Goal: Task Accomplishment & Management: Complete application form

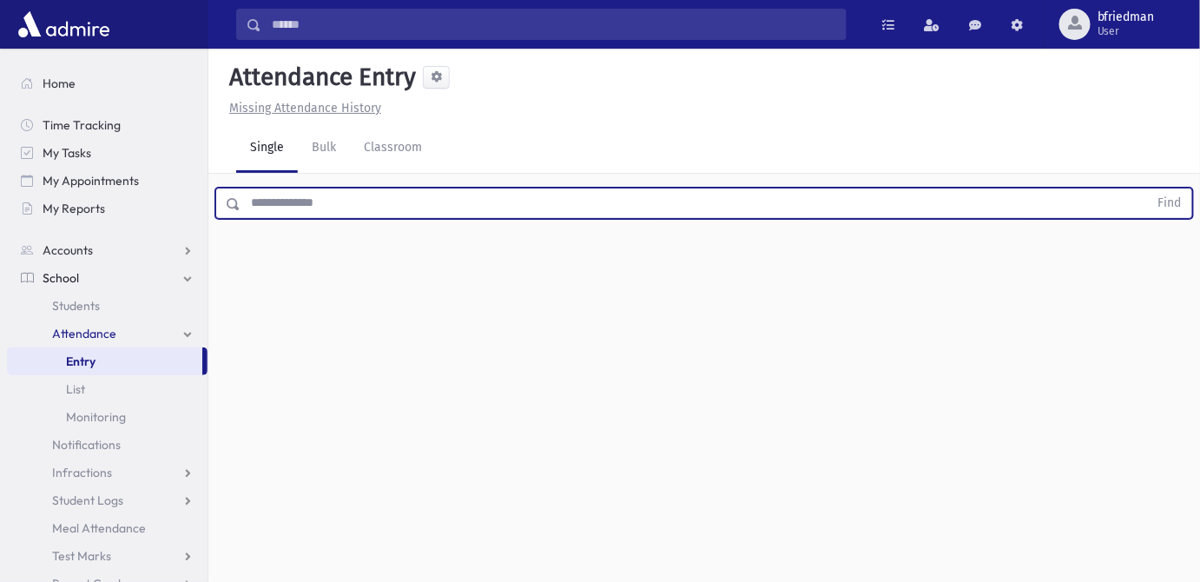
click at [275, 204] on input "text" at bounding box center [695, 203] width 908 height 31
type input "****"
click at [1148, 188] on button "Find" at bounding box center [1170, 203] width 44 height 30
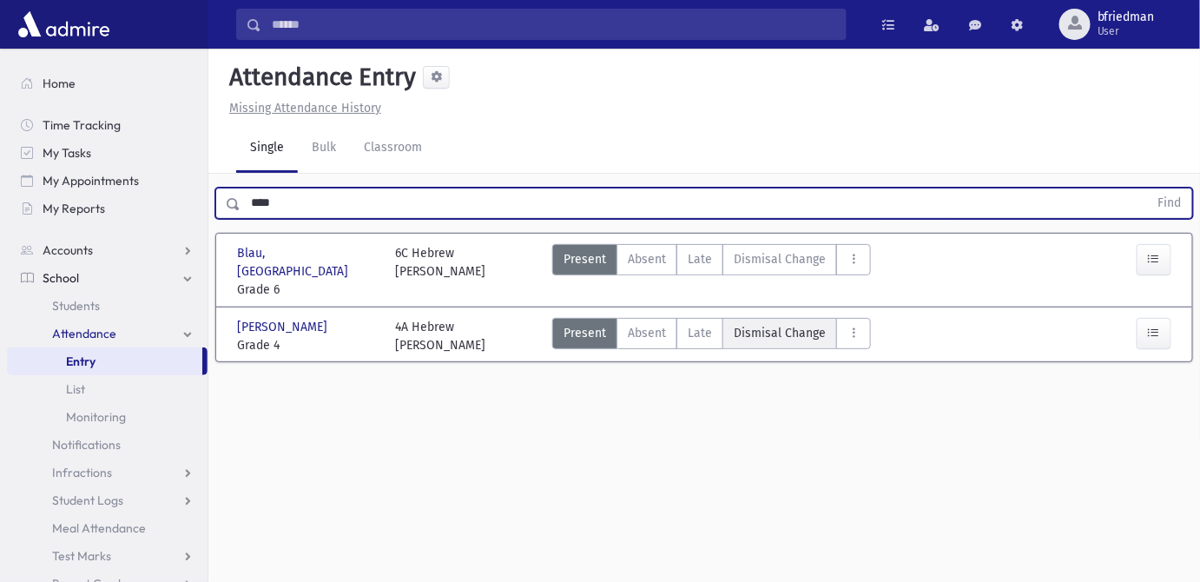
click at [782, 324] on span "Dismisal Change" at bounding box center [780, 333] width 92 height 18
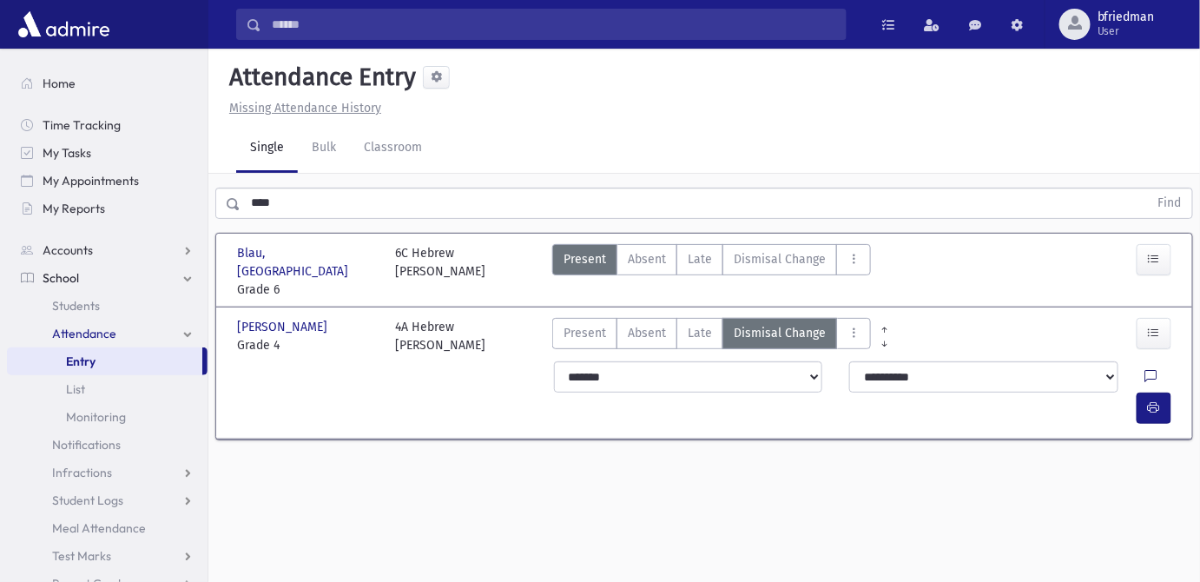
click at [1145, 370] on icon at bounding box center [1151, 377] width 12 height 15
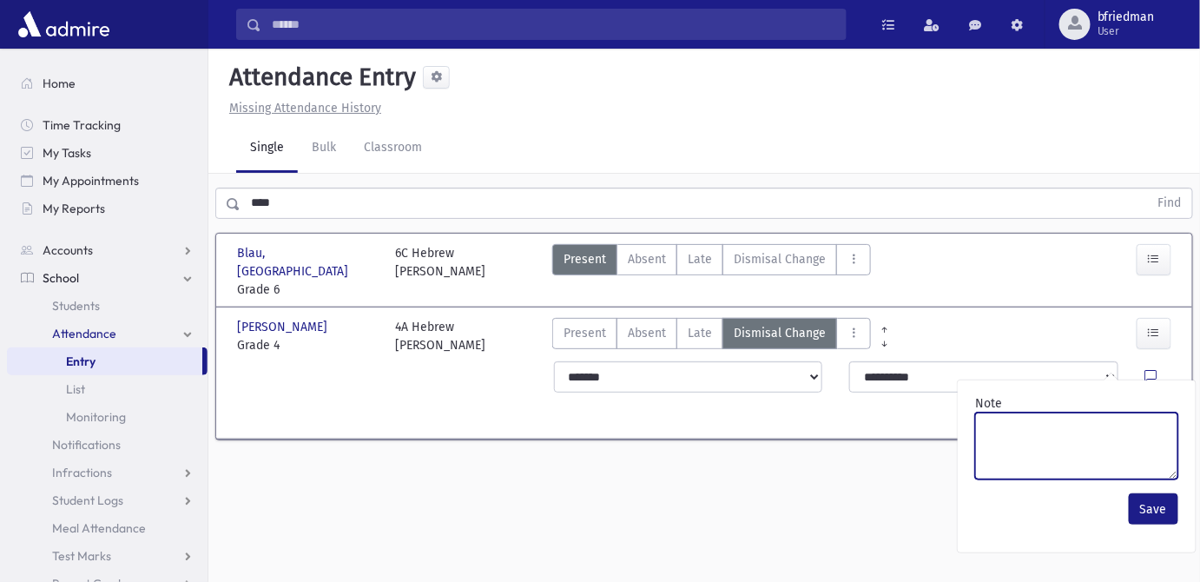
click at [1095, 428] on textarea "Note" at bounding box center [1076, 445] width 203 height 67
type textarea "**********"
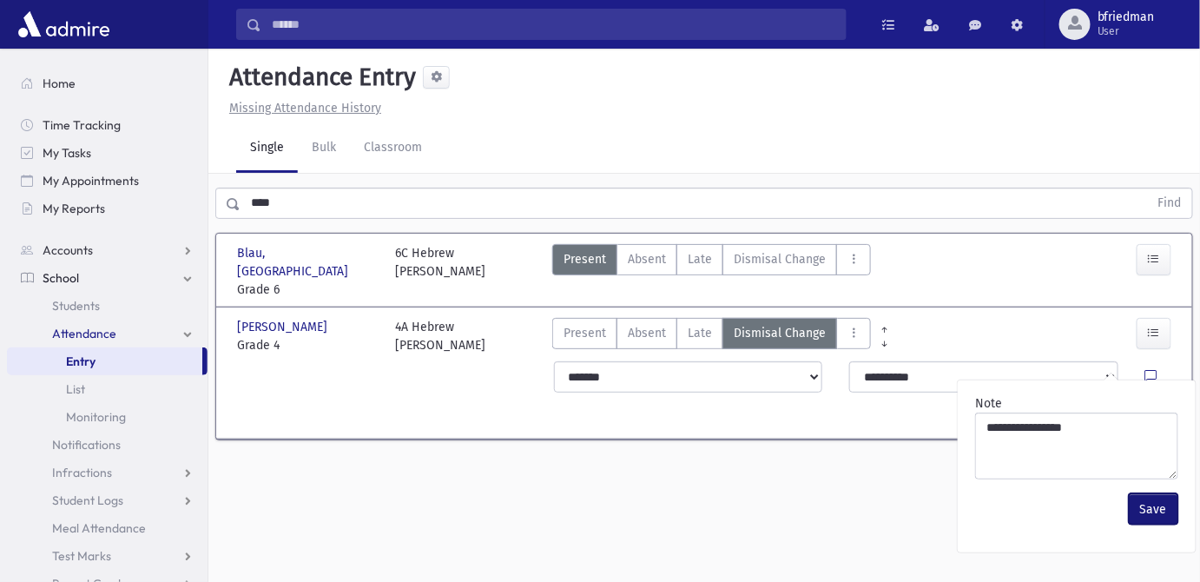
click at [1144, 510] on button "Save" at bounding box center [1153, 508] width 49 height 31
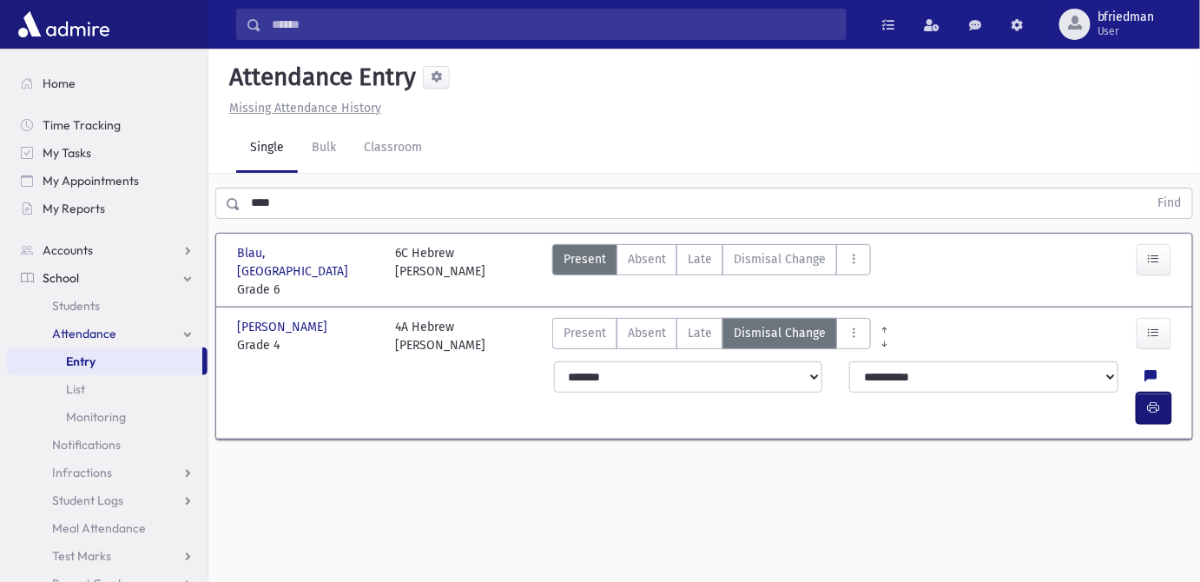
click at [1157, 400] on icon "button" at bounding box center [1154, 407] width 12 height 15
drag, startPoint x: 282, startPoint y: 200, endPoint x: -112, endPoint y: 163, distance: 395.9
click at [0, 163] on html "Search Results All Accounts Students" at bounding box center [600, 291] width 1200 height 582
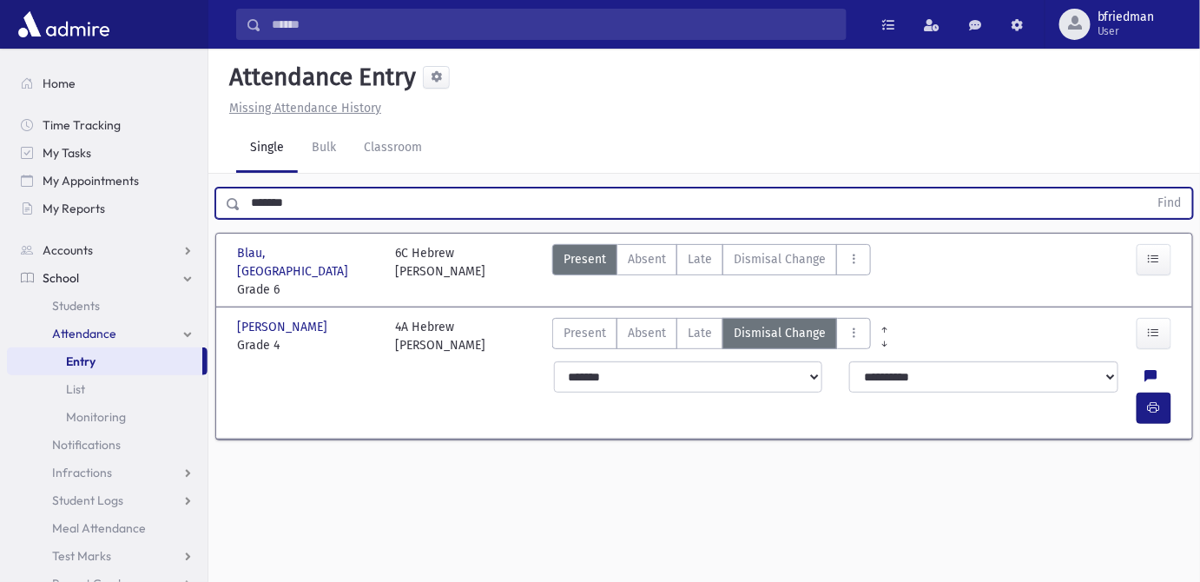
type input "*******"
click at [1148, 188] on button "Find" at bounding box center [1170, 203] width 44 height 30
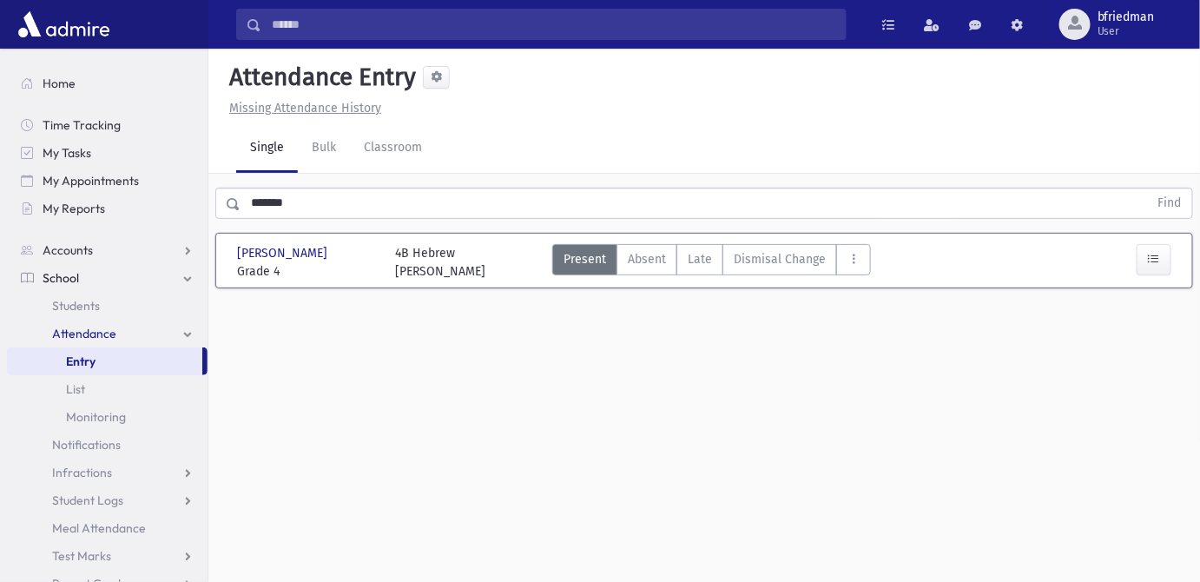
drag, startPoint x: 766, startPoint y: 262, endPoint x: 988, endPoint y: 300, distance: 225.4
click at [767, 262] on span "Dismisal Change" at bounding box center [780, 259] width 92 height 18
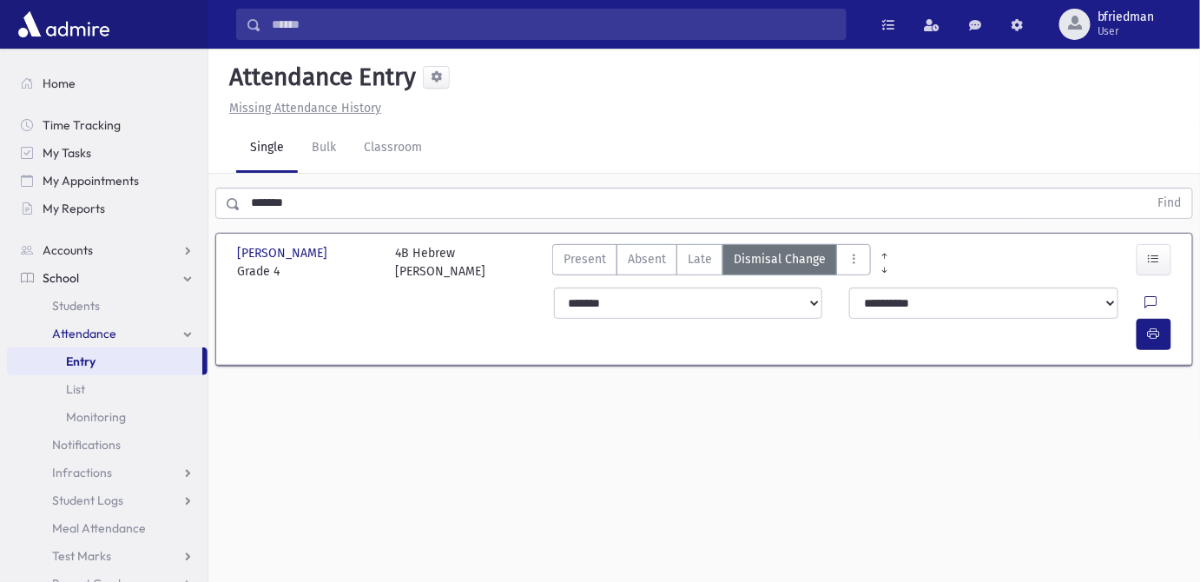
click at [1145, 302] on icon at bounding box center [1151, 303] width 12 height 15
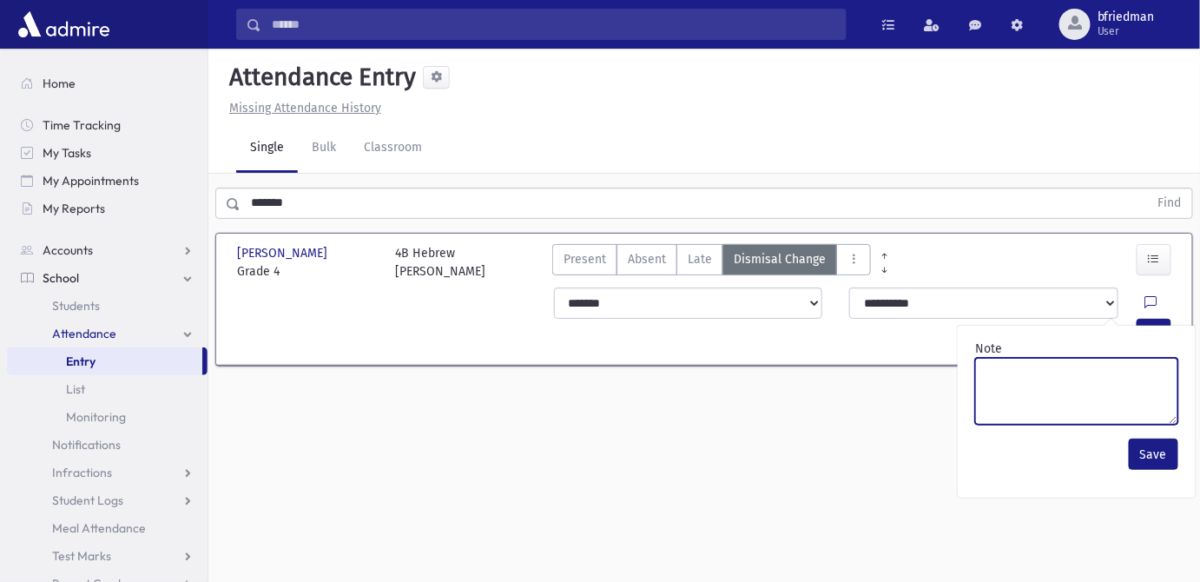
click at [1085, 392] on textarea "Note" at bounding box center [1076, 391] width 203 height 67
paste textarea "**********"
type textarea "**********"
click at [1018, 373] on textarea "*******" at bounding box center [1076, 391] width 203 height 67
click at [1018, 372] on textarea "*******" at bounding box center [1076, 391] width 203 height 67
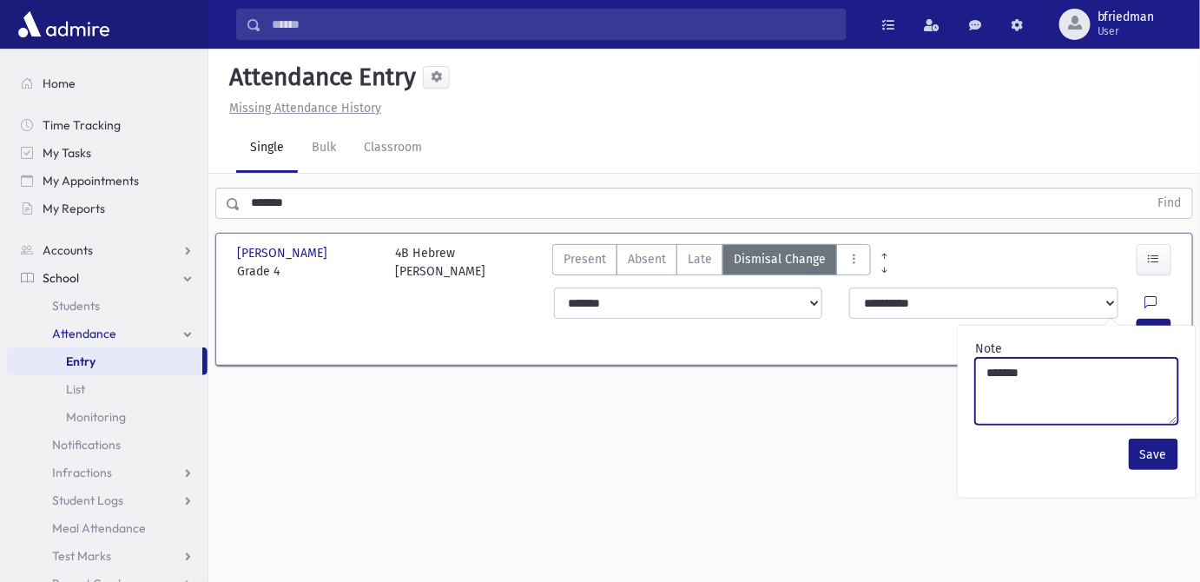
click at [1018, 371] on textarea "*******" at bounding box center [1076, 391] width 203 height 67
type textarea "*******"
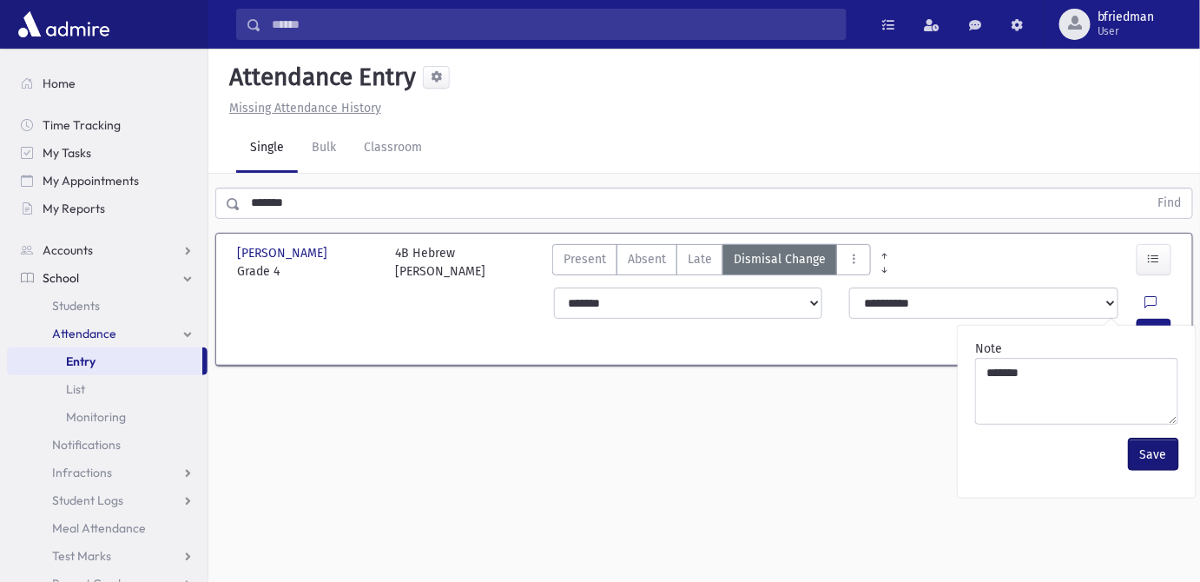
drag, startPoint x: 1146, startPoint y: 465, endPoint x: 1155, endPoint y: 381, distance: 84.7
click at [1146, 464] on button "Save" at bounding box center [1153, 453] width 49 height 31
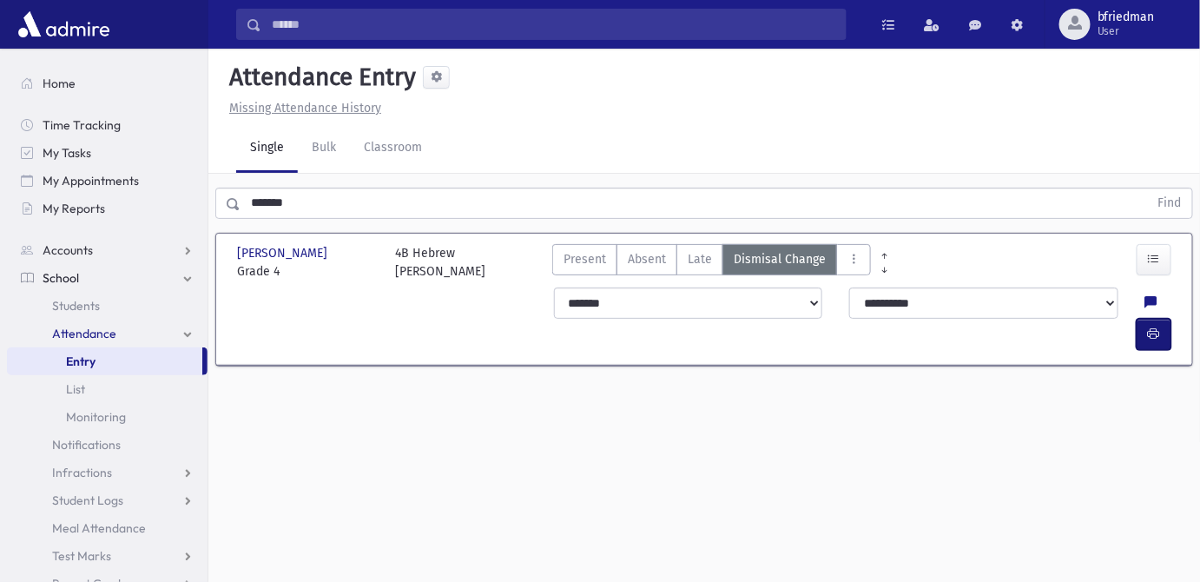
click at [1152, 319] on button "button" at bounding box center [1154, 334] width 35 height 31
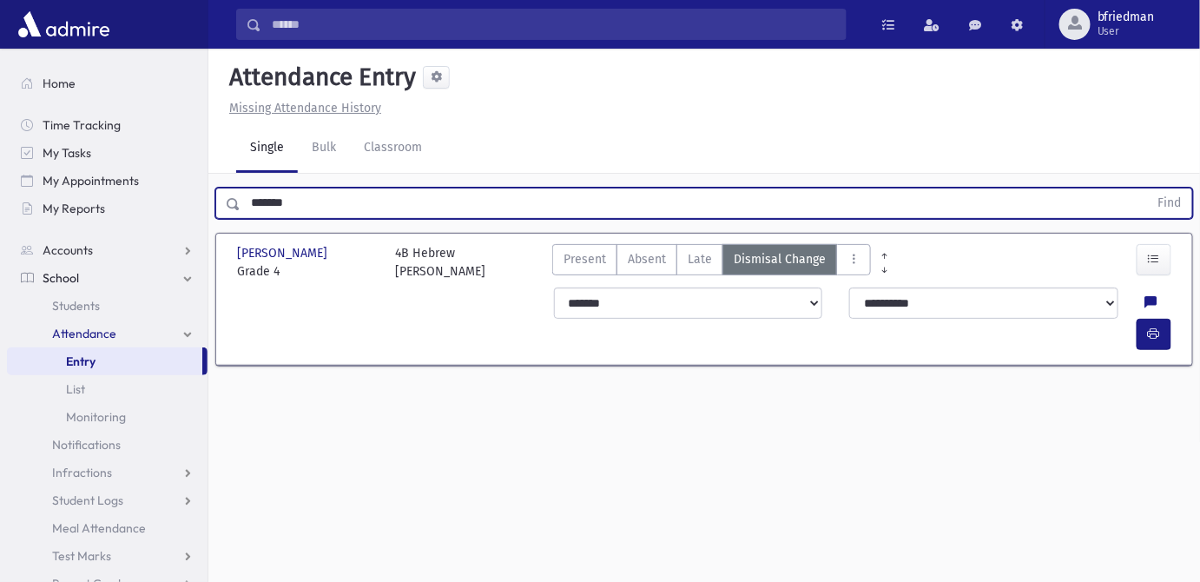
drag, startPoint x: 308, startPoint y: 211, endPoint x: -424, endPoint y: 142, distance: 735.2
click at [0, 142] on html "Search Results All Accounts Students" at bounding box center [600, 291] width 1200 height 582
click at [1148, 188] on button "Find" at bounding box center [1170, 203] width 44 height 30
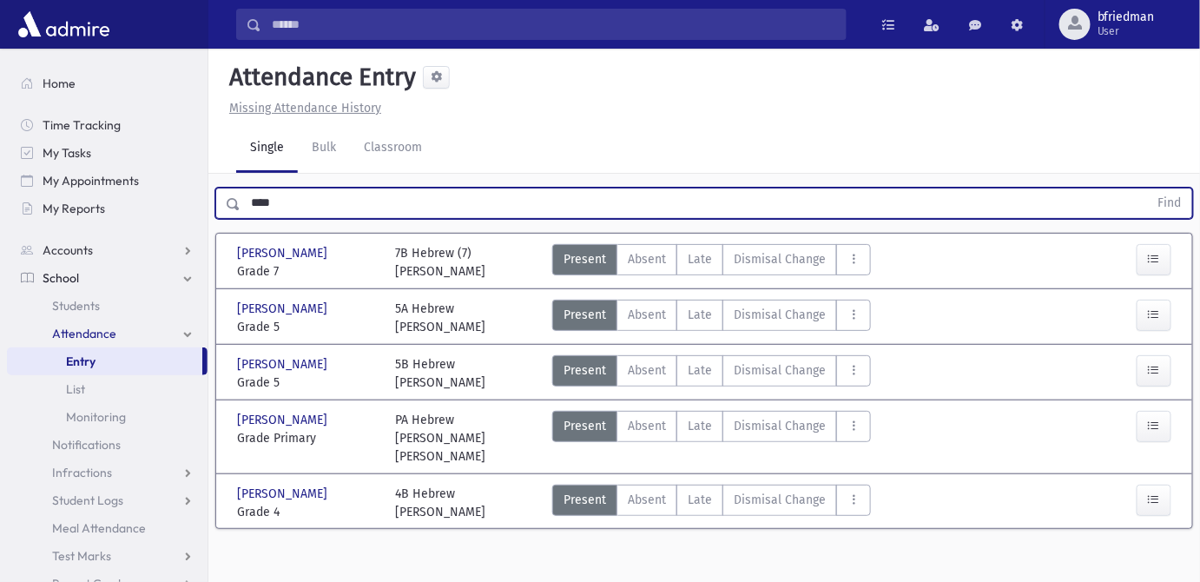
drag, startPoint x: -127, startPoint y: 193, endPoint x: -194, endPoint y: 203, distance: 67.7
click at [0, 203] on html "Search Results All Accounts Students" at bounding box center [600, 291] width 1200 height 582
click at [1148, 188] on button "Find" at bounding box center [1170, 203] width 44 height 30
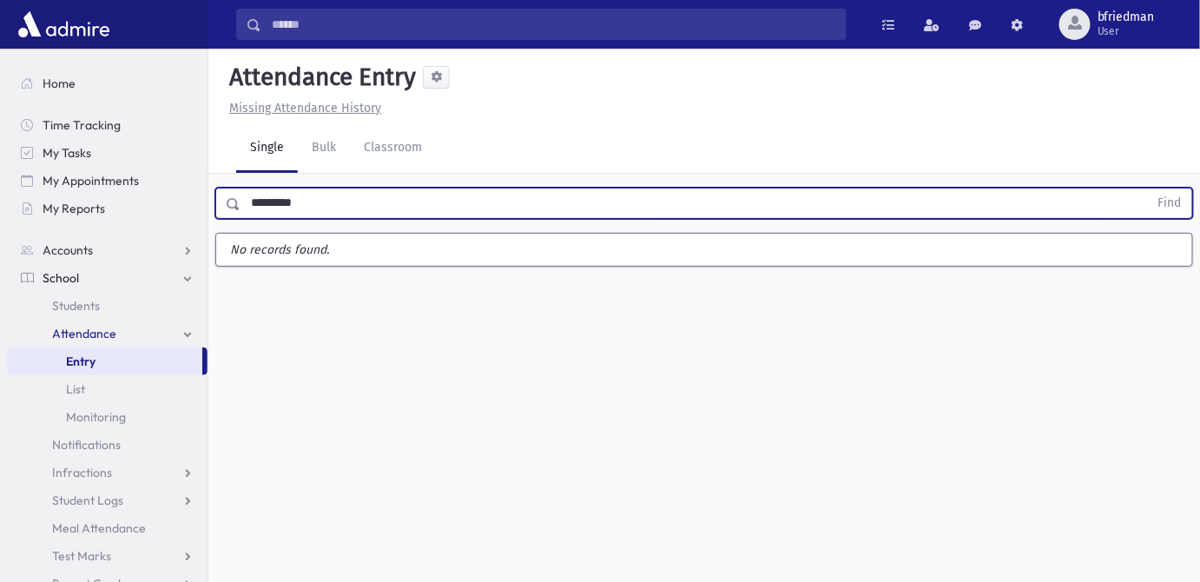
type input "*********"
click at [1148, 188] on button "Find" at bounding box center [1170, 203] width 44 height 30
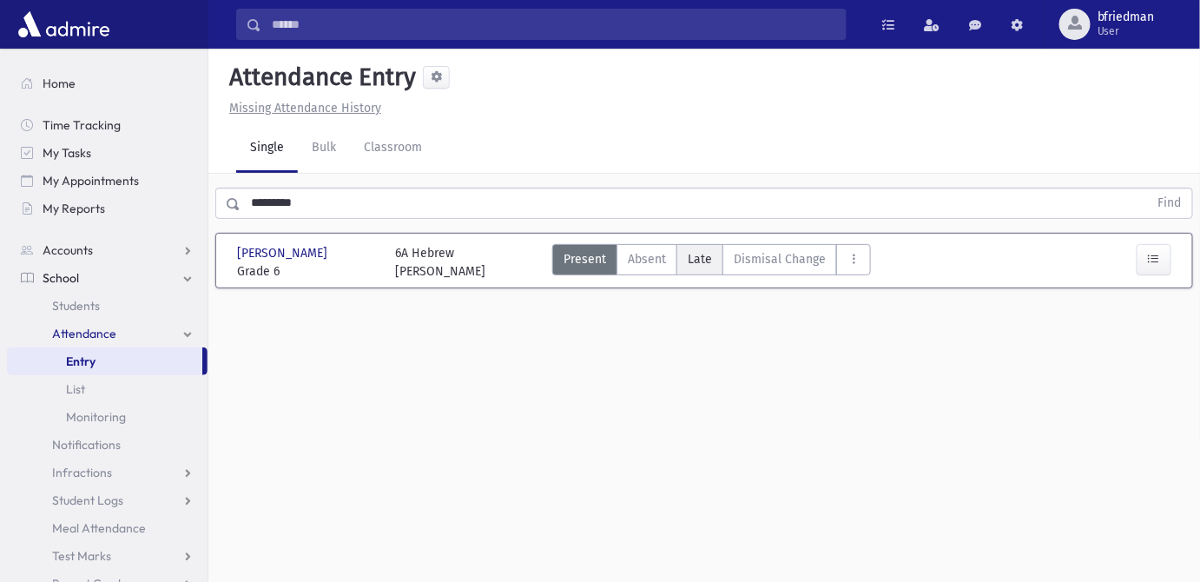
click at [695, 266] on span "Late" at bounding box center [700, 259] width 24 height 18
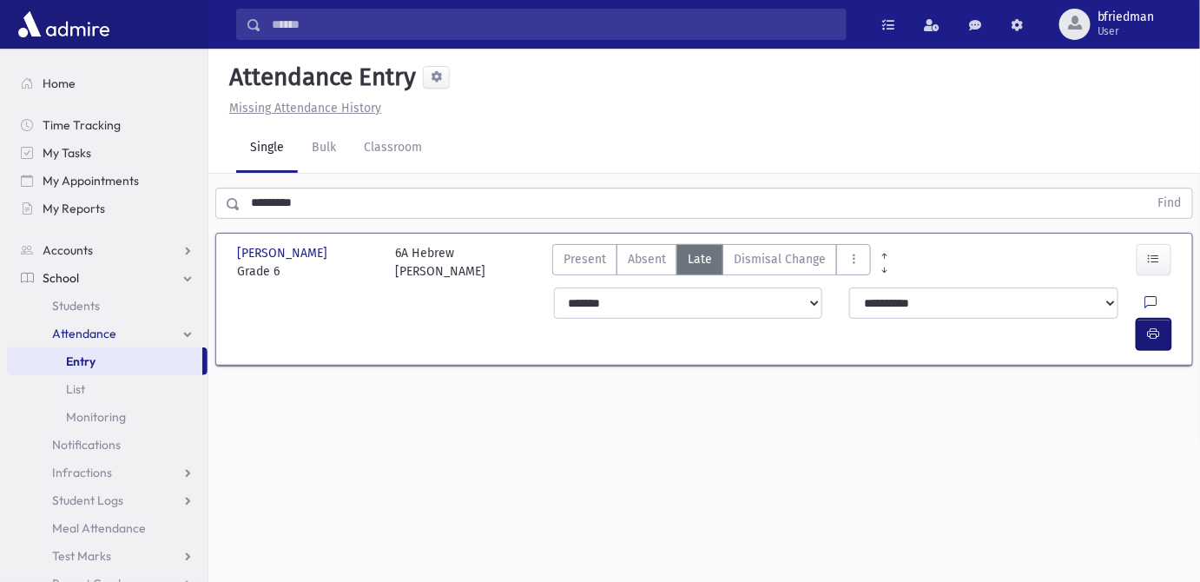
drag, startPoint x: 1157, startPoint y: 299, endPoint x: 1144, endPoint y: 299, distance: 13.9
click at [1156, 326] on icon "button" at bounding box center [1154, 333] width 12 height 15
drag, startPoint x: -393, startPoint y: 115, endPoint x: -449, endPoint y: 109, distance: 55.9
click at [0, 109] on html "Search Results All Accounts Students" at bounding box center [600, 291] width 1200 height 582
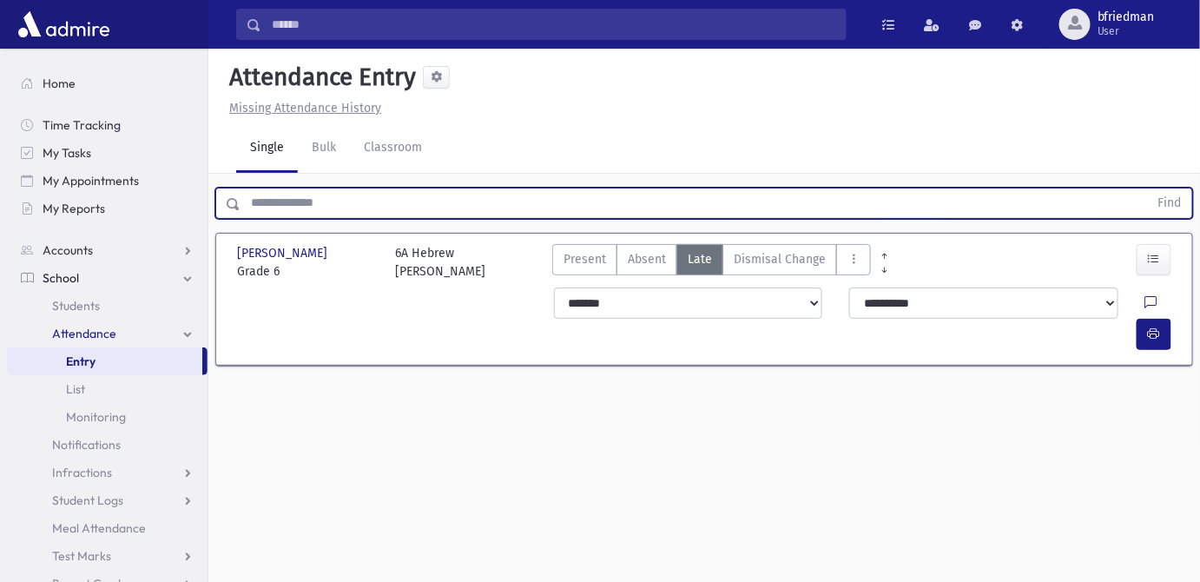
click at [1148, 188] on button "Find" at bounding box center [1170, 203] width 44 height 30
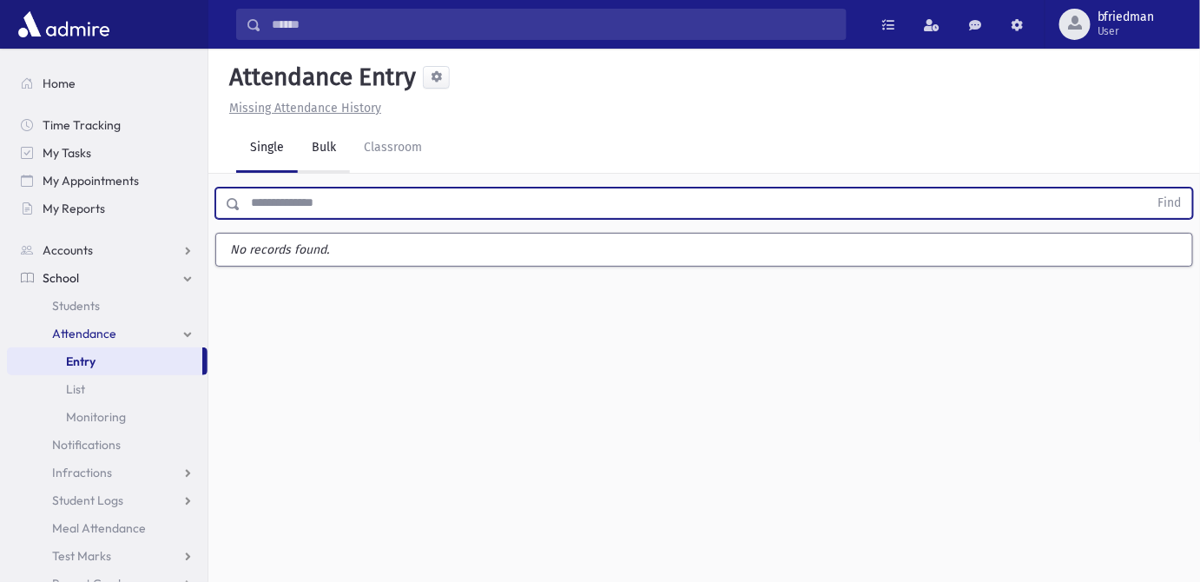
click at [326, 148] on link "Bulk" at bounding box center [324, 148] width 52 height 49
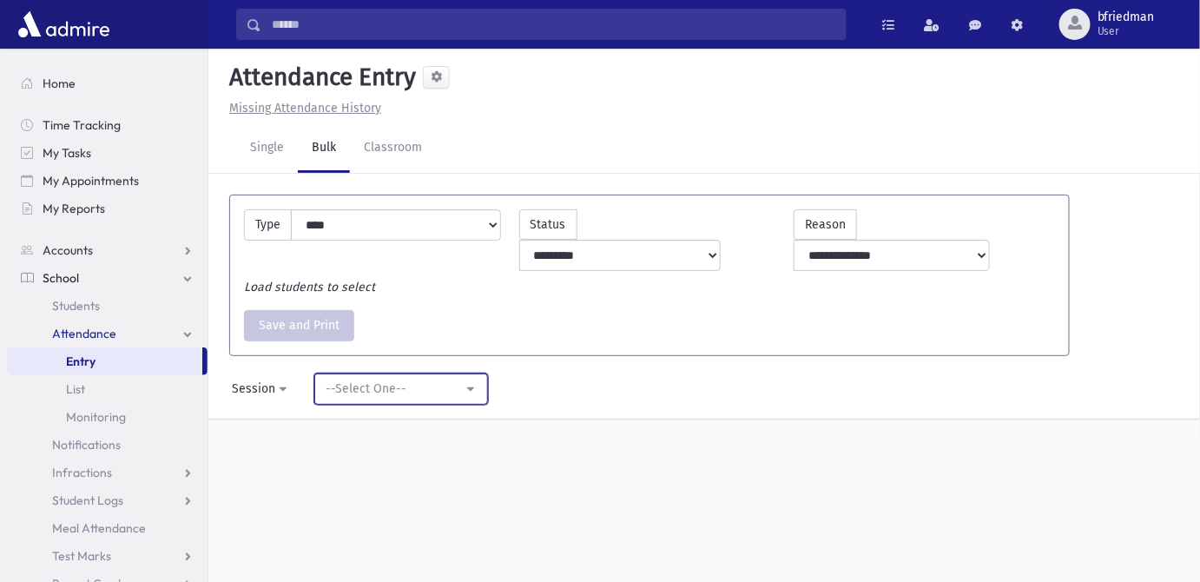
click at [353, 379] on div "--Select One--" at bounding box center [394, 388] width 137 height 18
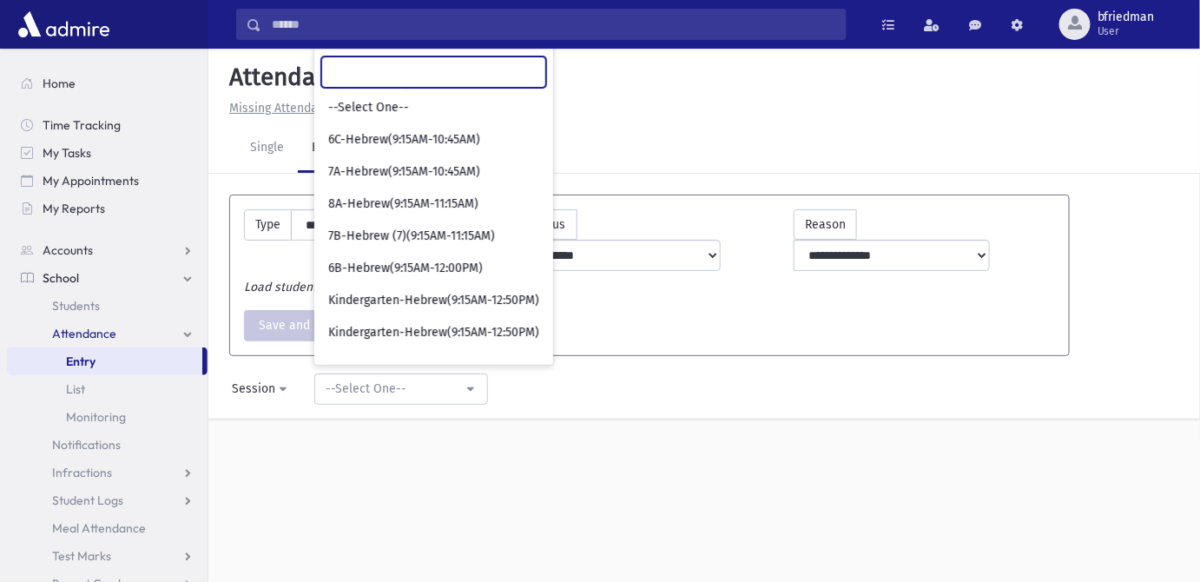
click at [357, 56] on input "Search" at bounding box center [433, 71] width 225 height 31
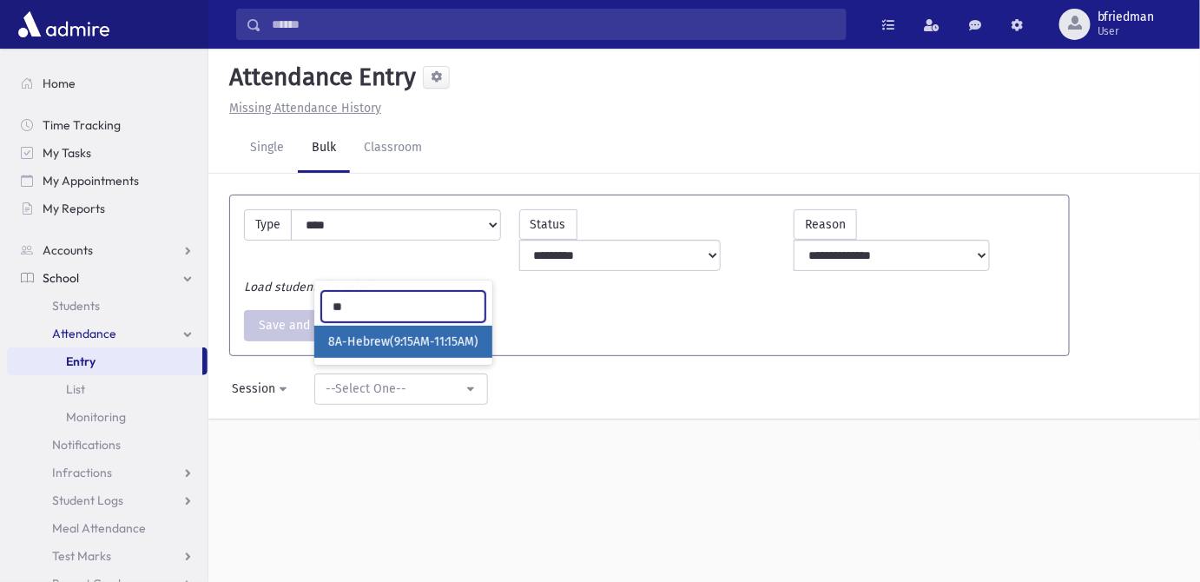
type input "**"
click at [416, 333] on span "8A-Hebrew(9:15AM-11:15AM)" at bounding box center [403, 341] width 150 height 17
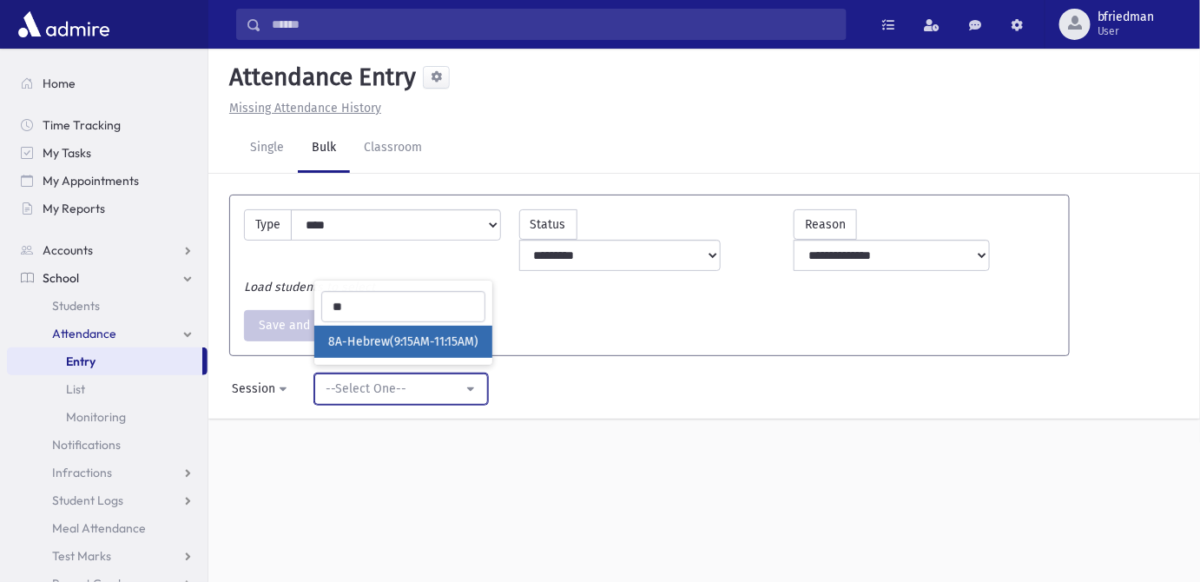
select select "****"
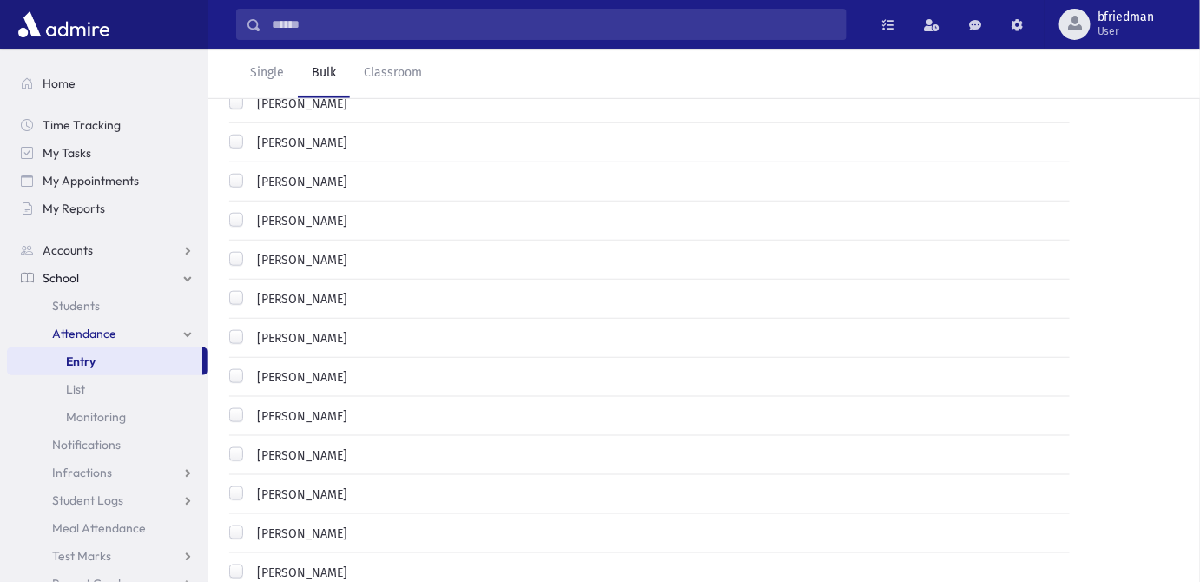
scroll to position [552, 0]
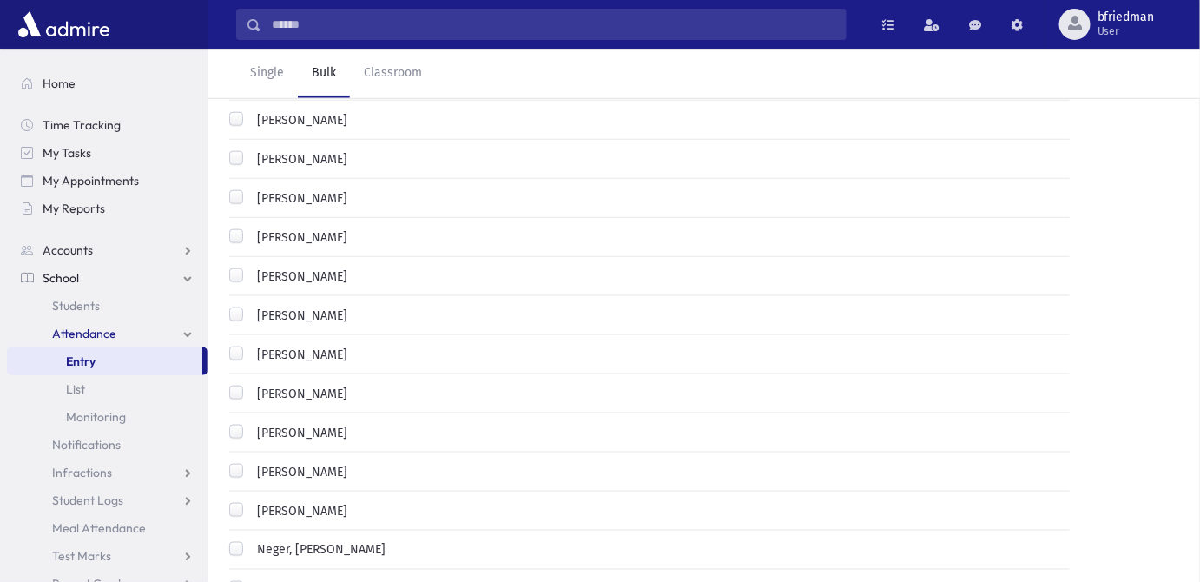
click at [250, 502] on label "[PERSON_NAME]" at bounding box center [298, 511] width 97 height 18
click at [250, 424] on label "[PERSON_NAME]" at bounding box center [298, 433] width 97 height 18
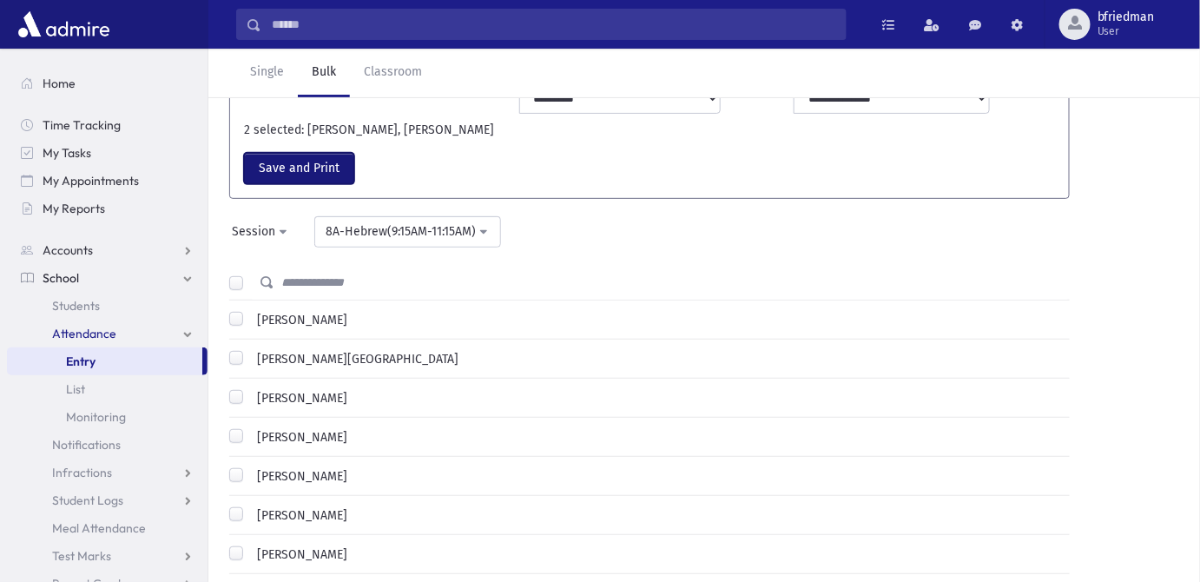
click at [272, 153] on button "Save and Print" at bounding box center [299, 168] width 110 height 31
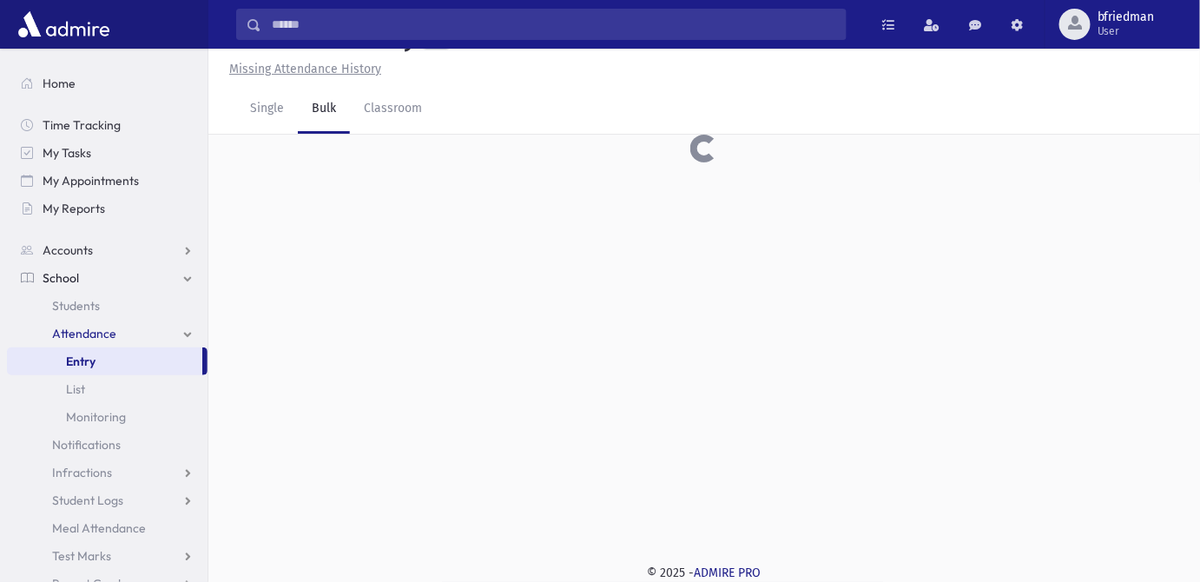
scroll to position [39, 0]
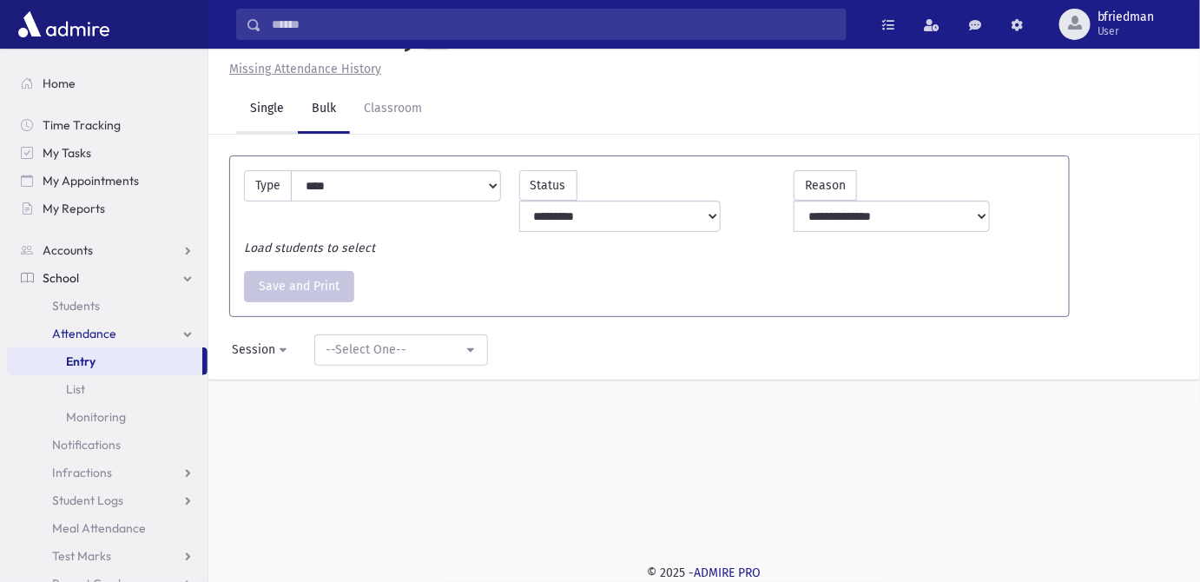
click at [257, 108] on link "Single" at bounding box center [267, 109] width 62 height 49
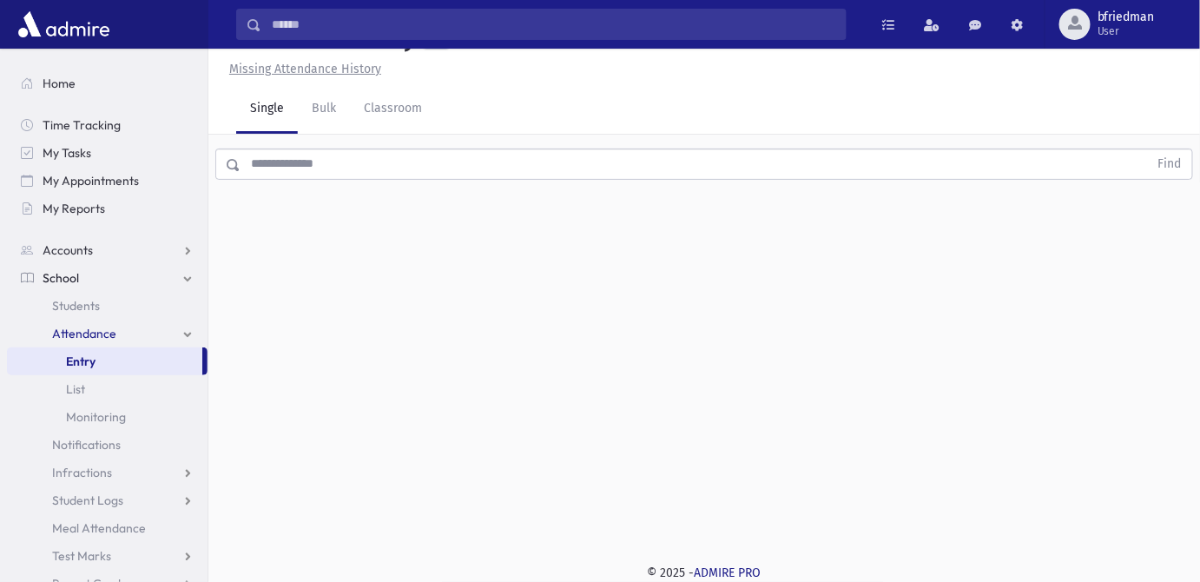
click at [323, 170] on input "text" at bounding box center [695, 163] width 908 height 31
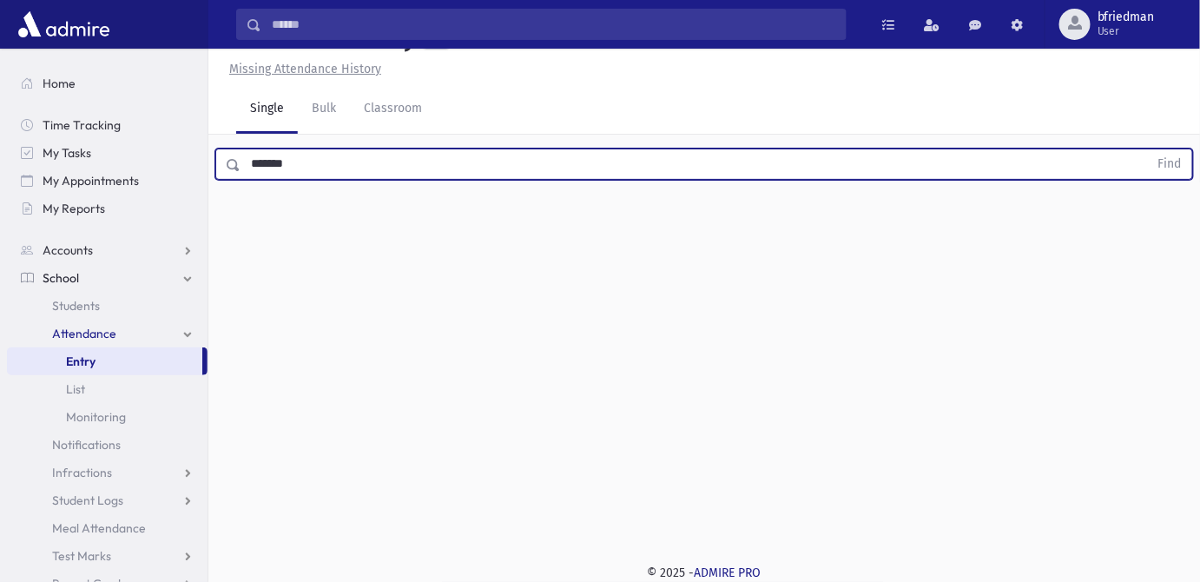
click at [1148, 149] on button "Find" at bounding box center [1170, 164] width 44 height 30
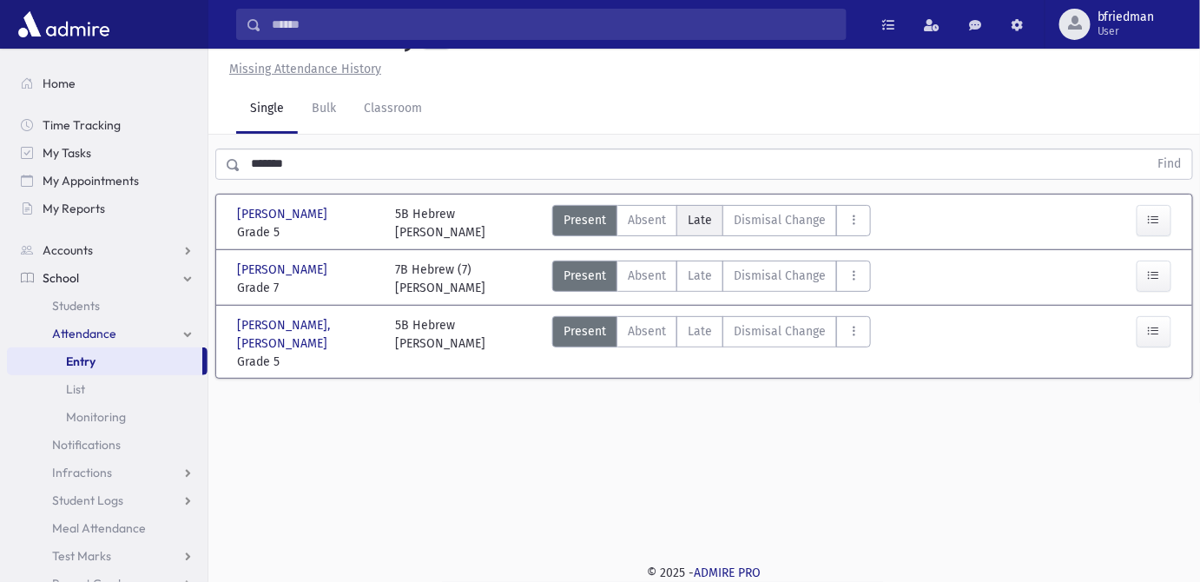
click at [698, 222] on span "Late" at bounding box center [700, 220] width 24 height 18
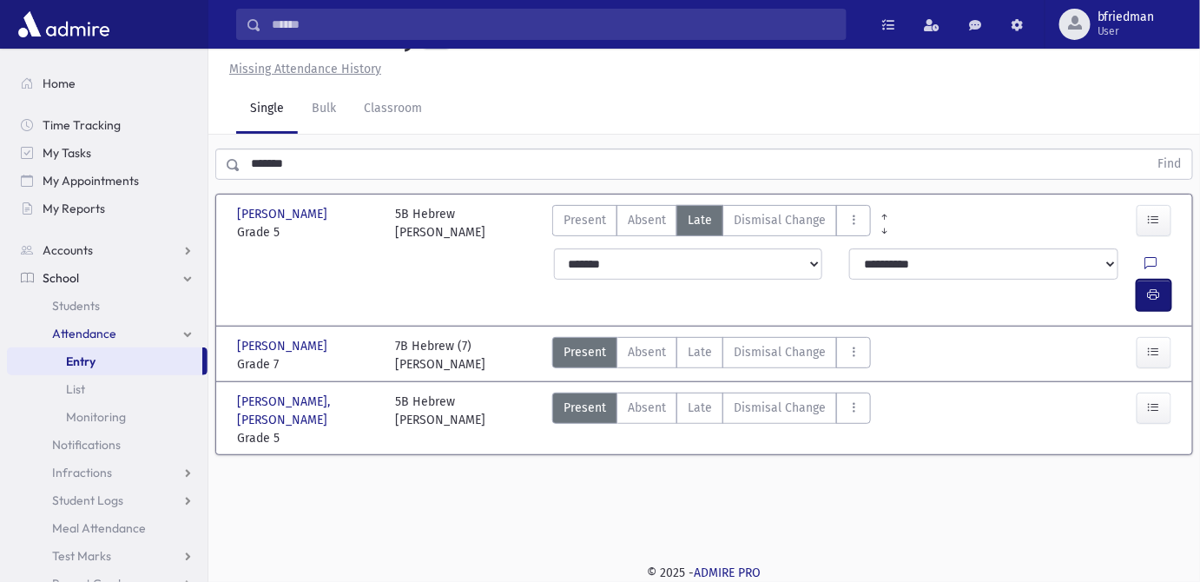
drag, startPoint x: 1148, startPoint y: 262, endPoint x: 597, endPoint y: 258, distance: 551.4
click at [1144, 280] on button "button" at bounding box center [1154, 295] width 35 height 31
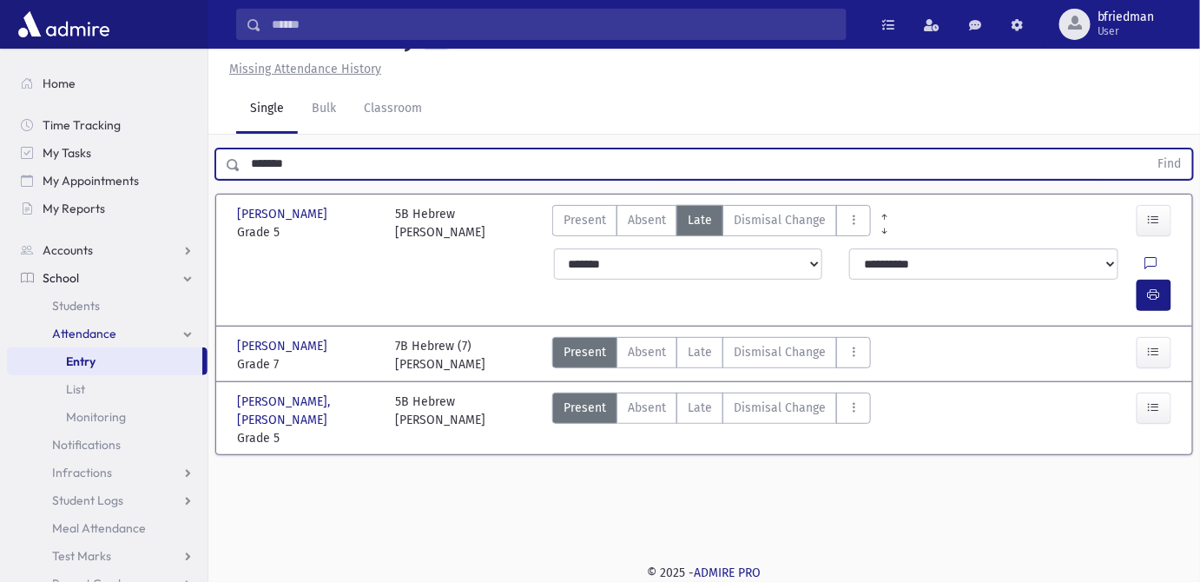
drag, startPoint x: 327, startPoint y: 160, endPoint x: -436, endPoint y: 163, distance: 763.2
click at [0, 163] on html "Search Results All Accounts Students" at bounding box center [600, 252] width 1200 height 582
click at [1148, 149] on button "Find" at bounding box center [1170, 164] width 44 height 30
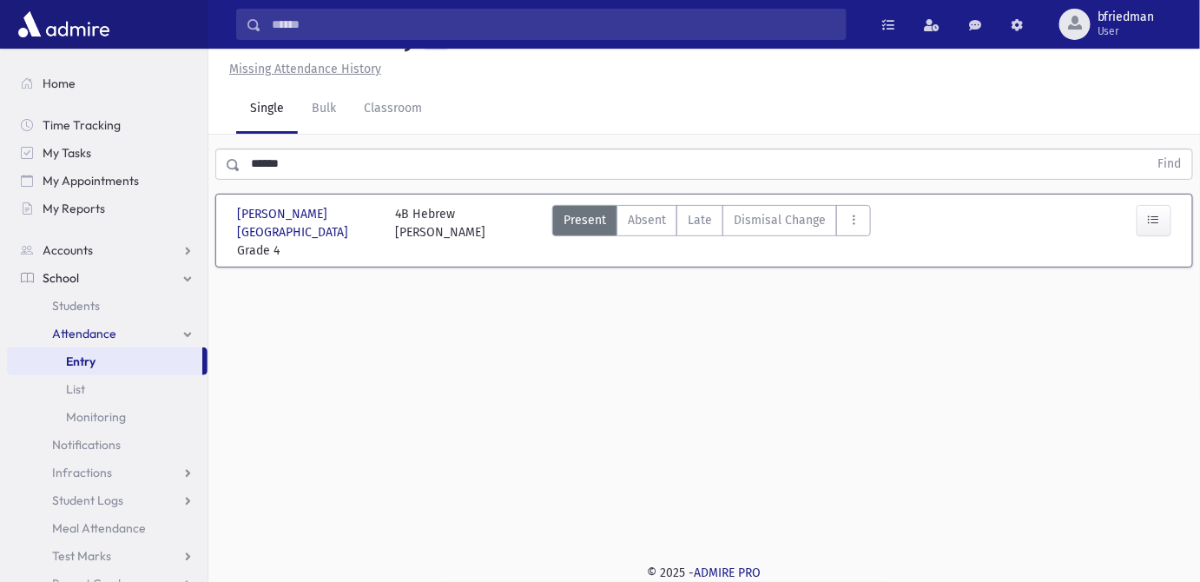
drag, startPoint x: 696, startPoint y: 218, endPoint x: 787, endPoint y: 236, distance: 92.1
click at [695, 215] on span "Late" at bounding box center [700, 220] width 24 height 18
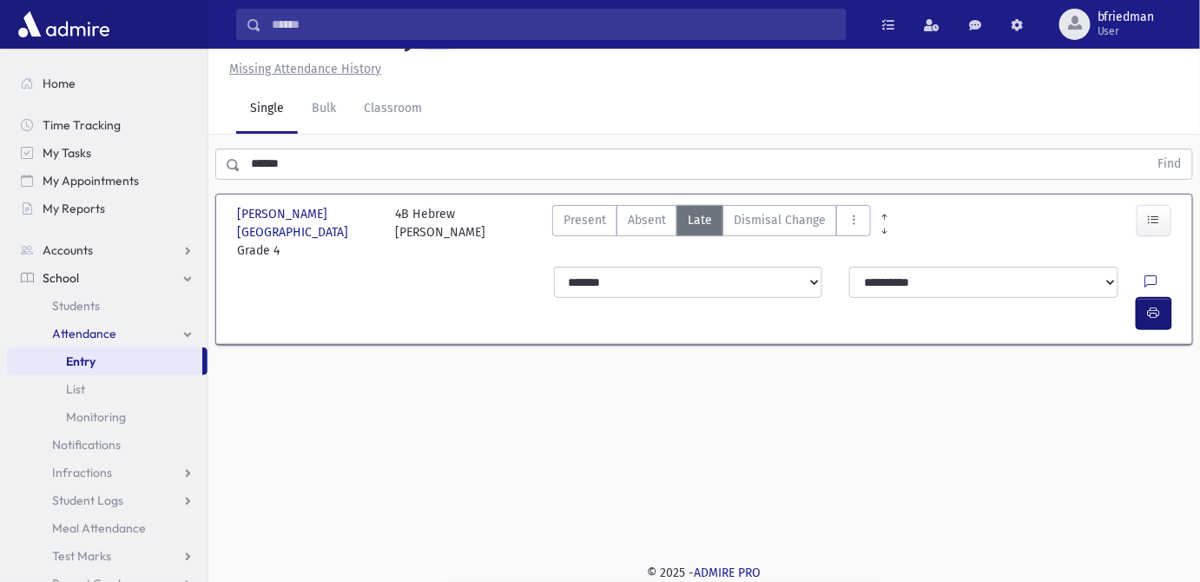
click at [1153, 298] on button "button" at bounding box center [1154, 313] width 35 height 31
drag, startPoint x: 296, startPoint y: 162, endPoint x: -546, endPoint y: 83, distance: 845.9
click at [0, 83] on html "Search Results All Accounts Students" at bounding box center [600, 252] width 1200 height 582
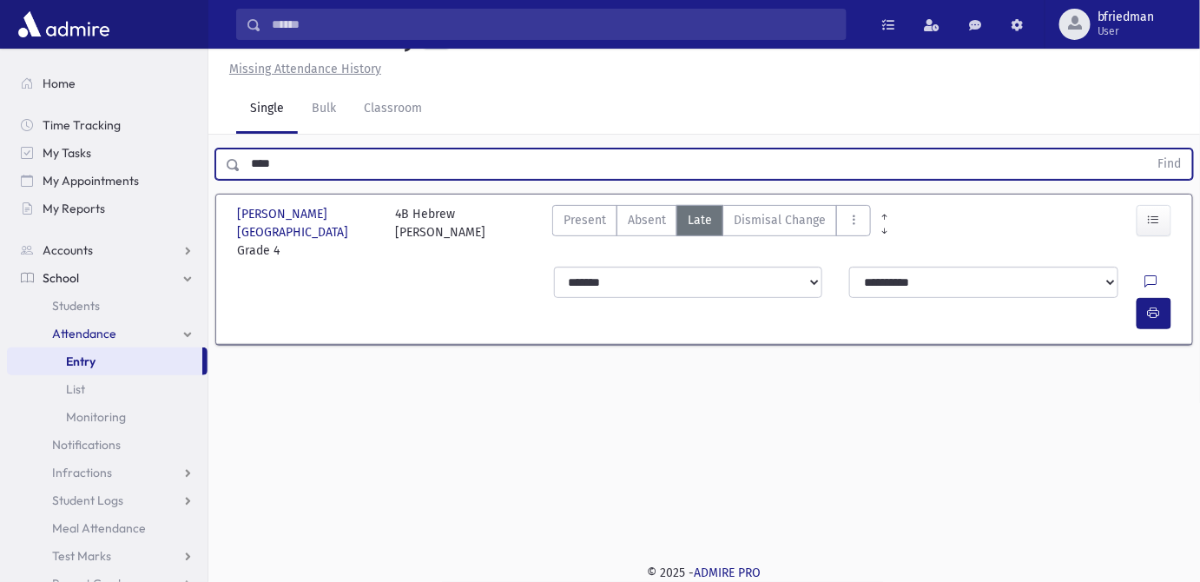
click at [1148, 149] on button "Find" at bounding box center [1170, 164] width 44 height 30
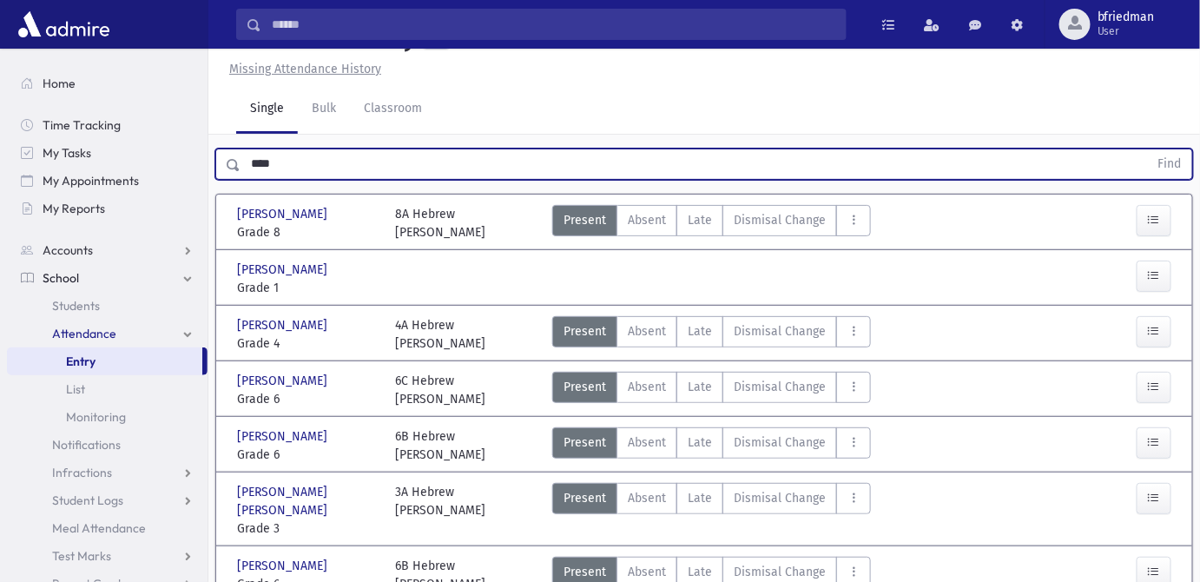
drag, startPoint x: 293, startPoint y: 161, endPoint x: -43, endPoint y: 121, distance: 339.3
click at [0, 121] on html "Search Results All Accounts Students" at bounding box center [600, 252] width 1200 height 582
type input "*****"
click at [1148, 149] on button "Find" at bounding box center [1170, 164] width 44 height 30
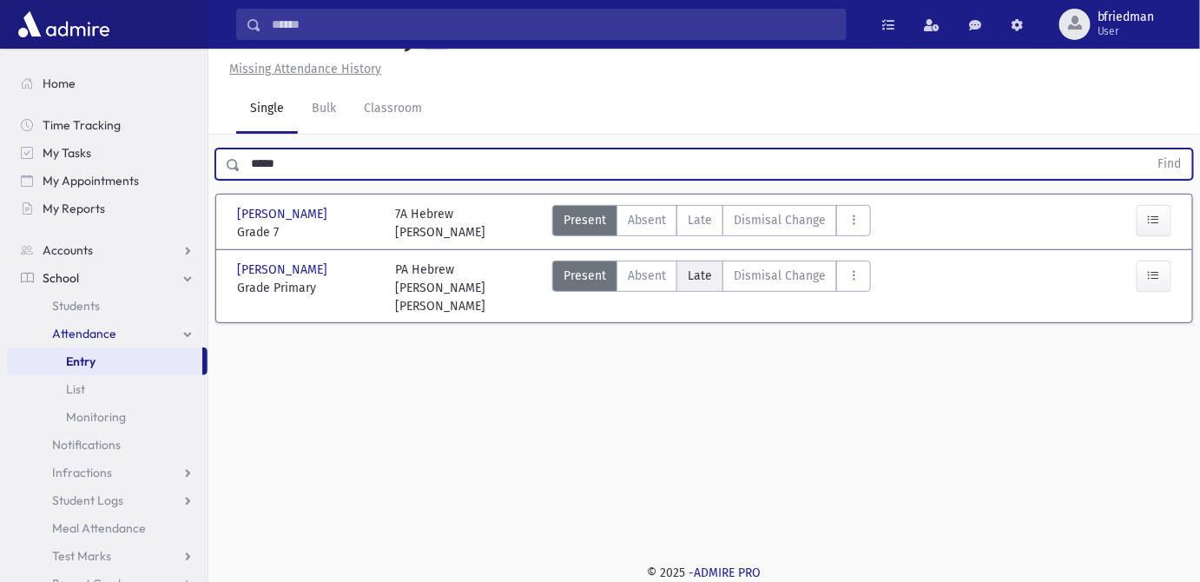
click at [699, 269] on span "Late" at bounding box center [700, 276] width 24 height 18
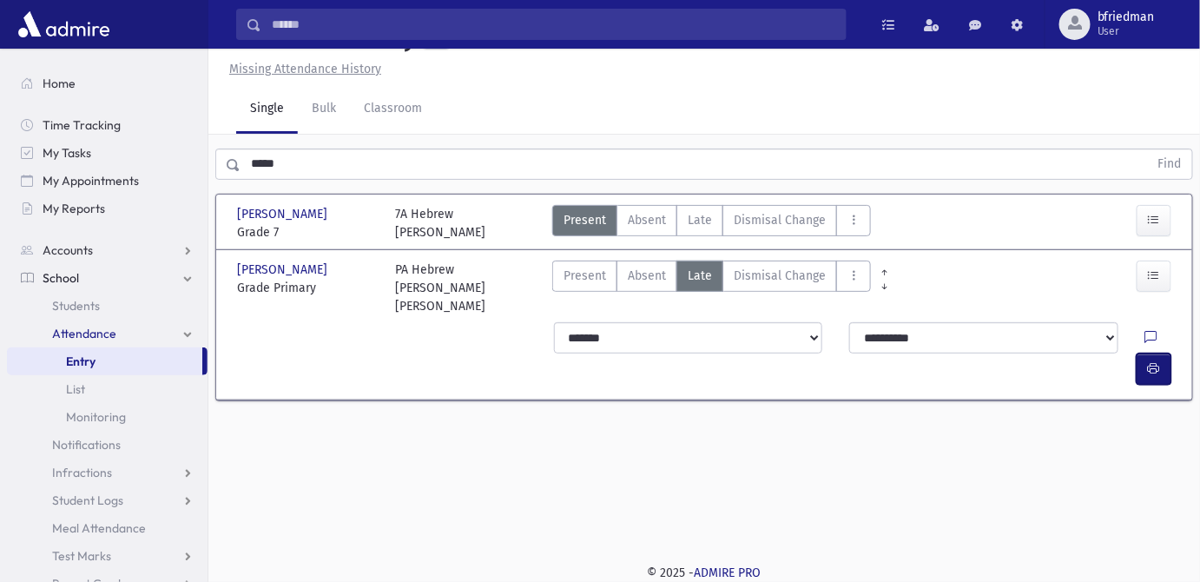
drag, startPoint x: 1160, startPoint y: 316, endPoint x: 917, endPoint y: 311, distance: 243.2
click at [1160, 361] on icon "button" at bounding box center [1154, 368] width 12 height 15
click at [706, 227] on span "Late" at bounding box center [700, 220] width 24 height 18
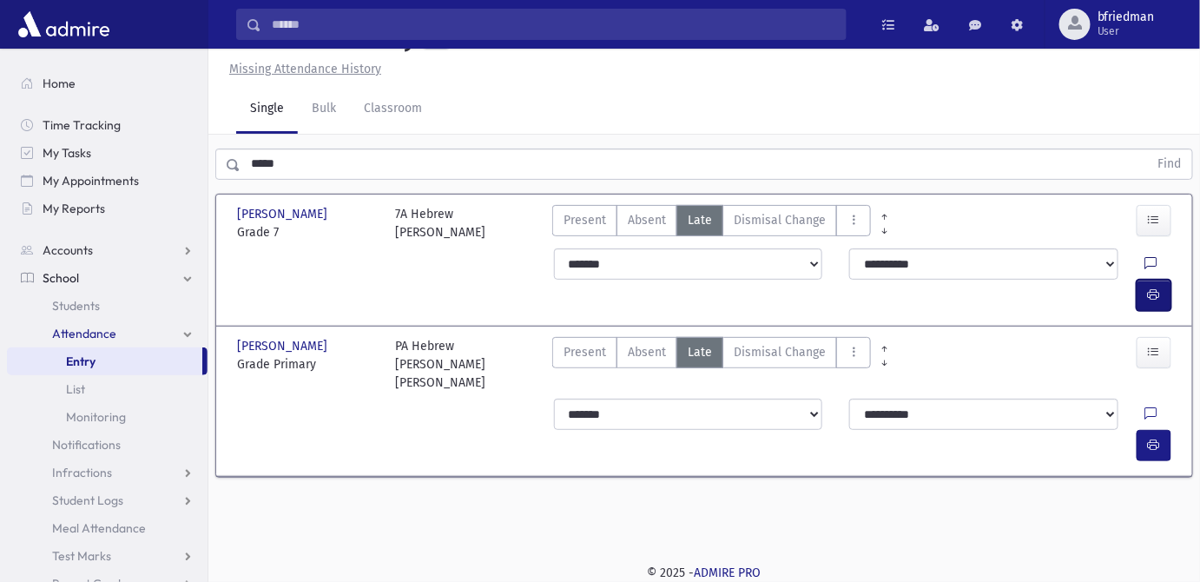
drag, startPoint x: 1160, startPoint y: 260, endPoint x: 1111, endPoint y: 266, distance: 49.0
click at [1152, 287] on icon "button" at bounding box center [1154, 294] width 12 height 15
drag, startPoint x: 209, startPoint y: 158, endPoint x: -174, endPoint y: 176, distance: 383.3
click at [0, 176] on html "Search Results All Accounts Students" at bounding box center [600, 252] width 1200 height 582
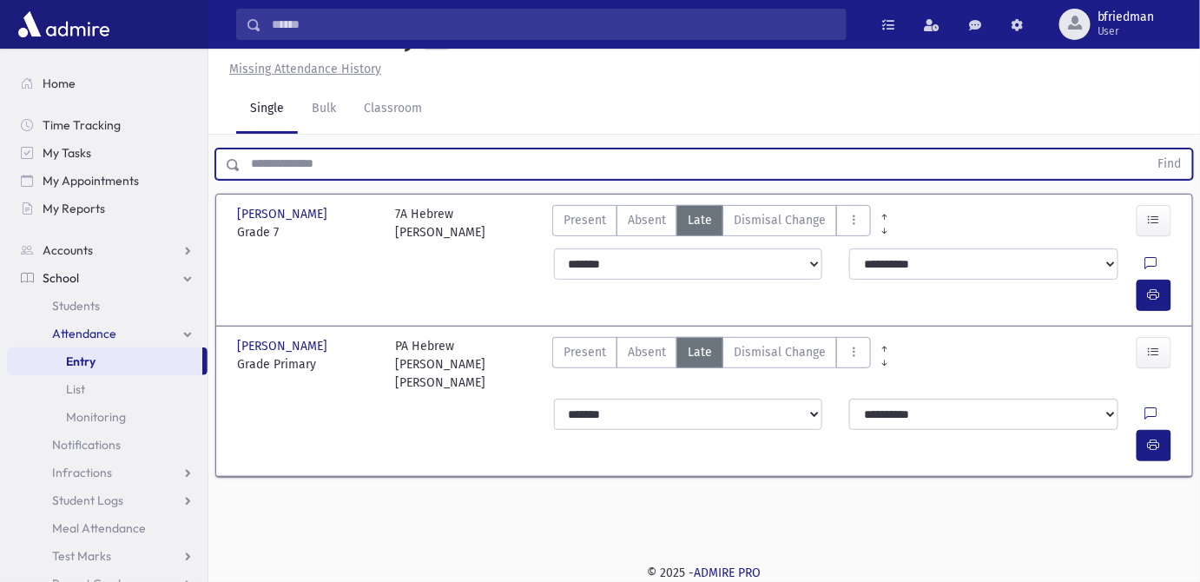
click at [1148, 149] on button "Find" at bounding box center [1170, 164] width 44 height 30
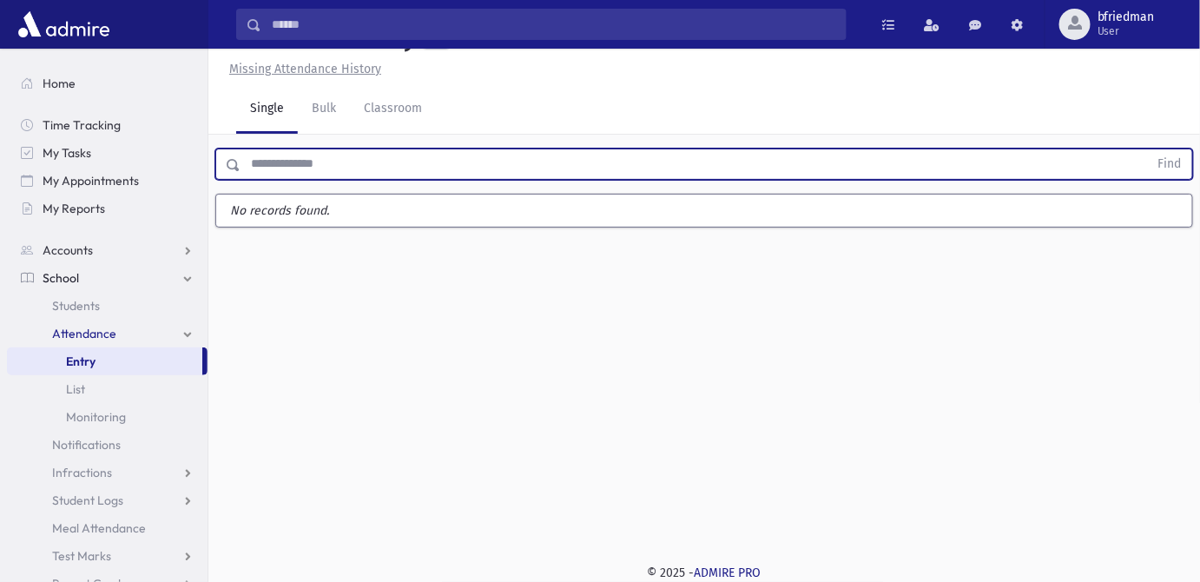
click at [271, 169] on input "text" at bounding box center [695, 163] width 908 height 31
click at [1148, 149] on button "Find" at bounding box center [1170, 164] width 44 height 30
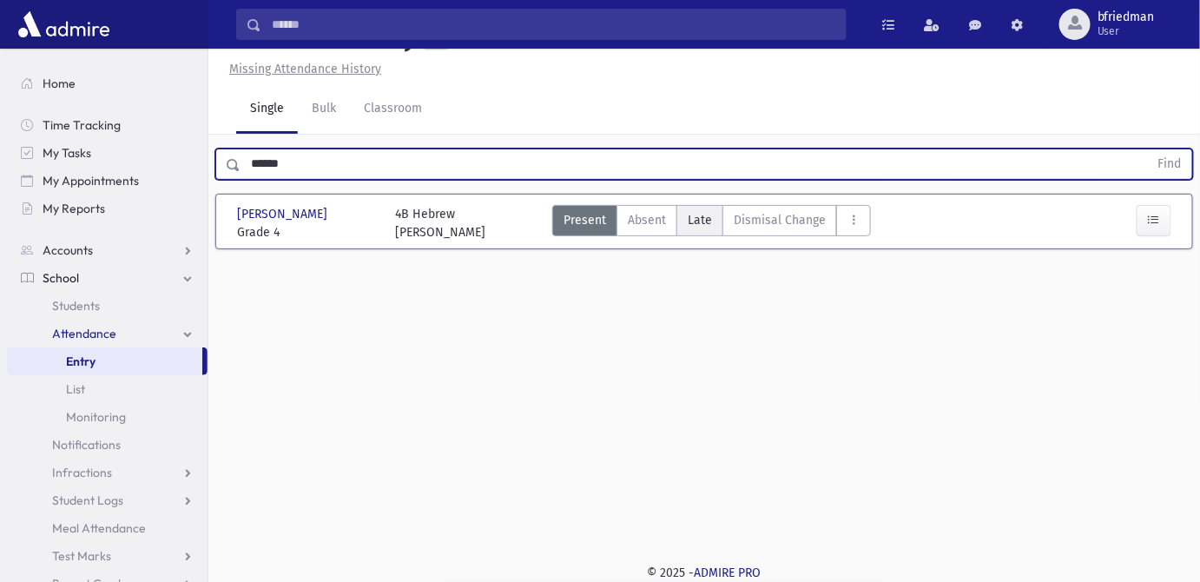
click at [686, 222] on label "Late L" at bounding box center [699, 220] width 47 height 31
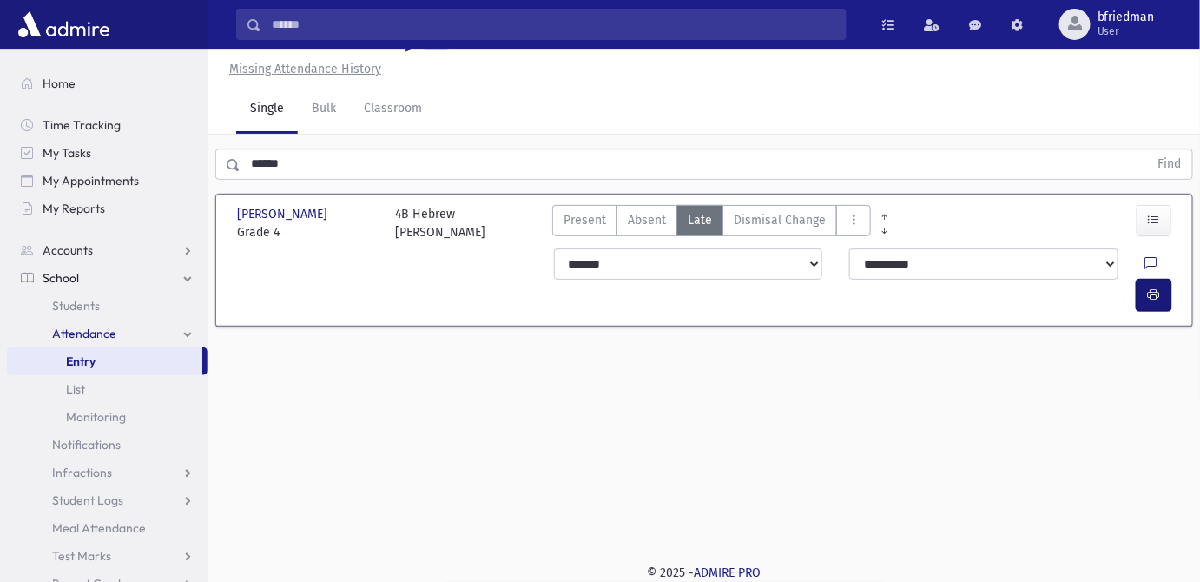
click at [1146, 280] on button "button" at bounding box center [1154, 295] width 35 height 31
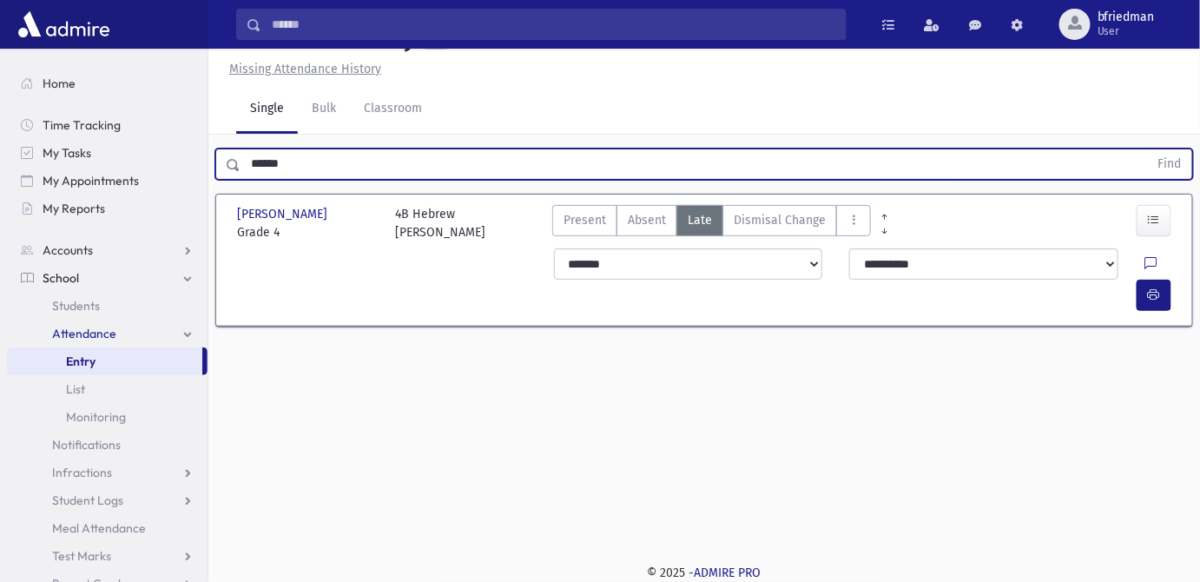
drag, startPoint x: -70, startPoint y: 162, endPoint x: -208, endPoint y: 174, distance: 137.7
click at [0, 174] on html "Search Results All Accounts Students" at bounding box center [600, 252] width 1200 height 582
click at [1148, 149] on button "Find" at bounding box center [1170, 164] width 44 height 30
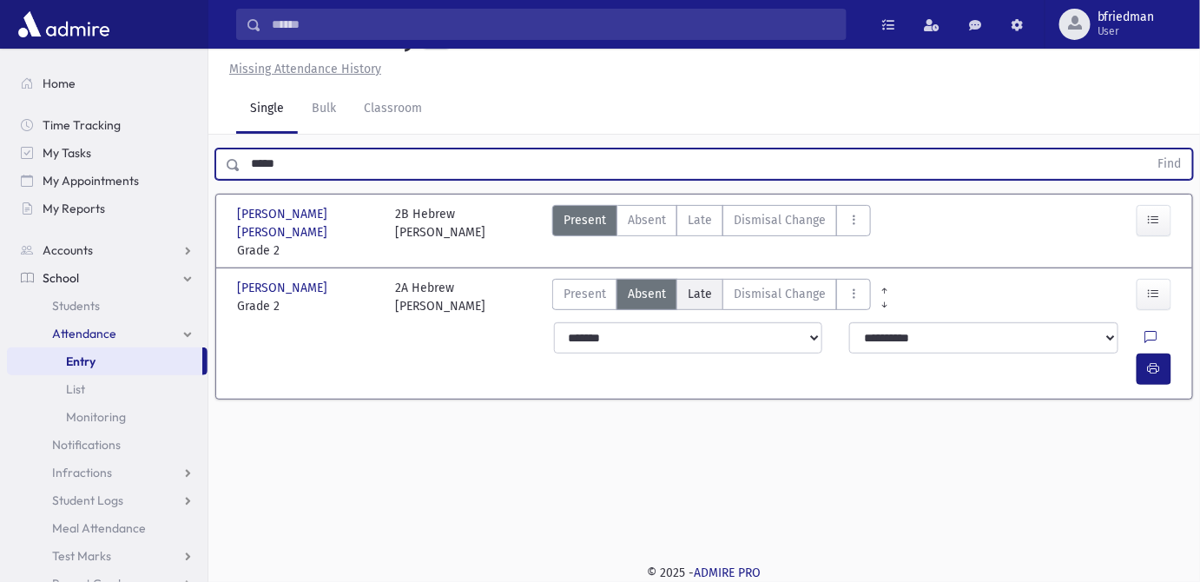
click at [696, 285] on span "Late" at bounding box center [700, 294] width 24 height 18
drag, startPoint x: 236, startPoint y: 167, endPoint x: -200, endPoint y: 83, distance: 443.8
click at [0, 83] on html "Search Results All Accounts Students" at bounding box center [600, 252] width 1200 height 582
click at [1148, 149] on button "Find" at bounding box center [1170, 164] width 44 height 30
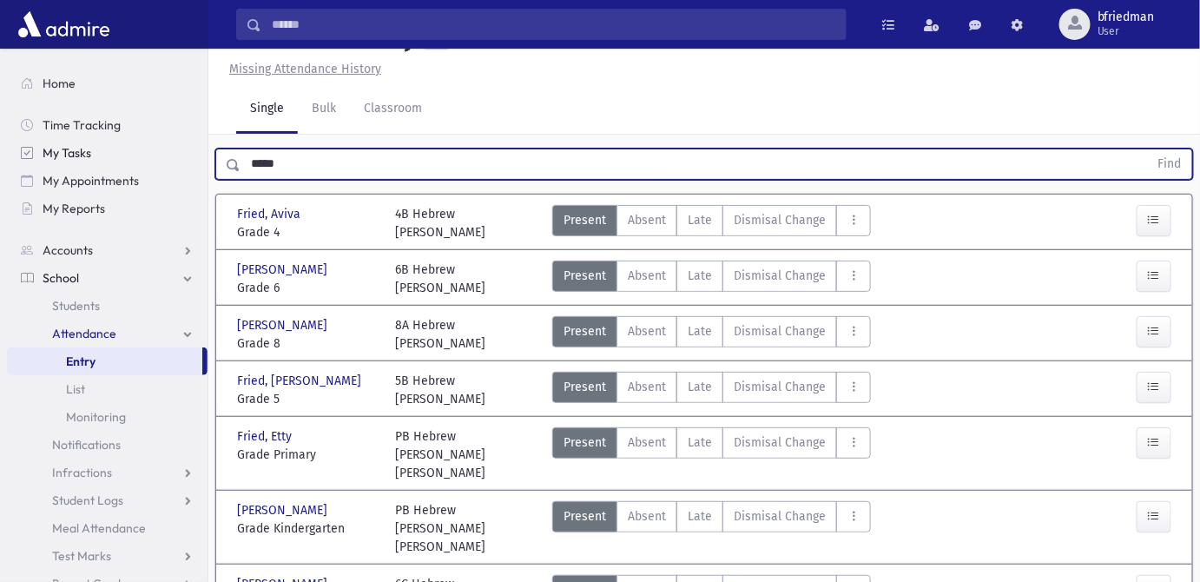
drag, startPoint x: 297, startPoint y: 157, endPoint x: 178, endPoint y: 155, distance: 119.0
click at [183, 155] on div "Search Results All Accounts" at bounding box center [600, 470] width 1200 height 1018
type input "***"
click at [1148, 149] on button "Find" at bounding box center [1170, 164] width 44 height 30
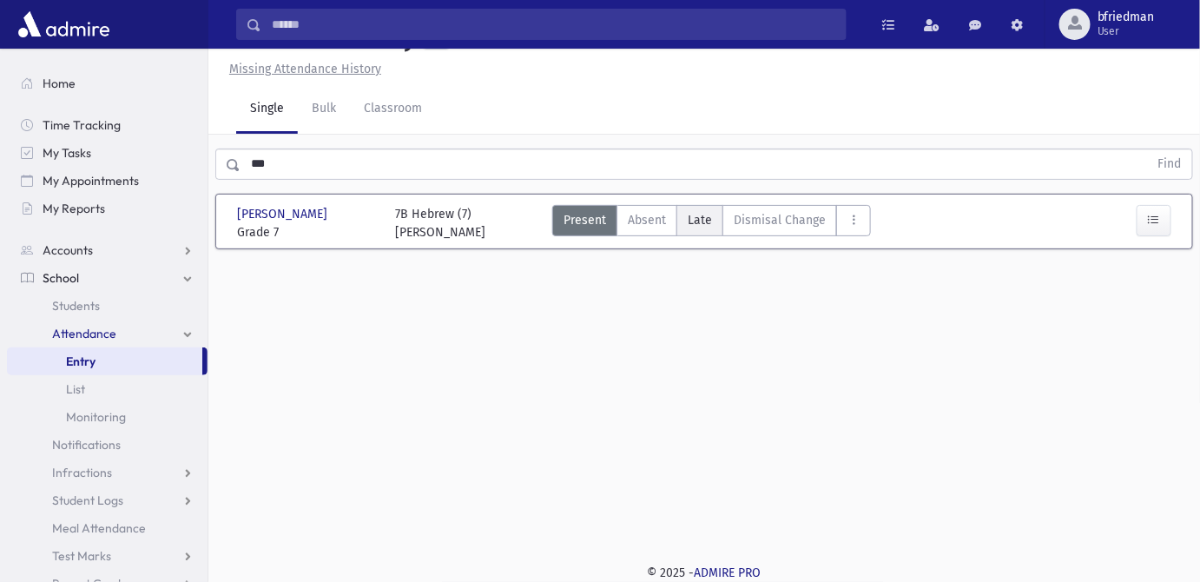
click at [709, 221] on label "Late L" at bounding box center [699, 220] width 47 height 31
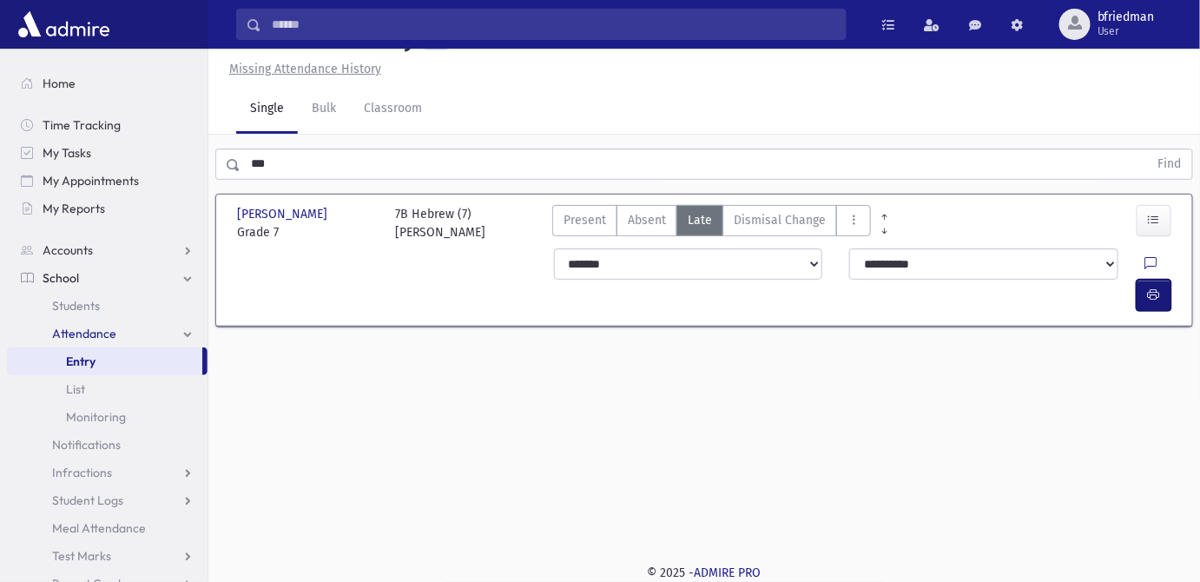
drag, startPoint x: 1155, startPoint y: 260, endPoint x: 1132, endPoint y: 271, distance: 25.2
click at [1154, 287] on icon "button" at bounding box center [1154, 294] width 12 height 15
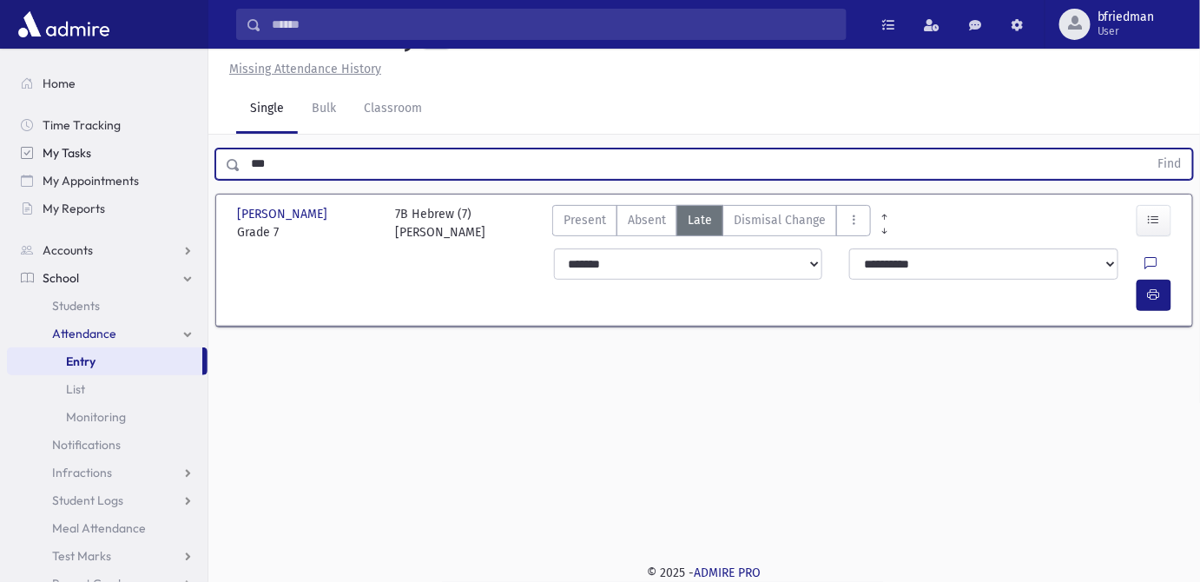
drag, startPoint x: 287, startPoint y: 166, endPoint x: 44, endPoint y: 163, distance: 242.3
click at [88, 160] on div "Search Results All Accounts" at bounding box center [600, 271] width 1200 height 621
click at [1148, 149] on button "Find" at bounding box center [1170, 164] width 44 height 30
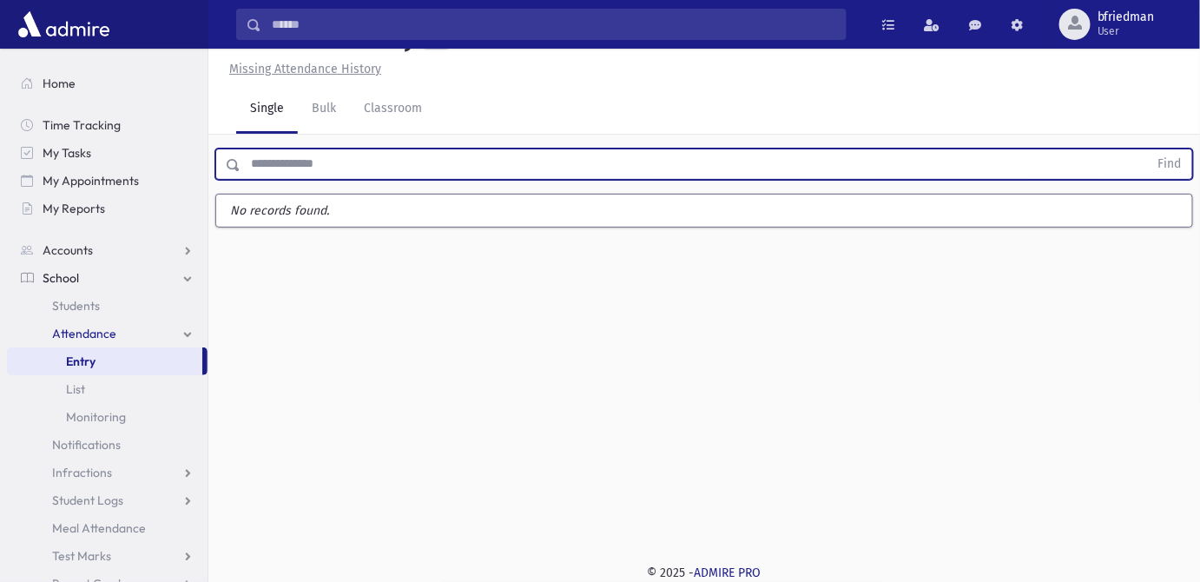
click at [331, 176] on input "text" at bounding box center [695, 163] width 908 height 31
click at [333, 169] on input "text" at bounding box center [695, 163] width 908 height 31
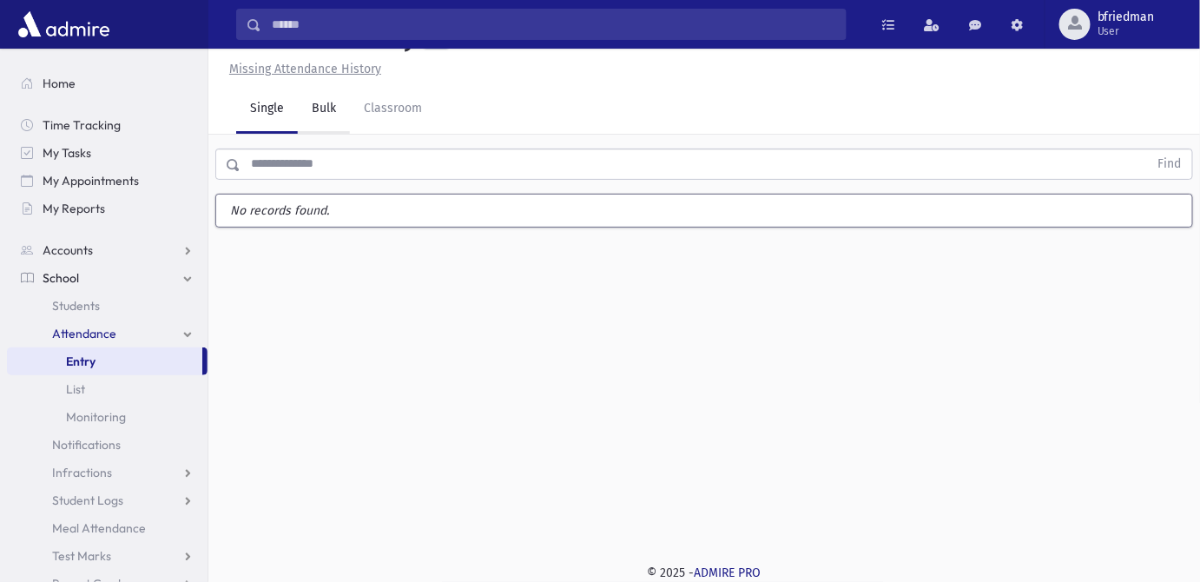
click at [320, 107] on link "Bulk" at bounding box center [324, 109] width 52 height 49
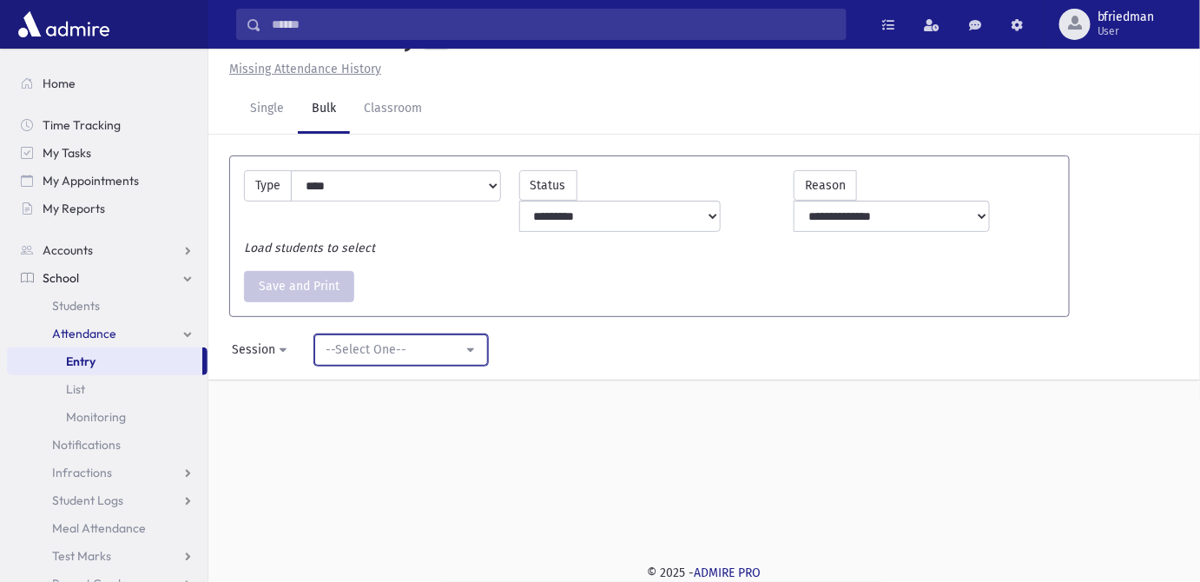
click at [354, 340] on div "--Select One--" at bounding box center [394, 349] width 137 height 18
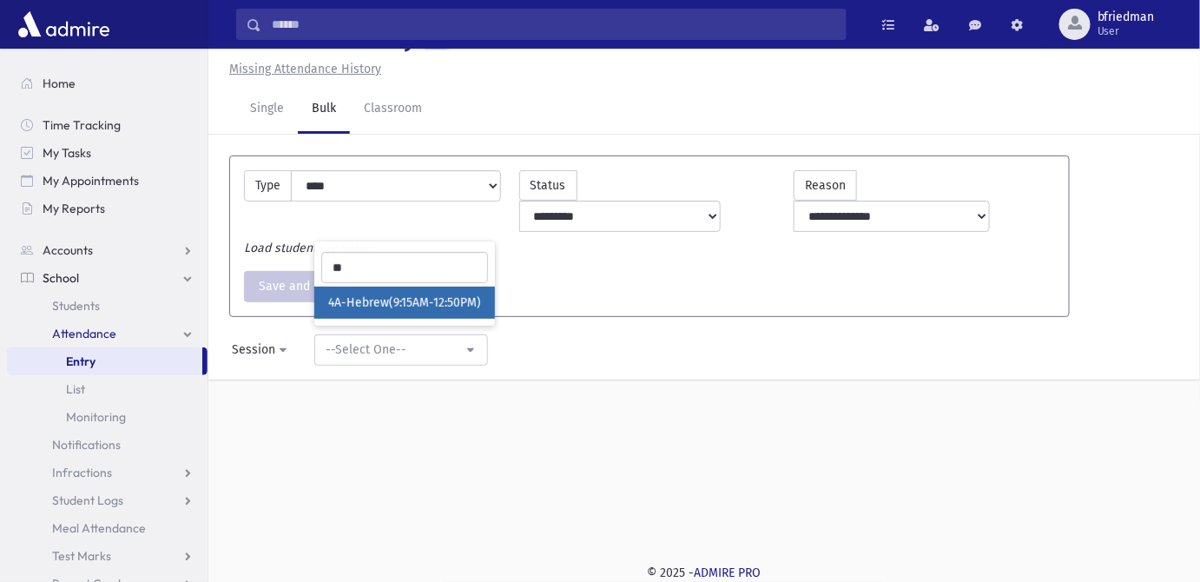
click at [383, 294] on span "4A-Hebrew(9:15AM-12:50PM)" at bounding box center [404, 302] width 153 height 17
select select "****"
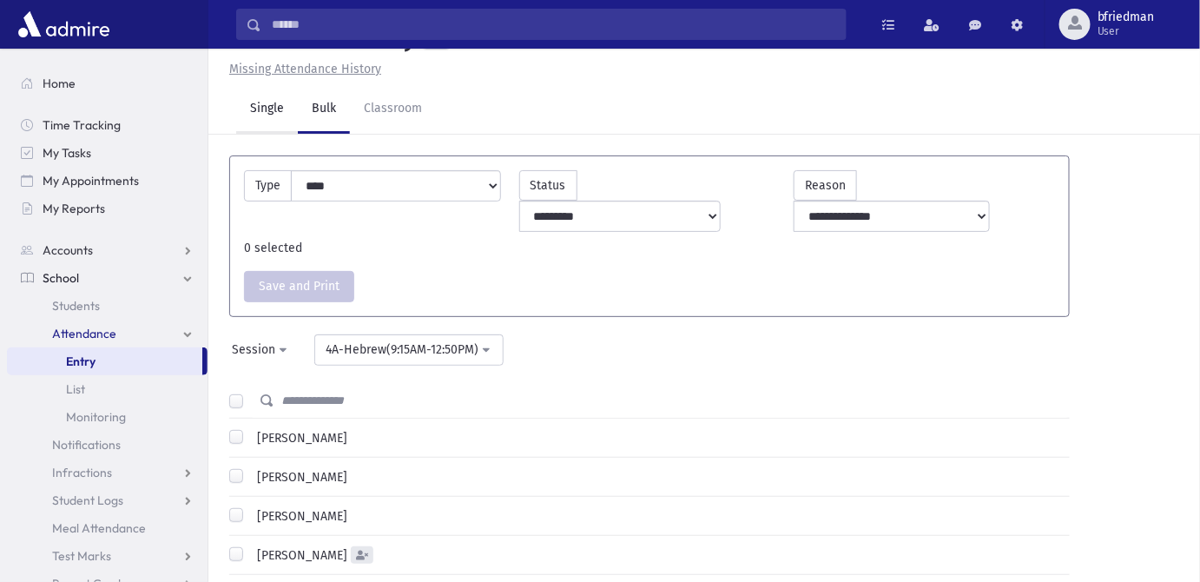
click at [257, 134] on link "Single" at bounding box center [267, 109] width 62 height 49
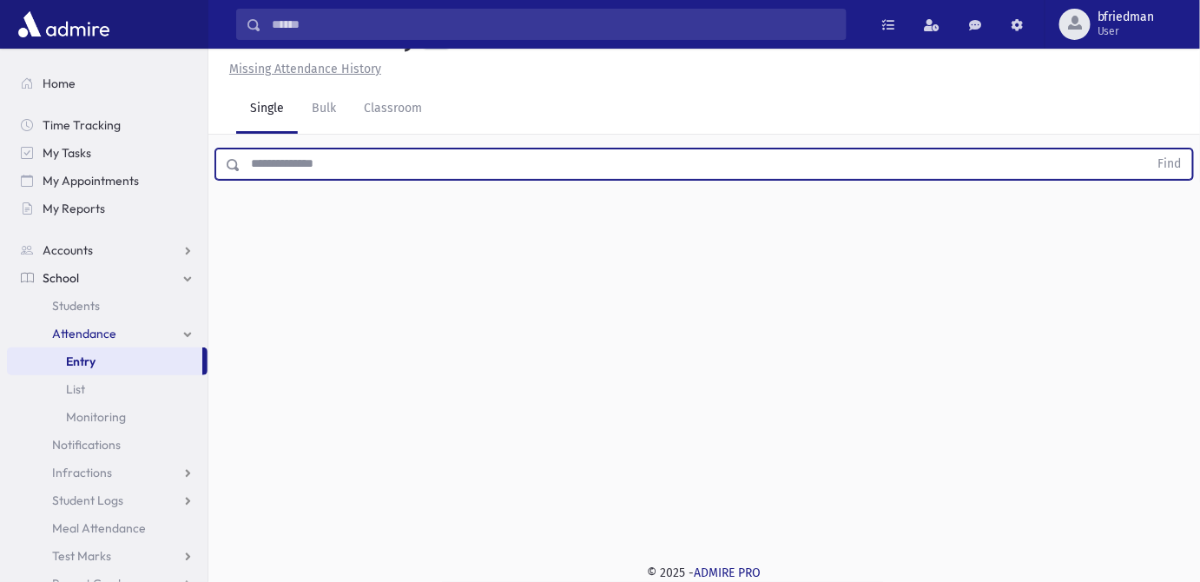
click at [324, 180] on input "text" at bounding box center [695, 163] width 908 height 31
type input "***"
click at [1148, 149] on button "Find" at bounding box center [1170, 164] width 44 height 30
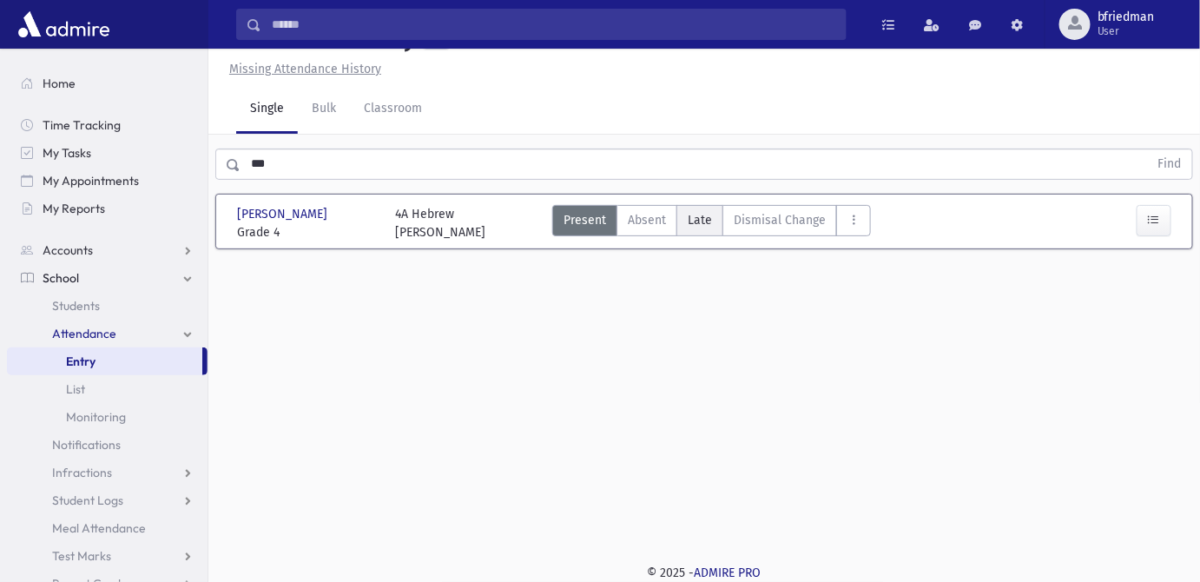
drag, startPoint x: 693, startPoint y: 256, endPoint x: 682, endPoint y: 248, distance: 13.0
click at [688, 229] on span "Late" at bounding box center [700, 220] width 24 height 18
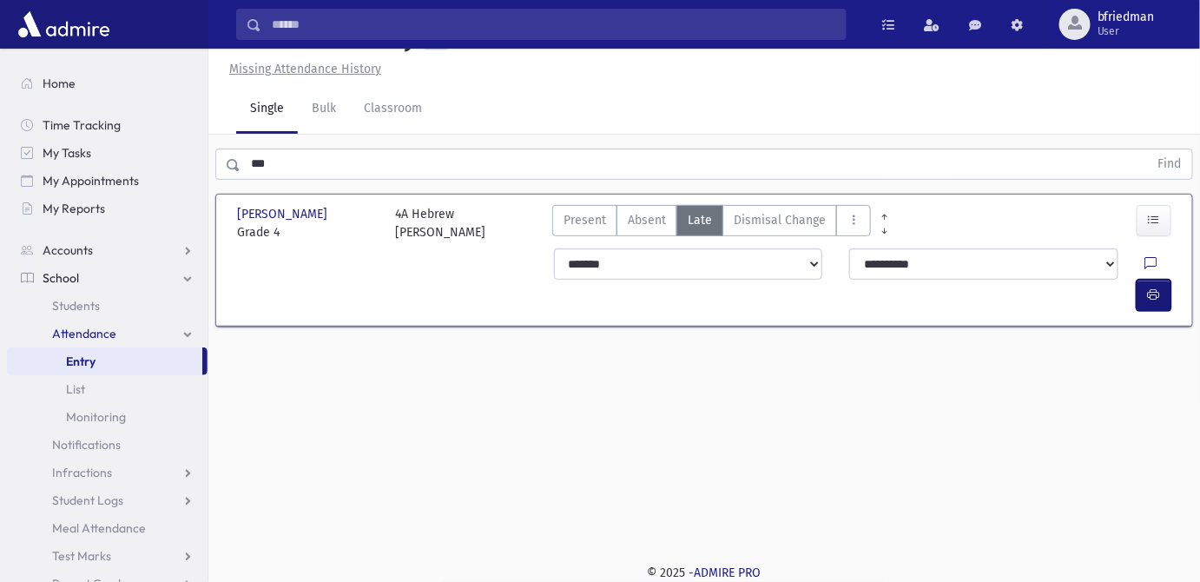
drag, startPoint x: 1140, startPoint y: 294, endPoint x: 1115, endPoint y: 307, distance: 28.0
click at [1138, 294] on button "button" at bounding box center [1154, 295] width 35 height 31
click at [0, 148] on html "Search Results All Accounts Students" at bounding box center [600, 252] width 1200 height 582
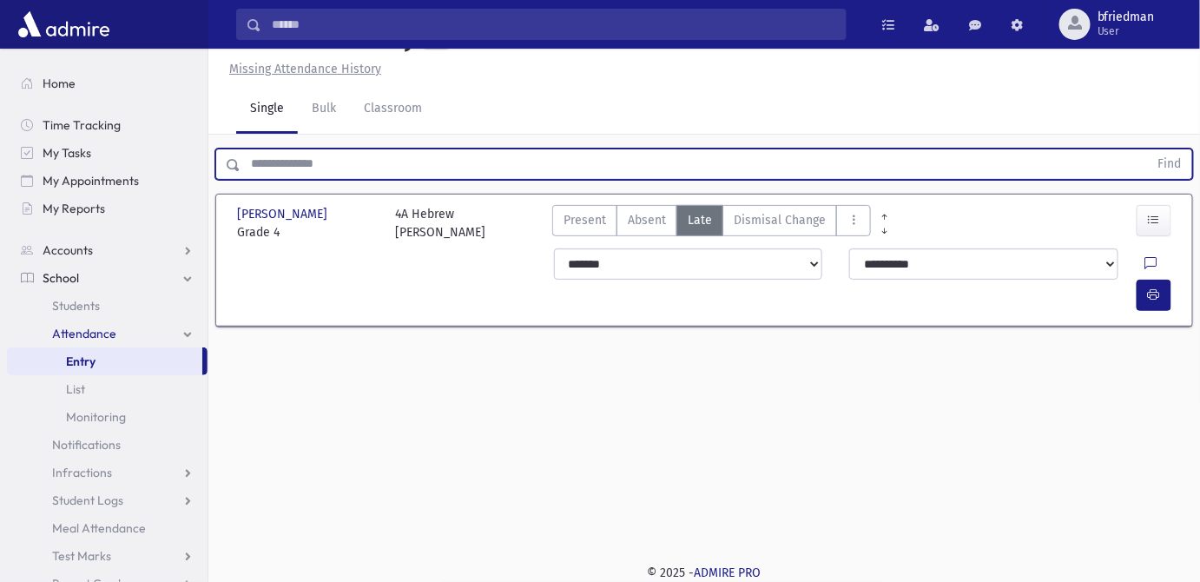
click at [1148, 149] on button "Find" at bounding box center [1170, 164] width 44 height 30
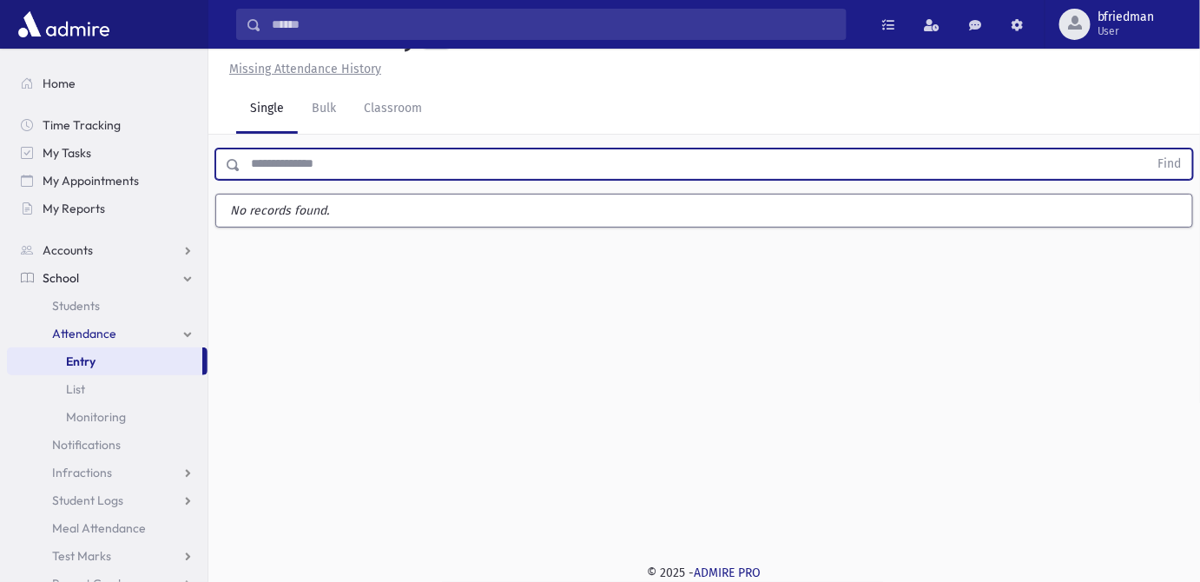
click at [332, 180] on input "text" at bounding box center [695, 163] width 908 height 31
type input "****"
click at [1148, 149] on button "Find" at bounding box center [1170, 164] width 44 height 30
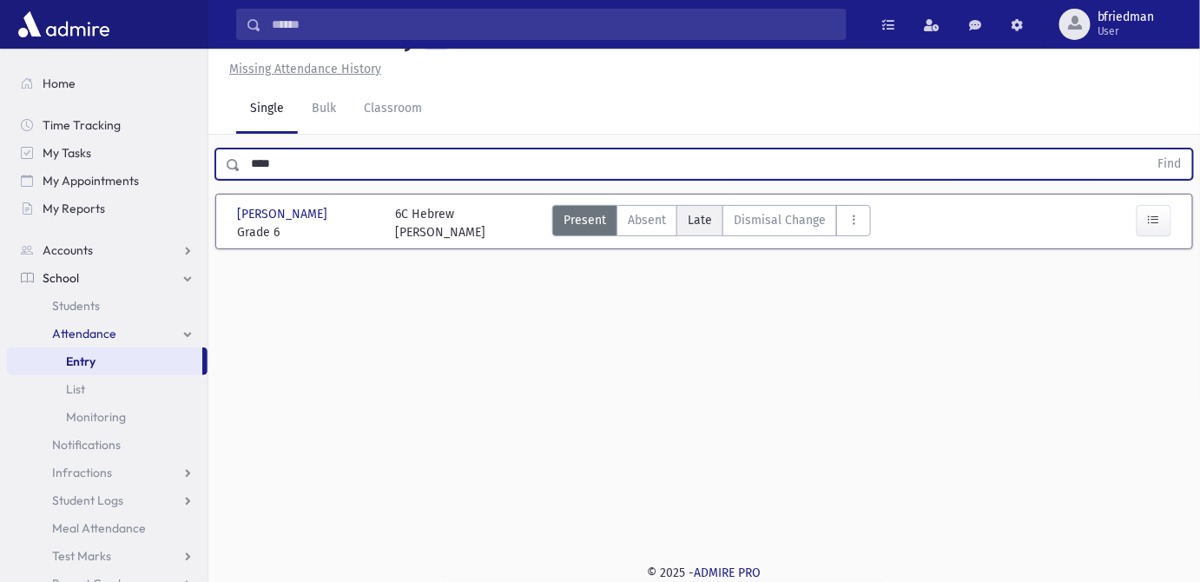
click at [694, 229] on span "Late" at bounding box center [700, 220] width 24 height 18
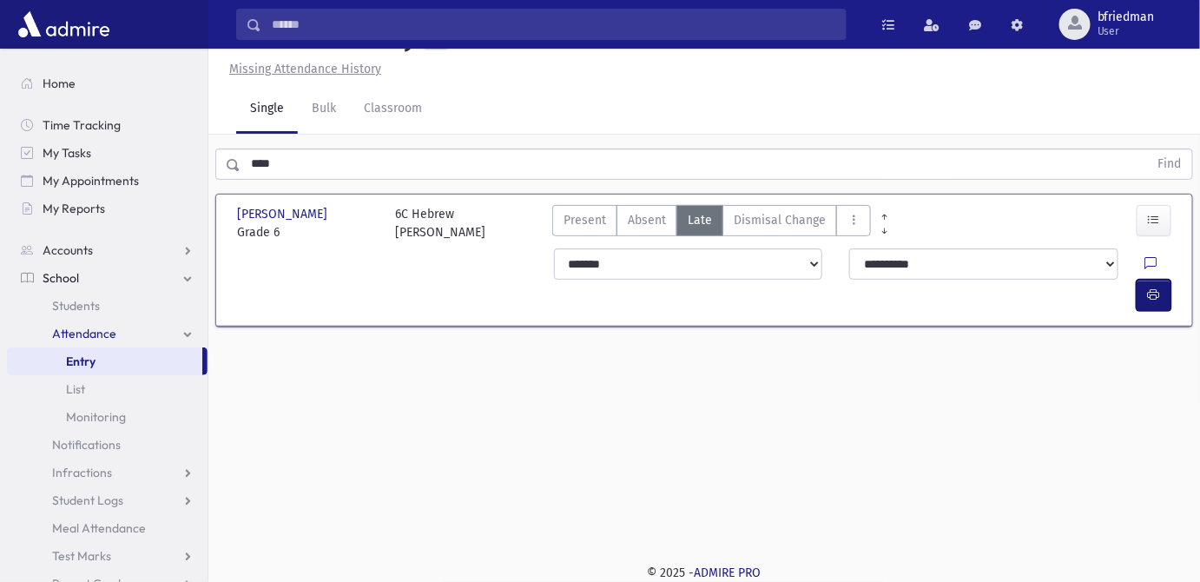
click at [1153, 301] on icon "button" at bounding box center [1154, 294] width 12 height 15
drag, startPoint x: 223, startPoint y: 193, endPoint x: 9, endPoint y: 128, distance: 224.1
click at [9, 128] on div "Search Results All Accounts" at bounding box center [600, 271] width 1200 height 621
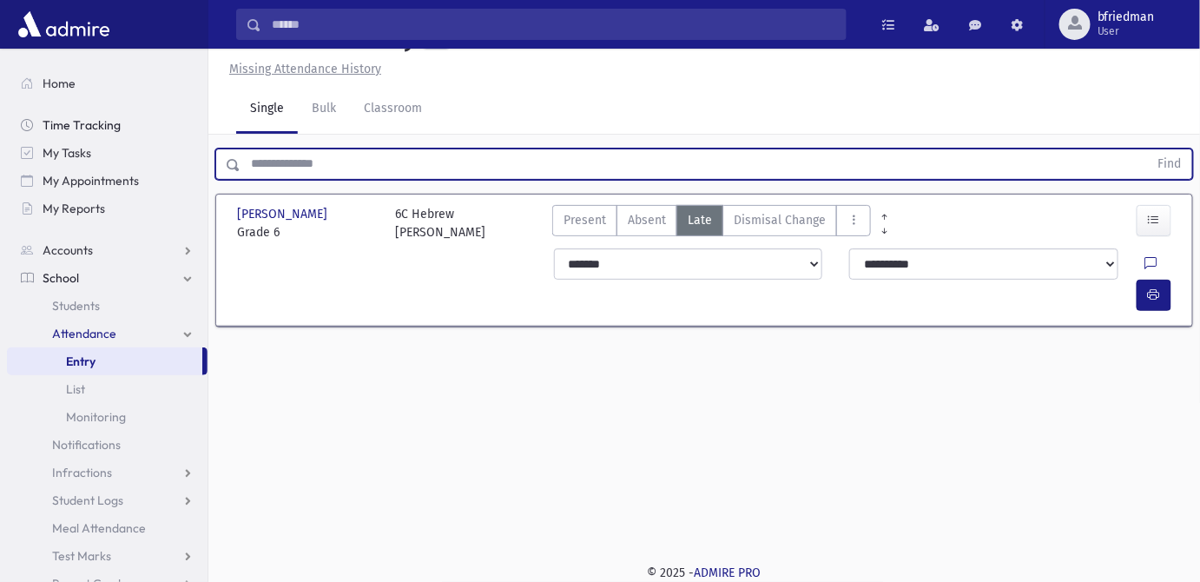
click at [1148, 149] on button "Find" at bounding box center [1170, 164] width 44 height 30
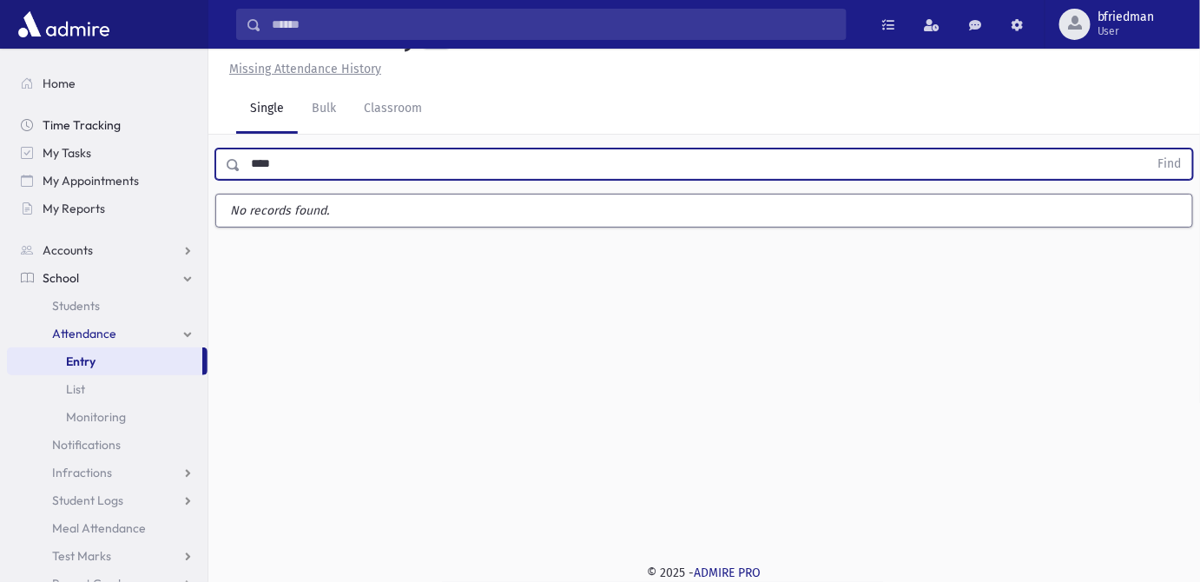
click at [1148, 149] on button "Find" at bounding box center [1170, 164] width 44 height 30
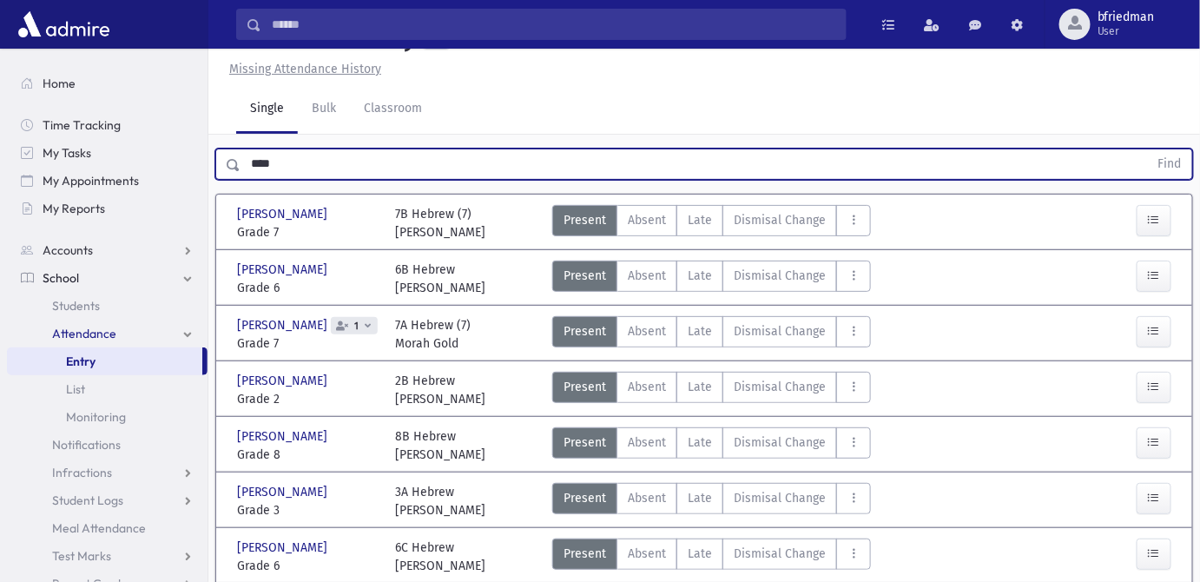
drag, startPoint x: 297, startPoint y: 230, endPoint x: -53, endPoint y: 288, distance: 354.7
click at [0, 288] on html "Search Results All Accounts Students" at bounding box center [600, 252] width 1200 height 582
click at [1148, 149] on button "Find" at bounding box center [1170, 164] width 44 height 30
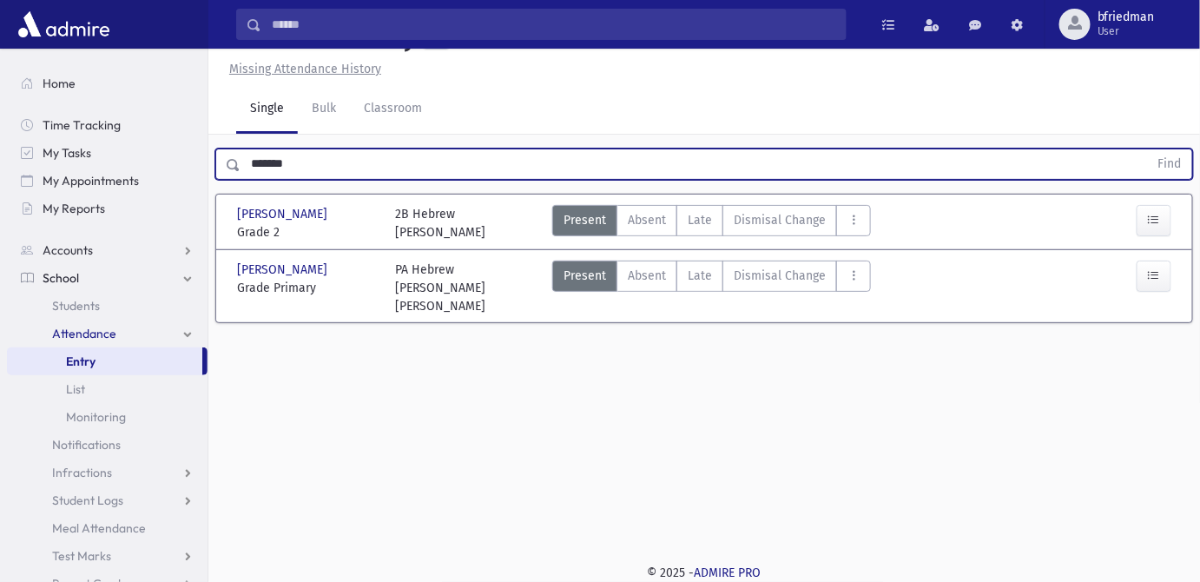
drag, startPoint x: 312, startPoint y: 207, endPoint x: -153, endPoint y: 160, distance: 466.9
click at [0, 160] on html "Search Results All Accounts Students" at bounding box center [600, 252] width 1200 height 582
type input "******"
click at [1148, 149] on button "Find" at bounding box center [1170, 164] width 44 height 30
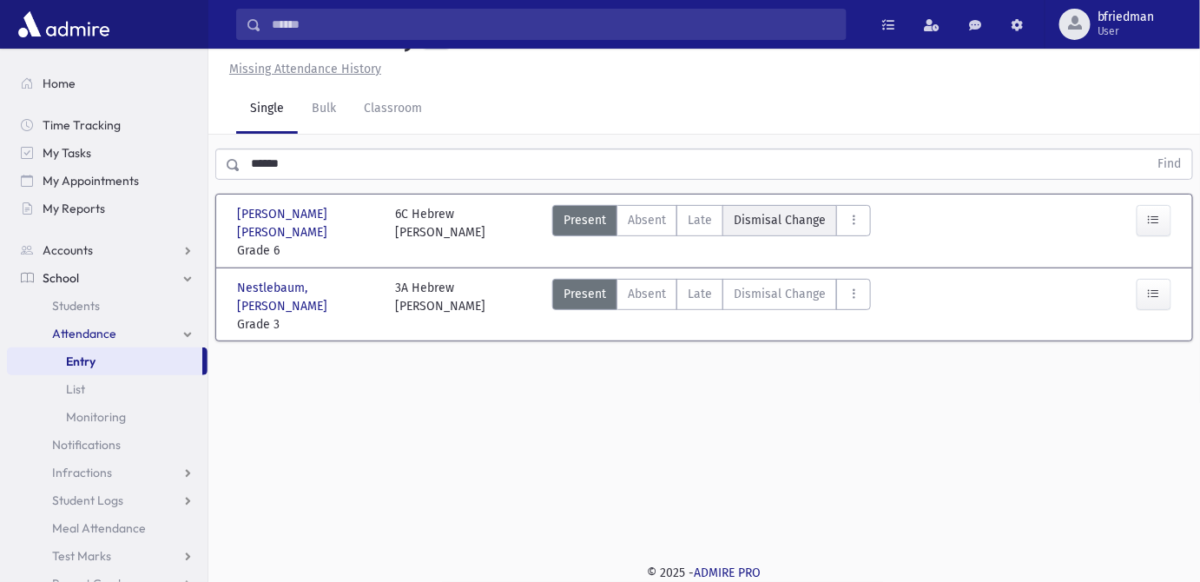
click at [788, 229] on span "Dismisal Change" at bounding box center [780, 220] width 92 height 18
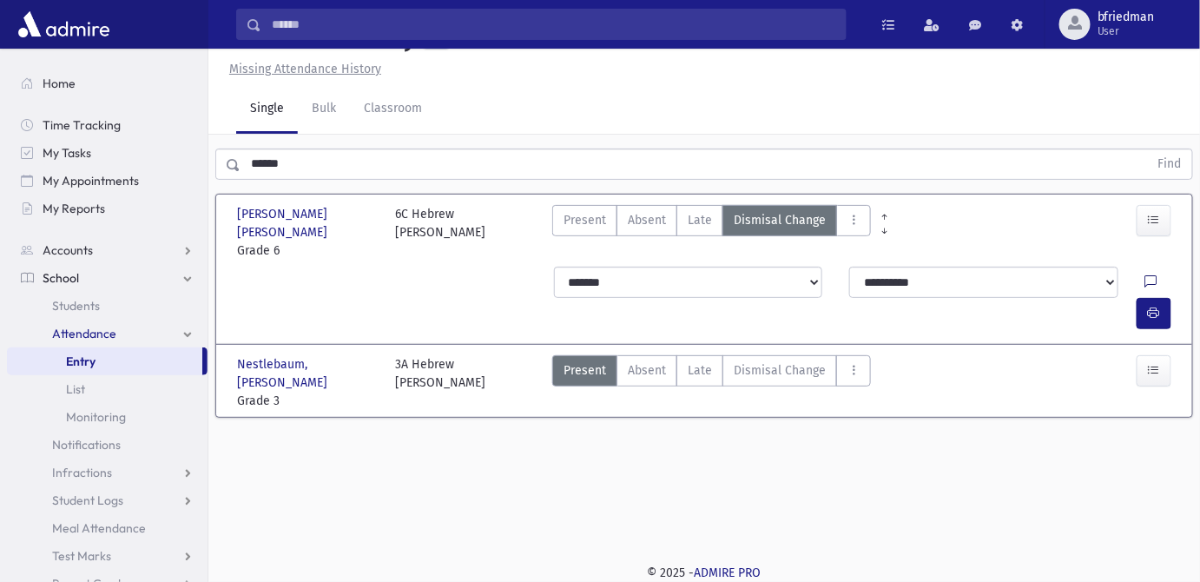
click at [1145, 290] on icon at bounding box center [1151, 282] width 12 height 15
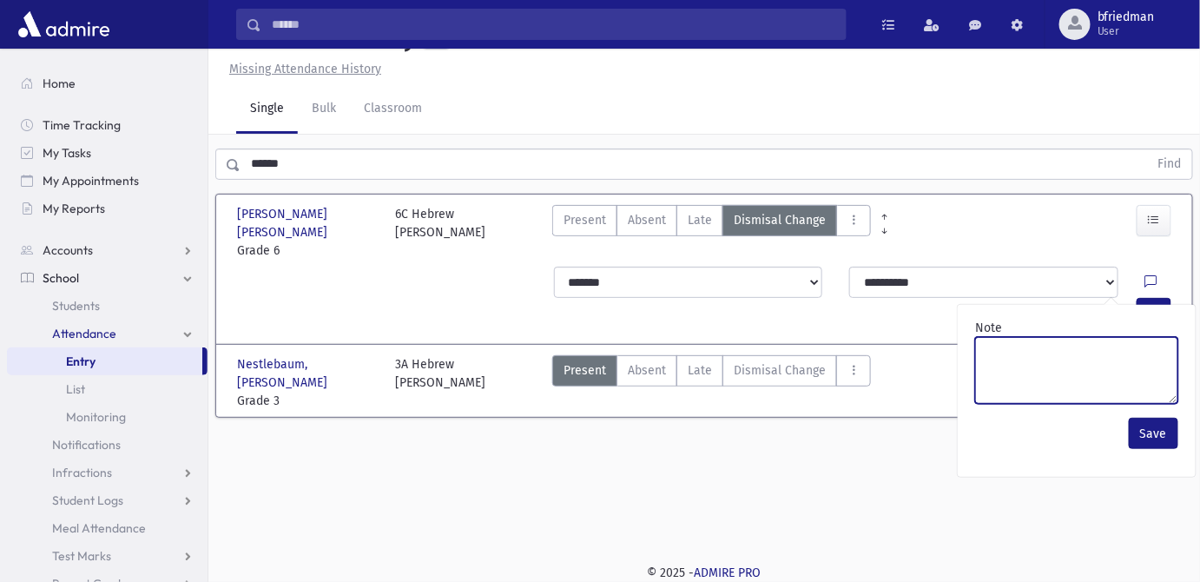
click at [1119, 404] on textarea "Note" at bounding box center [1076, 370] width 203 height 67
type textarea "**********"
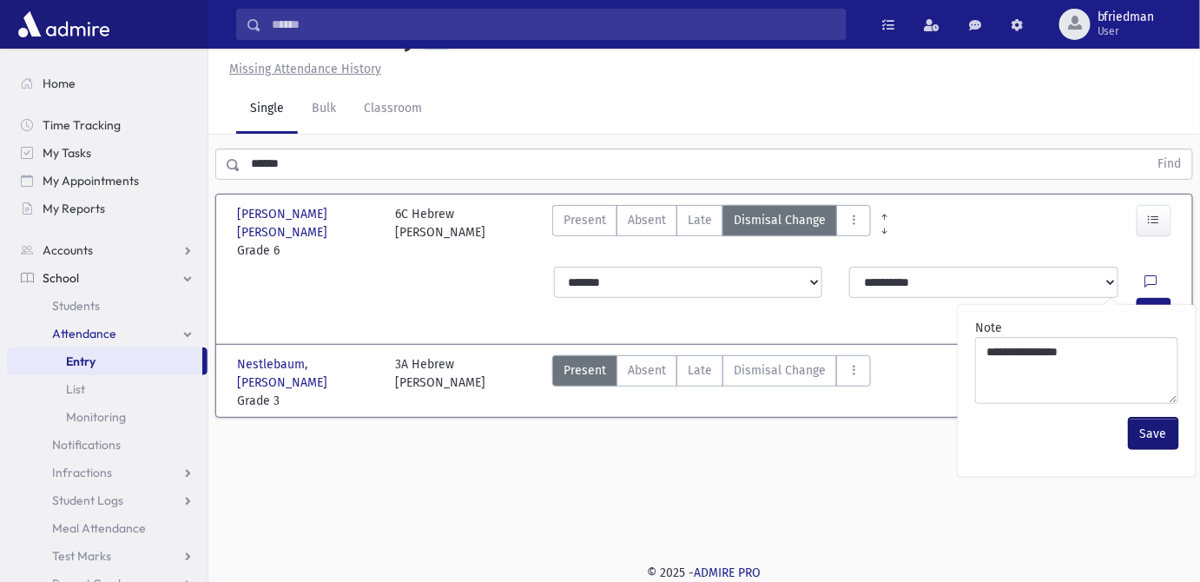
click at [1156, 449] on button "Save" at bounding box center [1153, 433] width 49 height 31
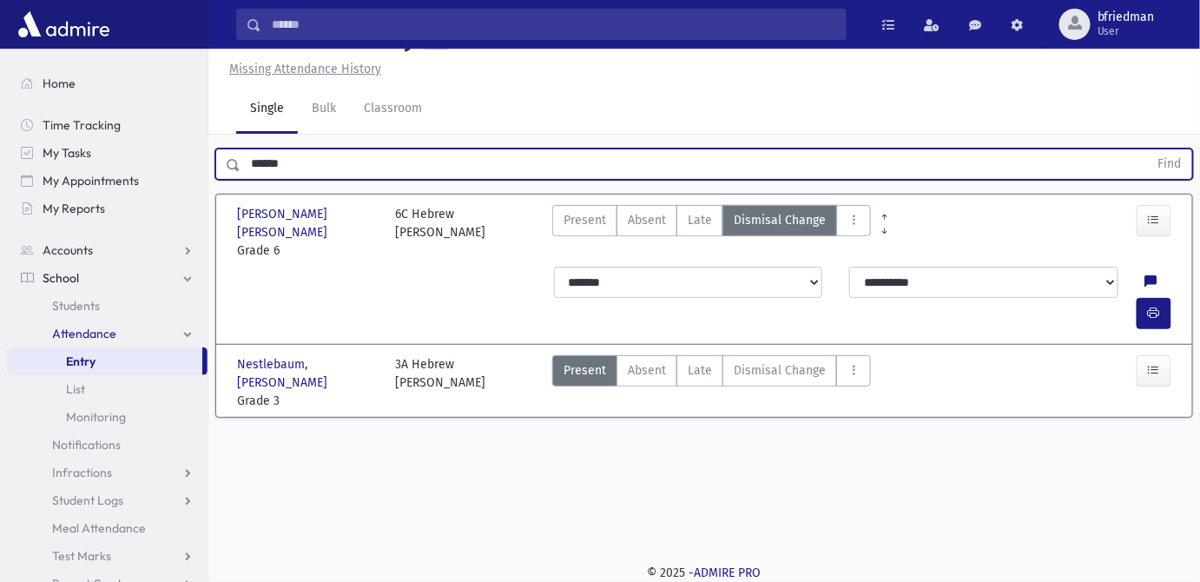
drag, startPoint x: 301, startPoint y: 207, endPoint x: -266, endPoint y: 65, distance: 584.4
click at [0, 65] on html "Search Results All Accounts Students" at bounding box center [600, 252] width 1200 height 582
click at [1148, 149] on button "Find" at bounding box center [1170, 164] width 44 height 30
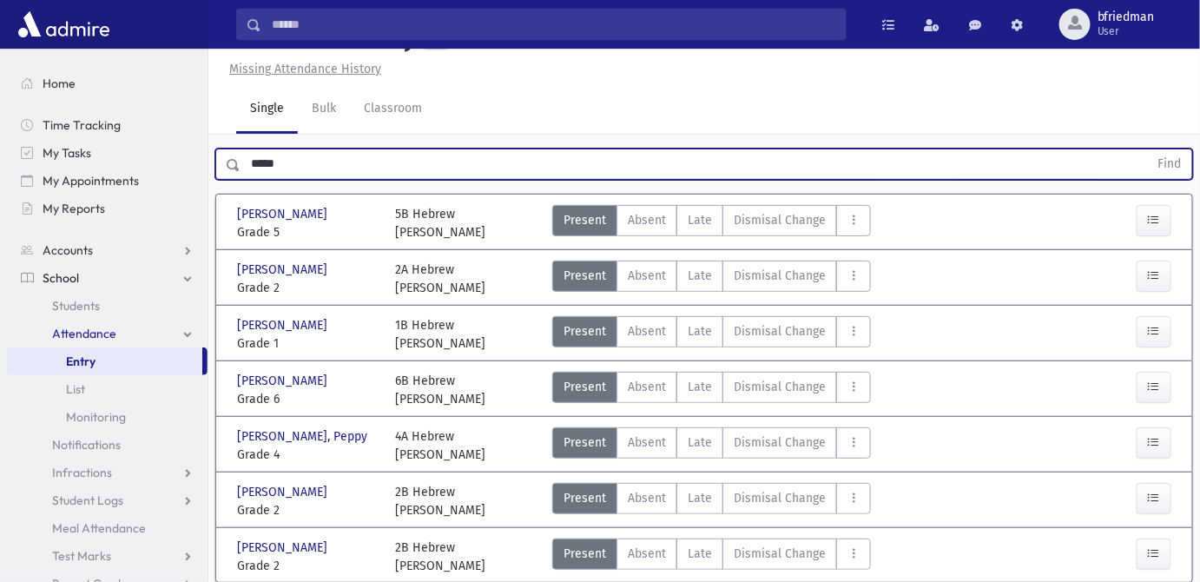
drag, startPoint x: 23, startPoint y: 97, endPoint x: -385, endPoint y: 46, distance: 410.4
click at [0, 46] on html "Search Results All Accounts Students" at bounding box center [600, 252] width 1200 height 582
type input "*****"
click at [1148, 149] on button "Find" at bounding box center [1170, 164] width 44 height 30
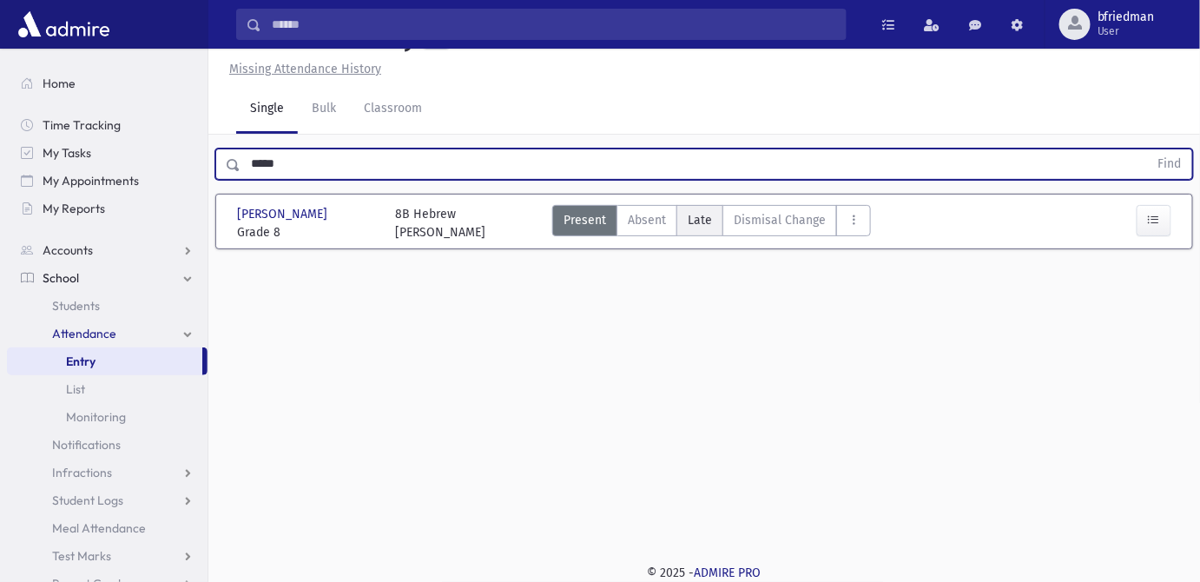
click at [695, 227] on label "Late L" at bounding box center [699, 220] width 47 height 31
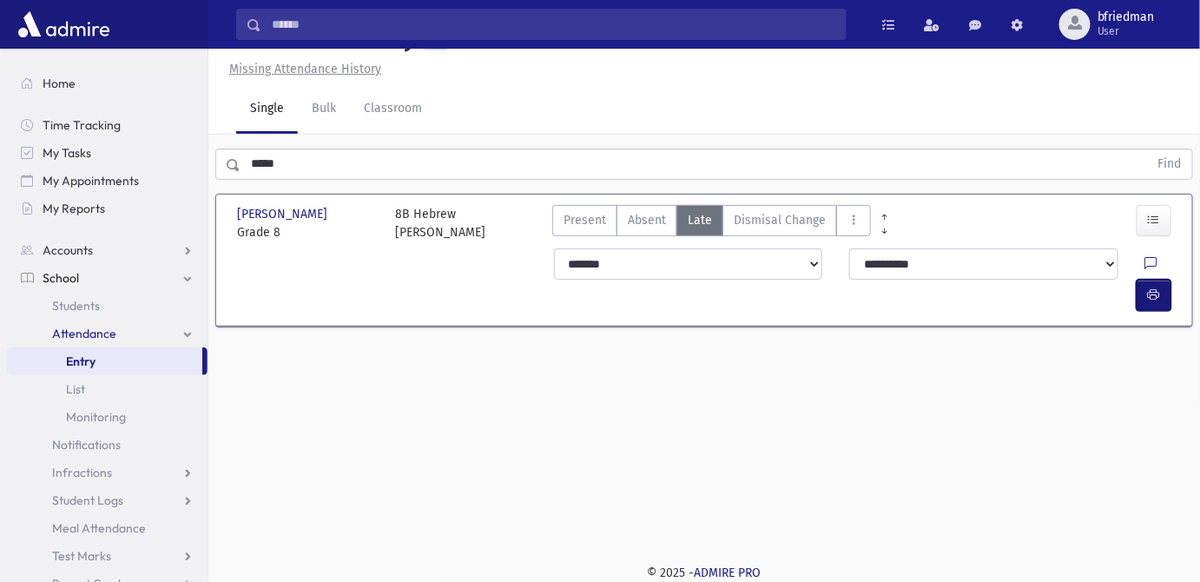
click at [1160, 287] on icon "button" at bounding box center [1154, 294] width 12 height 15
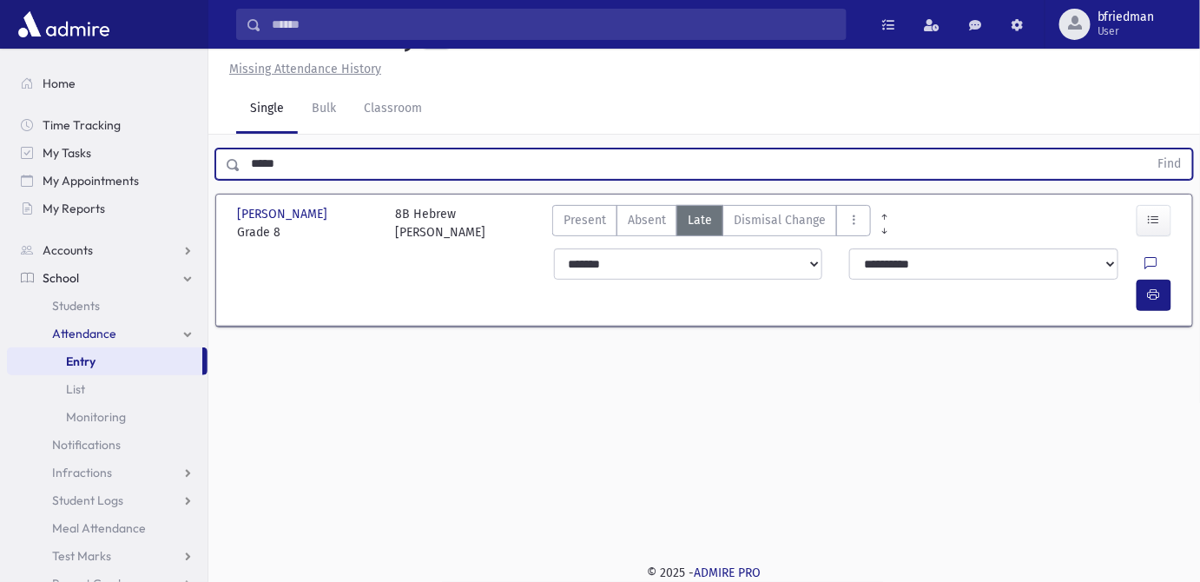
drag, startPoint x: 276, startPoint y: 160, endPoint x: 50, endPoint y: 104, distance: 232.5
click at [65, 104] on div "Search Results All Accounts" at bounding box center [600, 271] width 1200 height 621
click at [1148, 149] on button "Find" at bounding box center [1170, 164] width 44 height 30
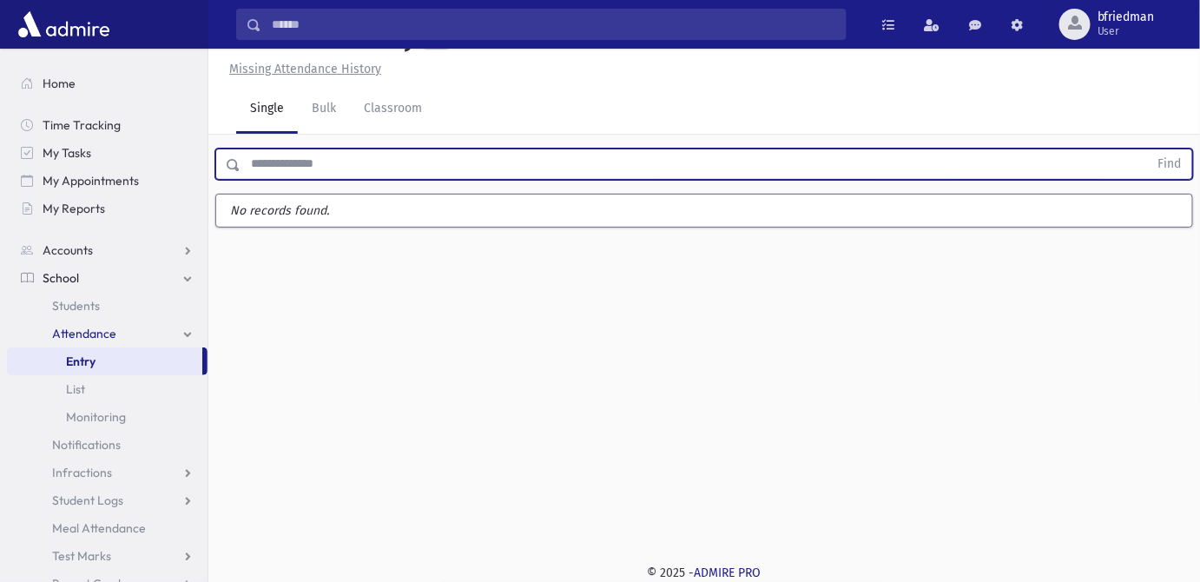
click at [308, 162] on input "text" at bounding box center [695, 163] width 908 height 31
click at [287, 162] on input "text" at bounding box center [695, 163] width 908 height 31
click at [261, 157] on input "text" at bounding box center [695, 163] width 908 height 31
type input "*****"
click at [1148, 149] on button "Find" at bounding box center [1170, 164] width 44 height 30
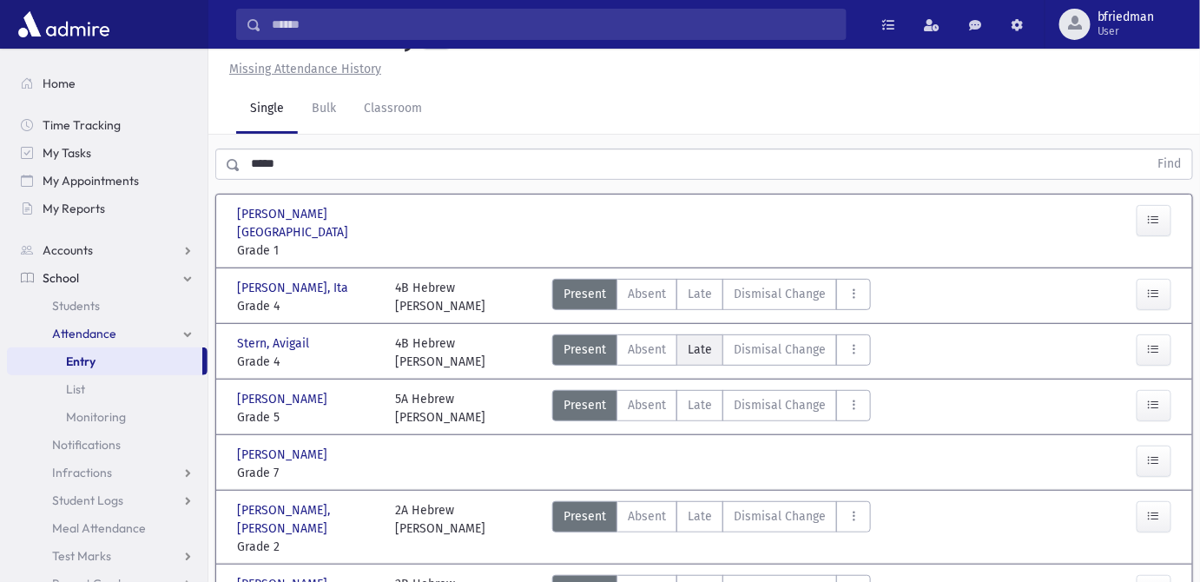
click at [696, 340] on span "Late" at bounding box center [700, 349] width 24 height 18
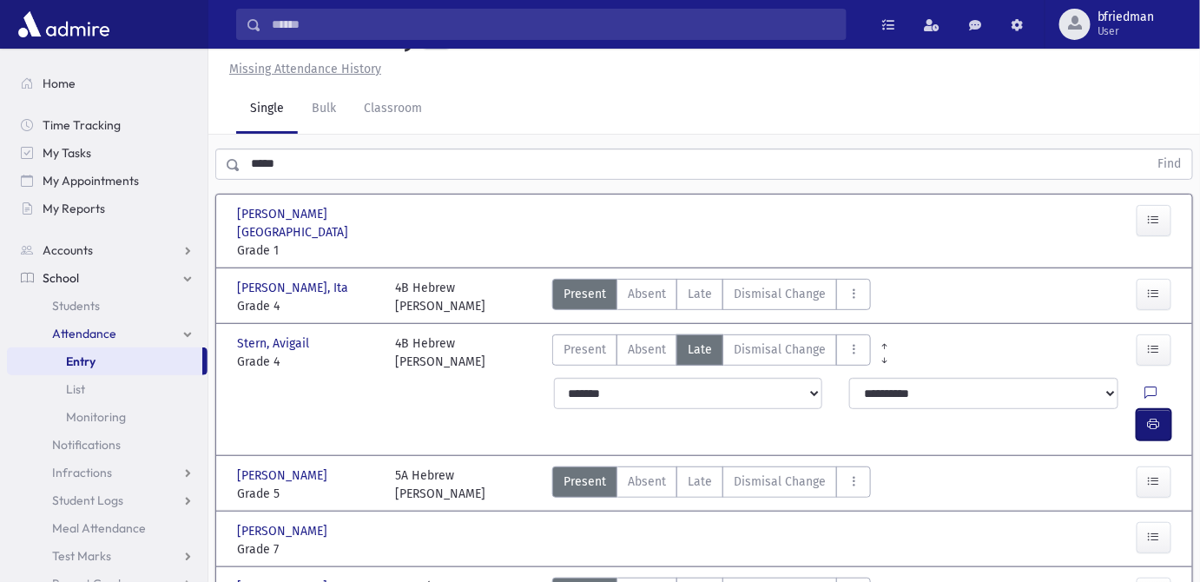
click at [1150, 417] on icon "button" at bounding box center [1154, 424] width 12 height 15
drag, startPoint x: 327, startPoint y: 105, endPoint x: 333, endPoint y: 132, distance: 27.6
click at [326, 104] on link "Bulk" at bounding box center [324, 109] width 52 height 49
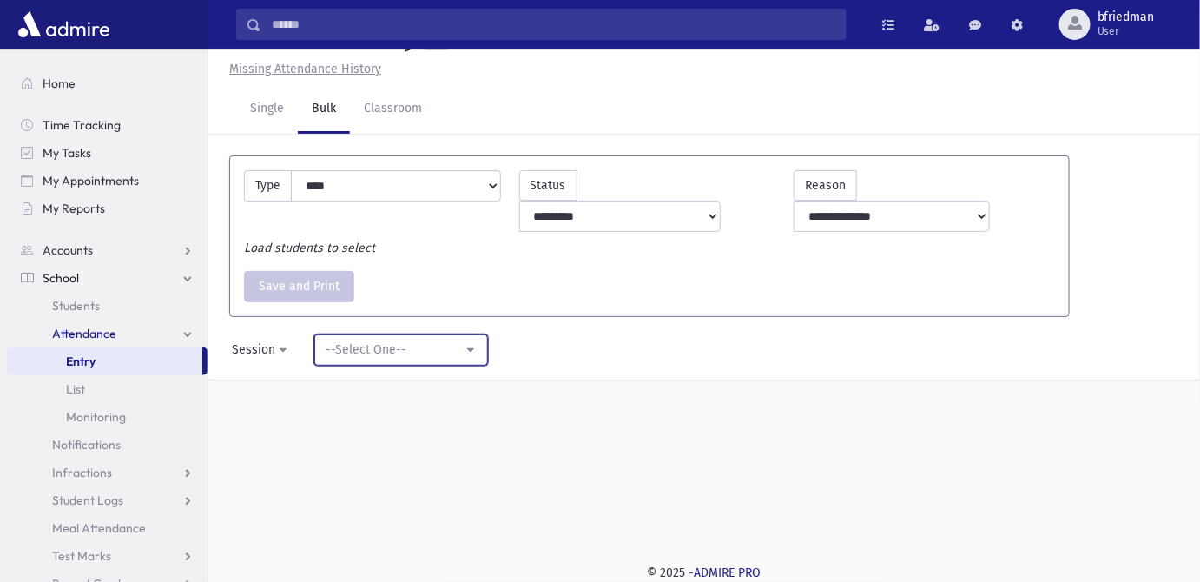
click at [344, 340] on div "--Select One--" at bounding box center [394, 349] width 137 height 18
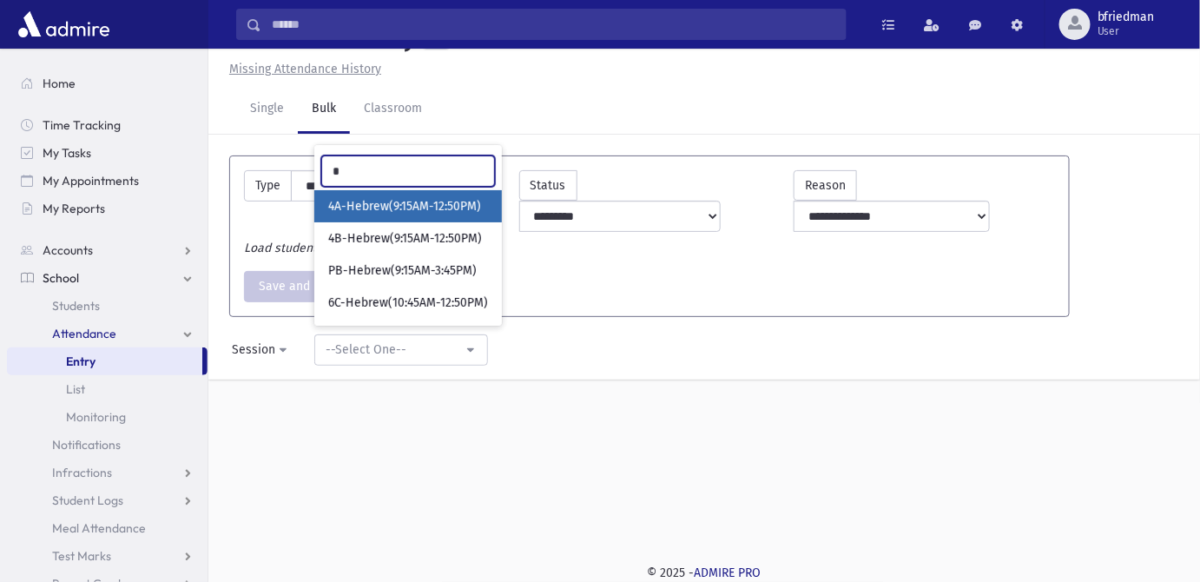
type input "**"
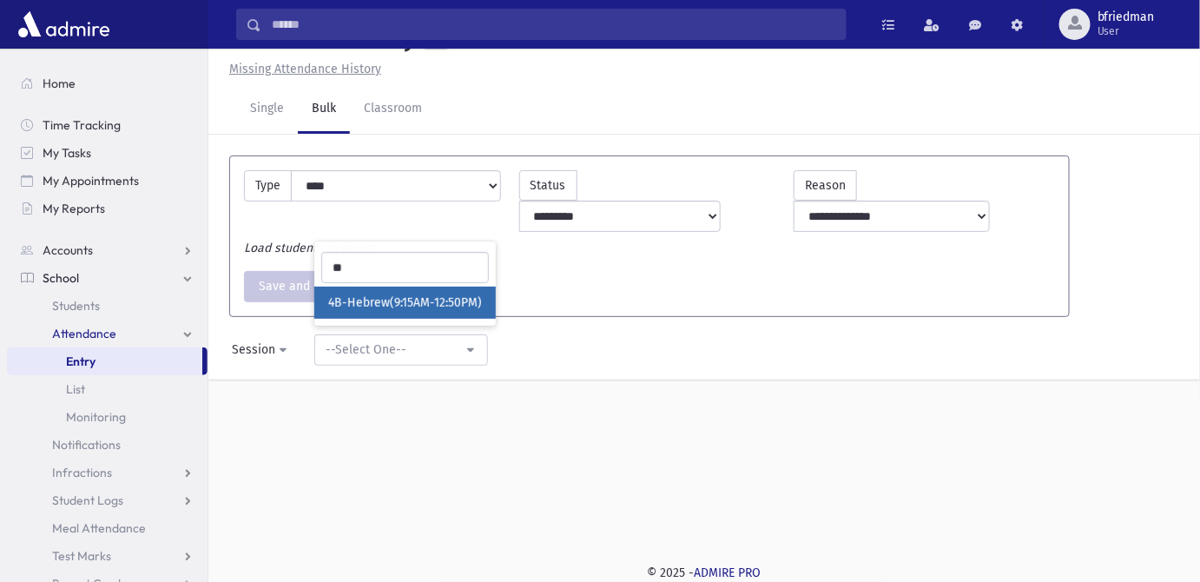
click at [364, 294] on span "4B-Hebrew(9:15AM-12:50PM)" at bounding box center [405, 302] width 154 height 17
select select "****"
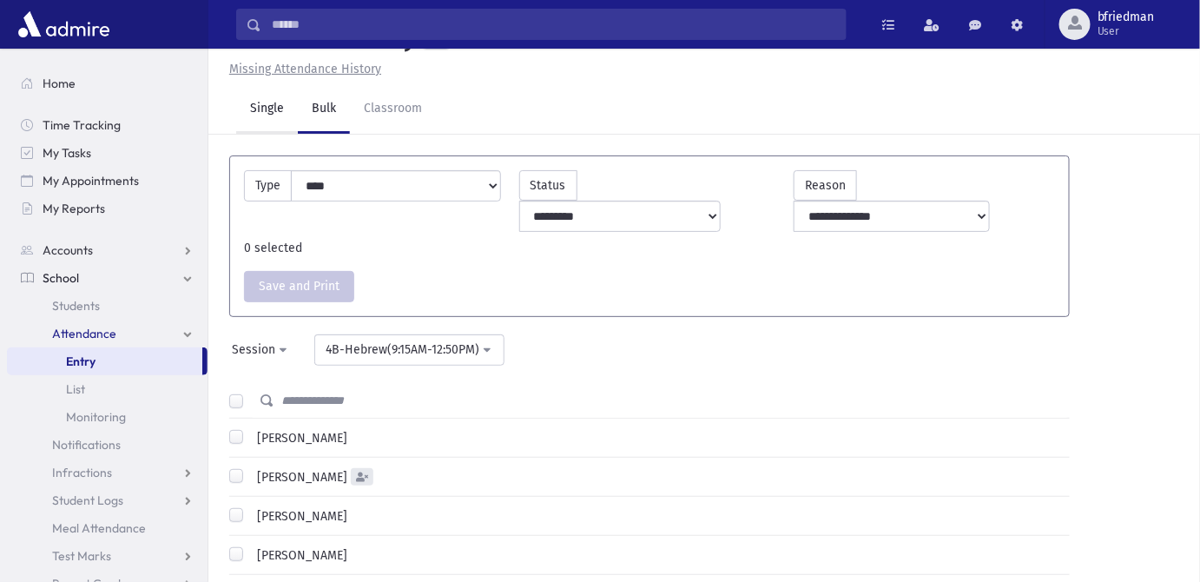
click at [271, 85] on link "Single" at bounding box center [267, 109] width 62 height 49
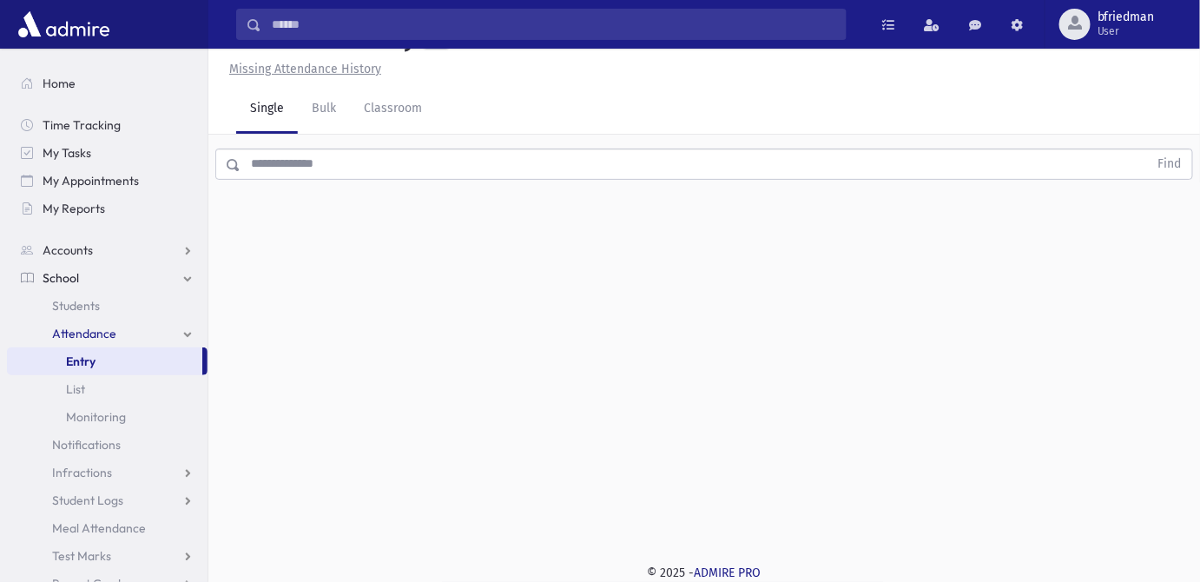
click at [299, 171] on input "text" at bounding box center [695, 163] width 908 height 31
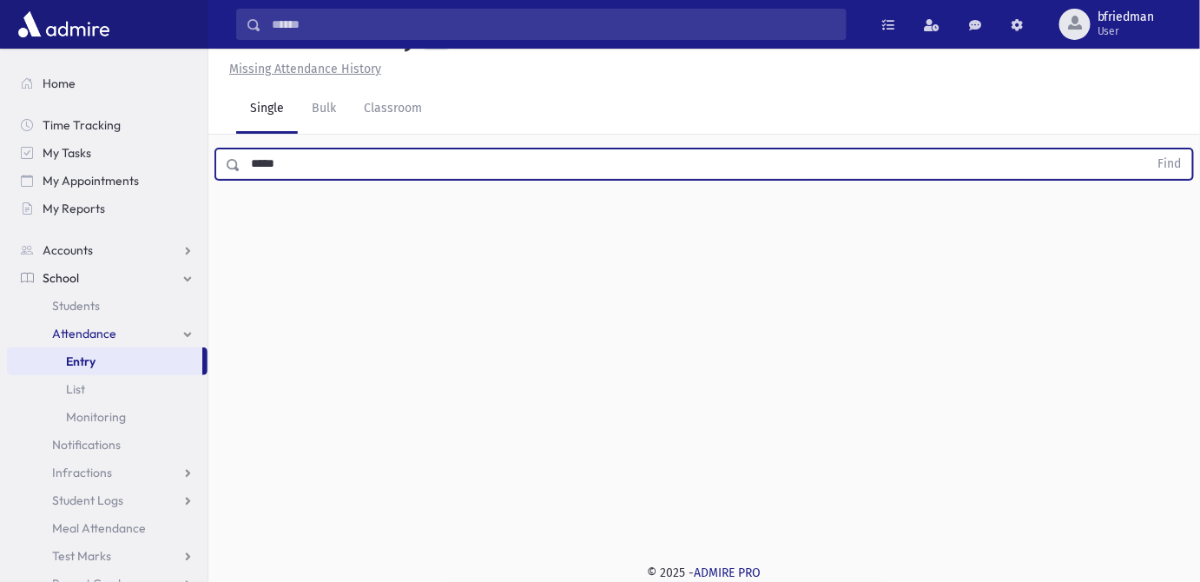
click at [1148, 149] on button "Find" at bounding box center [1170, 164] width 44 height 30
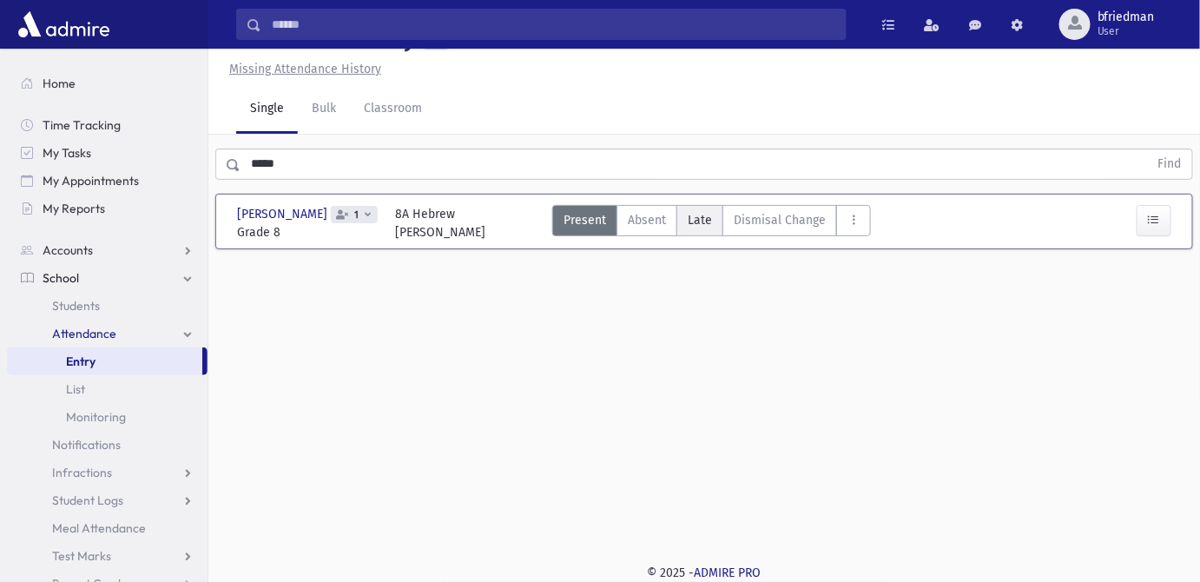
click at [691, 221] on span "Late" at bounding box center [700, 220] width 24 height 18
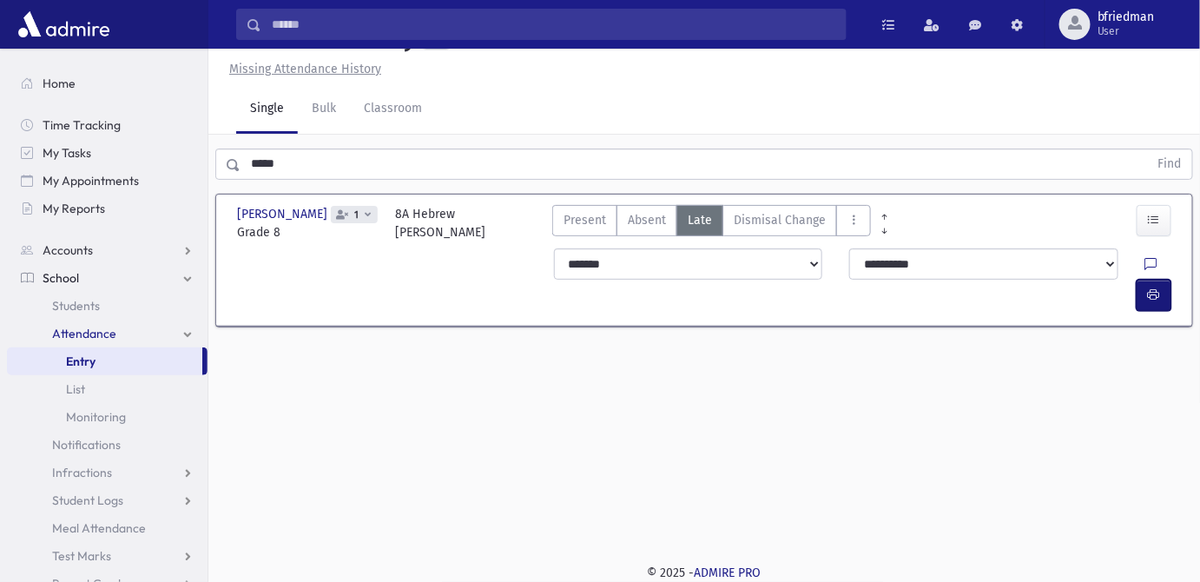
click at [1155, 287] on icon "button" at bounding box center [1154, 294] width 12 height 15
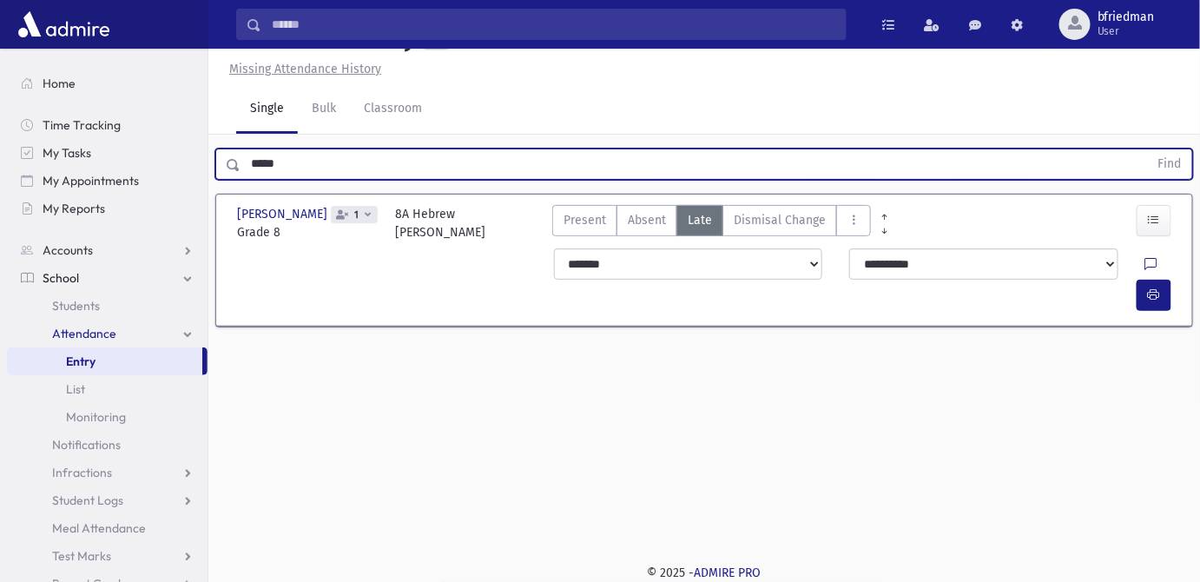
drag, startPoint x: 293, startPoint y: 167, endPoint x: -42, endPoint y: 196, distance: 336.5
click at [0, 196] on html "Search Results All Accounts Students" at bounding box center [600, 252] width 1200 height 582
click at [1148, 149] on button "Find" at bounding box center [1170, 164] width 44 height 30
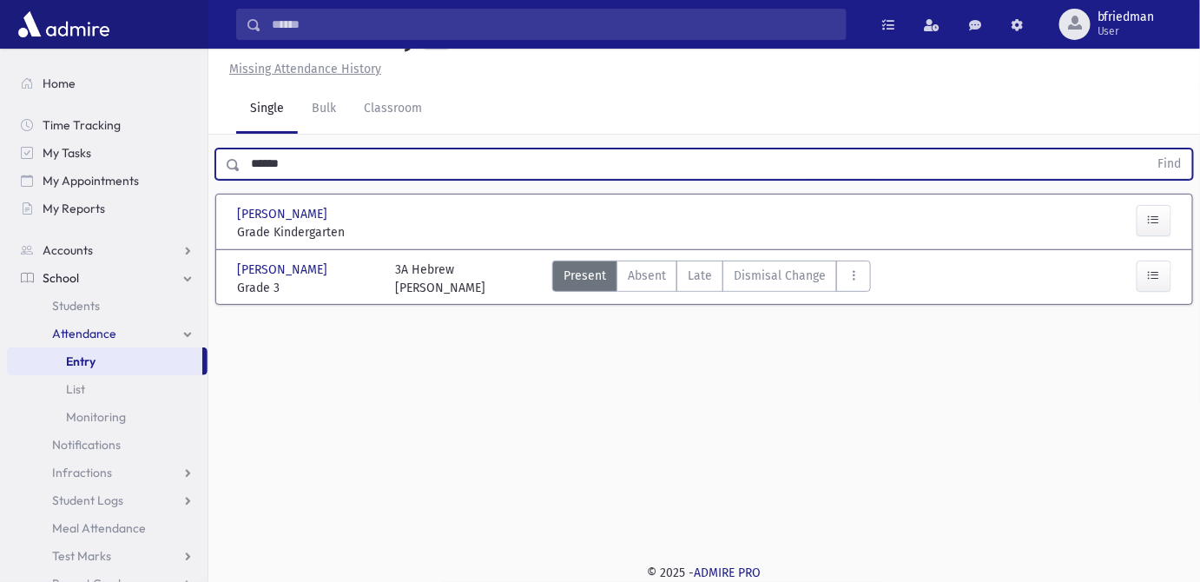
drag, startPoint x: 313, startPoint y: 161, endPoint x: -137, endPoint y: 120, distance: 451.6
click at [0, 120] on html "Search Results All Accounts Students" at bounding box center [600, 252] width 1200 height 582
click at [1148, 149] on button "Find" at bounding box center [1170, 164] width 44 height 30
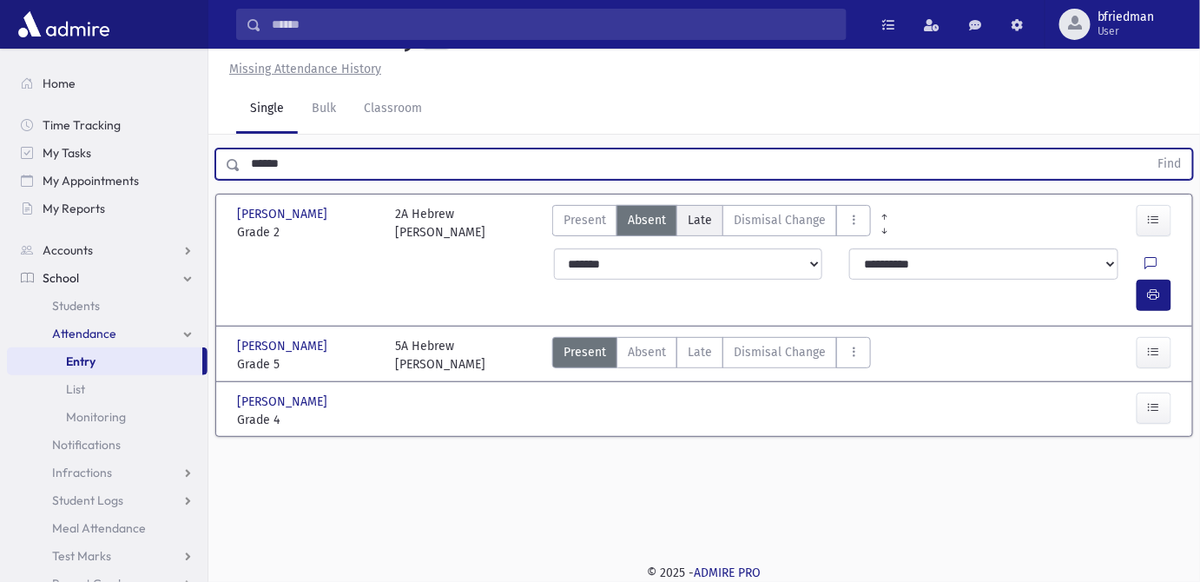
click at [700, 218] on span "Late" at bounding box center [700, 220] width 24 height 18
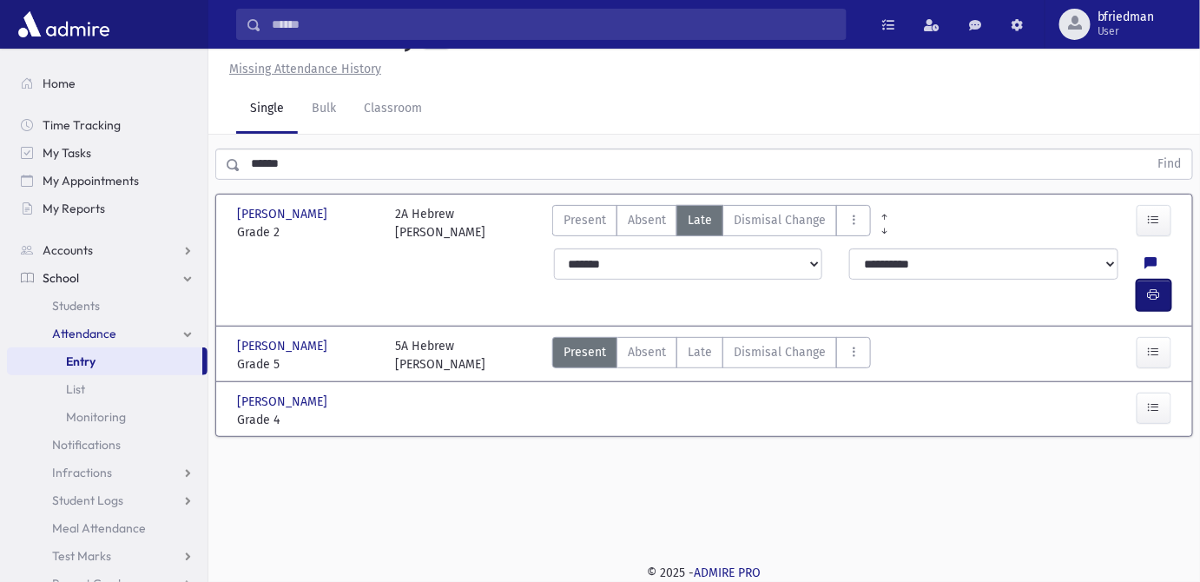
drag, startPoint x: 1150, startPoint y: 260, endPoint x: 1104, endPoint y: 269, distance: 47.0
click at [1150, 287] on icon "button" at bounding box center [1154, 294] width 12 height 15
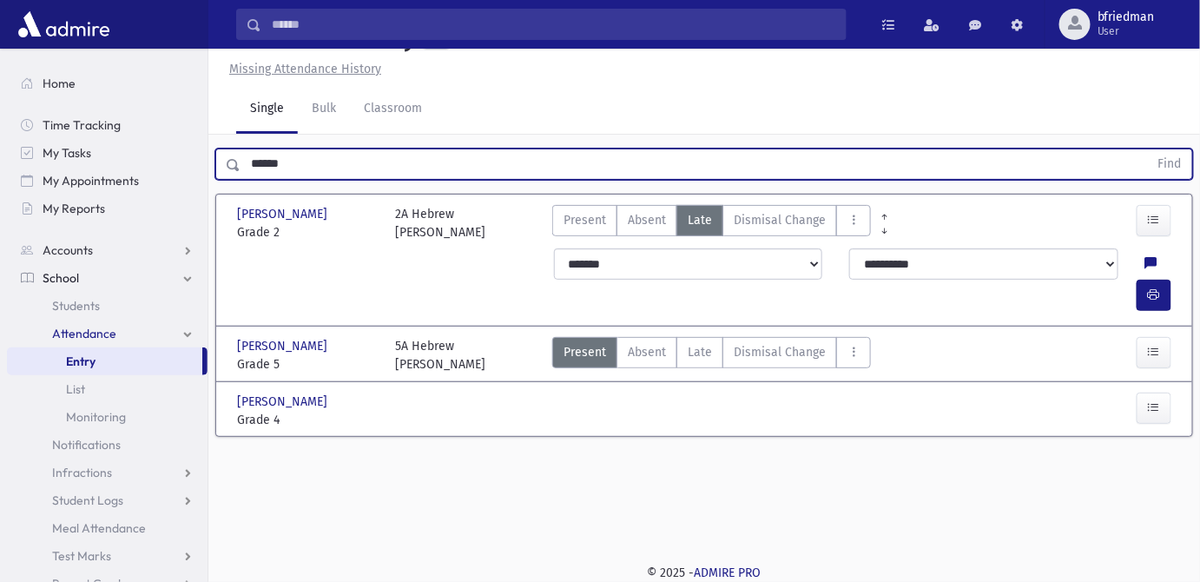
drag, startPoint x: 298, startPoint y: 159, endPoint x: -200, endPoint y: 110, distance: 499.9
click at [0, 110] on html "Search Results All Accounts Students" at bounding box center [600, 252] width 1200 height 582
type input "******"
click at [1148, 149] on button "Find" at bounding box center [1170, 164] width 44 height 30
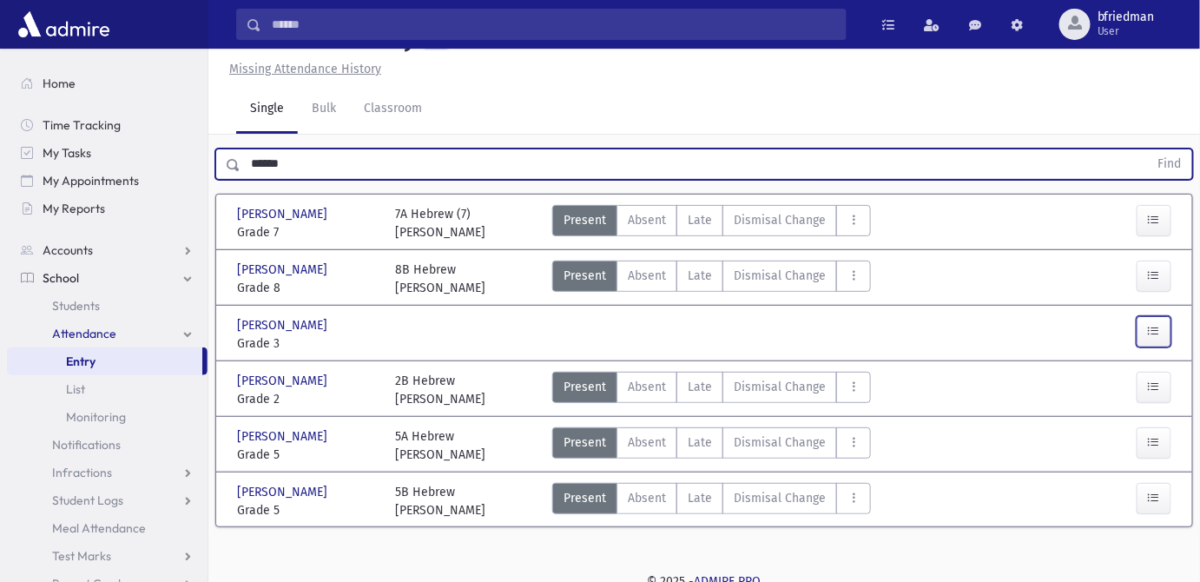
click at [1153, 332] on icon "button" at bounding box center [1154, 331] width 12 height 15
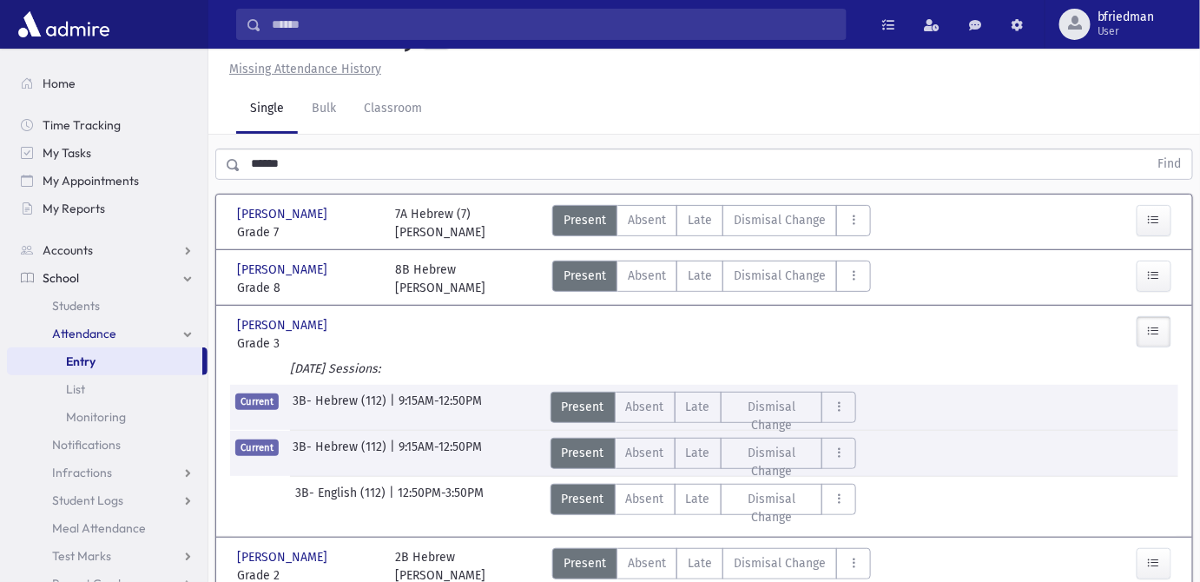
drag, startPoint x: 306, startPoint y: 163, endPoint x: -134, endPoint y: -30, distance: 480.1
click at [0, 0] on html "Search Results All Accounts Students" at bounding box center [600, 252] width 1200 height 582
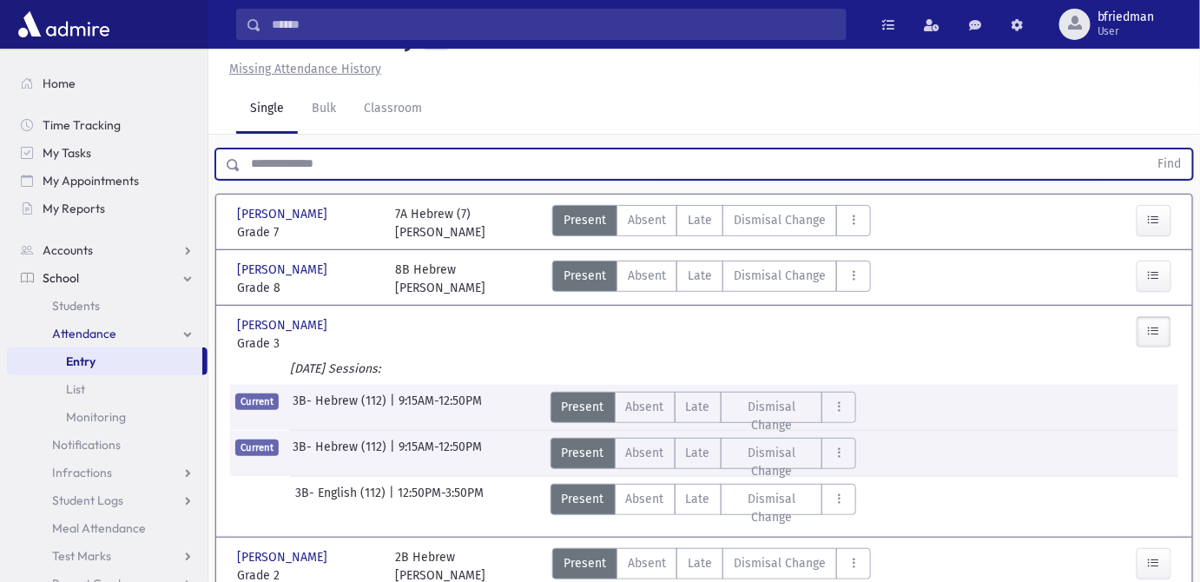
click at [1148, 149] on button "Find" at bounding box center [1170, 164] width 44 height 30
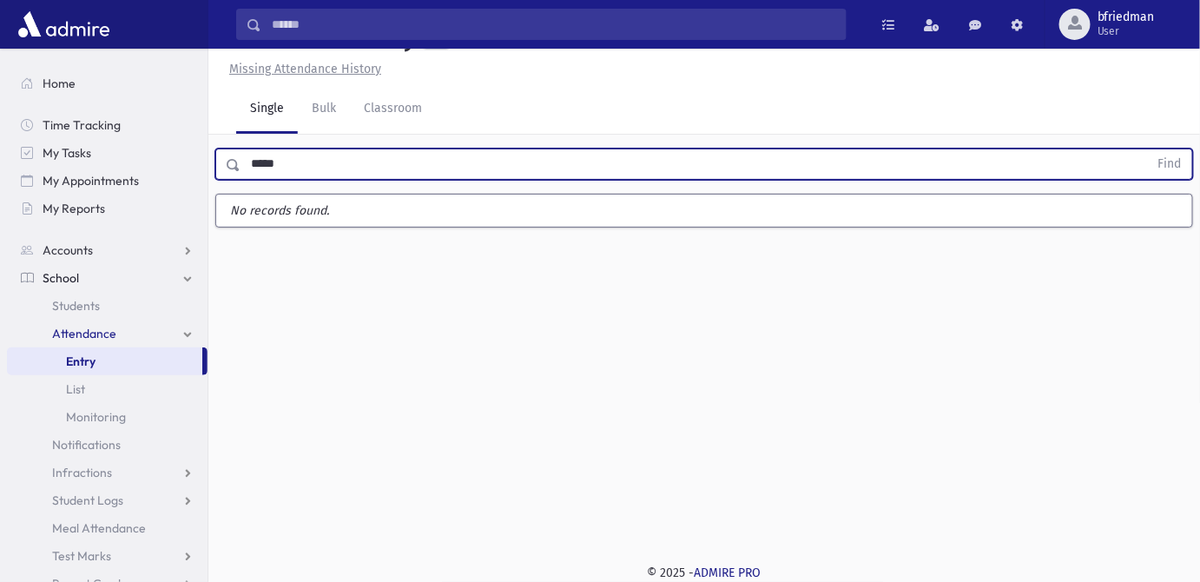
click at [1148, 149] on button "Find" at bounding box center [1170, 164] width 44 height 30
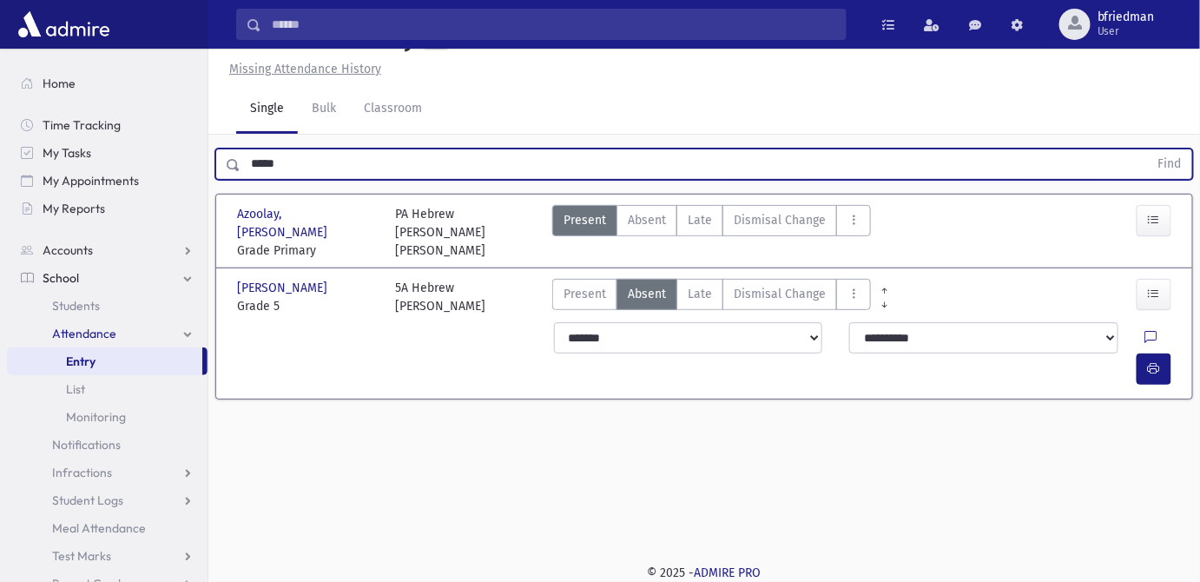
drag, startPoint x: 686, startPoint y: 260, endPoint x: 694, endPoint y: 285, distance: 26.4
click at [688, 229] on span "Late" at bounding box center [700, 220] width 24 height 18
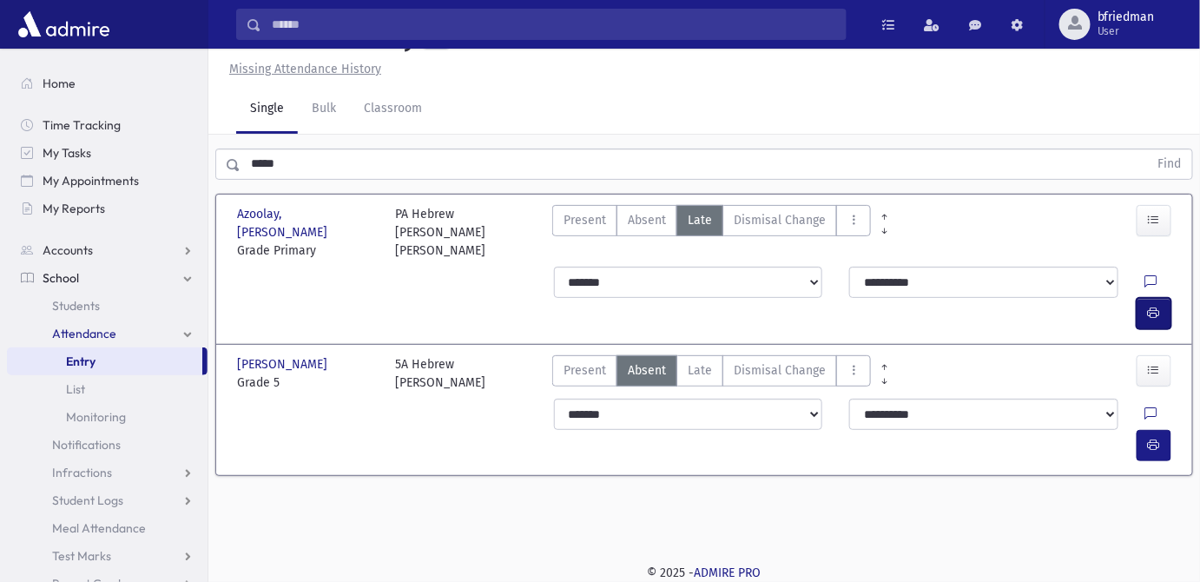
click at [1153, 306] on icon "button" at bounding box center [1154, 313] width 12 height 15
click at [706, 361] on span "Late" at bounding box center [700, 370] width 24 height 18
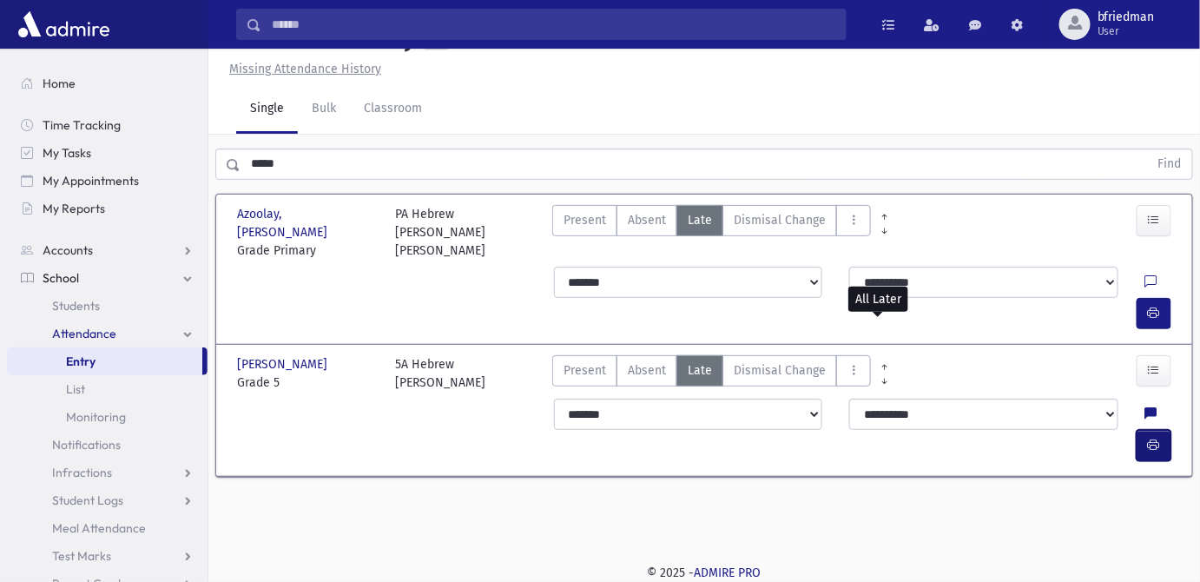
drag, startPoint x: 1148, startPoint y: 402, endPoint x: 1125, endPoint y: 396, distance: 23.4
click at [1148, 430] on button "button" at bounding box center [1154, 445] width 35 height 31
click at [0, 84] on html "Search Results All Accounts Students" at bounding box center [600, 252] width 1200 height 582
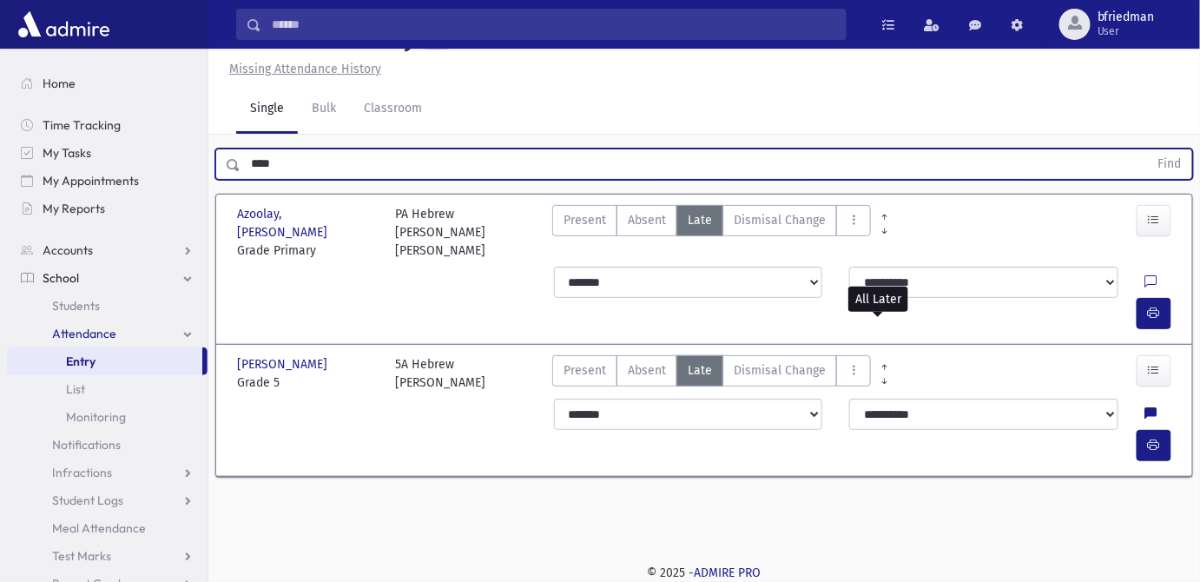
click at [1148, 149] on button "Find" at bounding box center [1170, 164] width 44 height 30
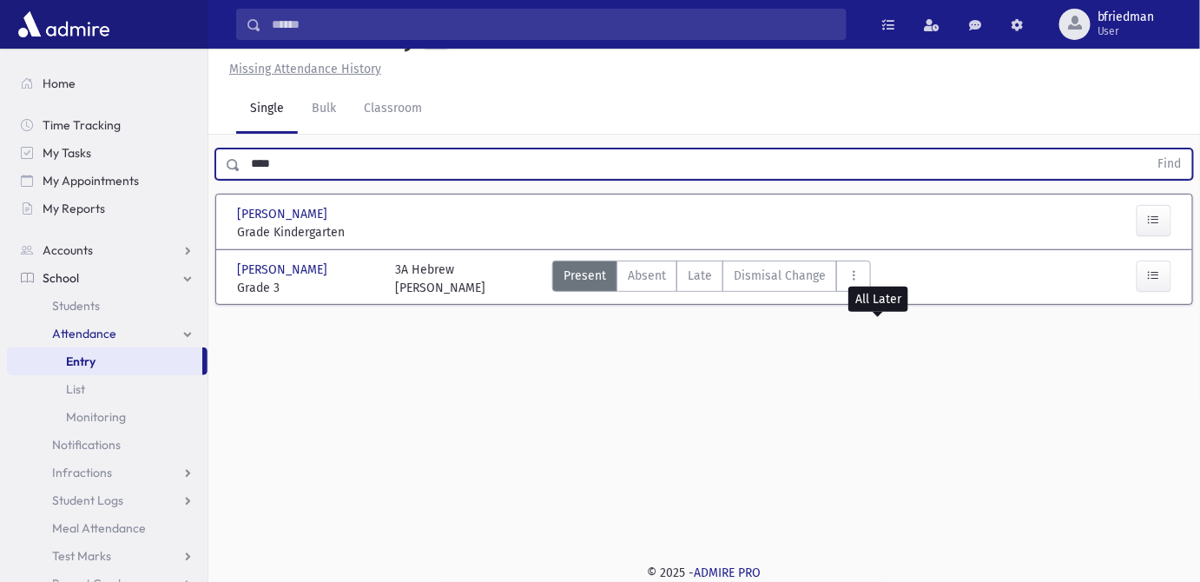
click at [0, 132] on html "Search Results All Accounts Students" at bounding box center [600, 252] width 1200 height 582
click at [1148, 149] on button "Find" at bounding box center [1170, 164] width 44 height 30
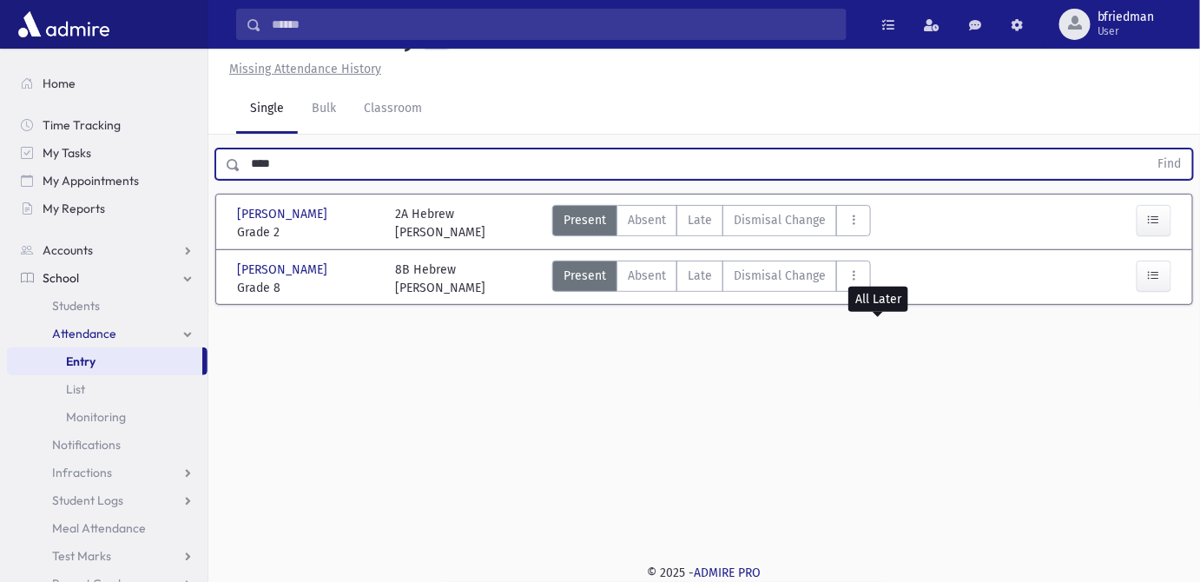
drag, startPoint x: 313, startPoint y: 201, endPoint x: -305, endPoint y: 93, distance: 626.7
click at [0, 93] on html "Search Results All Accounts Students" at bounding box center [600, 252] width 1200 height 582
click at [1148, 149] on button "Find" at bounding box center [1170, 164] width 44 height 30
drag, startPoint x: 66, startPoint y: 195, endPoint x: -308, endPoint y: 203, distance: 374.3
click at [0, 203] on html "Search Results All Accounts Students" at bounding box center [600, 252] width 1200 height 582
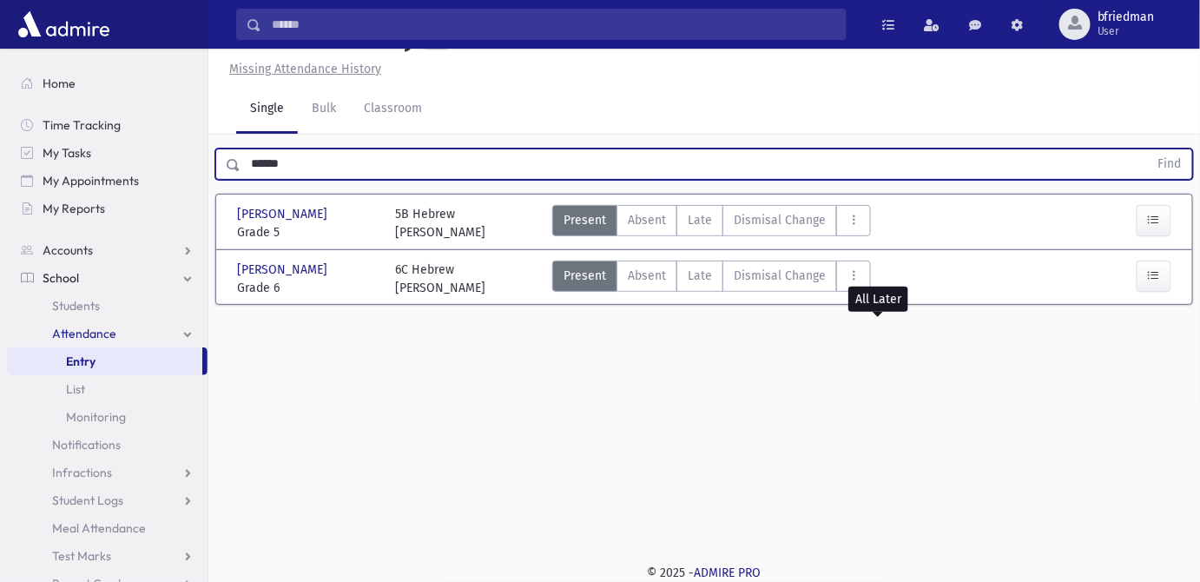
type input "******"
click at [1148, 149] on button "Find" at bounding box center [1170, 164] width 44 height 30
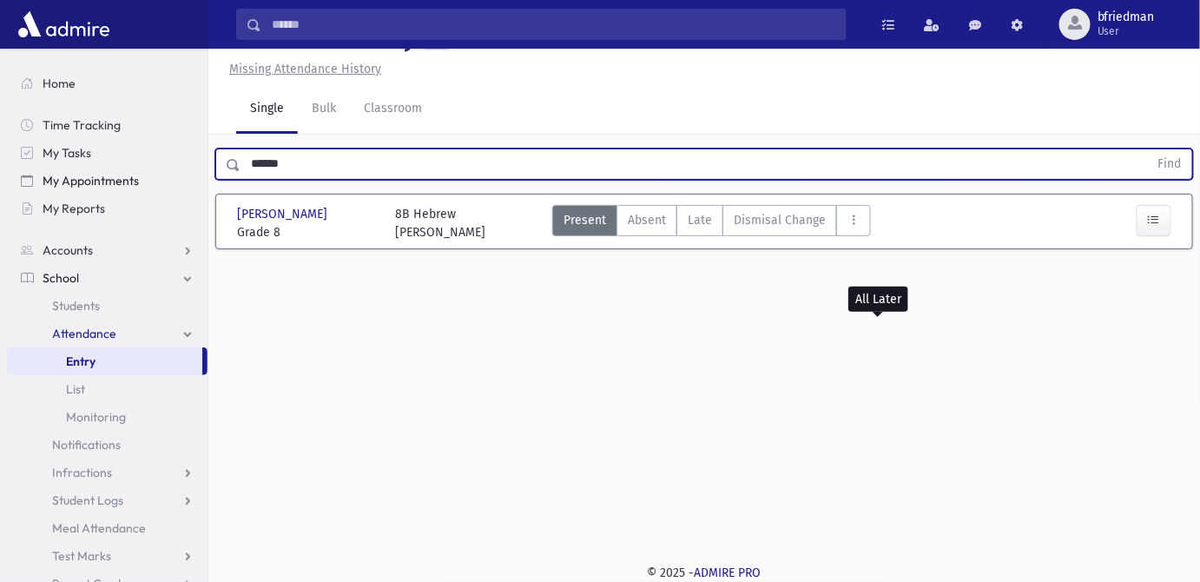
drag, startPoint x: 300, startPoint y: 204, endPoint x: 181, endPoint y: 179, distance: 120.7
click at [181, 179] on div "Search Results All Accounts" at bounding box center [600, 271] width 1200 height 621
click at [1148, 149] on button "Find" at bounding box center [1170, 164] width 44 height 30
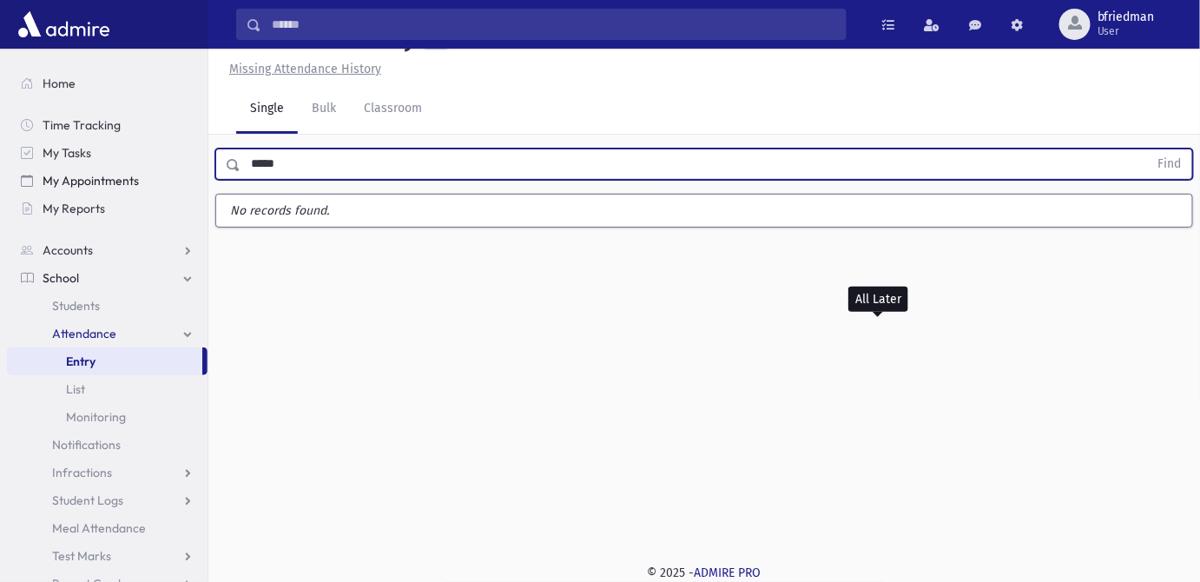
click at [1148, 149] on button "Find" at bounding box center [1170, 164] width 44 height 30
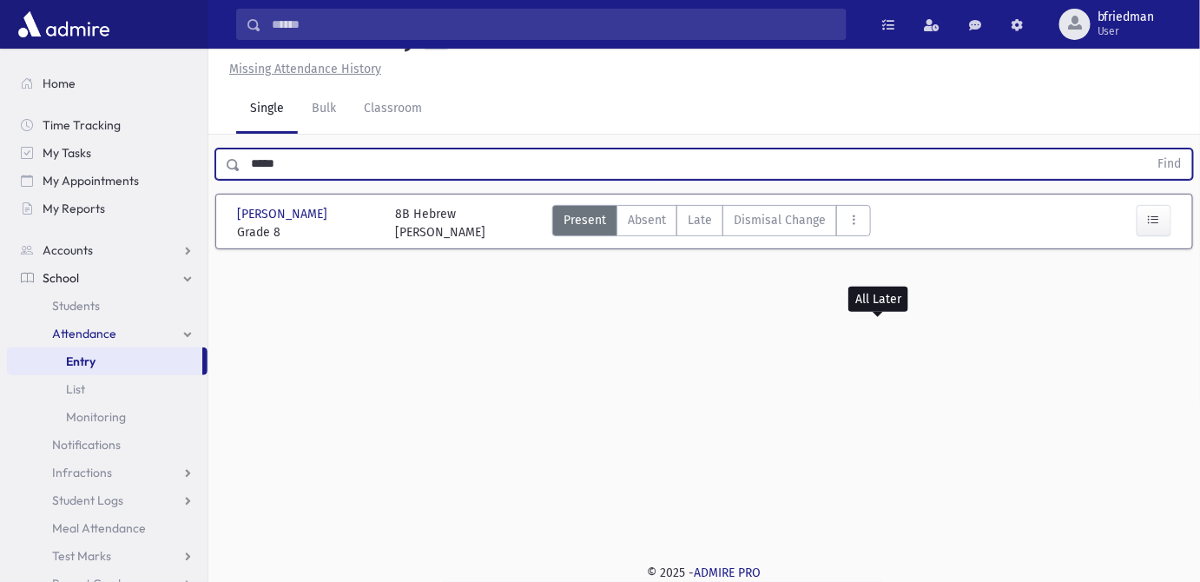
drag, startPoint x: 285, startPoint y: 202, endPoint x: -373, endPoint y: 206, distance: 658.2
click at [0, 206] on html "Search Results All Accounts Students" at bounding box center [600, 252] width 1200 height 582
click at [1148, 149] on button "Find" at bounding box center [1170, 164] width 44 height 30
drag, startPoint x: 248, startPoint y: 199, endPoint x: -306, endPoint y: 165, distance: 555.0
click at [0, 165] on html "Search Results All Accounts Students" at bounding box center [600, 252] width 1200 height 582
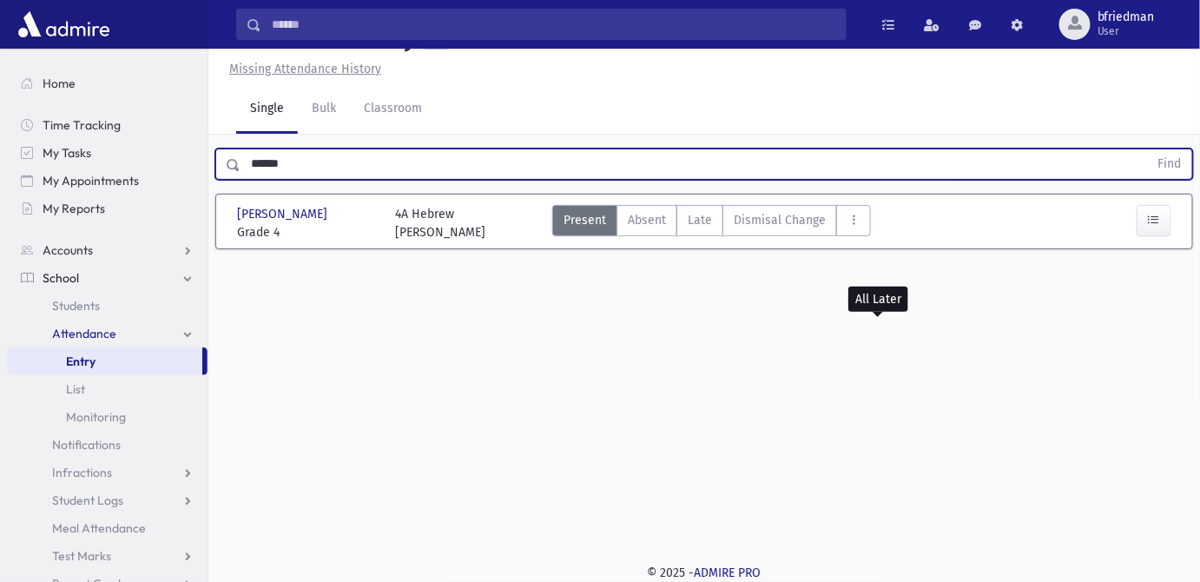
click at [1148, 149] on button "Find" at bounding box center [1170, 164] width 44 height 30
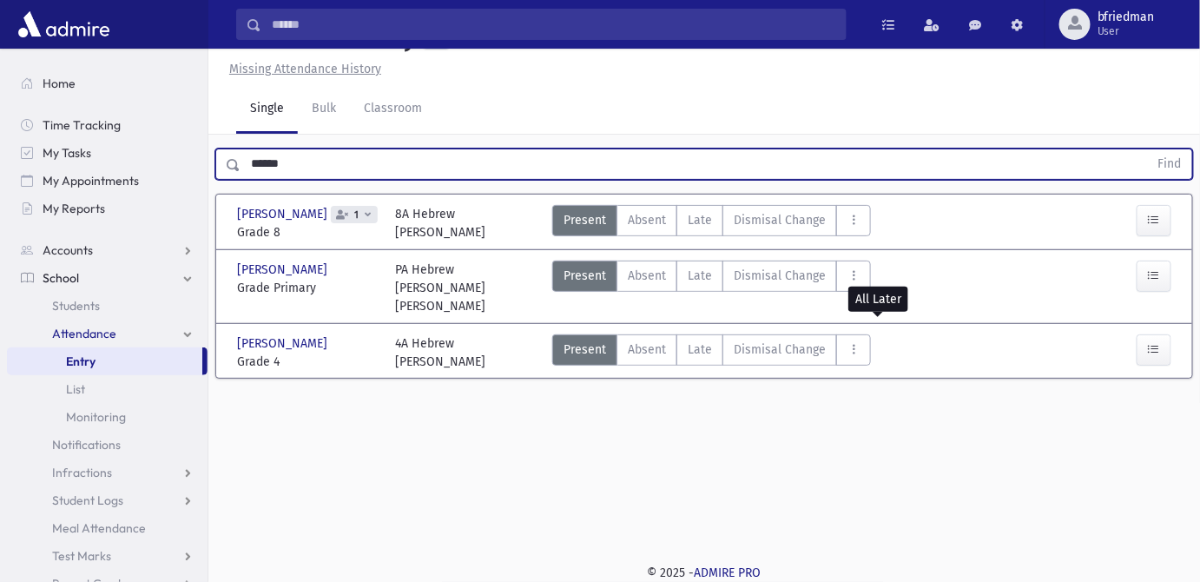
drag, startPoint x: 300, startPoint y: 211, endPoint x: -124, endPoint y: 153, distance: 428.6
click at [0, 153] on html "Search Results All Accounts Students" at bounding box center [600, 252] width 1200 height 582
click at [1148, 149] on button "Find" at bounding box center [1170, 164] width 44 height 30
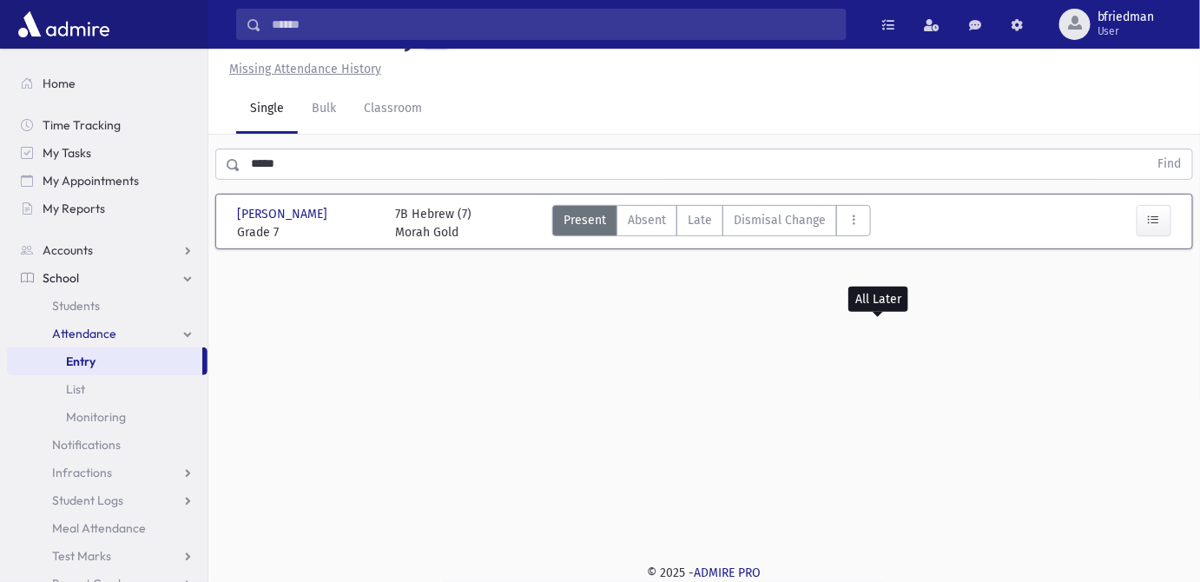
drag, startPoint x: 366, startPoint y: 225, endPoint x: 317, endPoint y: 209, distance: 51.1
click at [317, 209] on div "***** Find [PERSON_NAME] [PERSON_NAME][GEOGRAPHIC_DATA] Grade 7 Grade 7 7B Hebr…" at bounding box center [704, 204] width 992 height 139
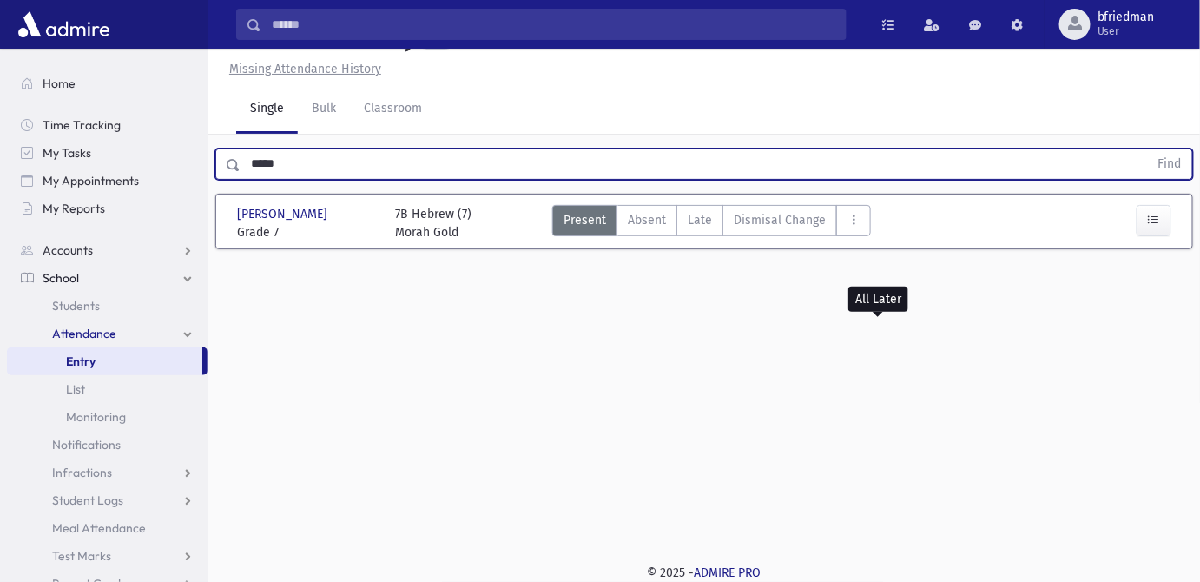
drag, startPoint x: 286, startPoint y: 201, endPoint x: -233, endPoint y: 142, distance: 521.7
click at [0, 142] on html "Search Results All Accounts Students" at bounding box center [600, 252] width 1200 height 582
click at [1148, 149] on button "Find" at bounding box center [1170, 164] width 44 height 30
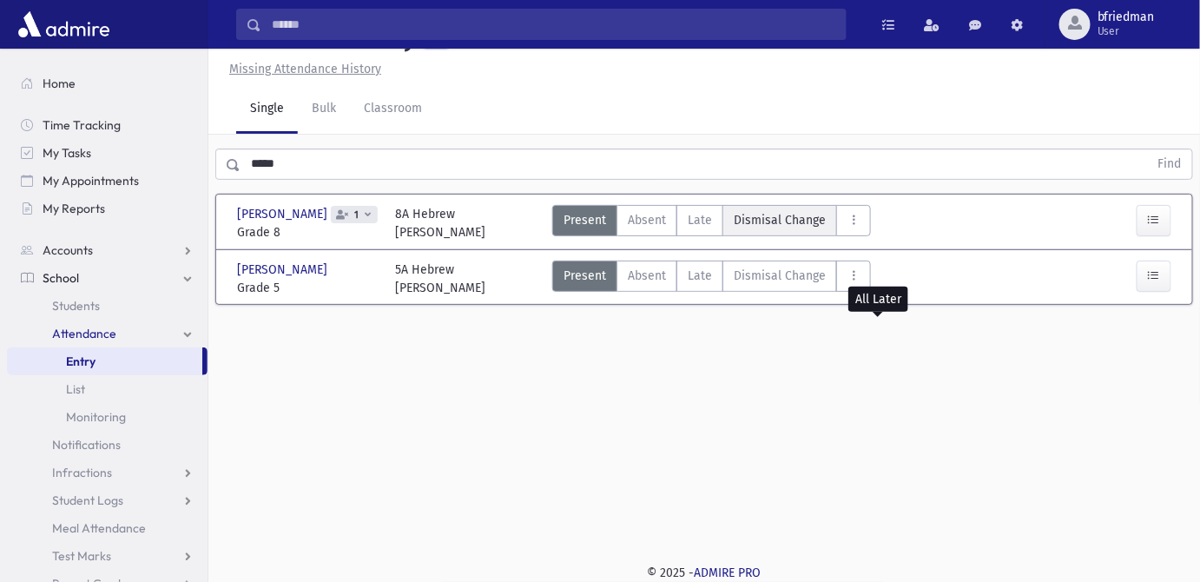
click at [769, 229] on span "Dismisal Change" at bounding box center [780, 220] width 92 height 18
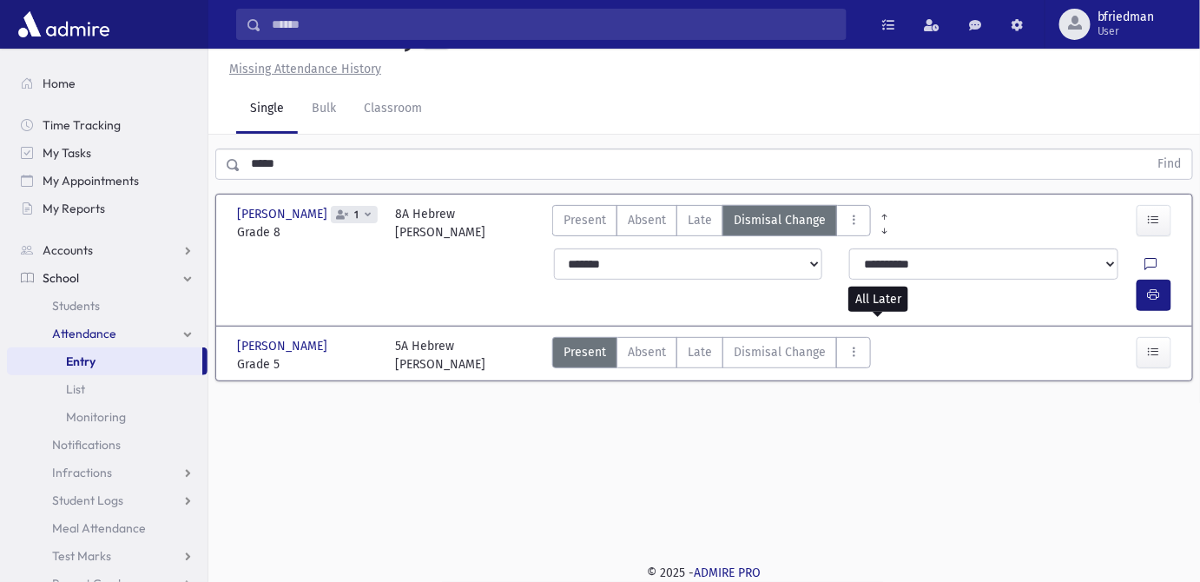
click at [1145, 272] on icon at bounding box center [1151, 264] width 12 height 15
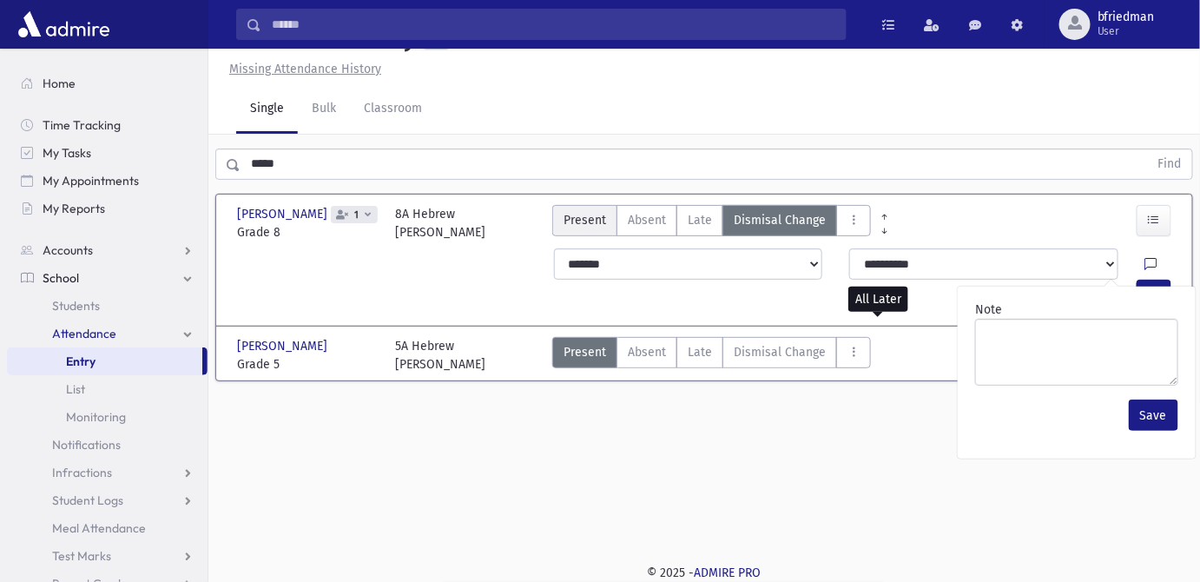
click at [567, 229] on span "Present" at bounding box center [585, 220] width 43 height 18
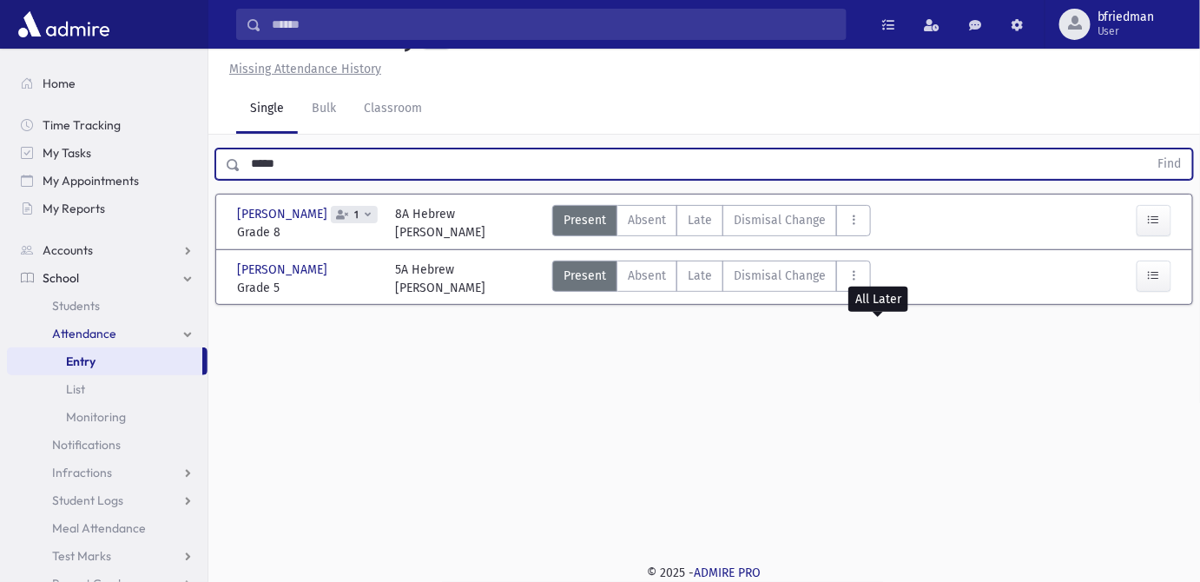
click at [267, 180] on input "*****" at bounding box center [695, 163] width 908 height 31
type input "*"
click at [1148, 149] on button "Find" at bounding box center [1170, 164] width 44 height 30
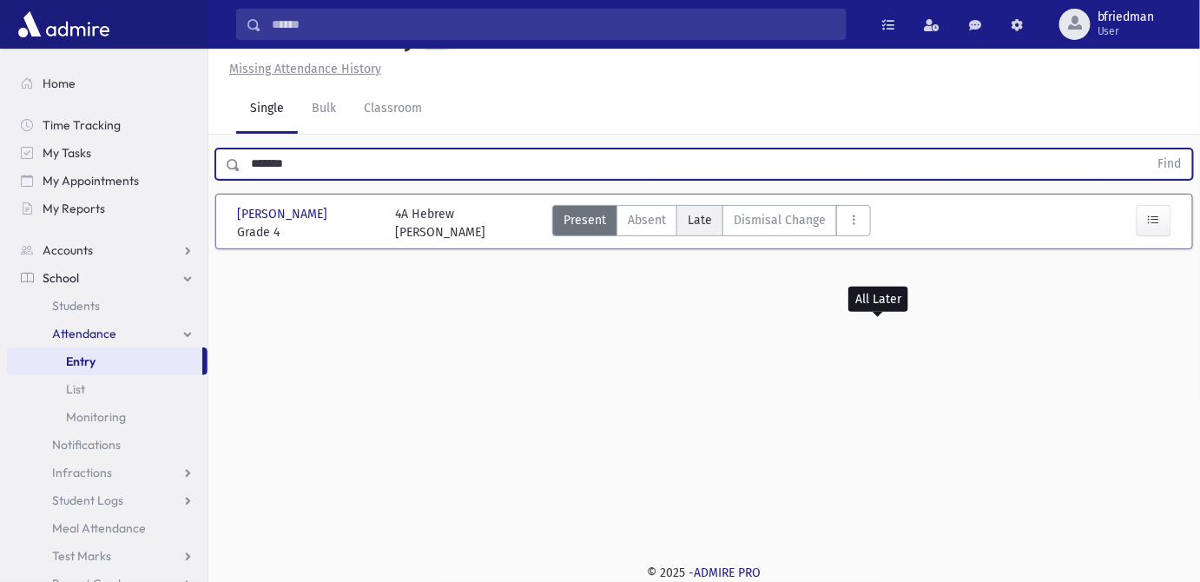
click at [693, 229] on span "Late" at bounding box center [700, 220] width 24 height 18
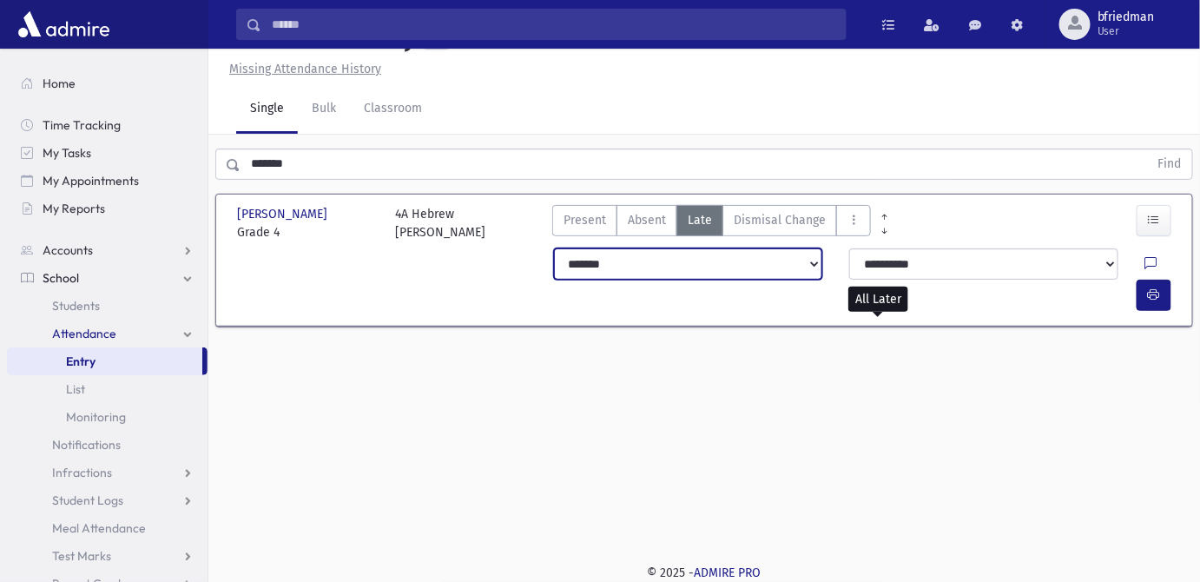
click at [789, 280] on select "**********" at bounding box center [688, 263] width 268 height 31
click at [554, 280] on select "**********" at bounding box center [688, 263] width 268 height 31
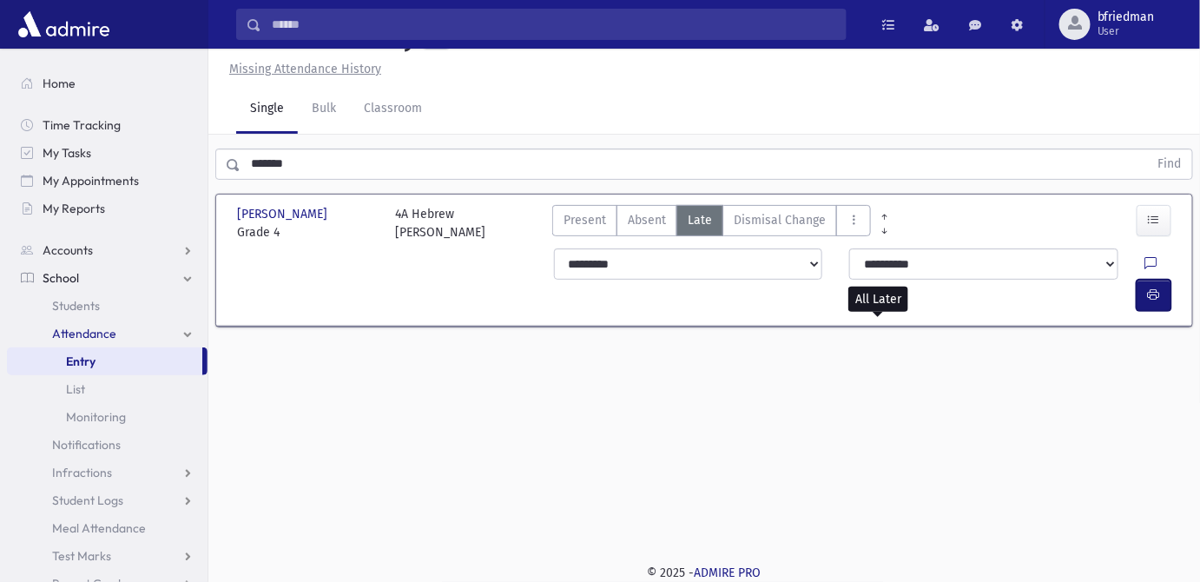
click at [1144, 301] on button "button" at bounding box center [1154, 295] width 35 height 31
click at [273, 180] on input "*******" at bounding box center [695, 163] width 908 height 31
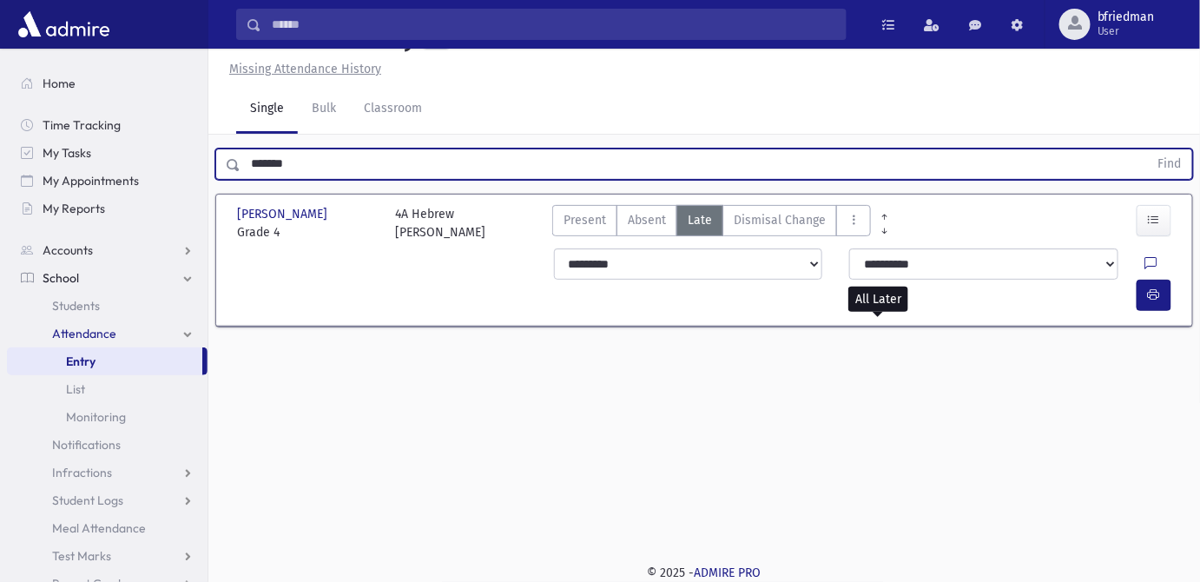
click at [273, 180] on input "*******" at bounding box center [695, 163] width 908 height 31
type input "*****"
click at [1148, 149] on button "Find" at bounding box center [1170, 164] width 44 height 30
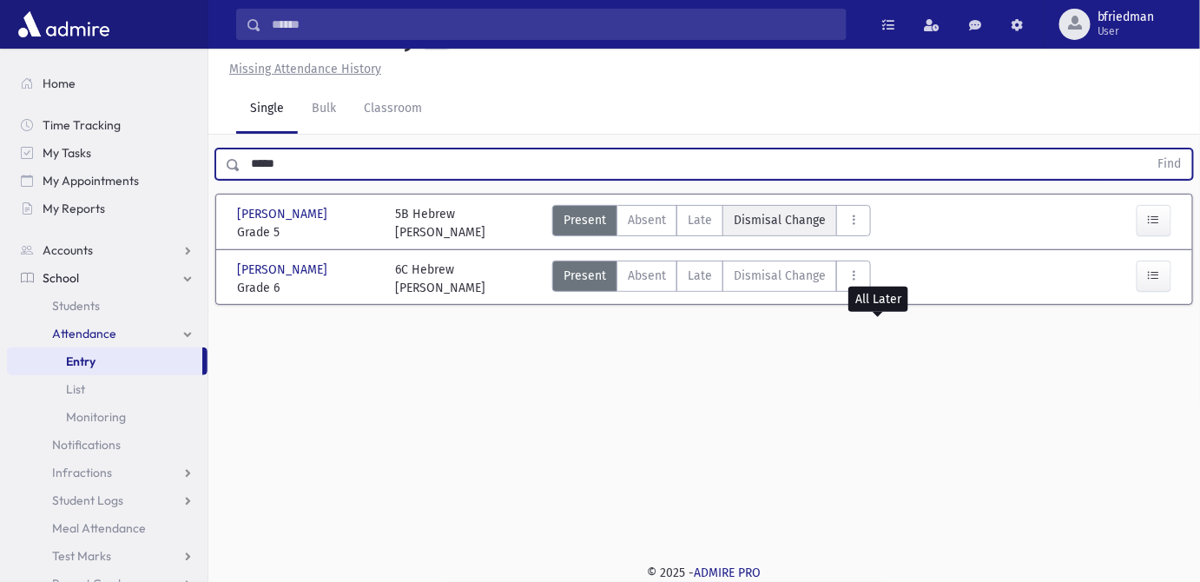
click at [812, 229] on span "Dismisal Change" at bounding box center [780, 220] width 92 height 18
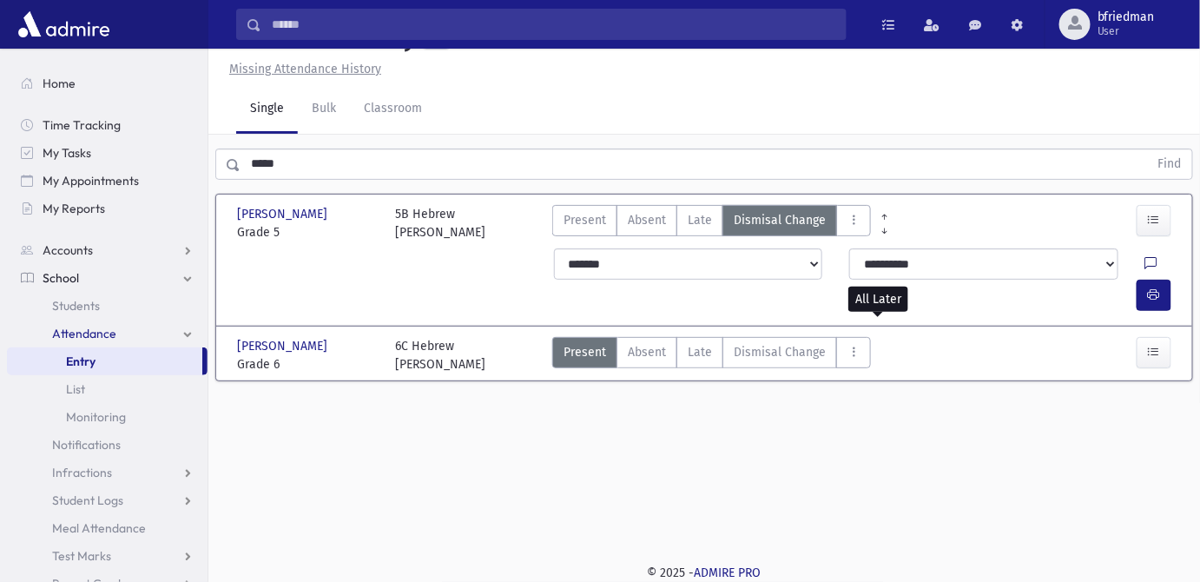
click at [1145, 272] on icon at bounding box center [1151, 264] width 12 height 15
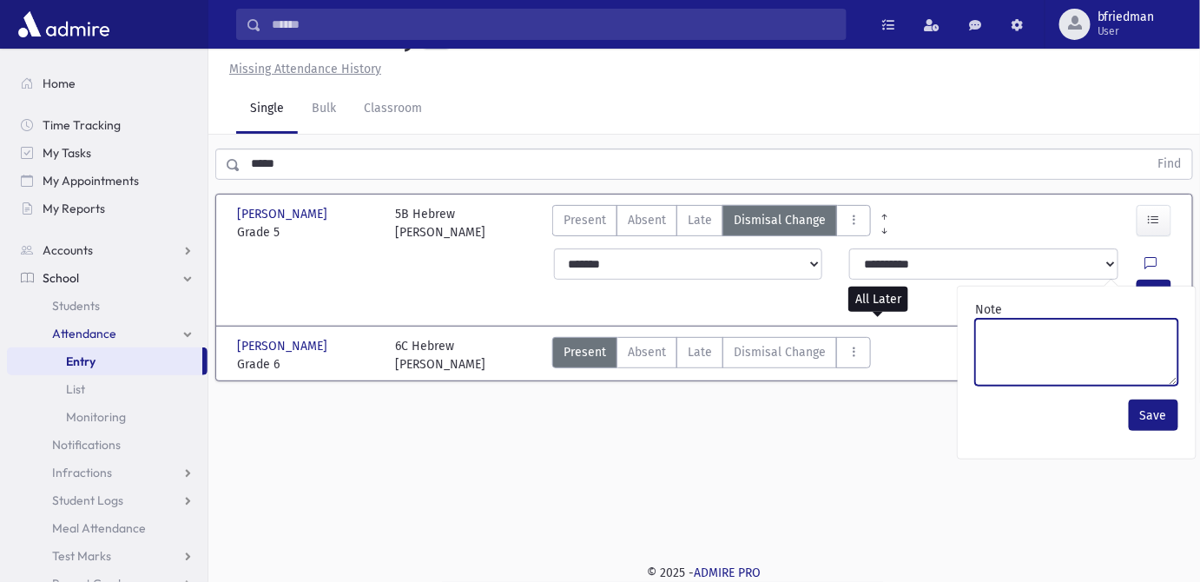
click at [1061, 385] on textarea "Note" at bounding box center [1076, 352] width 203 height 67
type textarea "**********"
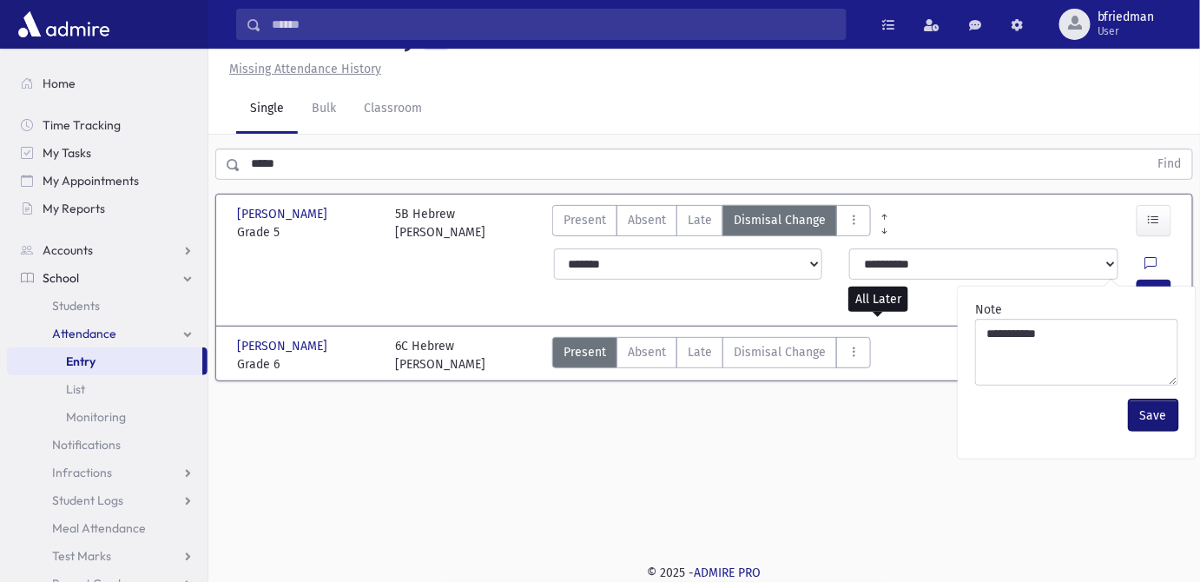
click at [1149, 431] on button "Save" at bounding box center [1153, 414] width 49 height 31
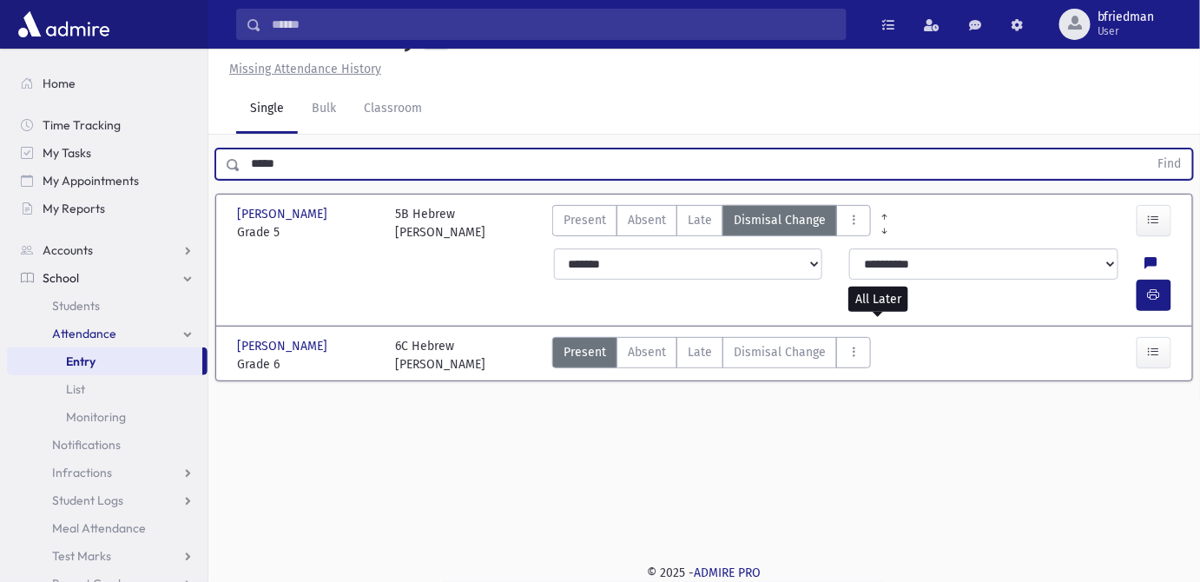
drag, startPoint x: 312, startPoint y: 207, endPoint x: -148, endPoint y: 132, distance: 465.4
click at [0, 132] on html "Search Results All Accounts Students" at bounding box center [600, 252] width 1200 height 582
click at [1148, 149] on button "Find" at bounding box center [1170, 164] width 44 height 30
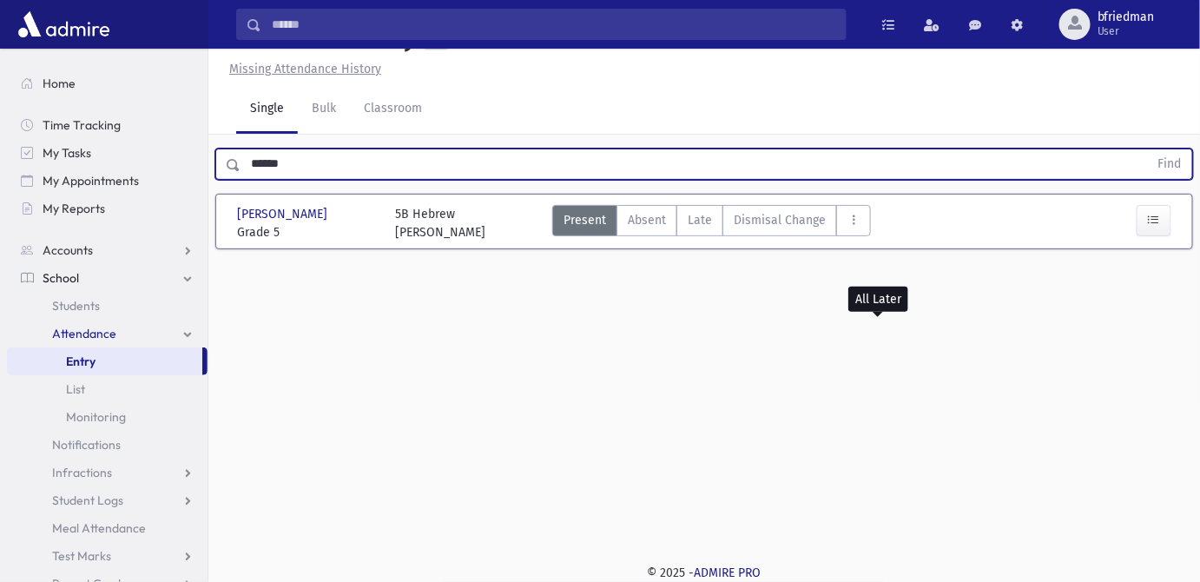
drag, startPoint x: 303, startPoint y: 202, endPoint x: -165, endPoint y: 111, distance: 476.8
click at [0, 111] on html "Search Results All Accounts Students" at bounding box center [600, 252] width 1200 height 582
type input "*****"
click at [1148, 149] on button "Find" at bounding box center [1170, 164] width 44 height 30
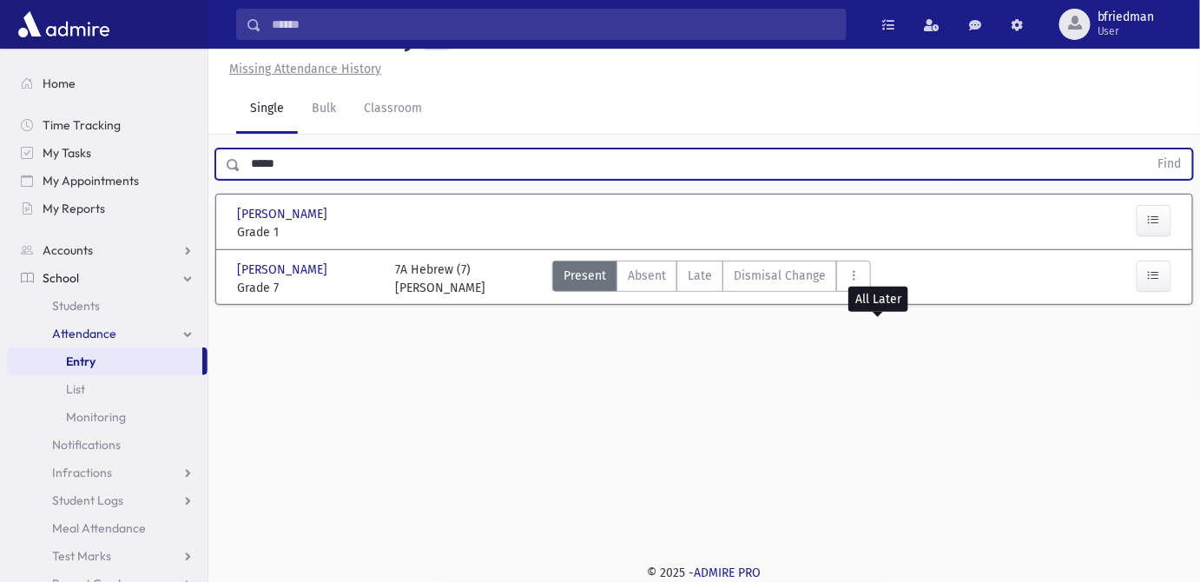
drag, startPoint x: 157, startPoint y: 173, endPoint x: -49, endPoint y: 97, distance: 219.2
click at [0, 97] on html "Search Results All Accounts Students" at bounding box center [600, 252] width 1200 height 582
click at [1148, 149] on button "Find" at bounding box center [1170, 164] width 44 height 30
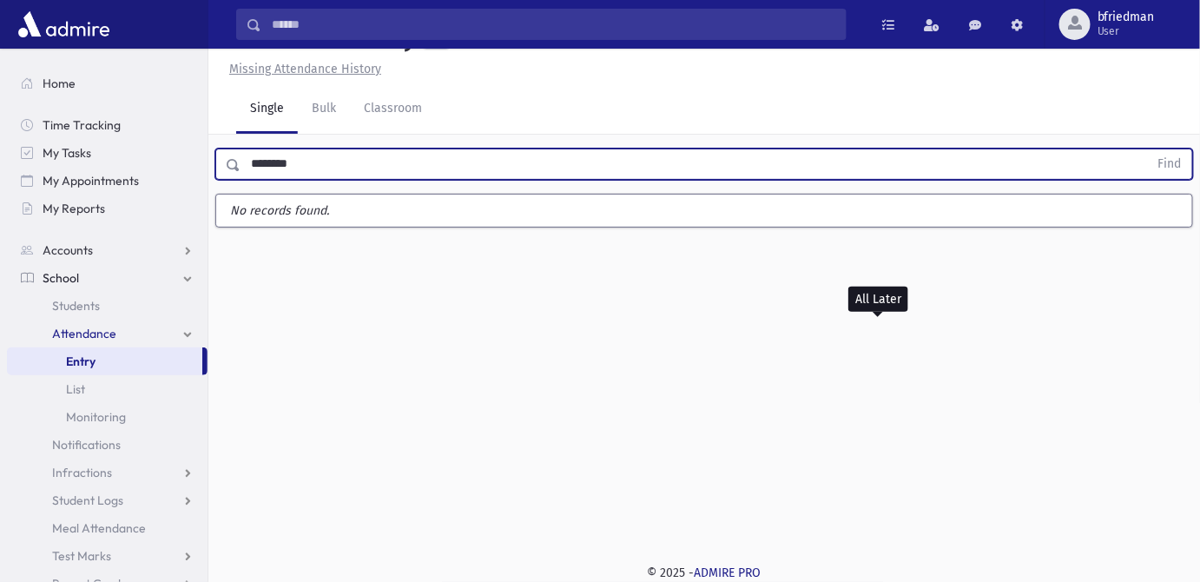
click at [1148, 149] on button "Find" at bounding box center [1170, 164] width 44 height 30
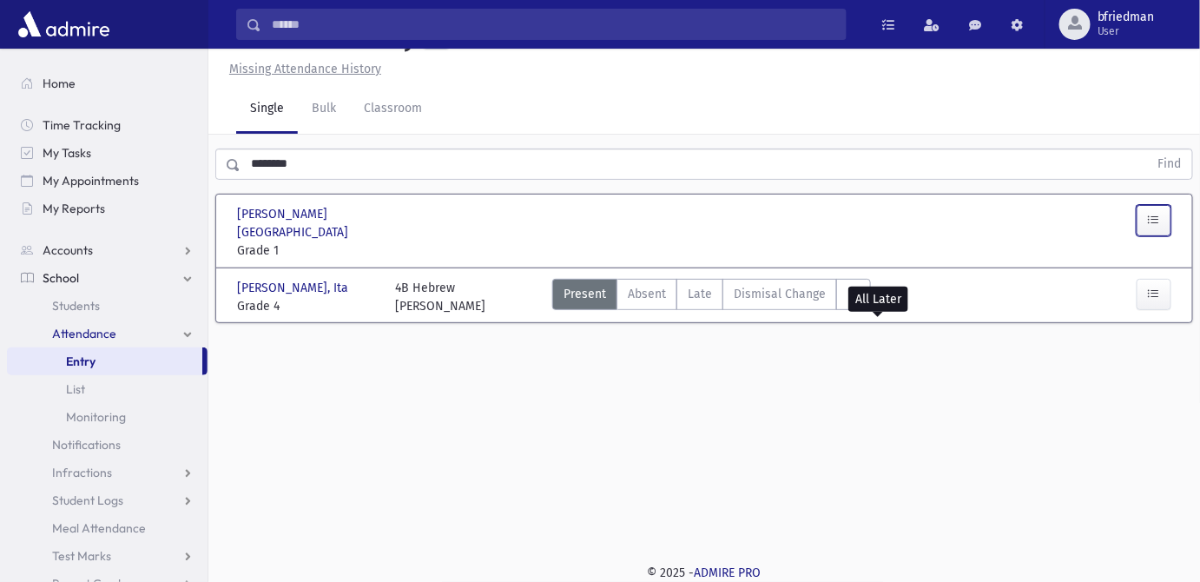
click at [1160, 227] on icon "button" at bounding box center [1154, 220] width 12 height 15
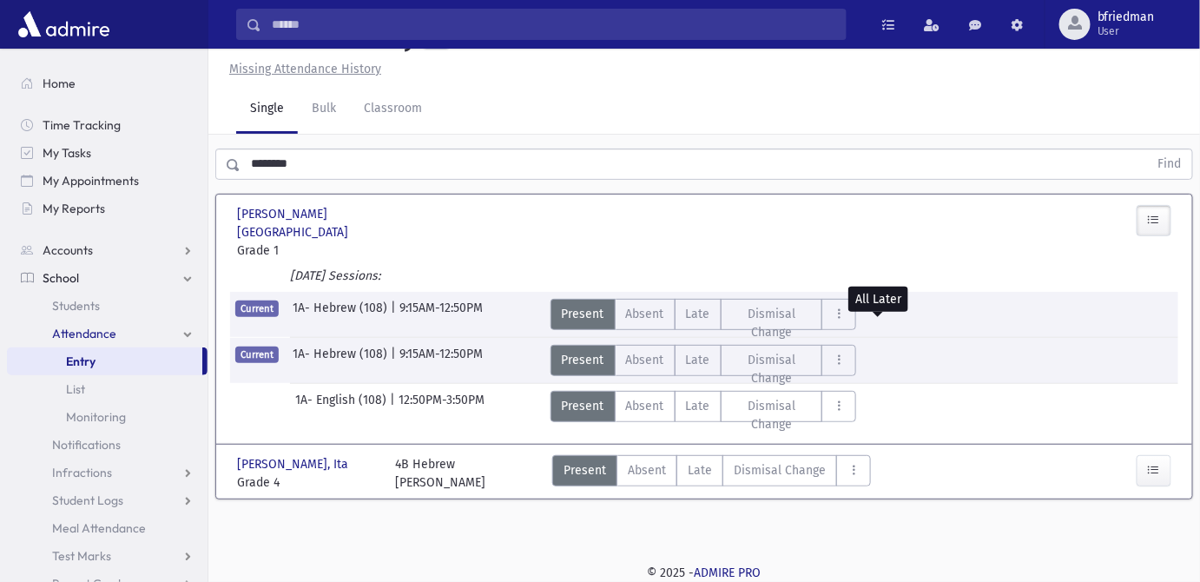
drag, startPoint x: 345, startPoint y: 194, endPoint x: -736, endPoint y: 230, distance: 1081.6
click at [0, 230] on html "Search Results All Accounts Students" at bounding box center [600, 252] width 1200 height 582
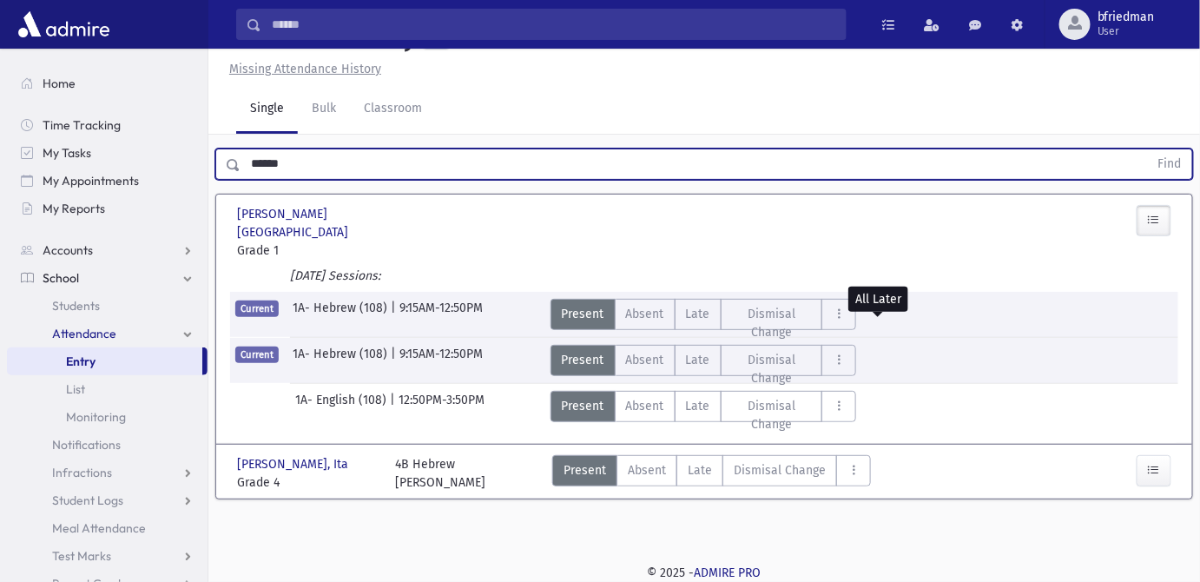
click at [1148, 149] on button "Find" at bounding box center [1170, 164] width 44 height 30
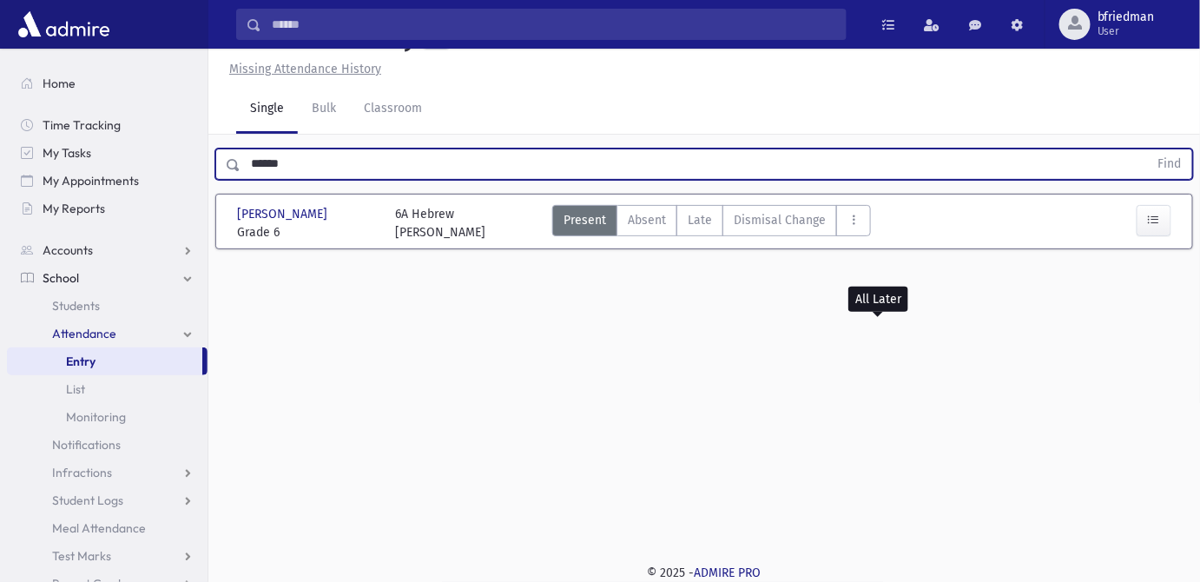
drag, startPoint x: 314, startPoint y: 201, endPoint x: -89, endPoint y: 181, distance: 403.4
click at [0, 181] on html "Search Results All Accounts Students" at bounding box center [600, 252] width 1200 height 582
click at [1148, 149] on button "Find" at bounding box center [1170, 164] width 44 height 30
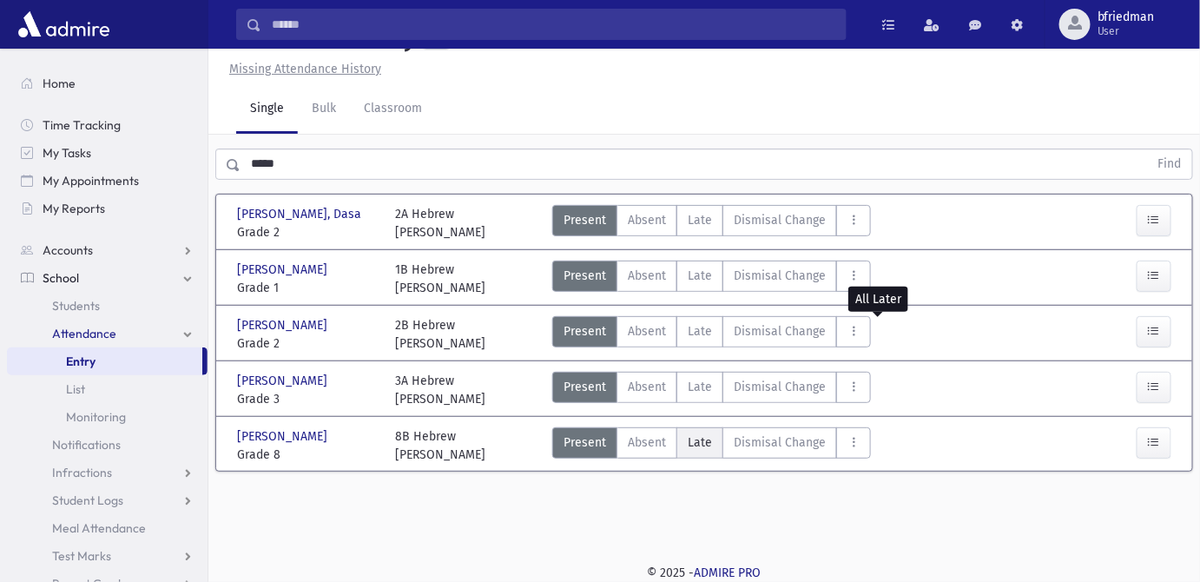
click at [702, 452] on span "Late" at bounding box center [700, 442] width 24 height 18
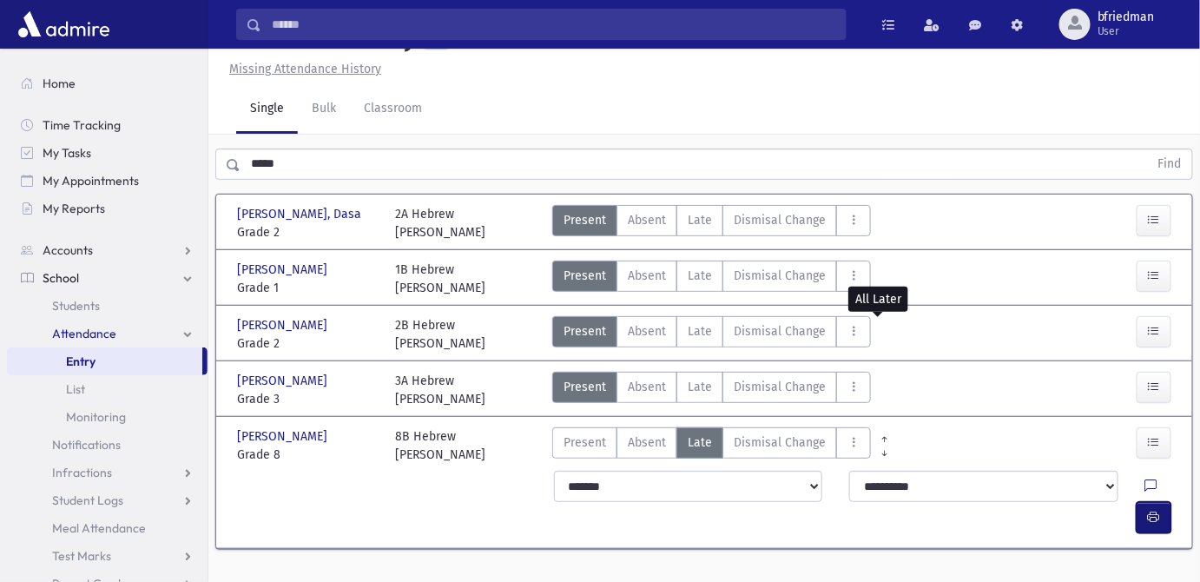
click at [1155, 524] on icon "button" at bounding box center [1154, 517] width 12 height 15
click at [1146, 458] on button "button" at bounding box center [1154, 442] width 35 height 31
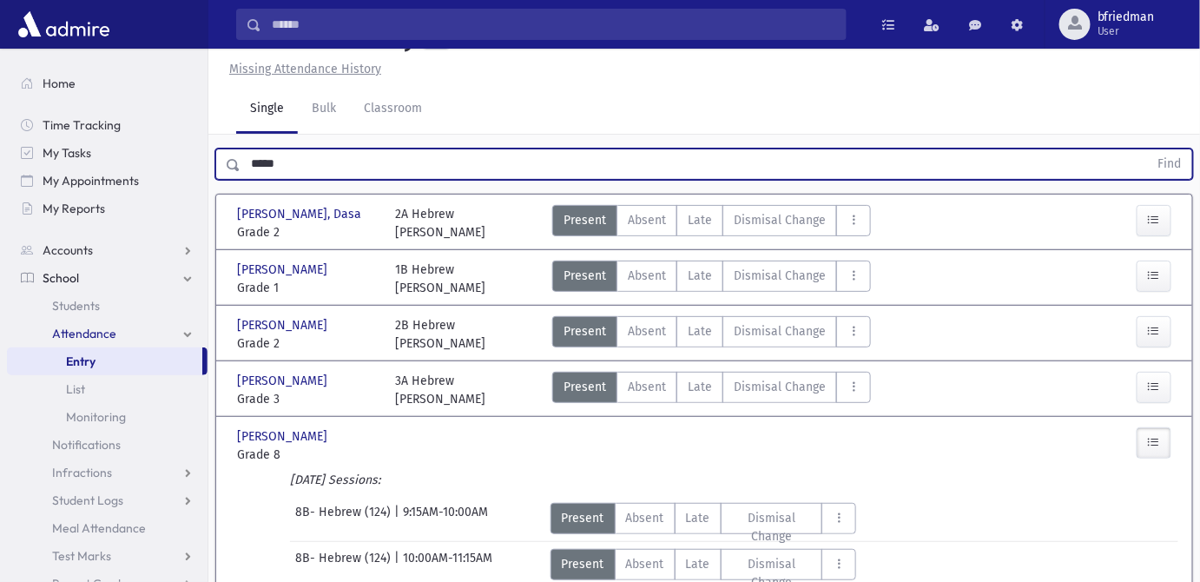
drag, startPoint x: 307, startPoint y: 201, endPoint x: -353, endPoint y: 128, distance: 664.9
click at [0, 128] on html "Search Results All Accounts Students" at bounding box center [600, 252] width 1200 height 582
click at [1148, 149] on button "Find" at bounding box center [1170, 164] width 44 height 30
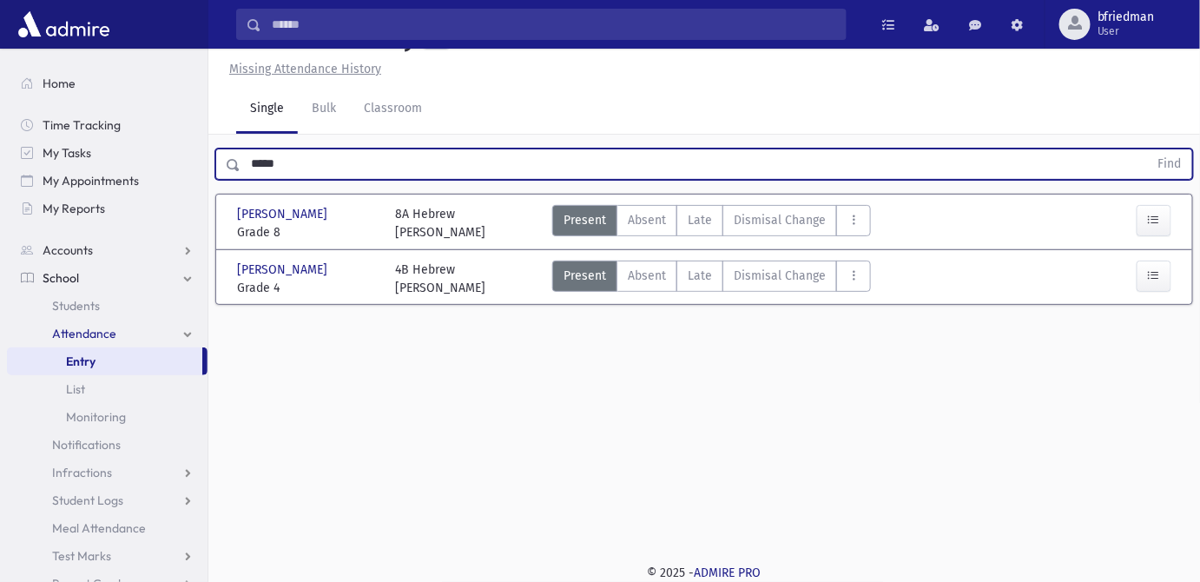
drag, startPoint x: 332, startPoint y: 203, endPoint x: -262, endPoint y: 78, distance: 606.9
click at [0, 78] on html "Search Results All Accounts Students" at bounding box center [600, 252] width 1200 height 582
click at [1148, 149] on button "Find" at bounding box center [1170, 164] width 44 height 30
click at [261, 180] on input "*****" at bounding box center [695, 163] width 908 height 31
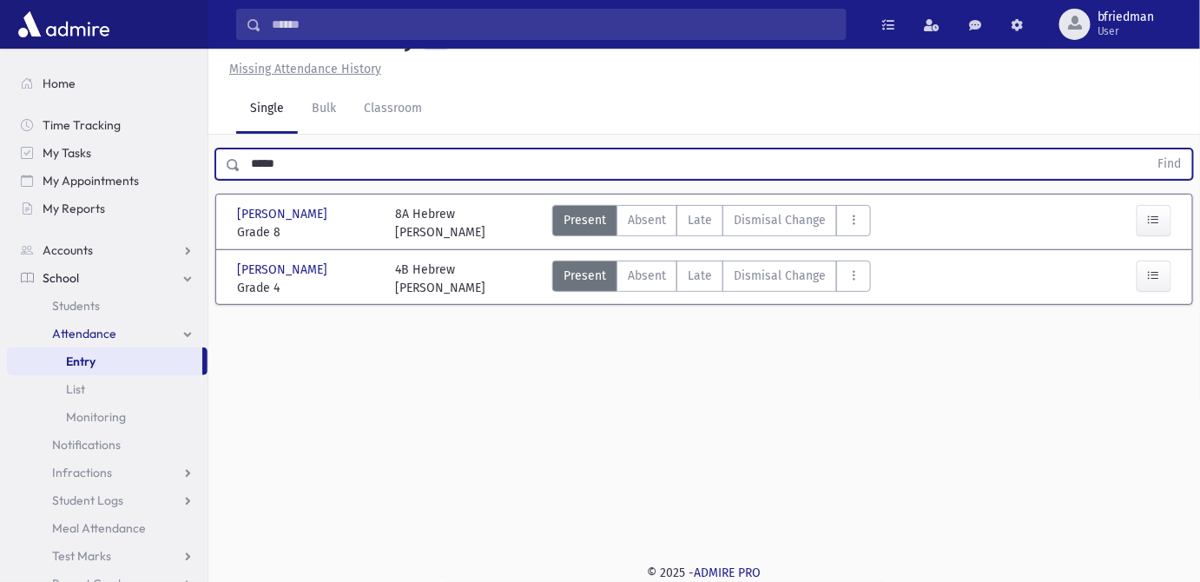
click at [261, 180] on input "*****" at bounding box center [695, 163] width 908 height 31
click at [1148, 149] on button "Find" at bounding box center [1170, 164] width 44 height 30
drag, startPoint x: 297, startPoint y: 202, endPoint x: -129, endPoint y: 65, distance: 447.9
click at [0, 65] on html "Search Results All Accounts Students" at bounding box center [600, 252] width 1200 height 582
click at [1148, 149] on button "Find" at bounding box center [1170, 164] width 44 height 30
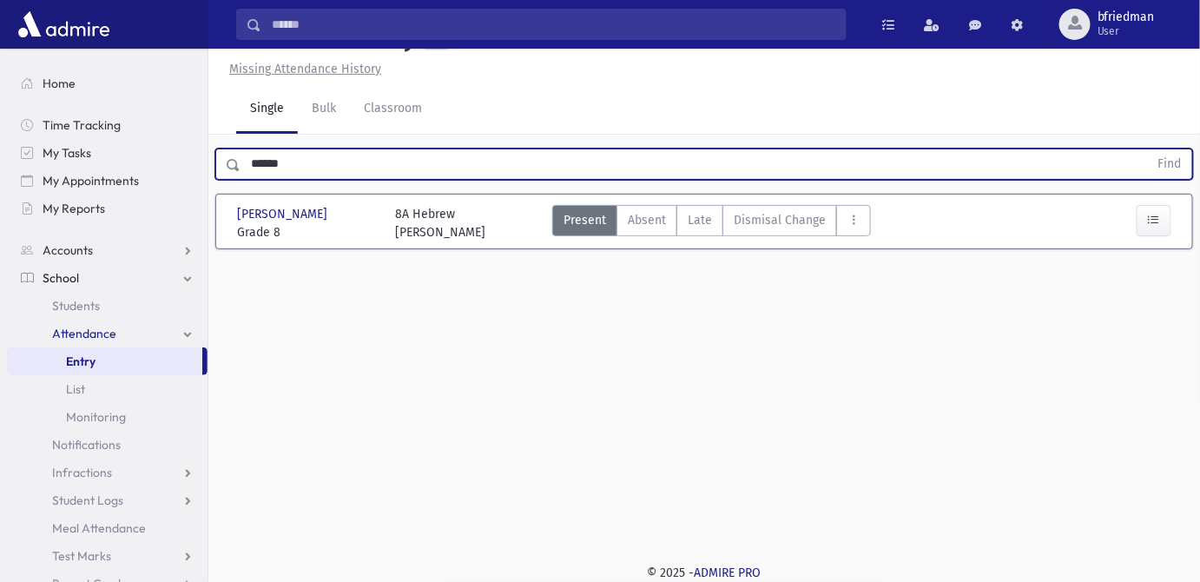
drag, startPoint x: 347, startPoint y: 199, endPoint x: -433, endPoint y: 33, distance: 798.0
click at [0, 33] on html "Search Results All Accounts Students" at bounding box center [600, 252] width 1200 height 582
click at [1148, 149] on button "Find" at bounding box center [1170, 164] width 44 height 30
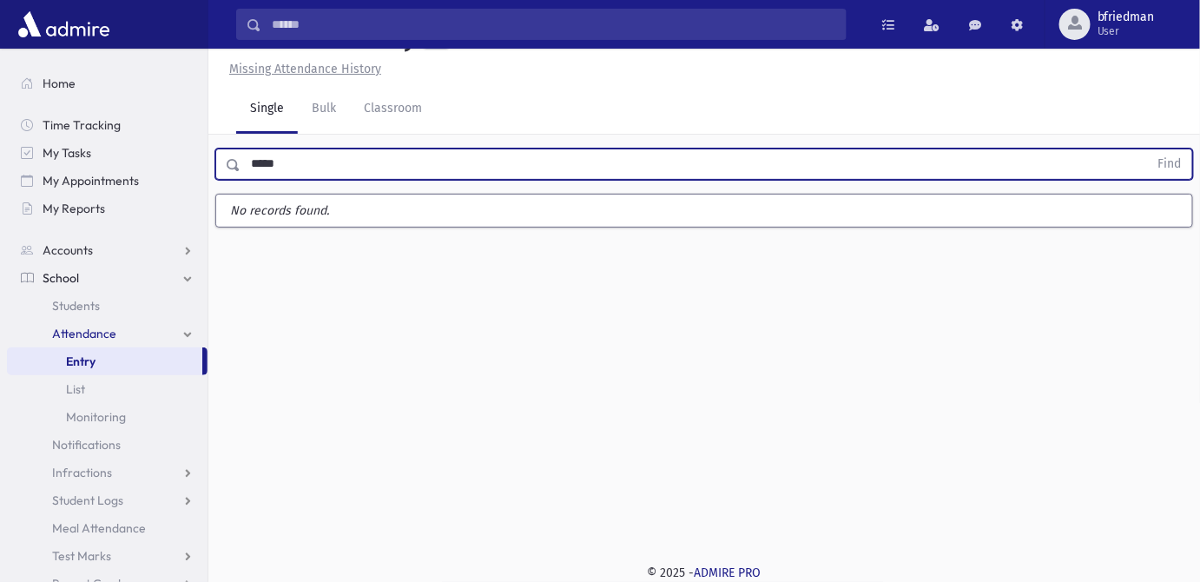
type input "*****"
click at [1148, 149] on button "Find" at bounding box center [1170, 164] width 44 height 30
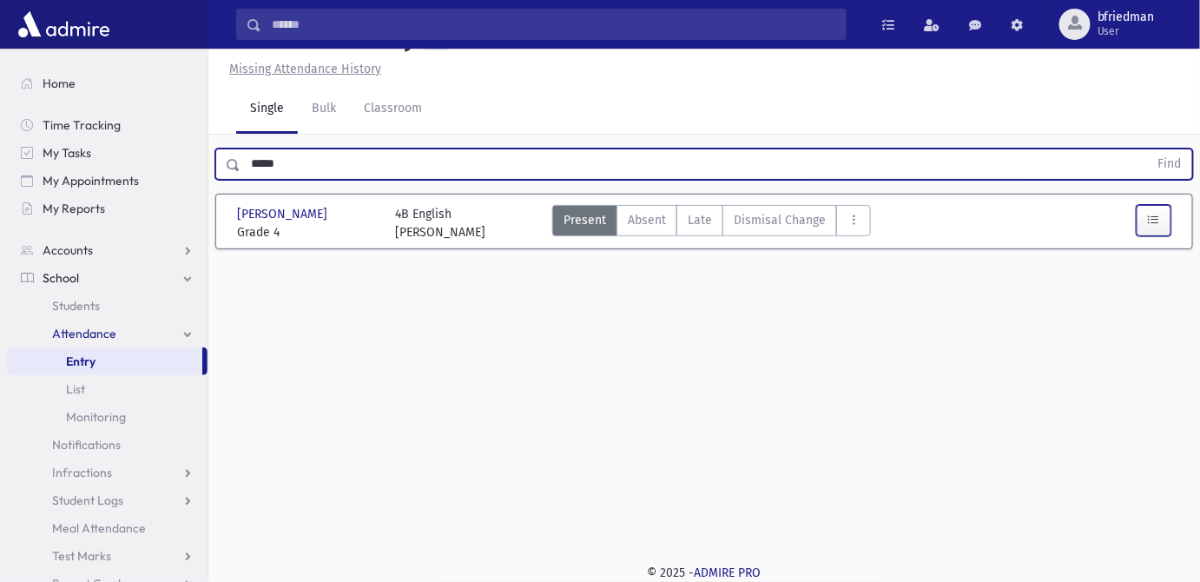
click at [1143, 236] on button "button" at bounding box center [1154, 220] width 35 height 31
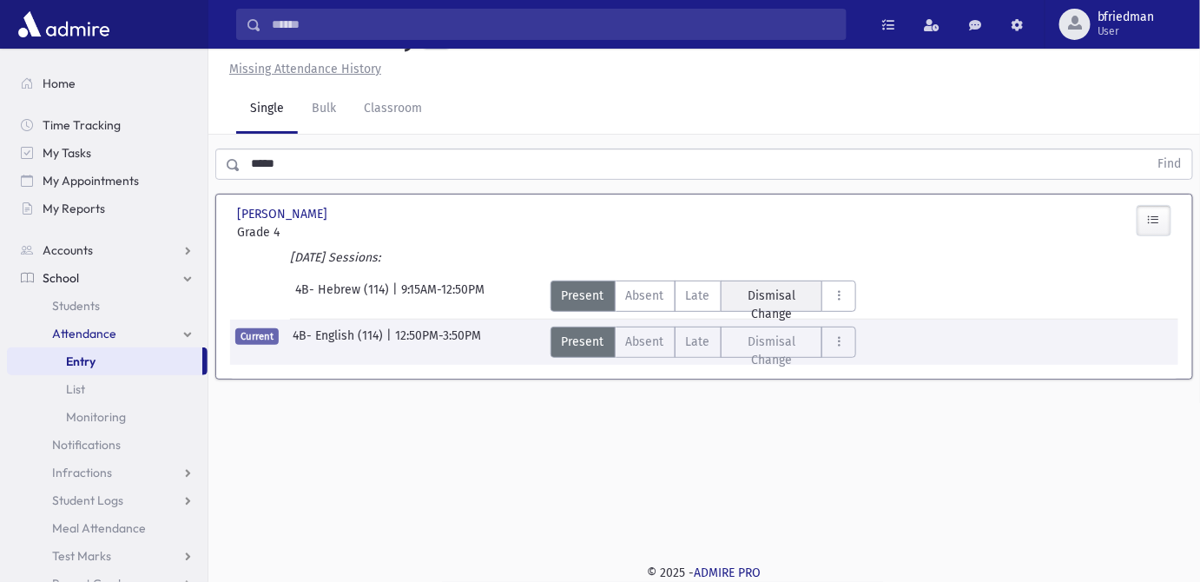
click at [752, 323] on span "Dismisal Change" at bounding box center [772, 305] width 80 height 36
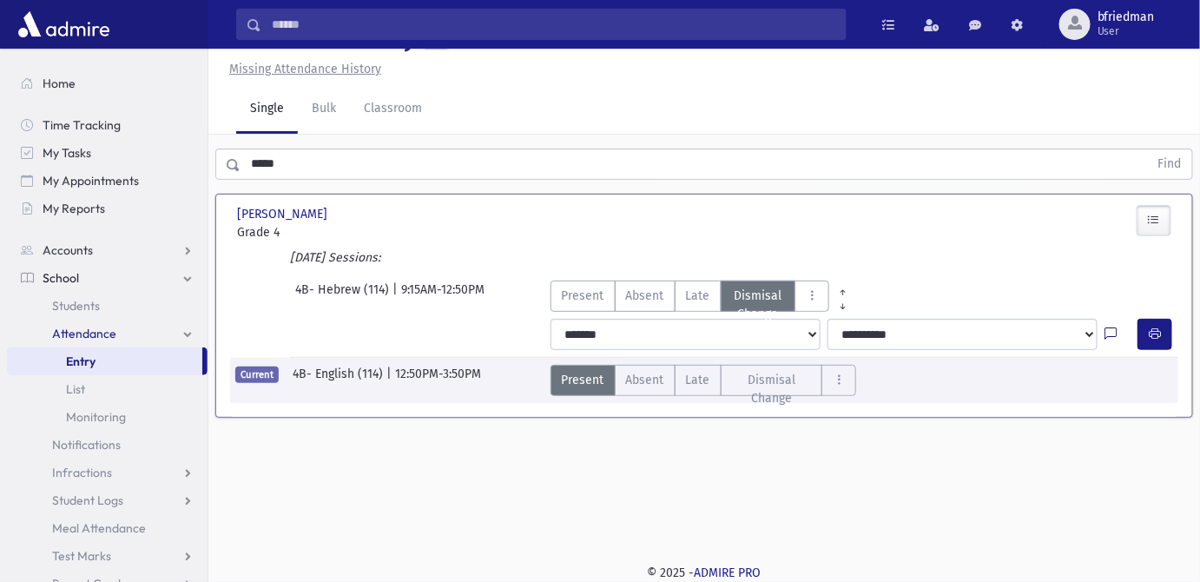
click at [1111, 342] on icon at bounding box center [1110, 334] width 12 height 15
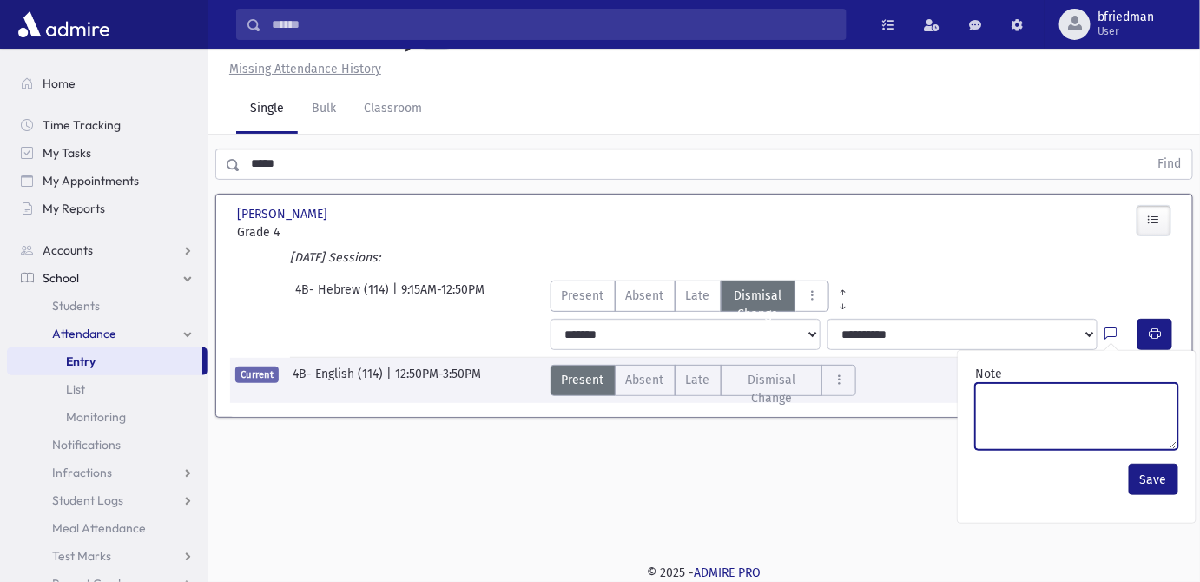
click at [1106, 433] on textarea "Note" at bounding box center [1076, 416] width 203 height 67
paste textarea "**********"
type textarea "**********"
type textarea "*******"
click at [1014, 438] on textarea "*******" at bounding box center [1076, 416] width 203 height 67
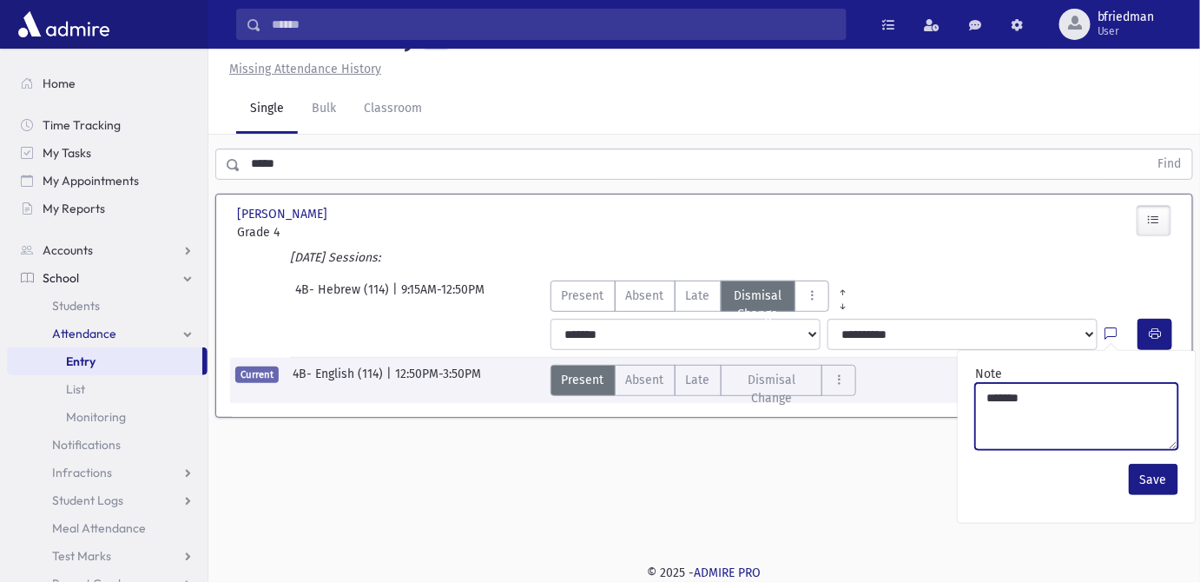
click at [1014, 438] on textarea "*******" at bounding box center [1076, 416] width 203 height 67
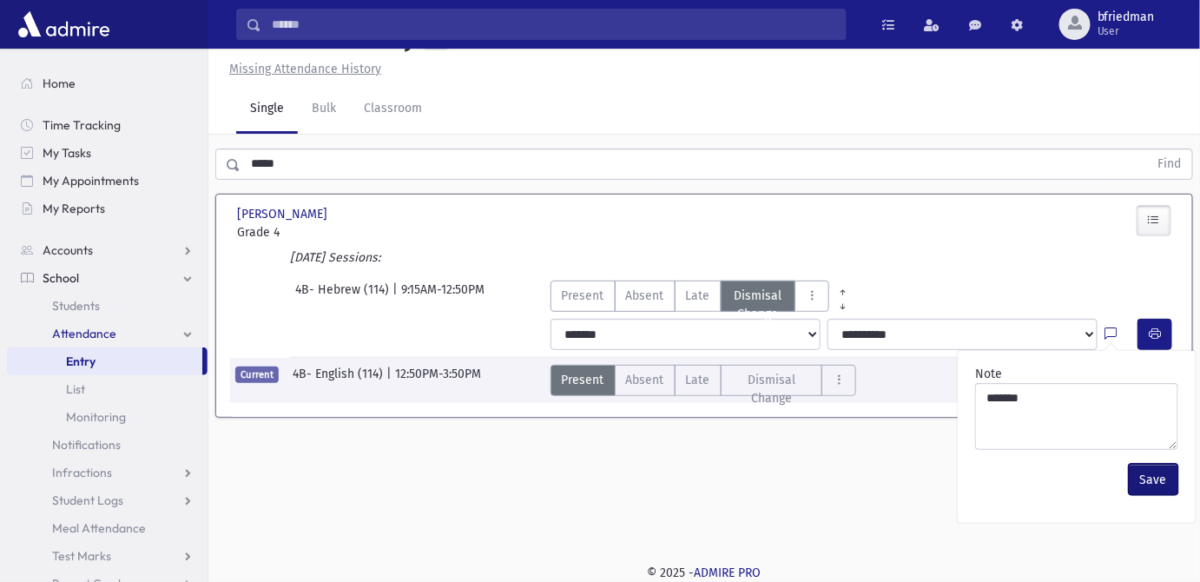
click at [1153, 495] on button "Save" at bounding box center [1153, 479] width 49 height 31
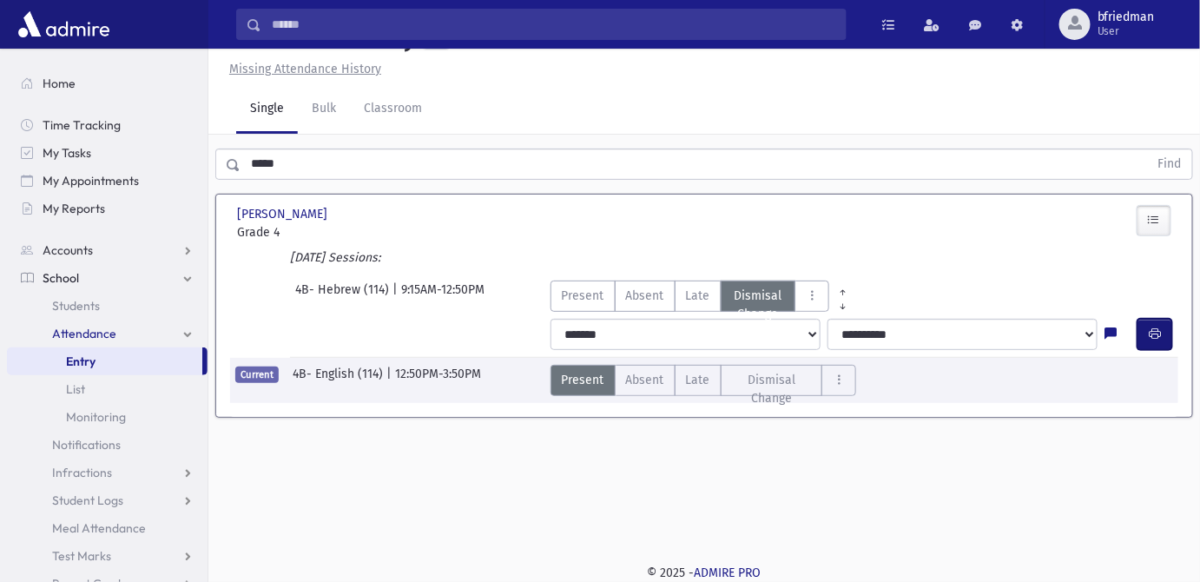
click at [1157, 341] on icon "button" at bounding box center [1155, 333] width 12 height 15
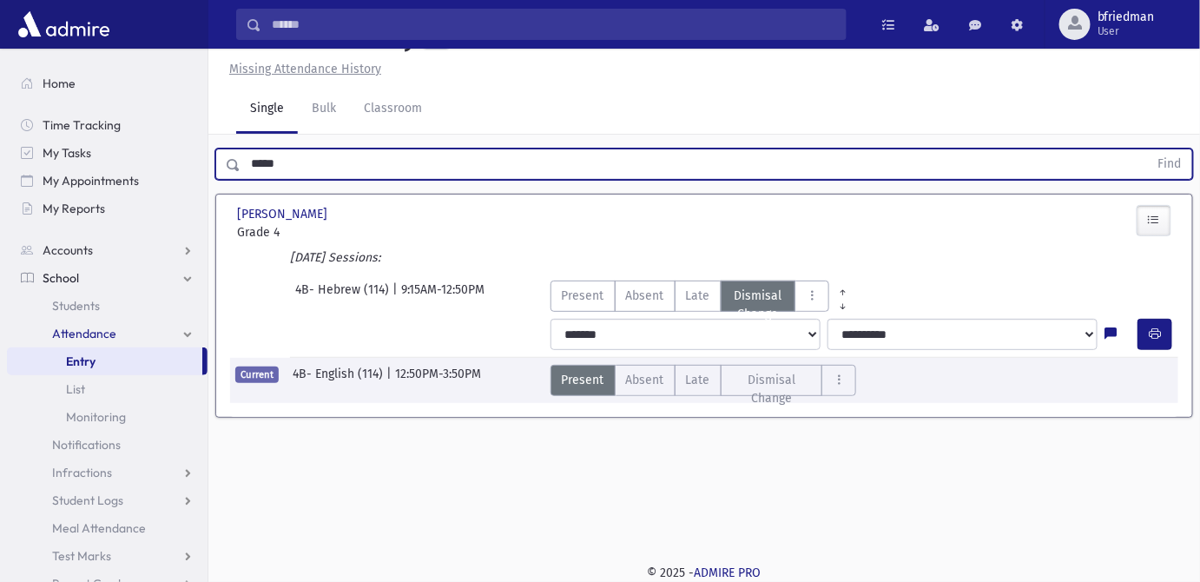
drag, startPoint x: 291, startPoint y: 200, endPoint x: -320, endPoint y: 53, distance: 628.6
click at [0, 53] on html "Search Results All Accounts Students" at bounding box center [600, 252] width 1200 height 582
click at [1148, 149] on button "Find" at bounding box center [1170, 164] width 44 height 30
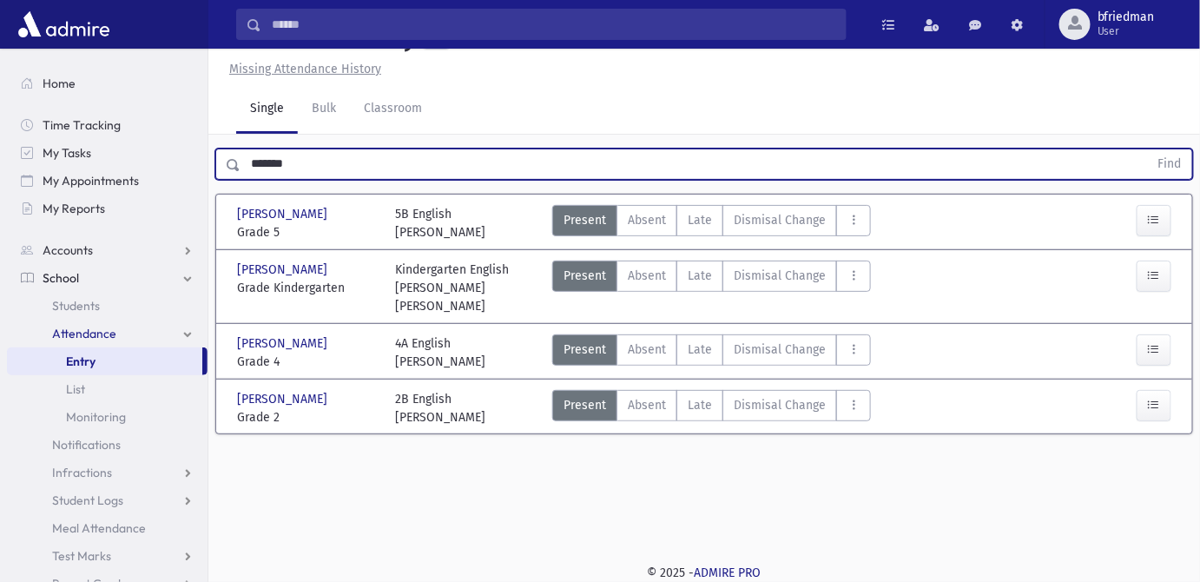
drag, startPoint x: 309, startPoint y: 200, endPoint x: -461, endPoint y: 26, distance: 789.5
click at [0, 26] on html "Search Results All Accounts Students" at bounding box center [600, 252] width 1200 height 582
click at [1148, 149] on button "Find" at bounding box center [1170, 164] width 44 height 30
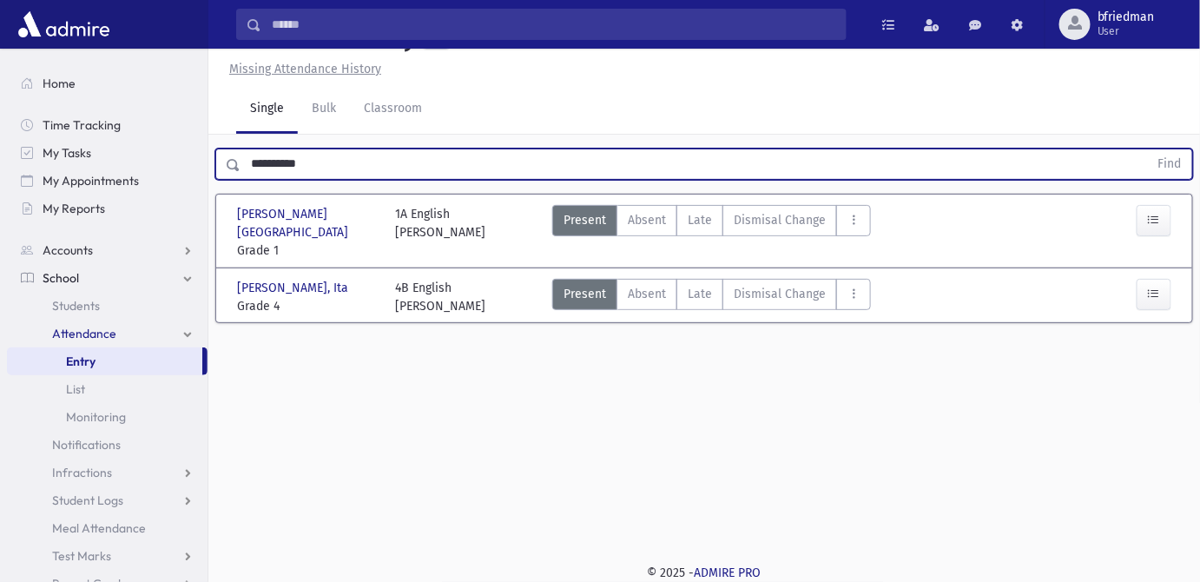
drag, startPoint x: 230, startPoint y: 179, endPoint x: -373, endPoint y: 128, distance: 605.6
click at [0, 128] on html "Search Results All Accounts Students" at bounding box center [600, 252] width 1200 height 582
type input "*"
drag, startPoint x: 267, startPoint y: 201, endPoint x: 142, endPoint y: 181, distance: 127.6
click at [142, 181] on div "Search Results All Accounts" at bounding box center [600, 271] width 1200 height 621
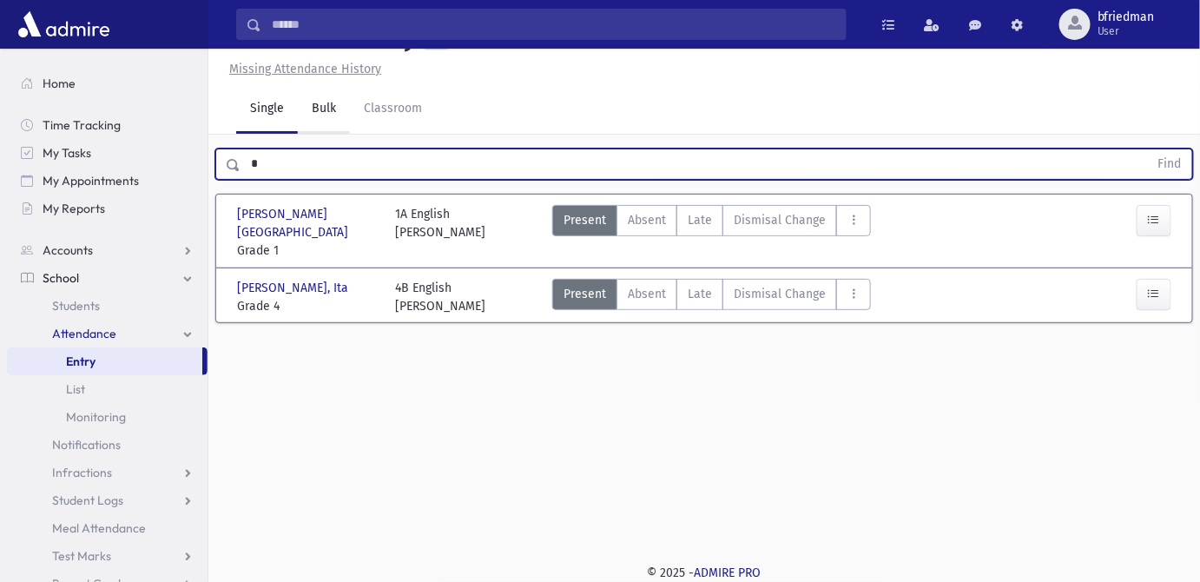
click at [321, 134] on link "Bulk" at bounding box center [324, 109] width 52 height 49
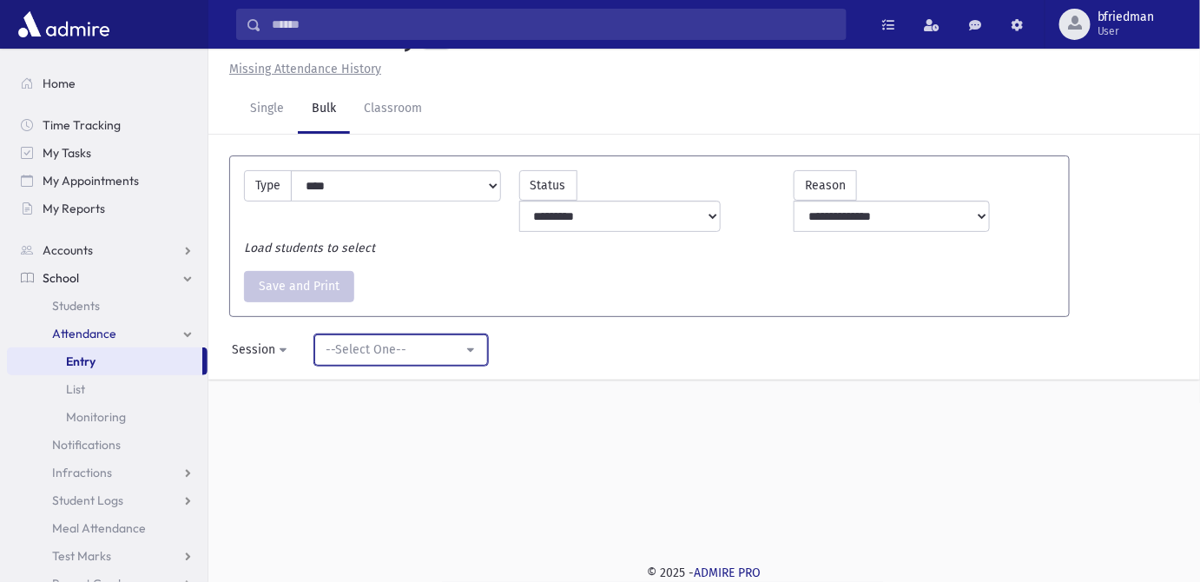
click at [344, 359] on div "--Select One--" at bounding box center [394, 349] width 137 height 18
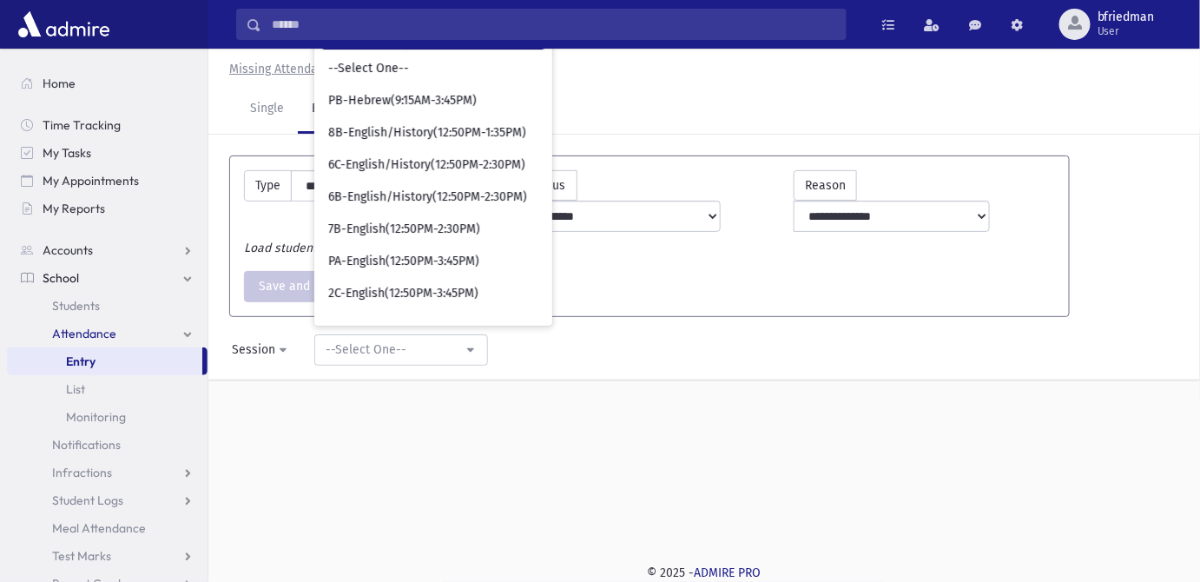
click at [354, 49] on input "Search" at bounding box center [433, 32] width 224 height 31
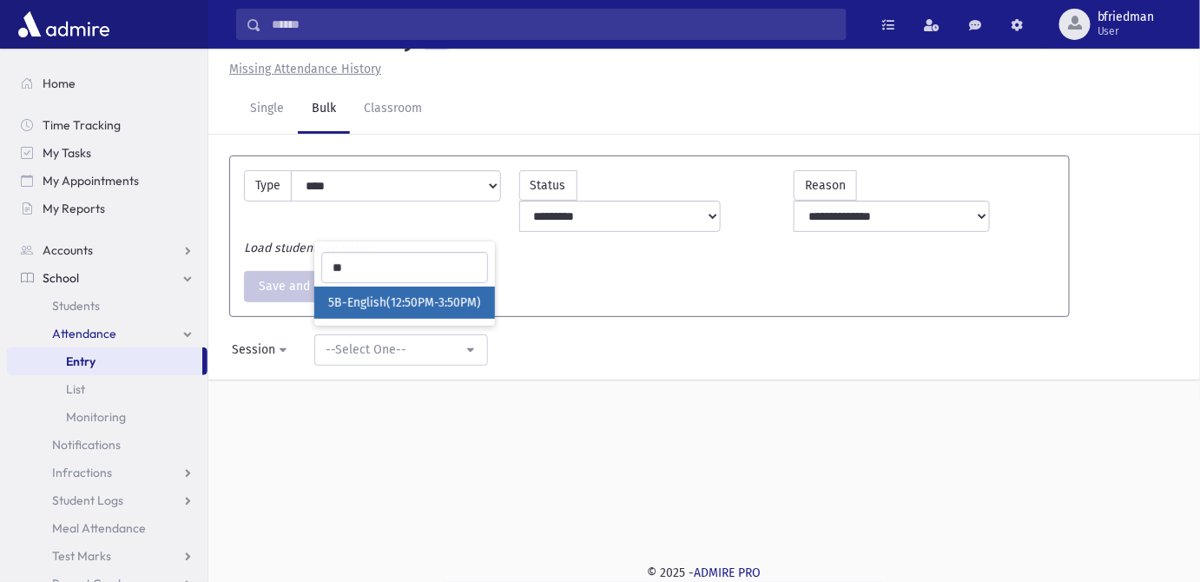
select select "****"
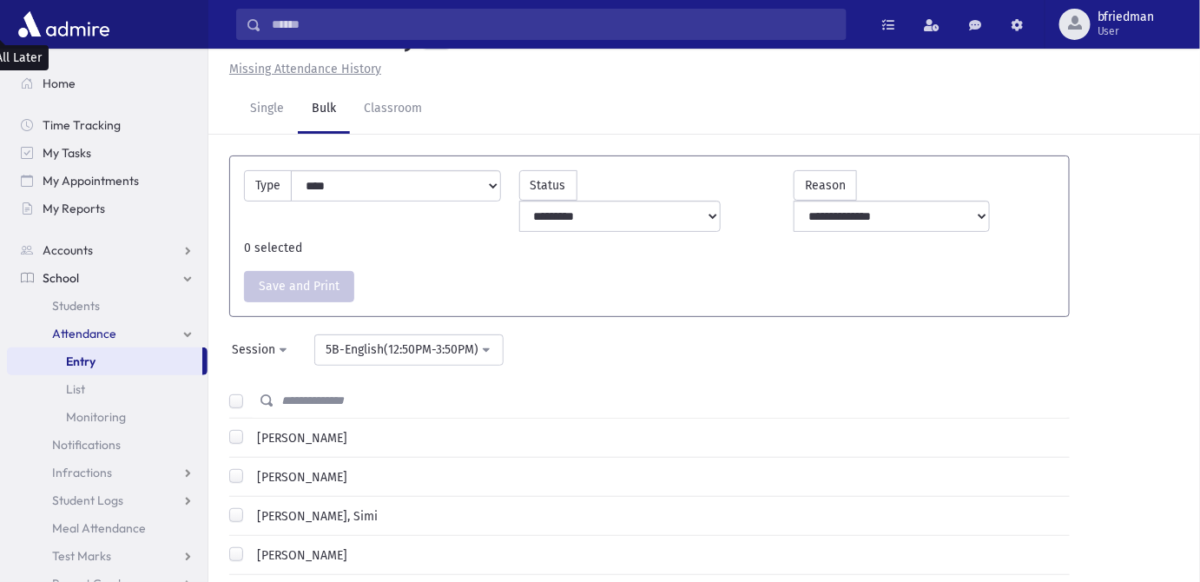
click at [250, 429] on label "[PERSON_NAME]" at bounding box center [298, 438] width 97 height 18
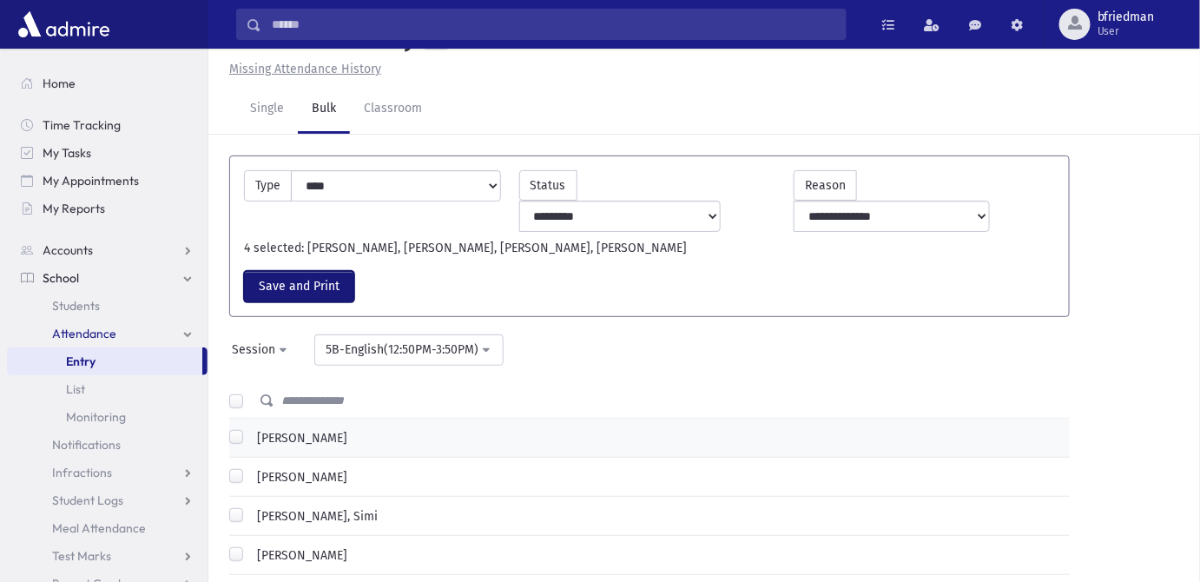
click at [307, 293] on button "Save and Print" at bounding box center [299, 286] width 110 height 31
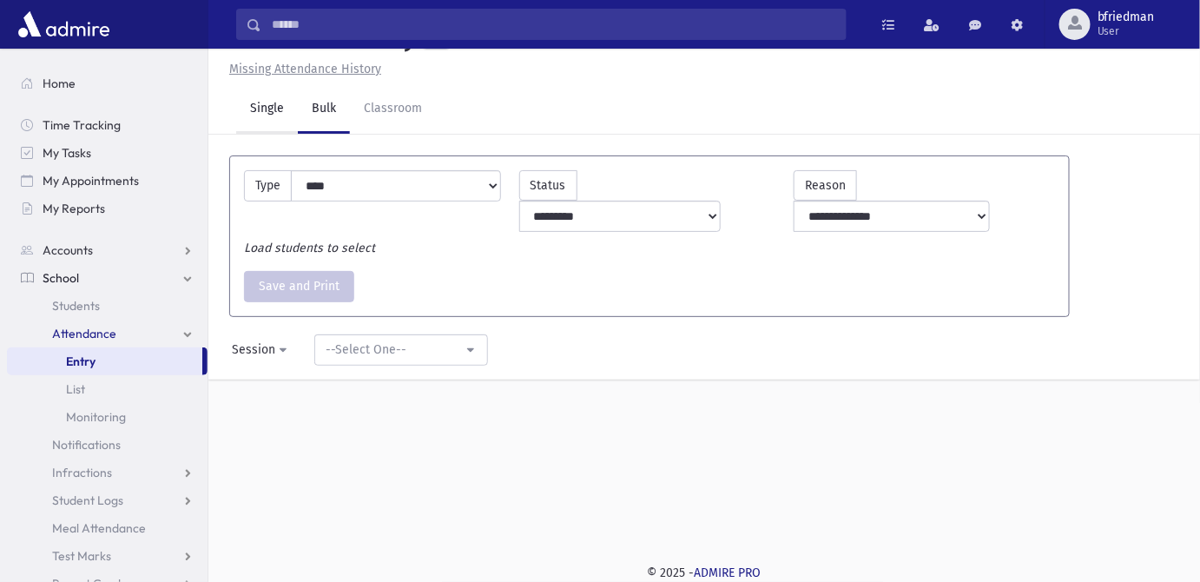
click at [272, 134] on link "Single" at bounding box center [267, 109] width 62 height 49
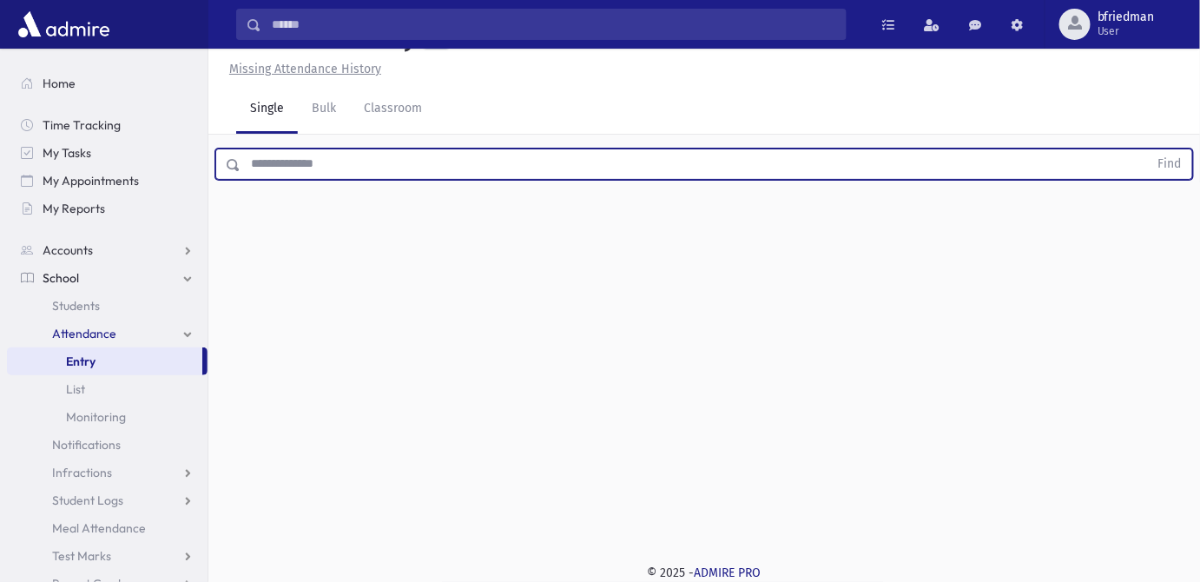
click at [273, 180] on input "text" at bounding box center [695, 163] width 908 height 31
type input "*****"
click at [1148, 149] on button "Find" at bounding box center [1170, 164] width 44 height 30
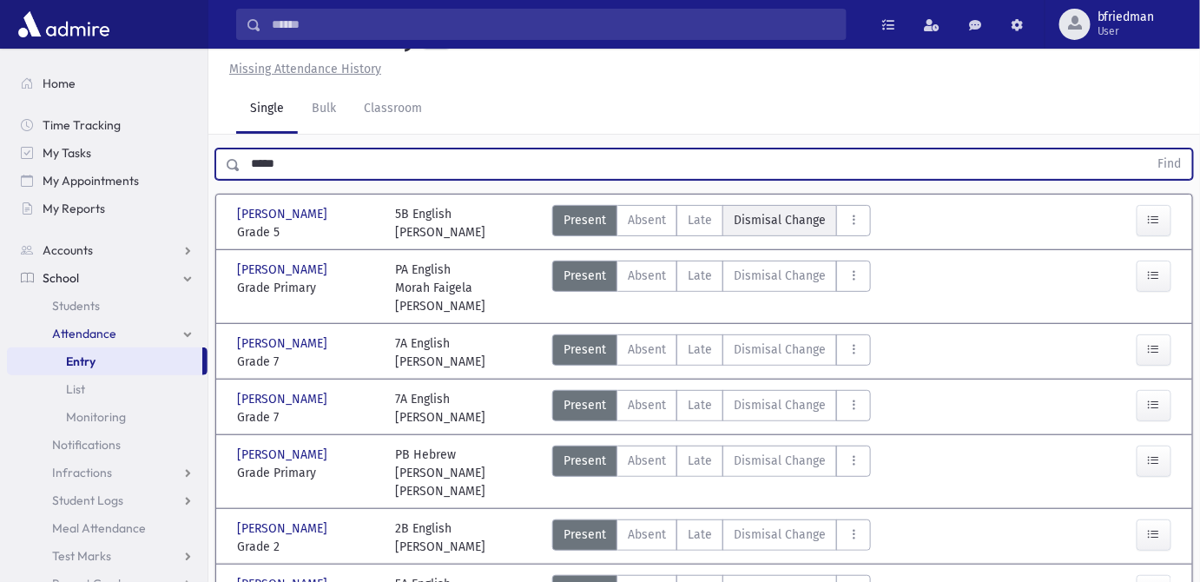
drag, startPoint x: 757, startPoint y: 257, endPoint x: 768, endPoint y: 260, distance: 11.6
click at [758, 229] on span "Dismisal Change" at bounding box center [780, 220] width 92 height 18
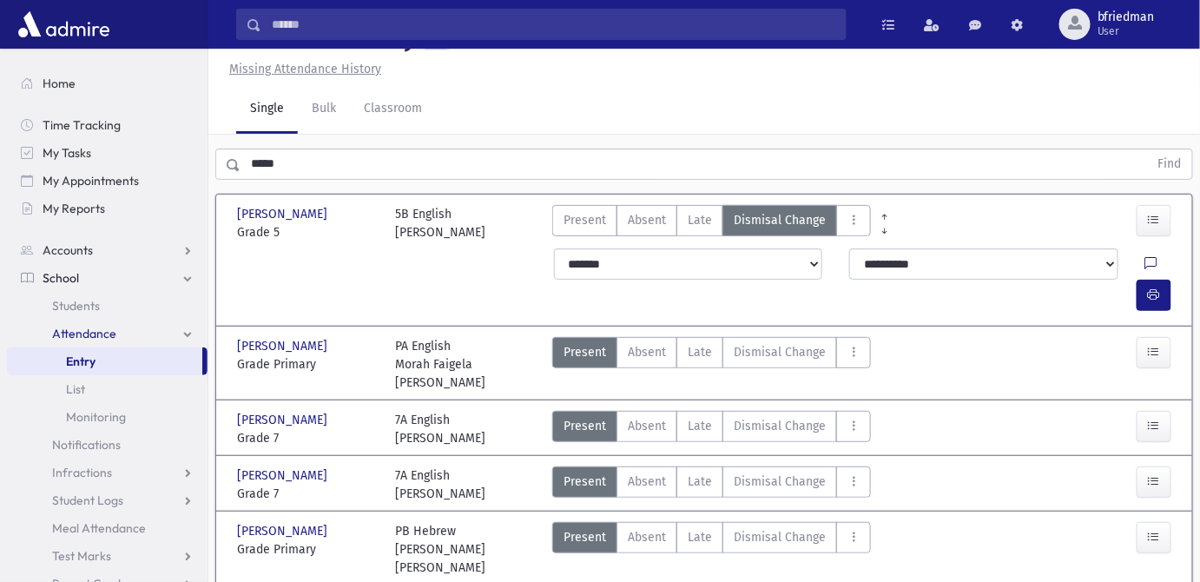
click at [1145, 272] on icon at bounding box center [1151, 264] width 12 height 15
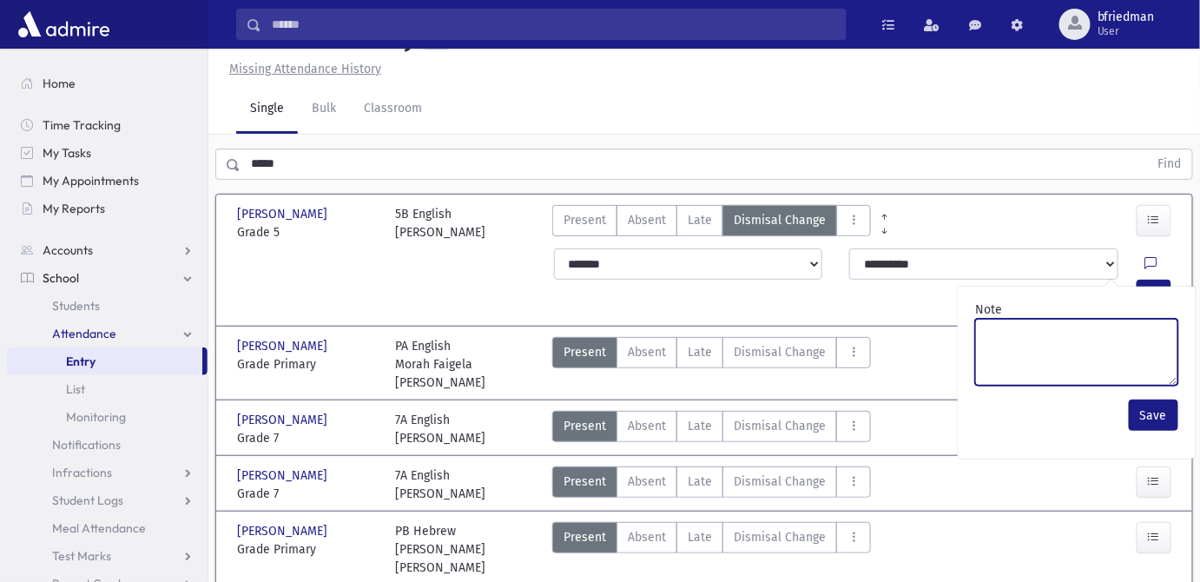
click at [1104, 382] on textarea "Note" at bounding box center [1076, 352] width 203 height 67
type textarea "**********"
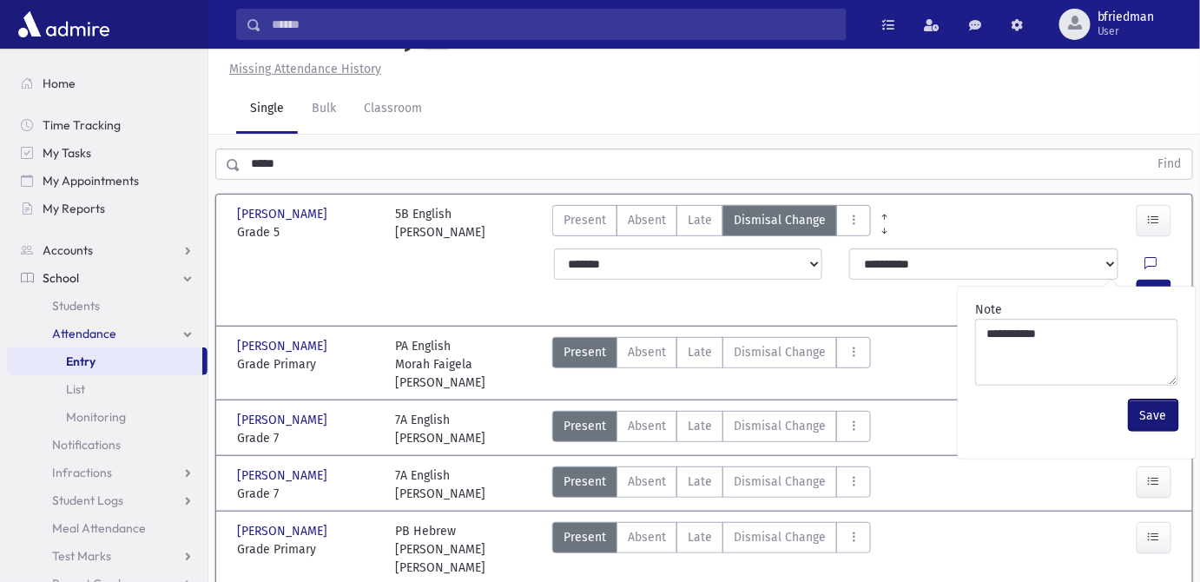
click at [1142, 431] on button "Save" at bounding box center [1153, 414] width 49 height 31
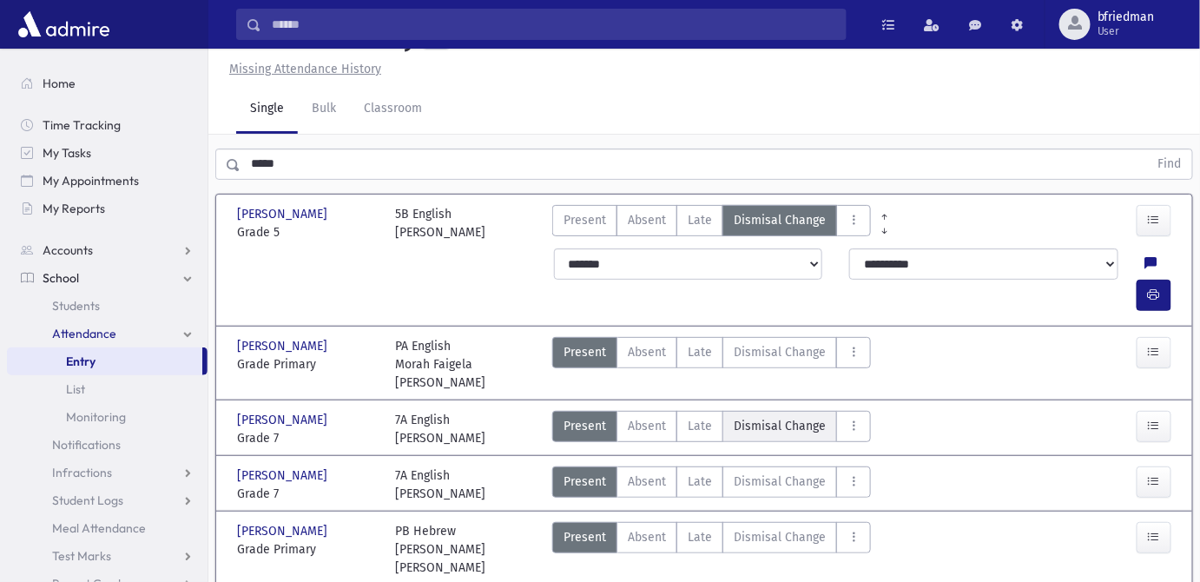
click at [789, 417] on span "Dismisal Change" at bounding box center [780, 426] width 92 height 18
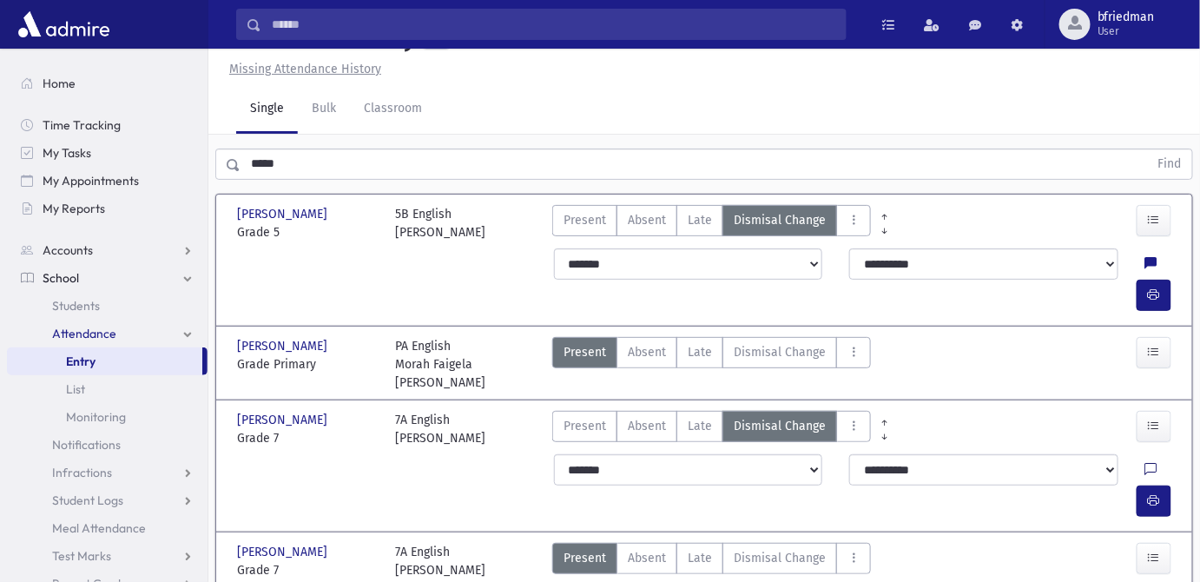
click at [1145, 463] on icon at bounding box center [1151, 470] width 12 height 15
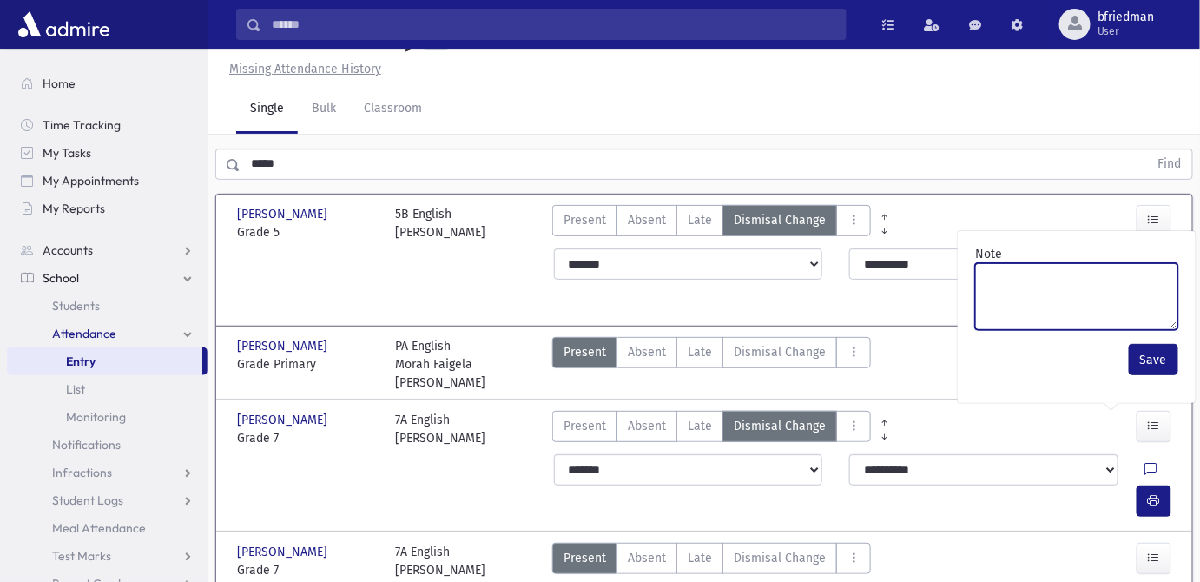
click at [1085, 326] on textarea "Note" at bounding box center [1076, 296] width 203 height 67
paste textarea "*******"
drag, startPoint x: 1058, startPoint y: 311, endPoint x: 985, endPoint y: 308, distance: 72.1
click at [985, 308] on textarea "*******" at bounding box center [1076, 296] width 203 height 67
type textarea "**********"
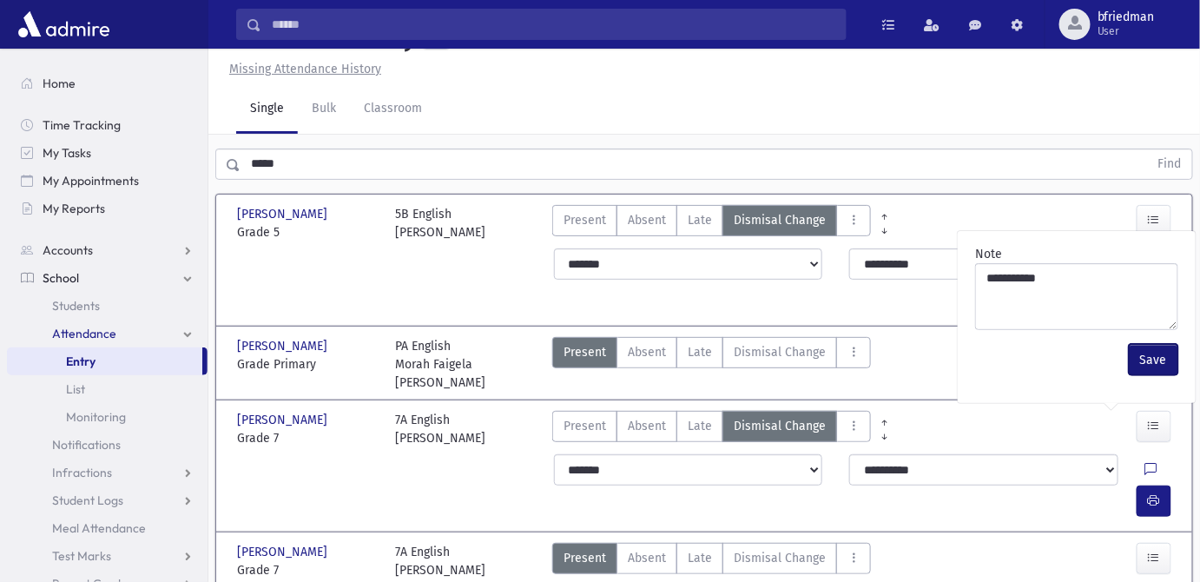
click at [1146, 375] on button "Save" at bounding box center [1153, 359] width 49 height 31
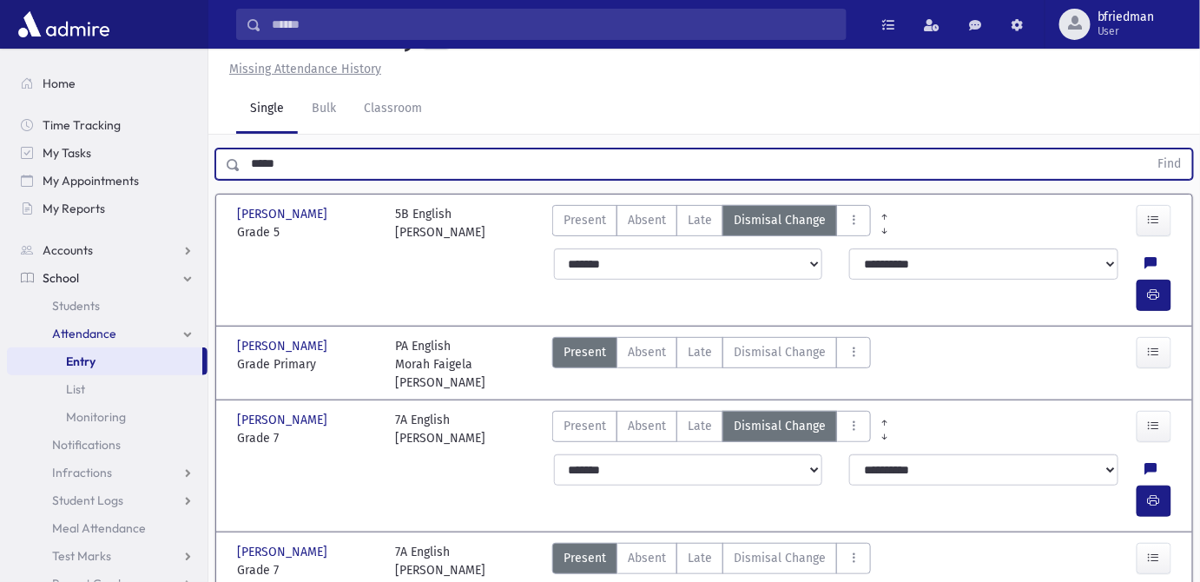
drag, startPoint x: 338, startPoint y: 199, endPoint x: -182, endPoint y: 214, distance: 520.3
click at [0, 214] on html "Search Results All Accounts Students" at bounding box center [600, 252] width 1200 height 582
click at [1148, 149] on button "Find" at bounding box center [1170, 164] width 44 height 30
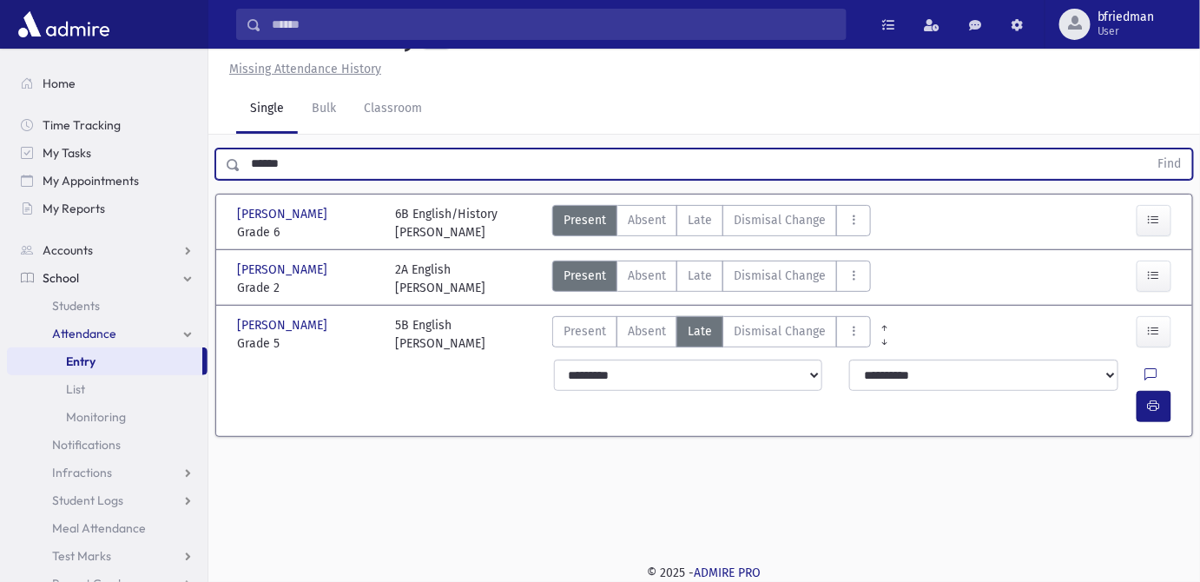
drag, startPoint x: 287, startPoint y: 209, endPoint x: -324, endPoint y: 169, distance: 611.7
click at [0, 169] on html "Search Results All Accounts Students" at bounding box center [600, 252] width 1200 height 582
type input "*******"
click at [1148, 149] on button "Find" at bounding box center [1170, 164] width 44 height 30
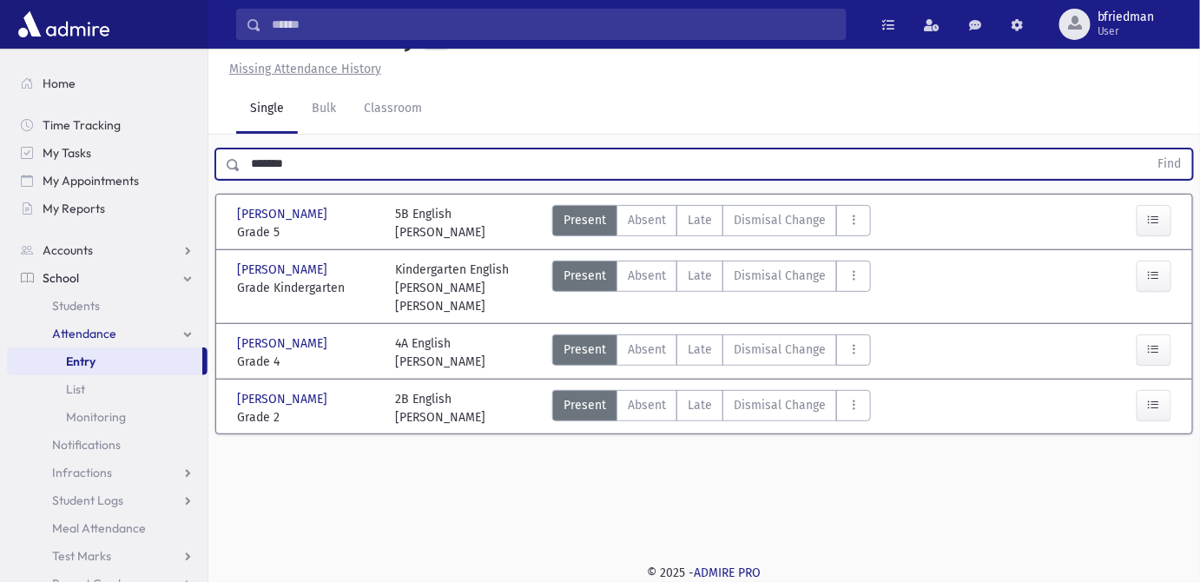
drag, startPoint x: 298, startPoint y: 208, endPoint x: -214, endPoint y: 81, distance: 527.7
click at [0, 81] on html "Search Results All Accounts Students" at bounding box center [600, 252] width 1200 height 582
click at [1148, 149] on button "Find" at bounding box center [1170, 164] width 44 height 30
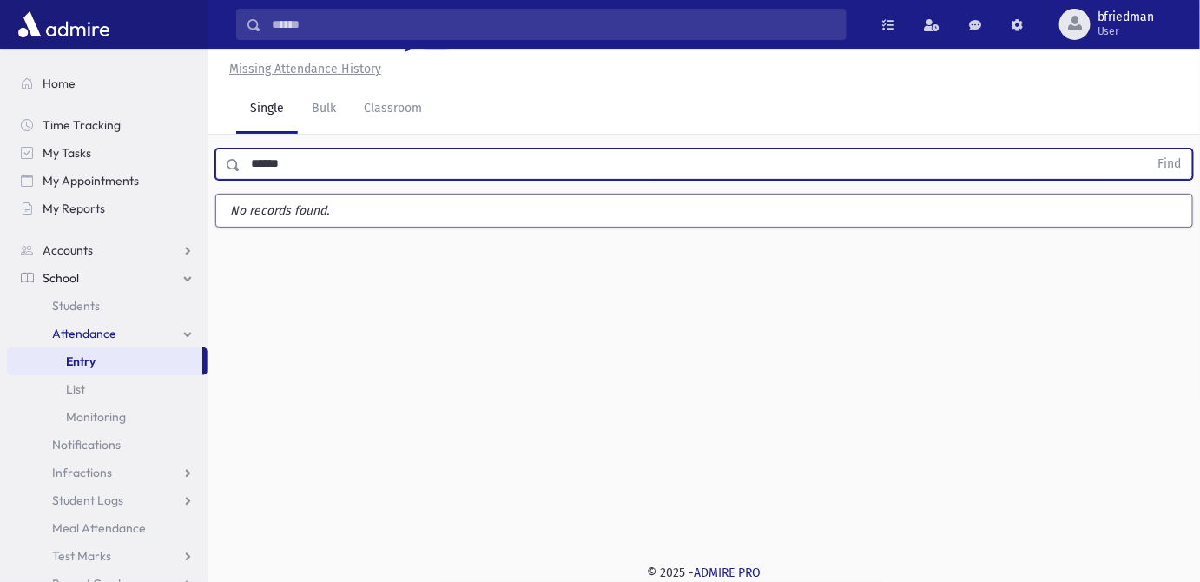
click at [1148, 149] on button "Find" at bounding box center [1170, 164] width 44 height 30
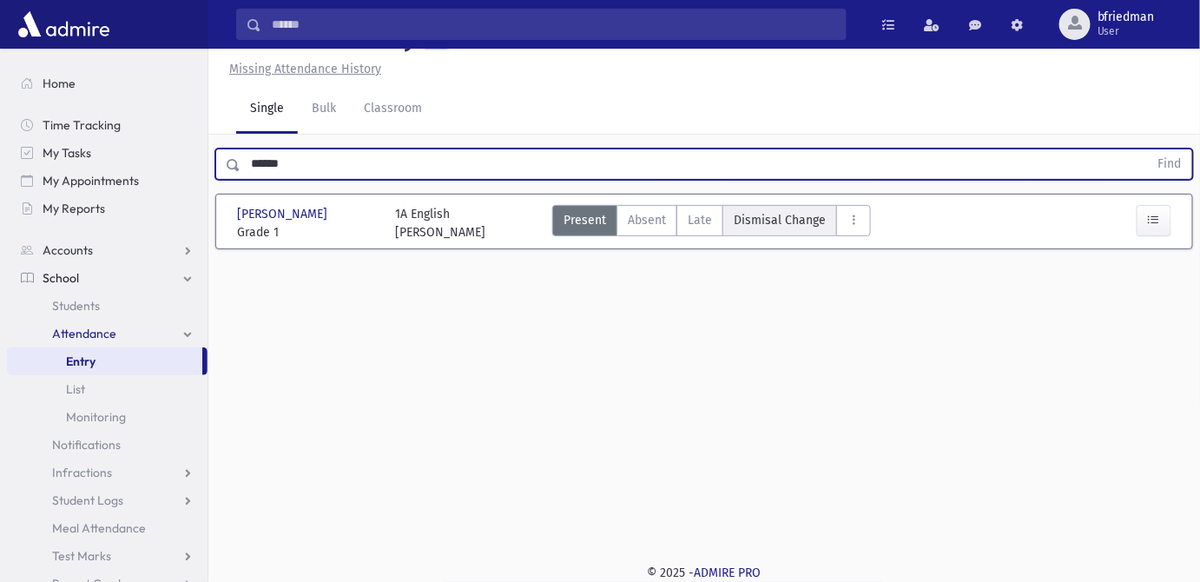
click at [775, 229] on span "Dismisal Change" at bounding box center [780, 220] width 92 height 18
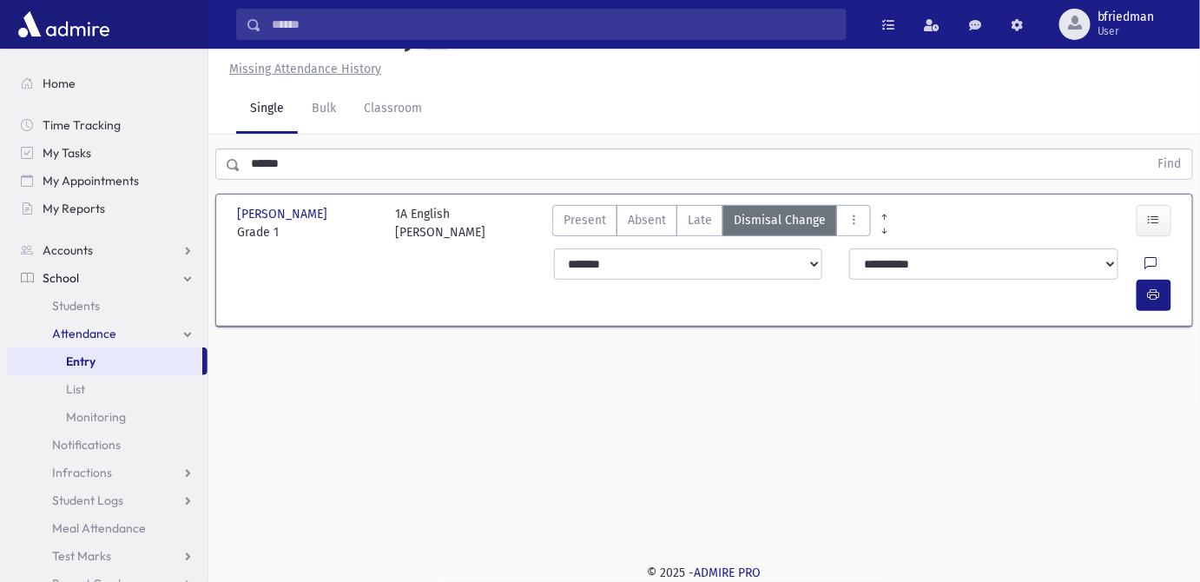
click at [1145, 272] on icon at bounding box center [1151, 264] width 12 height 15
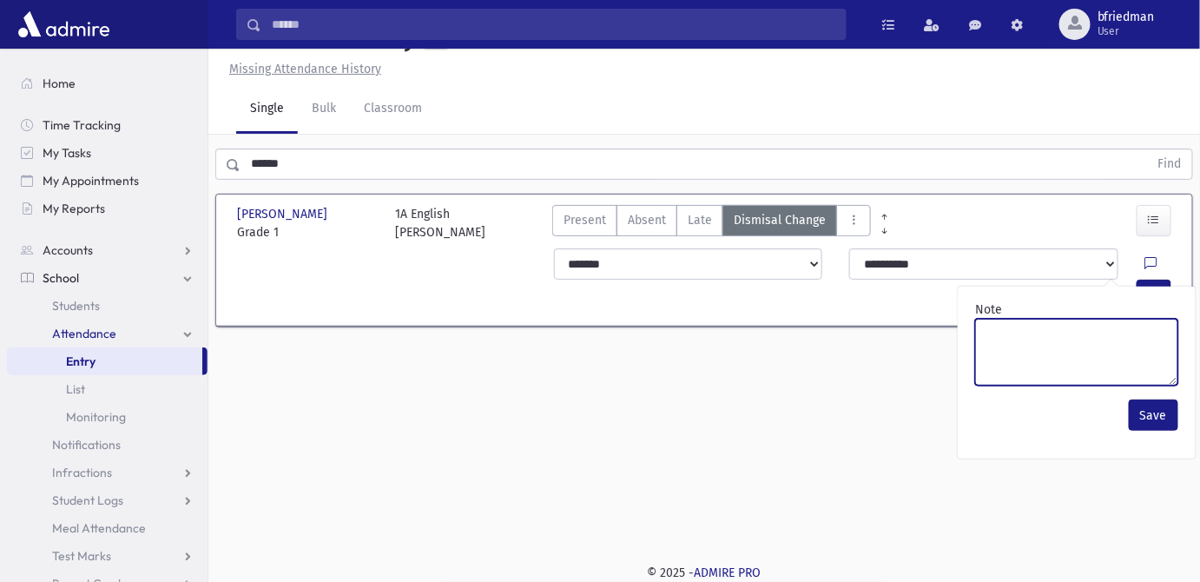
click at [1095, 374] on textarea "Note" at bounding box center [1076, 352] width 203 height 67
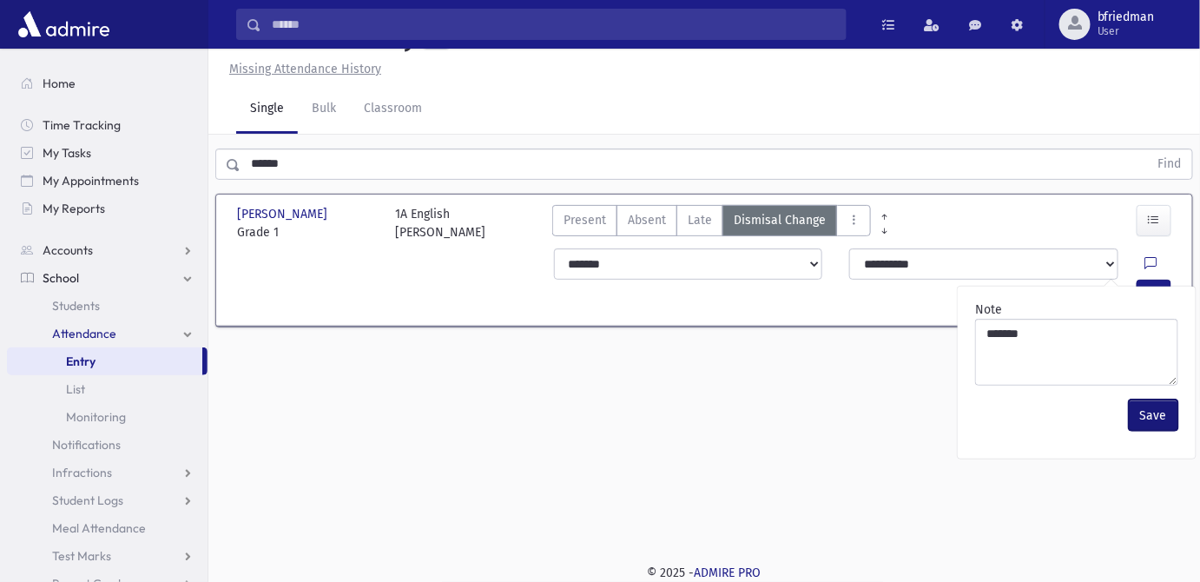
click at [1144, 431] on button "Save" at bounding box center [1153, 414] width 49 height 31
click at [1155, 302] on icon "button" at bounding box center [1154, 294] width 12 height 15
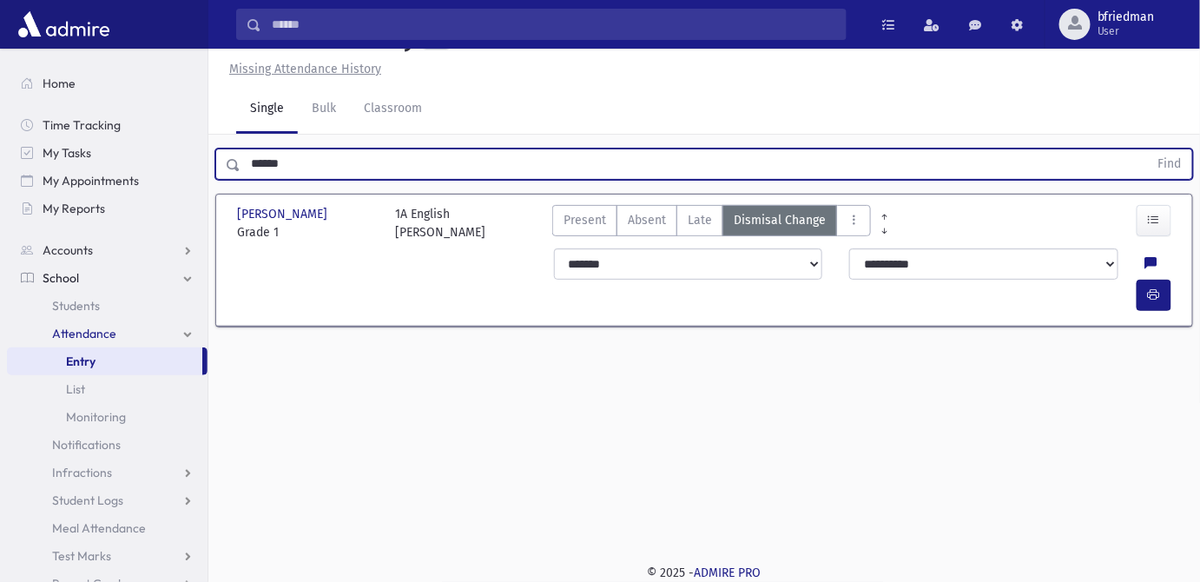
drag, startPoint x: 305, startPoint y: 206, endPoint x: -153, endPoint y: 107, distance: 468.2
click at [0, 107] on html "Search Results All Accounts Students" at bounding box center [600, 252] width 1200 height 582
type input "*******"
click at [1148, 149] on button "Find" at bounding box center [1170, 164] width 44 height 30
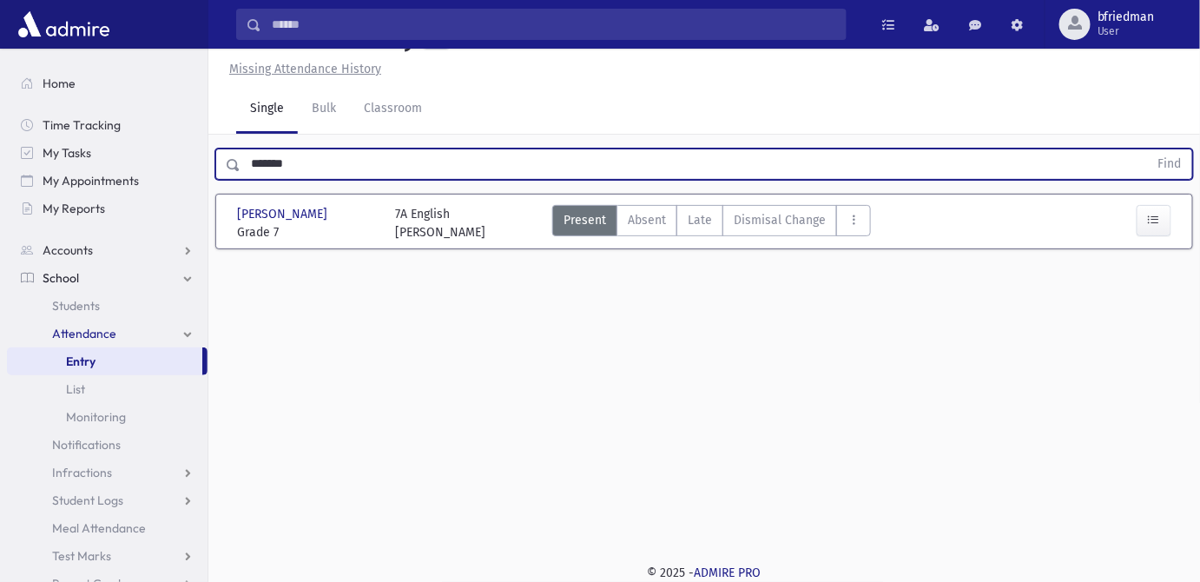
drag, startPoint x: 263, startPoint y: 187, endPoint x: 2, endPoint y: 96, distance: 276.8
click at [2, 96] on div "Search Results All Accounts" at bounding box center [600, 271] width 1200 height 621
click at [1148, 149] on button "Find" at bounding box center [1170, 164] width 44 height 30
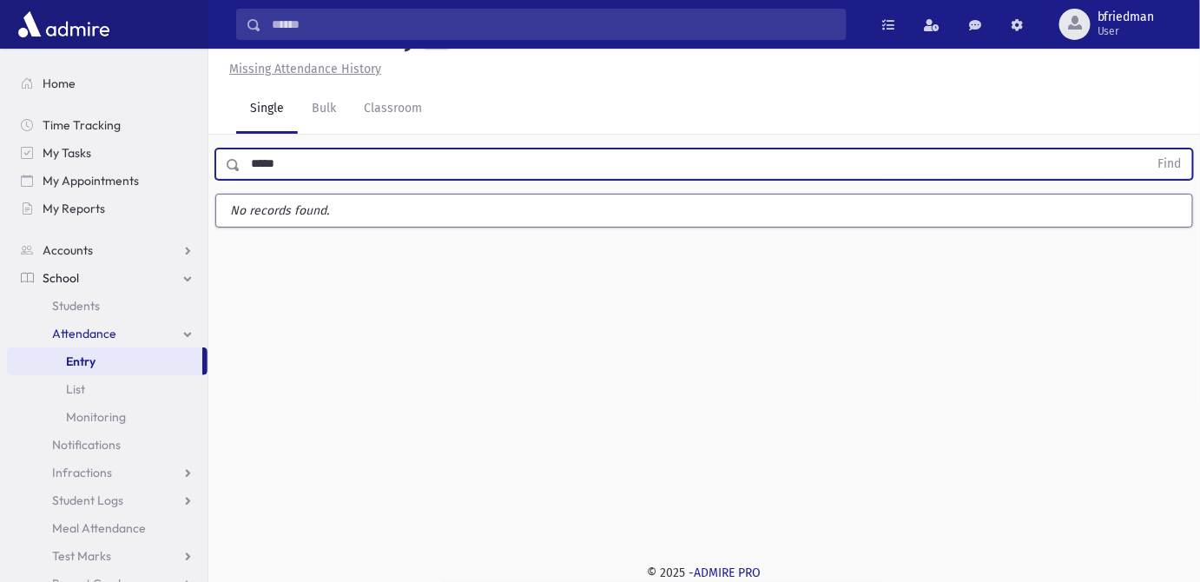
type input "*****"
click at [1148, 149] on button "Find" at bounding box center [1170, 164] width 44 height 30
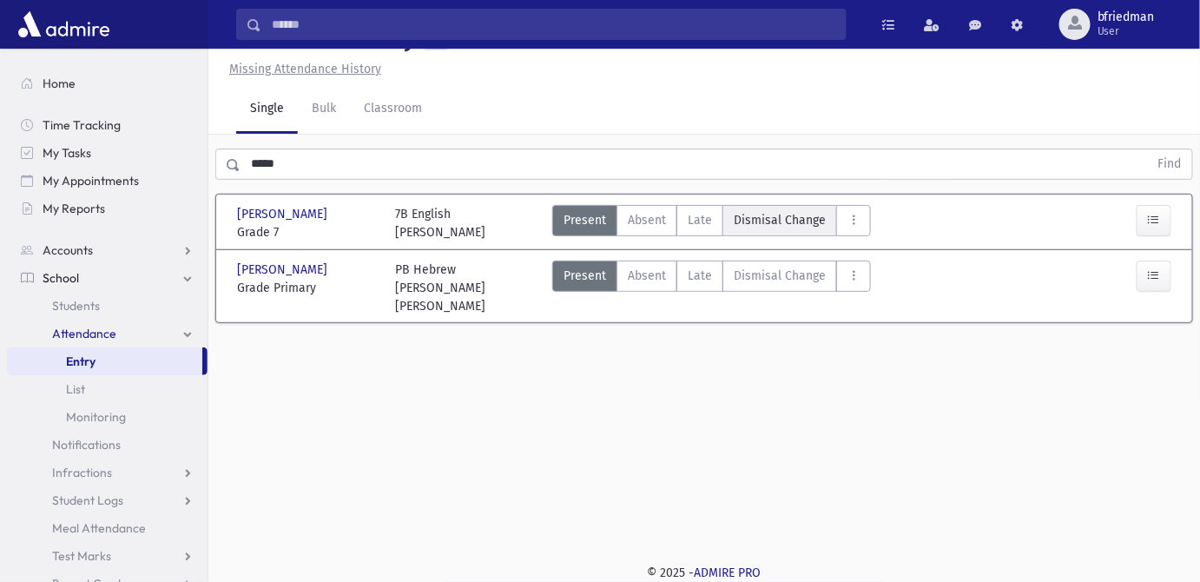
click at [797, 229] on span "Dismisal Change" at bounding box center [780, 220] width 92 height 18
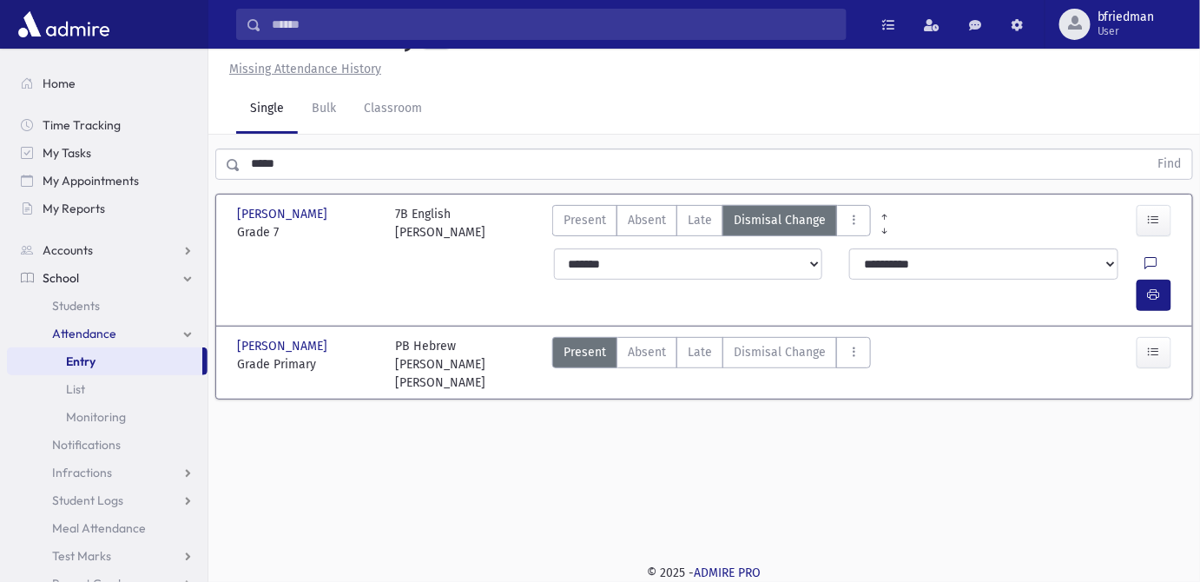
click at [1145, 272] on icon at bounding box center [1151, 264] width 12 height 15
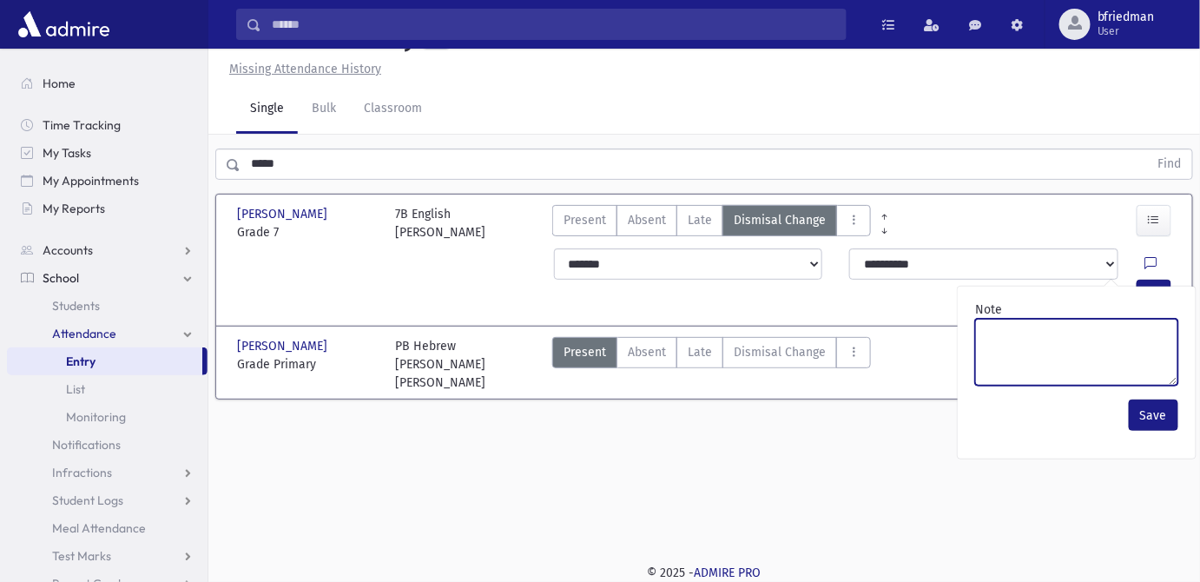
click at [1123, 386] on textarea "Note" at bounding box center [1076, 352] width 203 height 67
type textarea "*****"
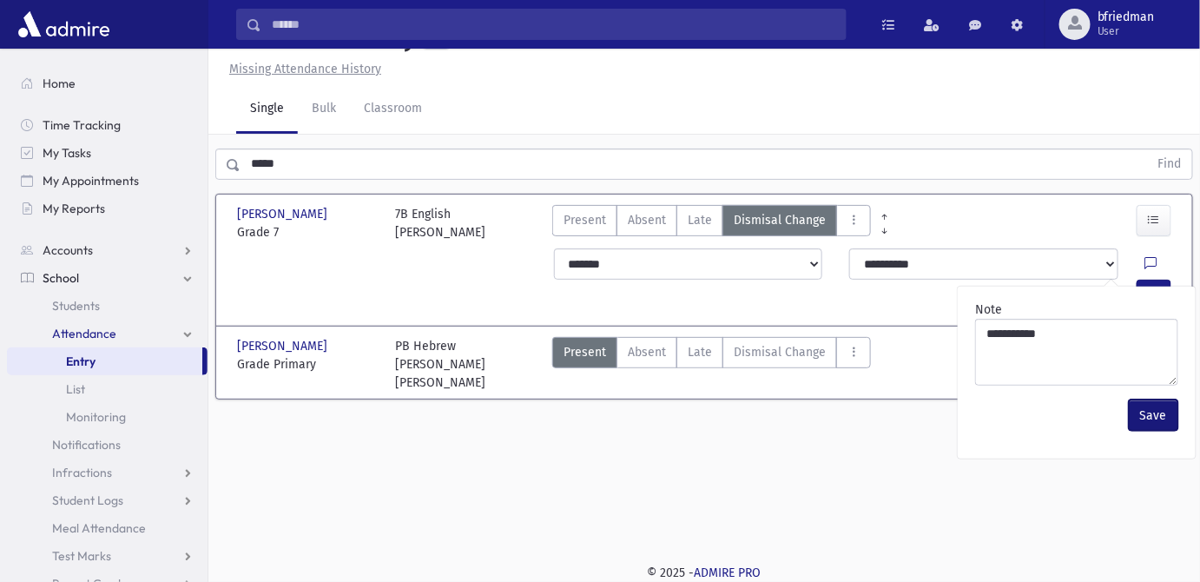
click at [1148, 431] on button "Save" at bounding box center [1153, 414] width 49 height 31
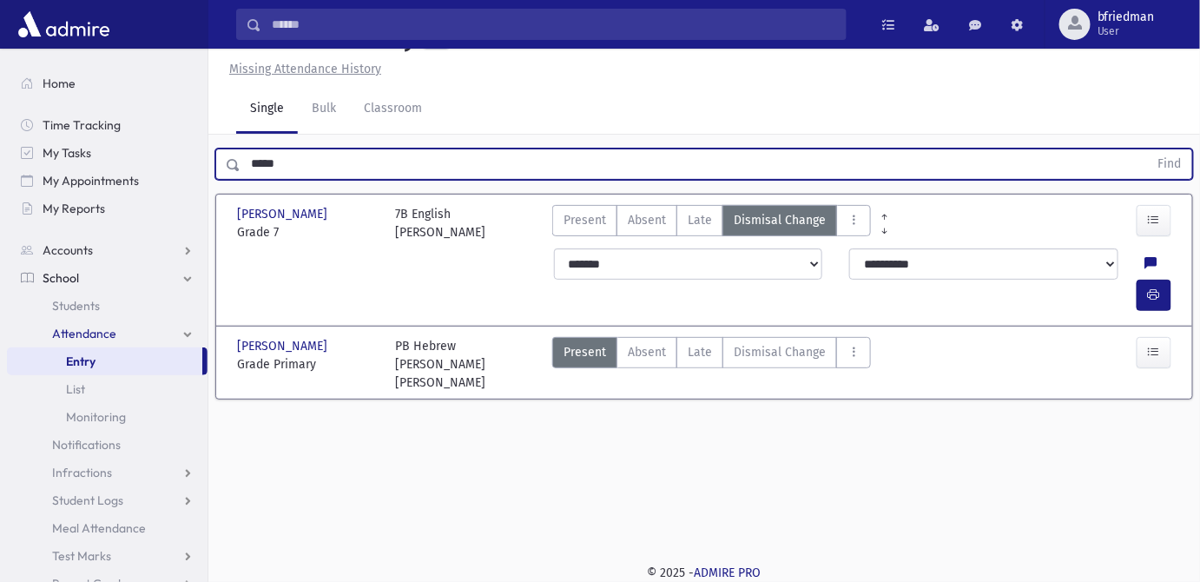
drag, startPoint x: 300, startPoint y: 207, endPoint x: -316, endPoint y: 16, distance: 645.4
click at [0, 16] on html "Search Results All Accounts Students" at bounding box center [600, 252] width 1200 height 582
click at [1148, 149] on button "Find" at bounding box center [1170, 164] width 44 height 30
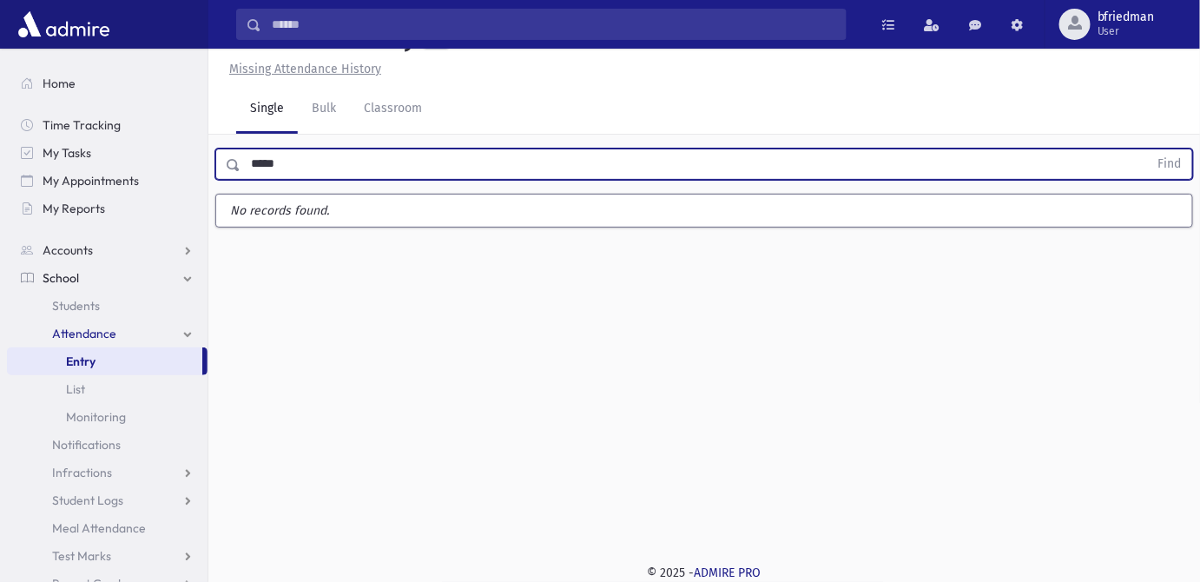
type input "*****"
click at [1148, 149] on button "Find" at bounding box center [1170, 164] width 44 height 30
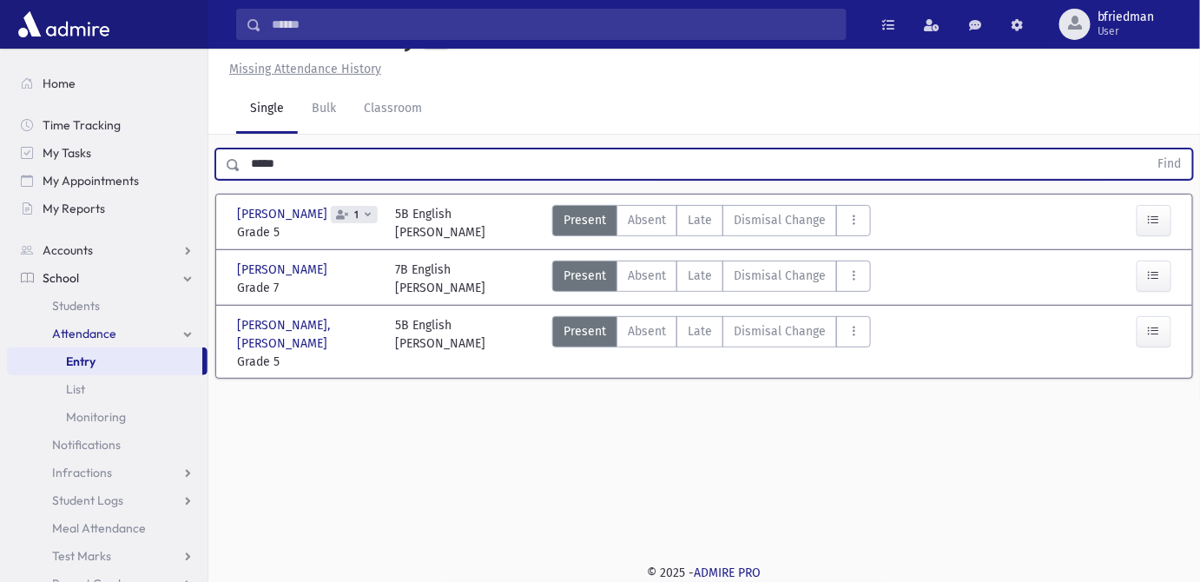
drag, startPoint x: 333, startPoint y: 203, endPoint x: -53, endPoint y: 107, distance: 397.4
click at [0, 107] on html "Search Results All Accounts Students" at bounding box center [600, 252] width 1200 height 582
click at [1148, 149] on button "Find" at bounding box center [1170, 164] width 44 height 30
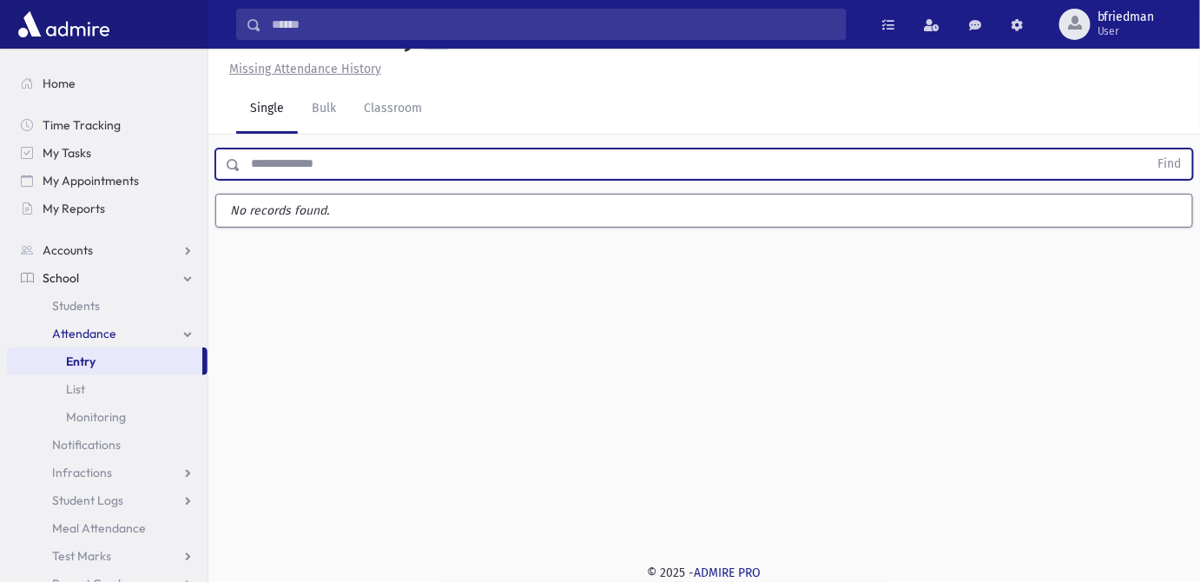
click at [278, 180] on input "text" at bounding box center [695, 163] width 908 height 31
type input "******"
click at [1148, 149] on button "Find" at bounding box center [1170, 164] width 44 height 30
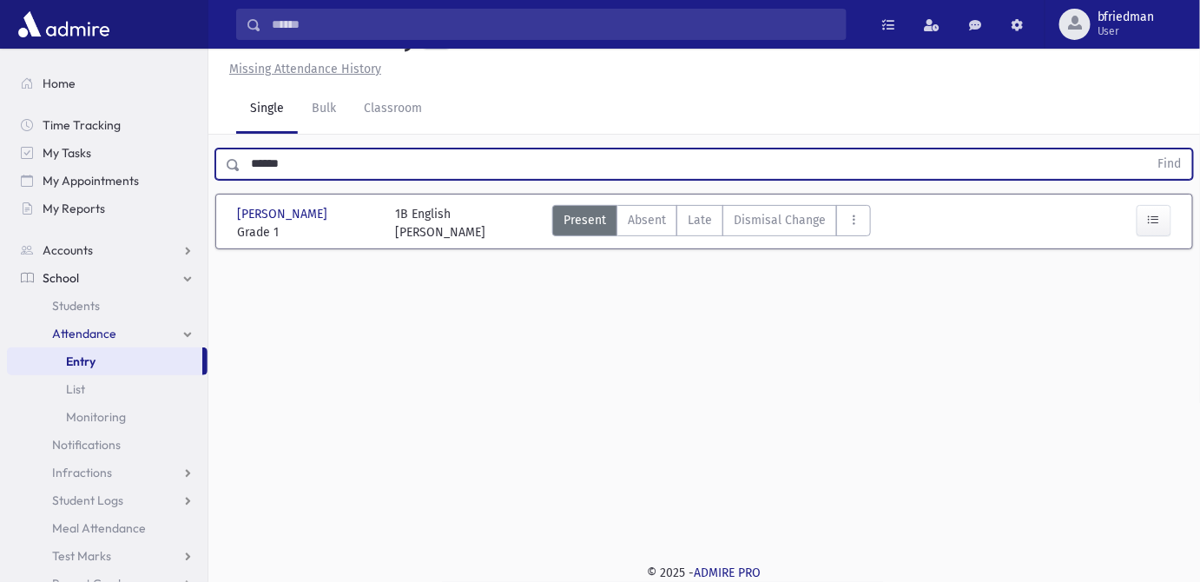
drag, startPoint x: 300, startPoint y: 199, endPoint x: -103, endPoint y: 102, distance: 415.1
click at [0, 102] on html "Search Results All Accounts Students" at bounding box center [600, 252] width 1200 height 582
click at [1148, 149] on button "Find" at bounding box center [1170, 164] width 44 height 30
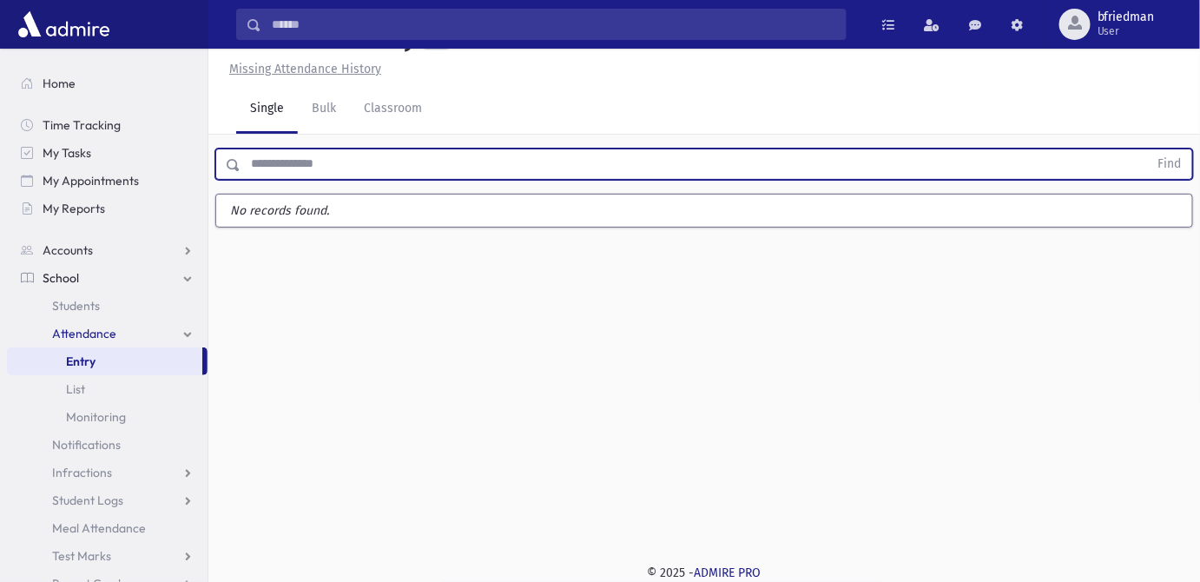
click at [1148, 149] on button "Find" at bounding box center [1170, 164] width 44 height 30
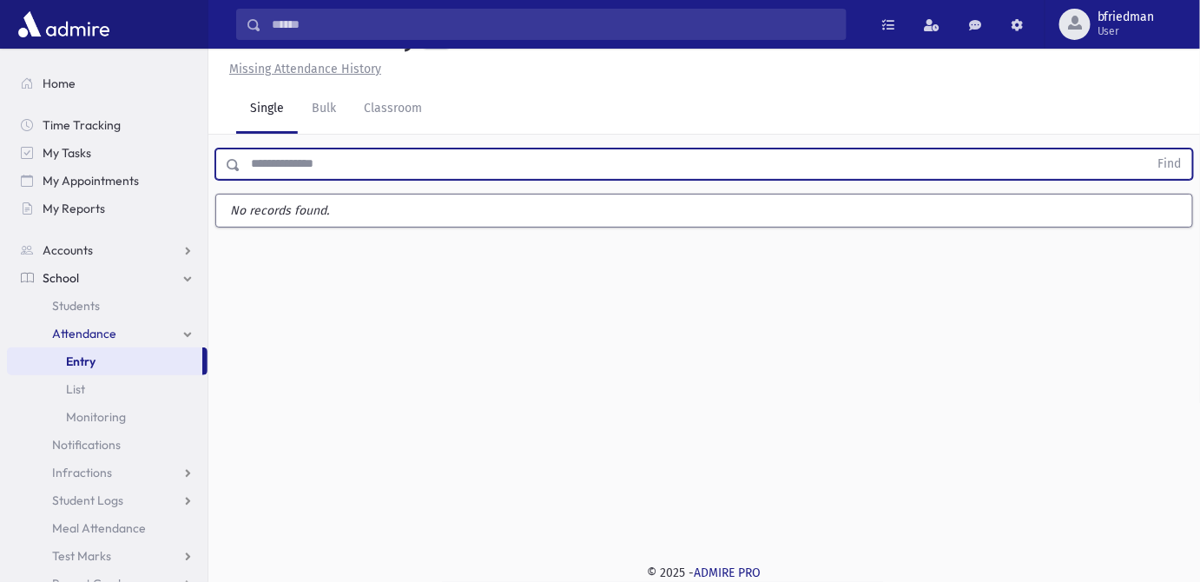
click at [1148, 149] on button "Find" at bounding box center [1170, 164] width 44 height 30
type input "******"
click at [1148, 149] on button "Find" at bounding box center [1170, 164] width 44 height 30
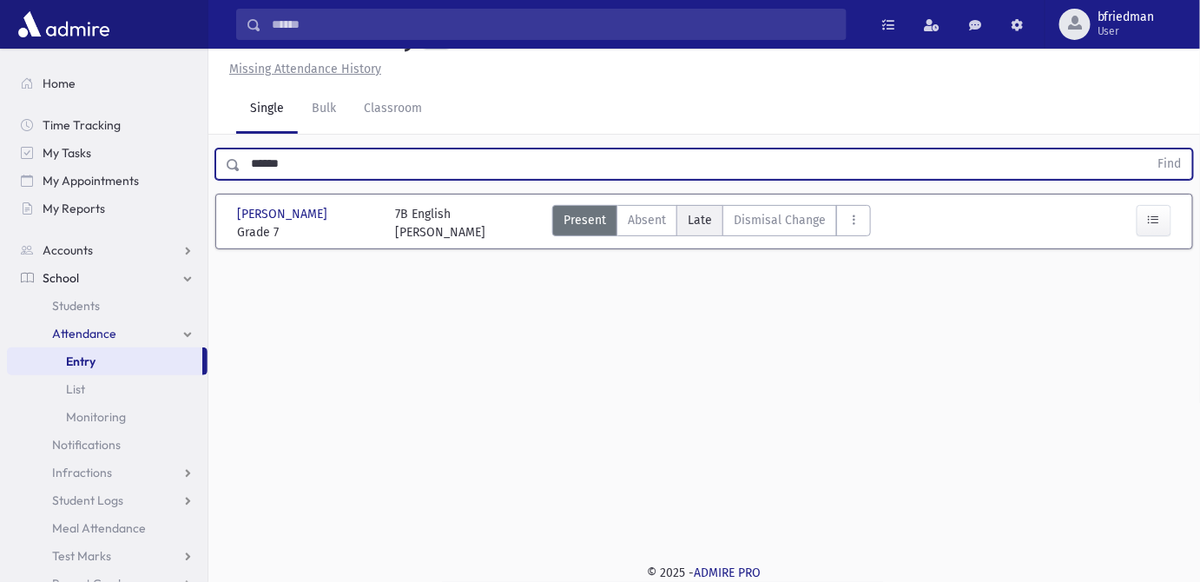
click at [703, 229] on span "Late" at bounding box center [700, 220] width 24 height 18
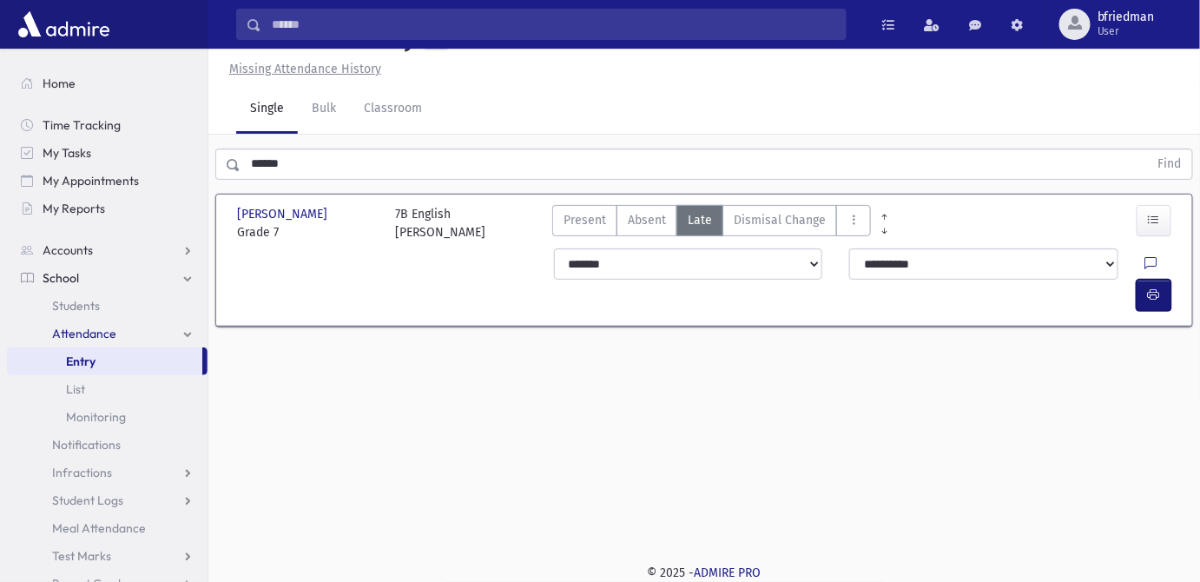
click at [1148, 306] on button "button" at bounding box center [1154, 295] width 35 height 31
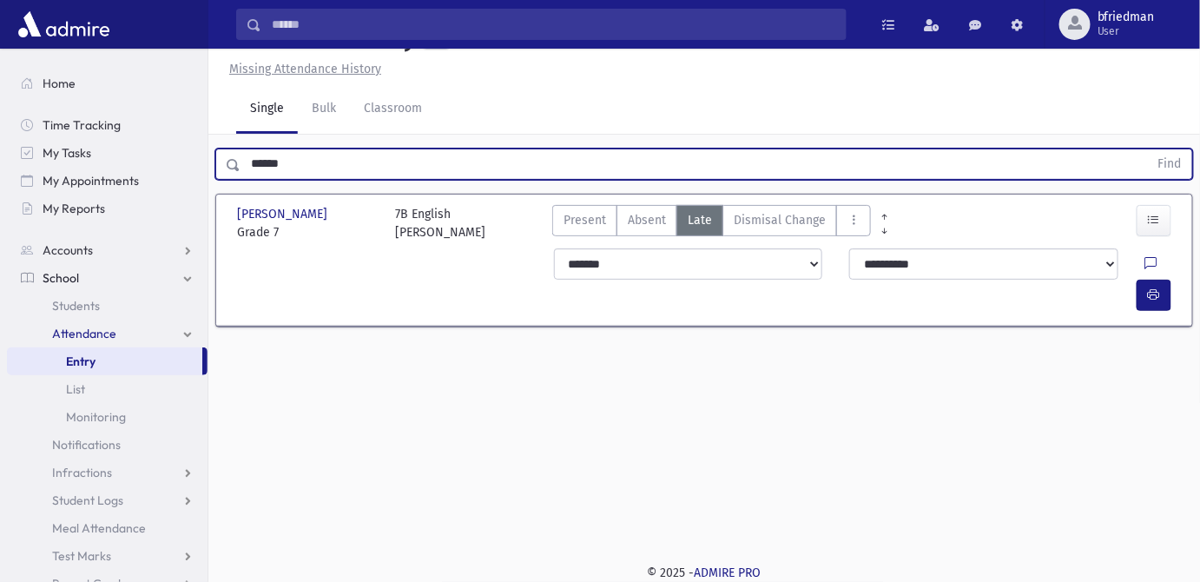
drag, startPoint x: 306, startPoint y: 203, endPoint x: -130, endPoint y: 109, distance: 446.0
click at [0, 109] on html "Search Results All Accounts Students" at bounding box center [600, 252] width 1200 height 582
click at [1148, 149] on button "Find" at bounding box center [1170, 164] width 44 height 30
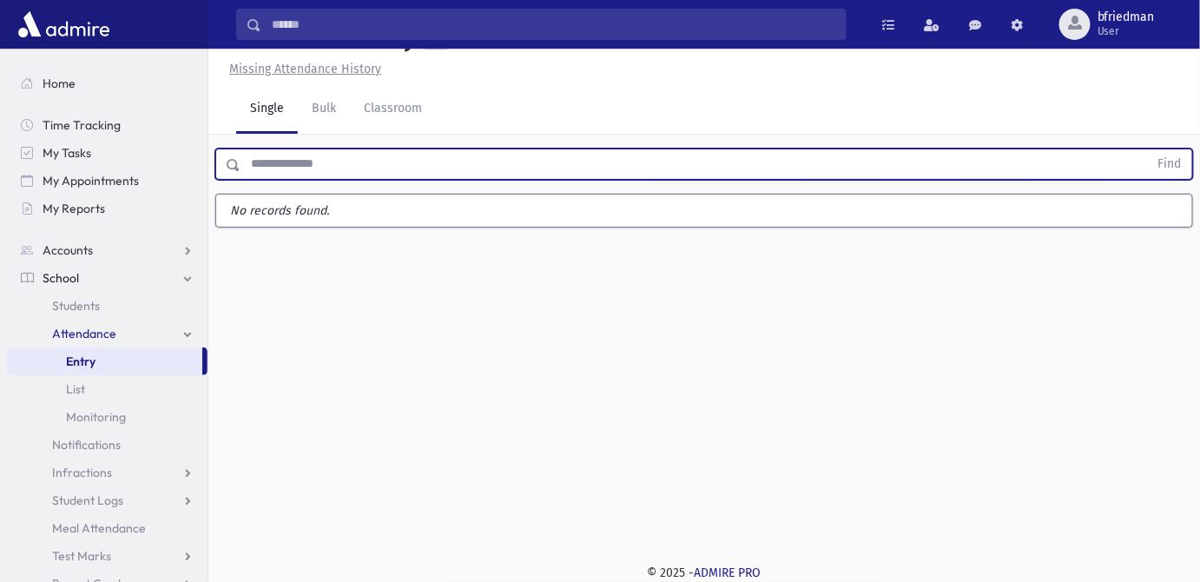
click at [292, 180] on input "text" at bounding box center [695, 163] width 908 height 31
type input "*******"
click at [1148, 149] on button "Find" at bounding box center [1170, 164] width 44 height 30
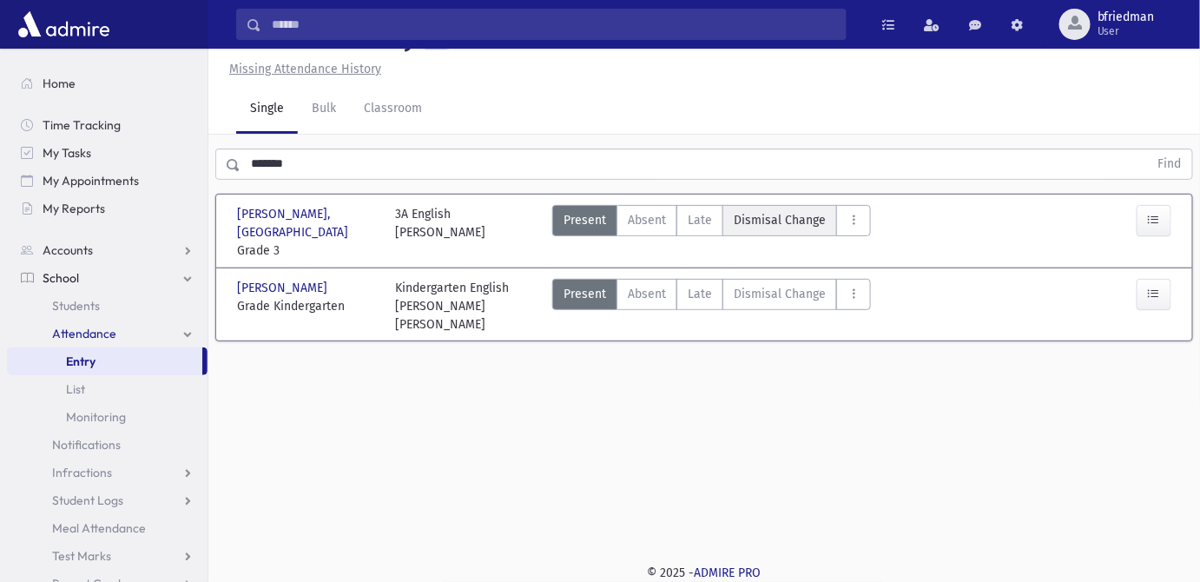
click at [789, 229] on span "Dismisal Change" at bounding box center [780, 220] width 92 height 18
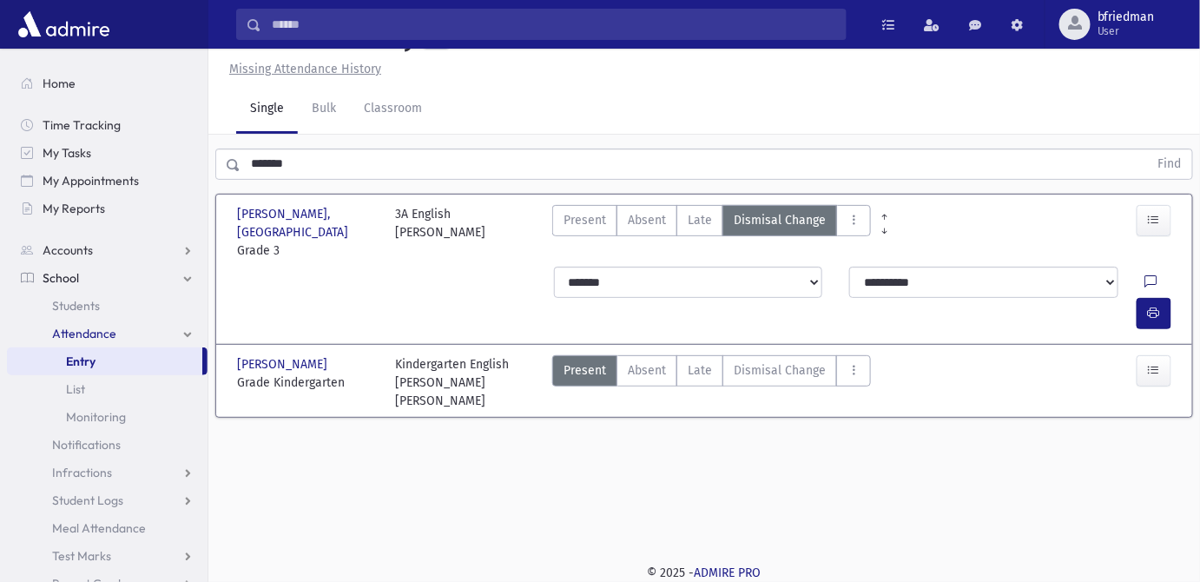
click at [1145, 290] on icon at bounding box center [1151, 282] width 12 height 15
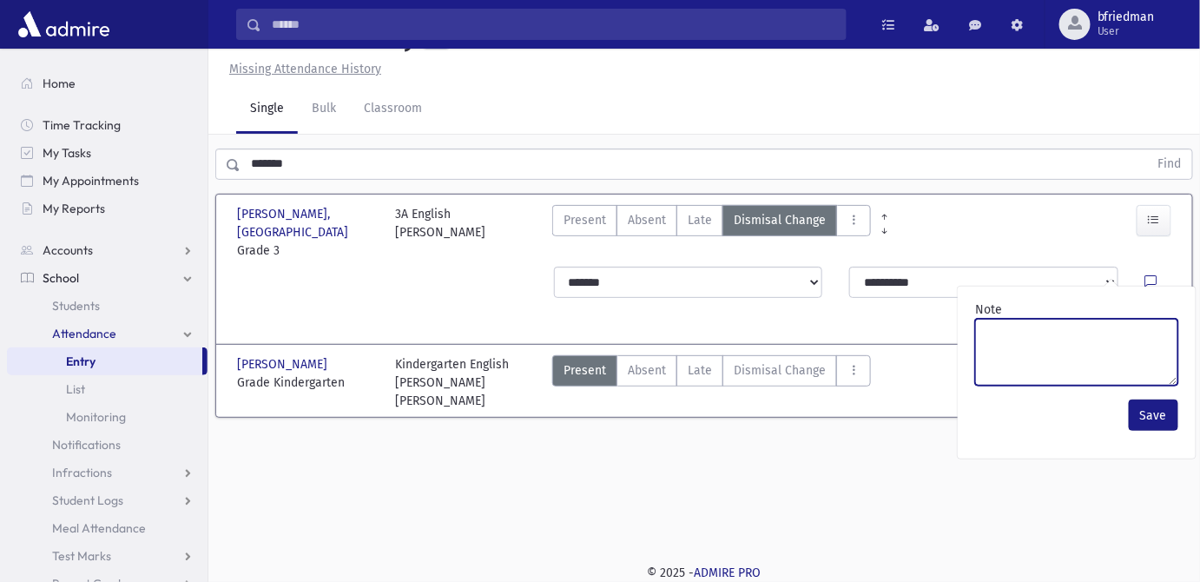
click at [1134, 372] on textarea "Note" at bounding box center [1076, 352] width 203 height 67
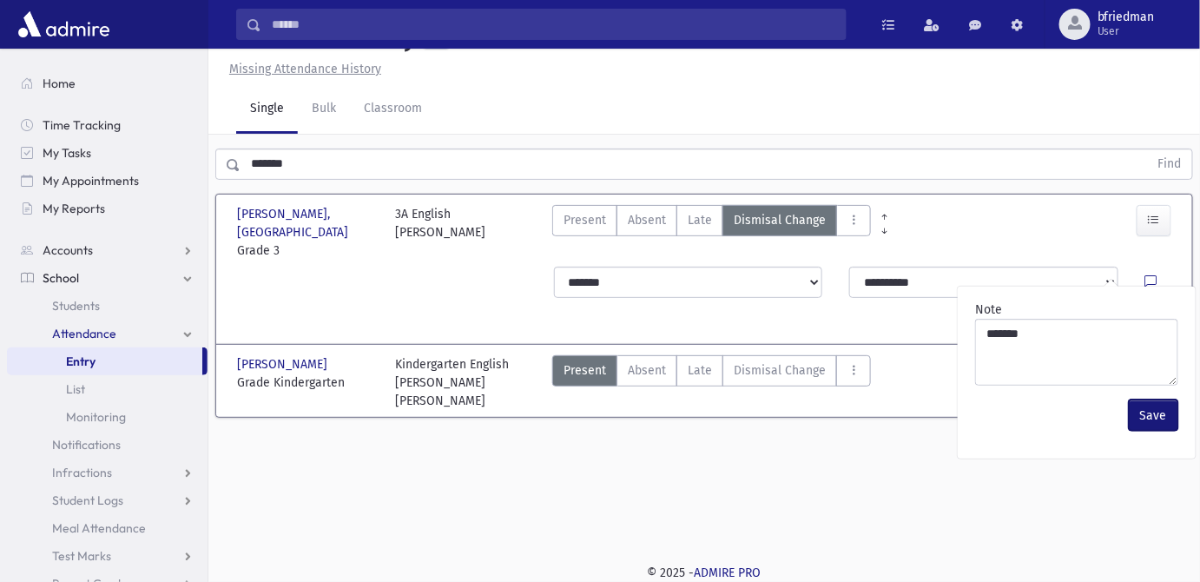
drag, startPoint x: 1162, startPoint y: 452, endPoint x: 1144, endPoint y: 412, distance: 43.1
click at [1159, 431] on button "Save" at bounding box center [1153, 414] width 49 height 31
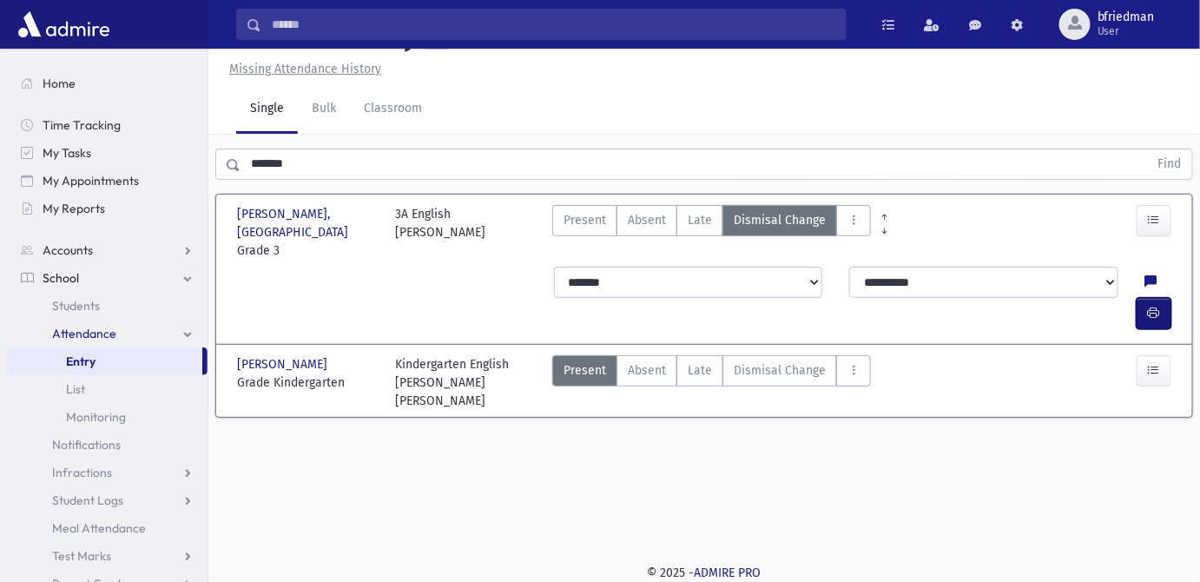
click at [1157, 306] on icon "button" at bounding box center [1154, 313] width 12 height 15
click at [785, 364] on span "Dismisal Change" at bounding box center [780, 370] width 92 height 18
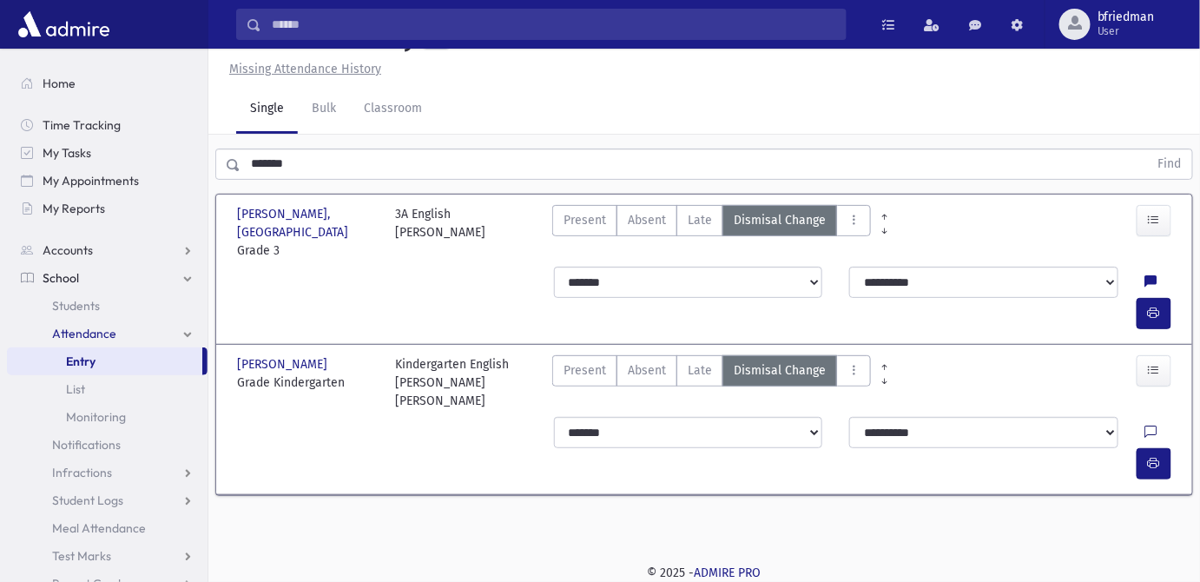
click at [1145, 425] on icon at bounding box center [1151, 432] width 12 height 15
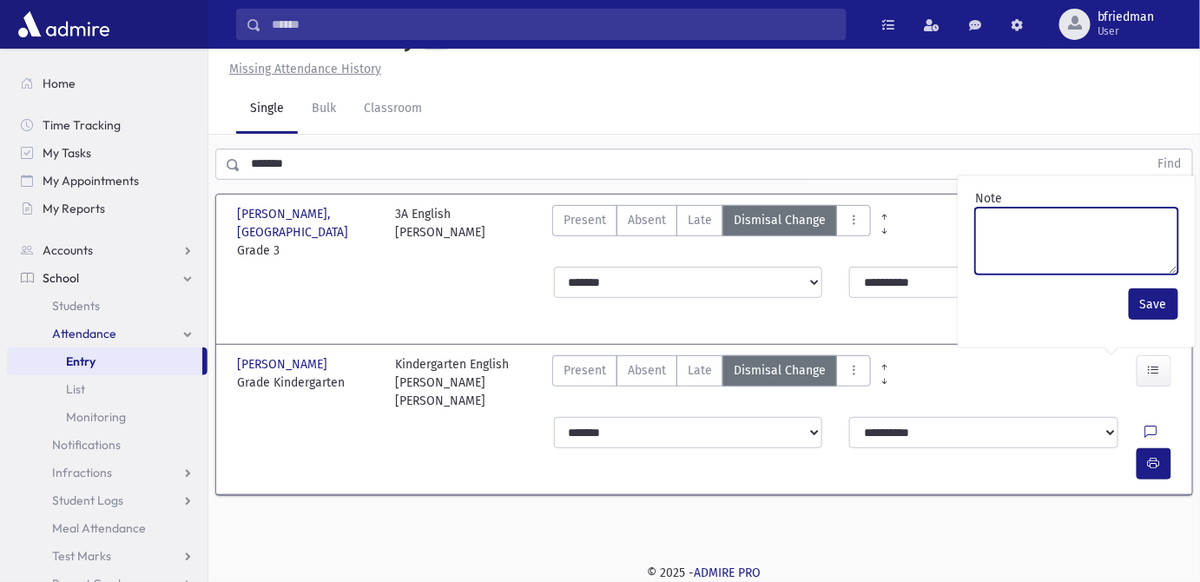
click at [1051, 274] on textarea "Note" at bounding box center [1076, 241] width 203 height 67
type textarea "****"
click at [1005, 260] on textarea "*******" at bounding box center [1076, 241] width 203 height 67
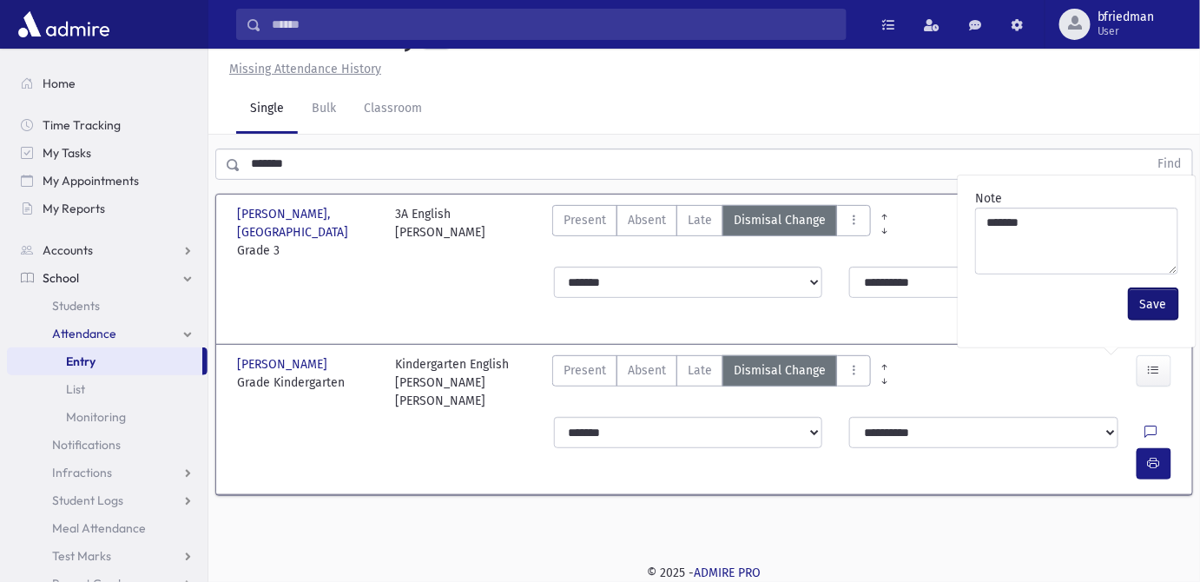
drag, startPoint x: 1141, startPoint y: 343, endPoint x: 1179, endPoint y: 399, distance: 68.2
click at [1142, 320] on button "Save" at bounding box center [1153, 303] width 49 height 31
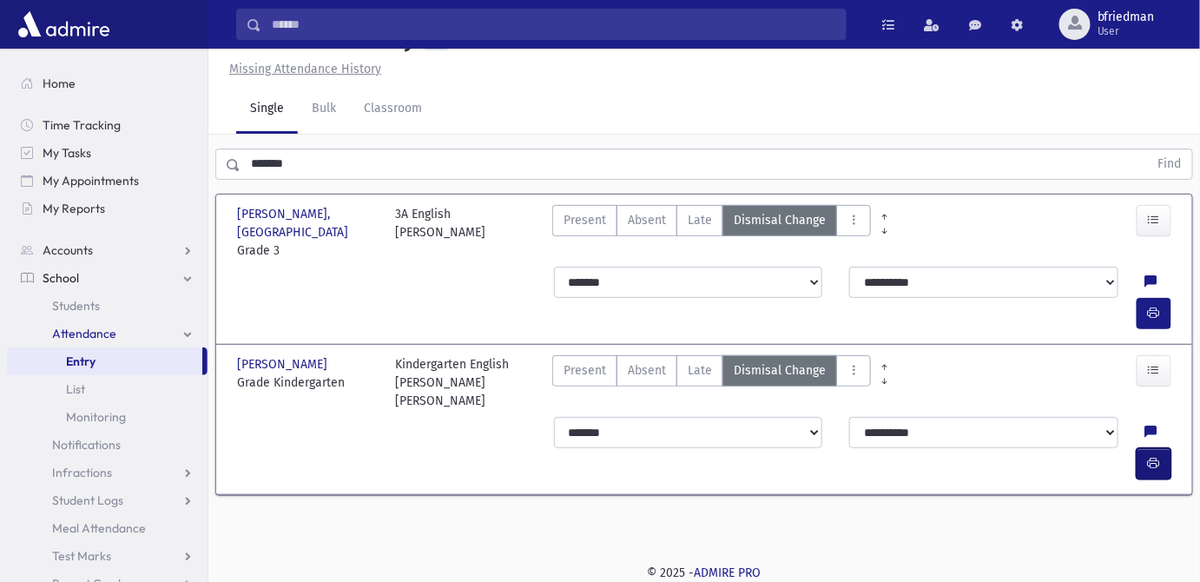
click at [1160, 448] on button "button" at bounding box center [1154, 463] width 35 height 31
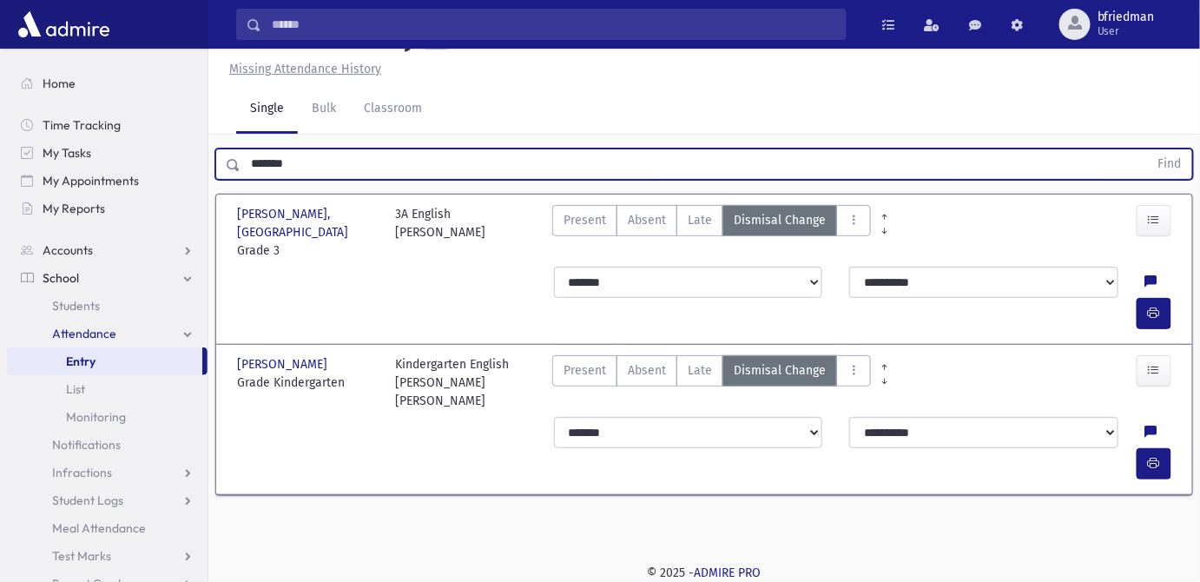
drag, startPoint x: 285, startPoint y: 203, endPoint x: -293, endPoint y: 137, distance: 581.2
click at [0, 137] on html "Search Results All Accounts Students" at bounding box center [600, 252] width 1200 height 582
click at [1148, 149] on button "Find" at bounding box center [1170, 164] width 44 height 30
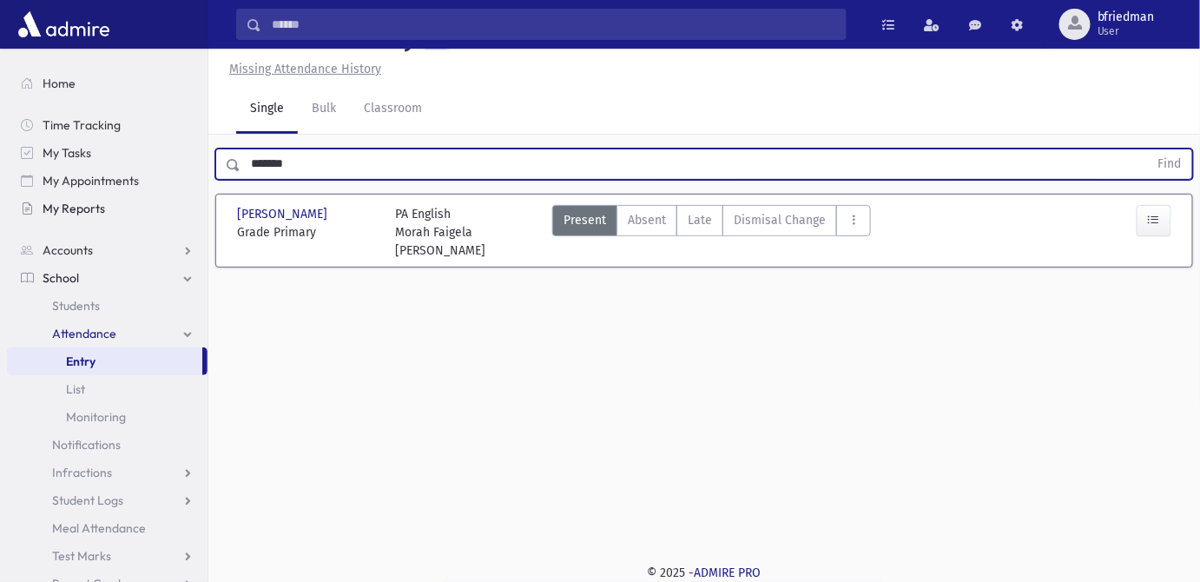
drag, startPoint x: 345, startPoint y: 199, endPoint x: 104, endPoint y: 211, distance: 240.8
click at [104, 214] on div "Search Results All Accounts" at bounding box center [600, 271] width 1200 height 621
click at [1148, 149] on button "Find" at bounding box center [1170, 164] width 44 height 30
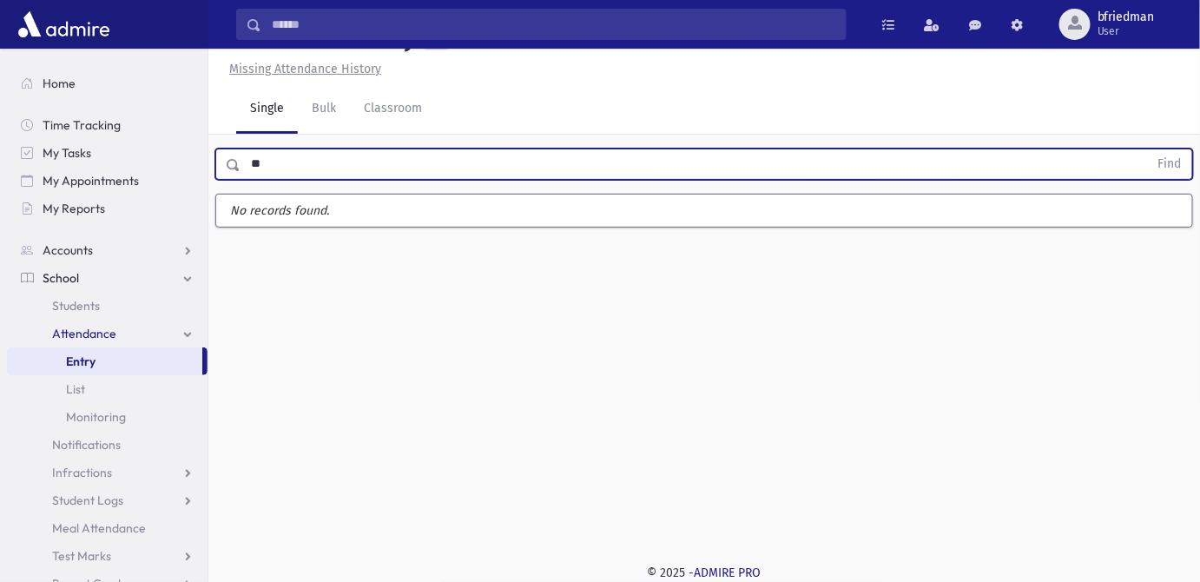
type input "*"
click at [1148, 149] on button "Find" at bounding box center [1170, 164] width 44 height 30
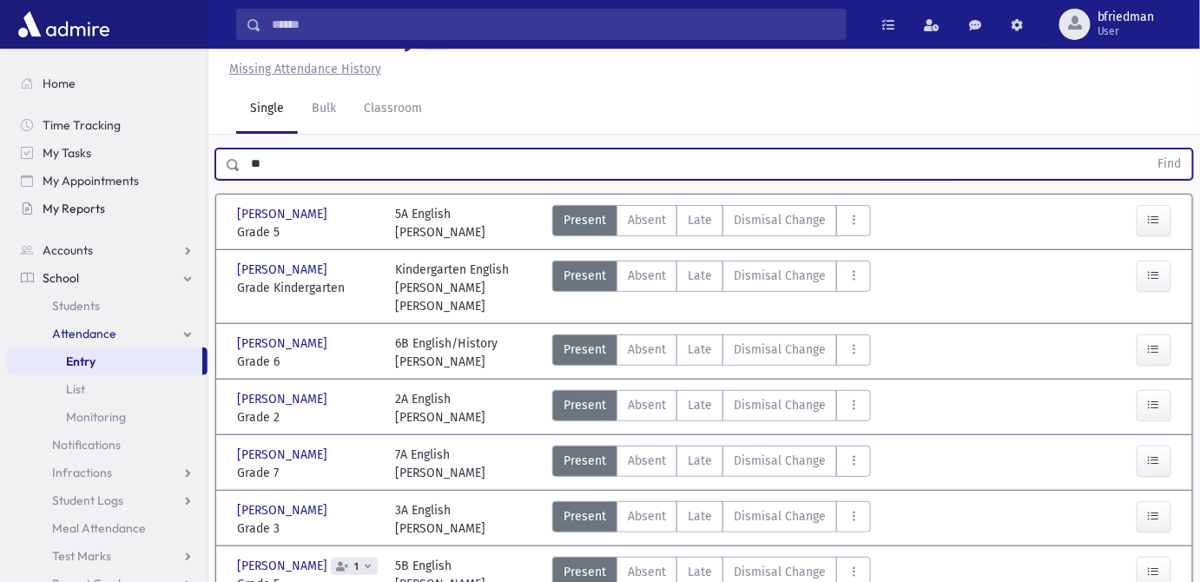
drag, startPoint x: 367, startPoint y: 208, endPoint x: 81, endPoint y: 198, distance: 286.7
click at [1148, 149] on button "Find" at bounding box center [1170, 164] width 44 height 30
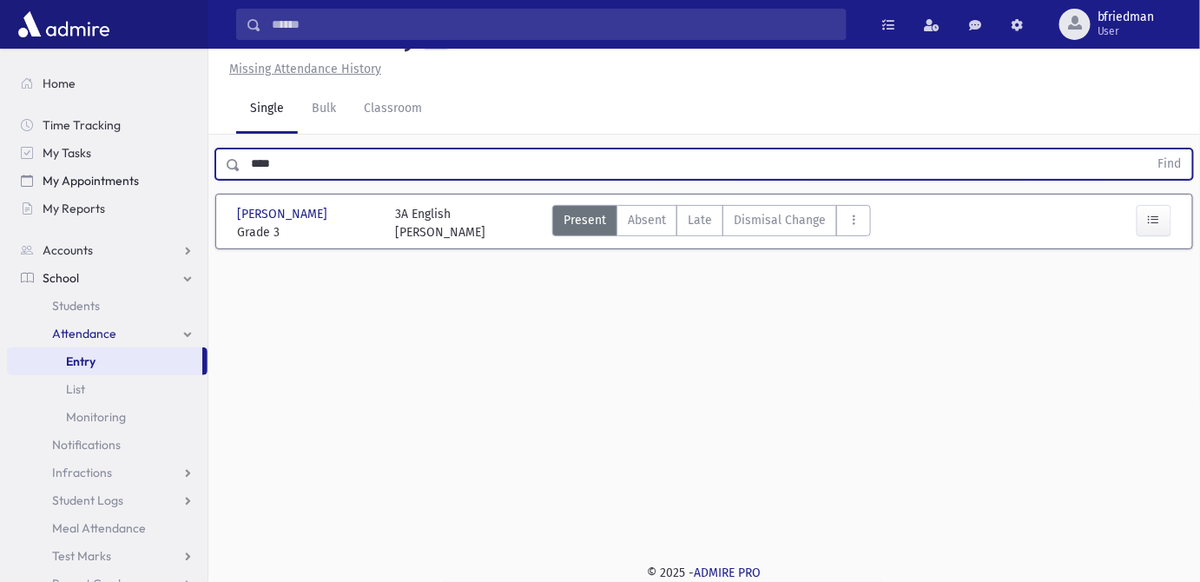
drag, startPoint x: 307, startPoint y: 204, endPoint x: 122, endPoint y: 186, distance: 186.7
click at [122, 186] on div "Search Results All Accounts" at bounding box center [600, 271] width 1200 height 621
click at [1148, 149] on button "Find" at bounding box center [1170, 164] width 44 height 30
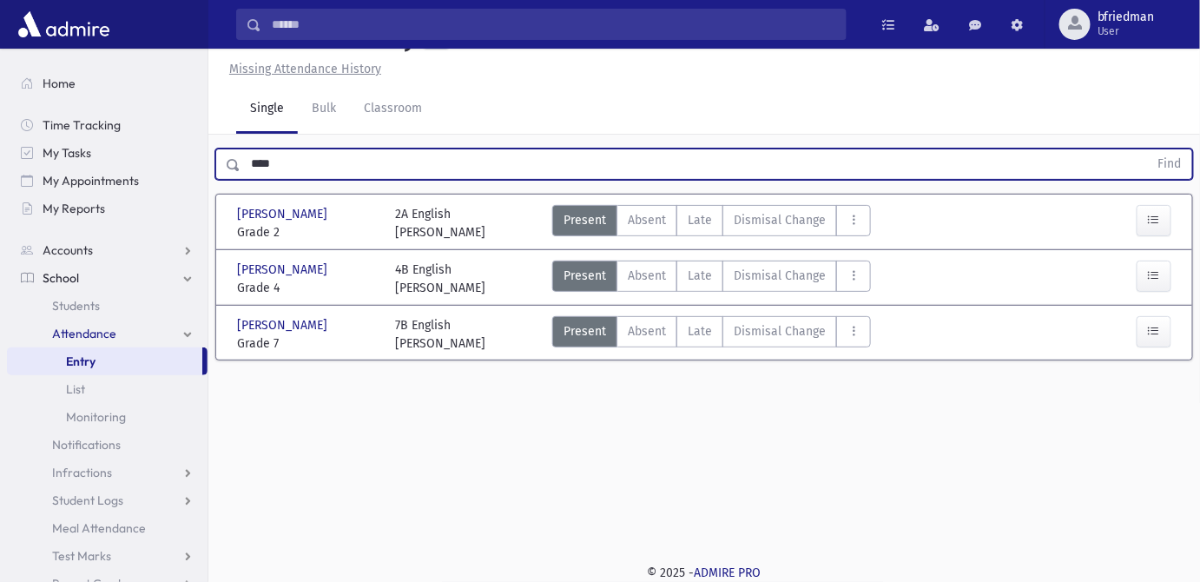
drag, startPoint x: 364, startPoint y: 201, endPoint x: 227, endPoint y: 197, distance: 137.2
click at [227, 180] on div "**** Find" at bounding box center [704, 163] width 978 height 31
click at [1148, 149] on button "Find" at bounding box center [1170, 164] width 44 height 30
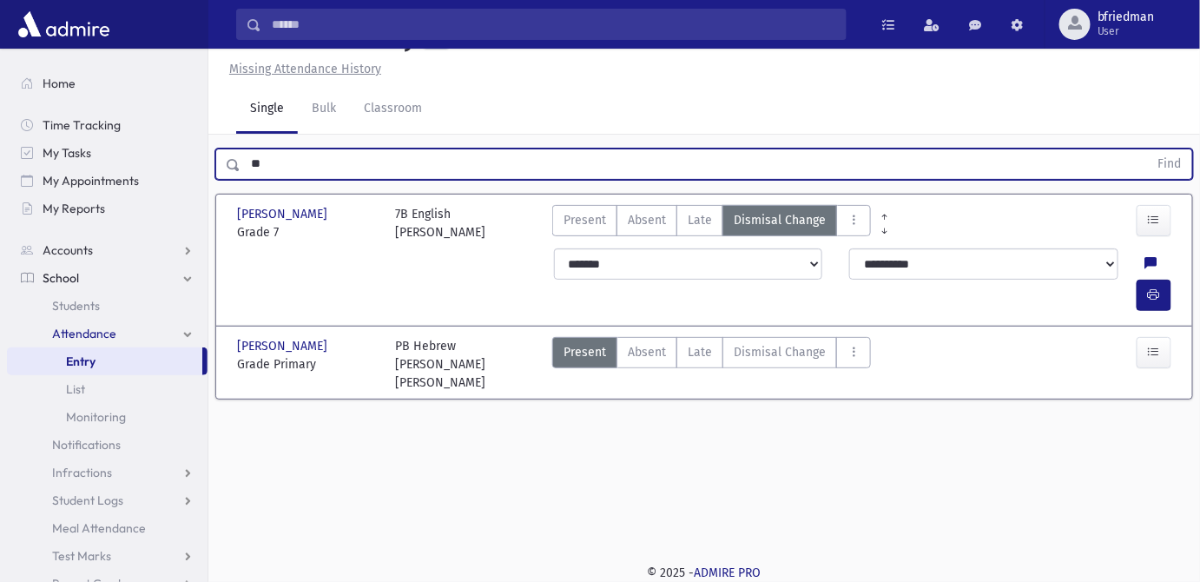
type input "*"
click at [1148, 149] on button "Find" at bounding box center [1170, 164] width 44 height 30
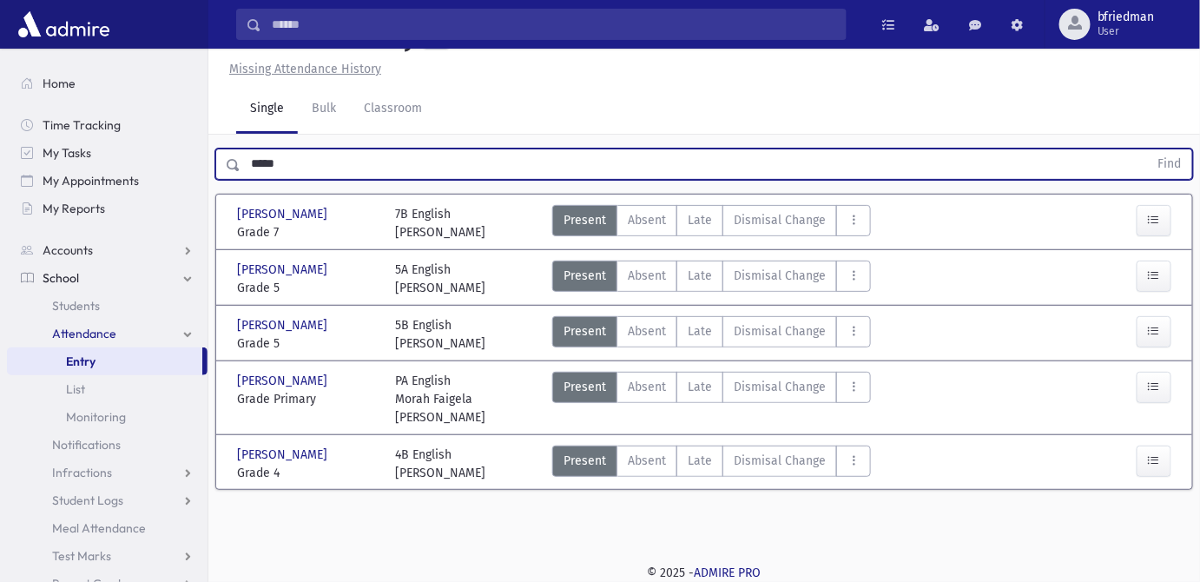
drag, startPoint x: 293, startPoint y: 201, endPoint x: 215, endPoint y: 218, distance: 79.0
click at [215, 180] on form "***** Find" at bounding box center [704, 163] width 978 height 31
click at [1148, 149] on button "Find" at bounding box center [1170, 164] width 44 height 30
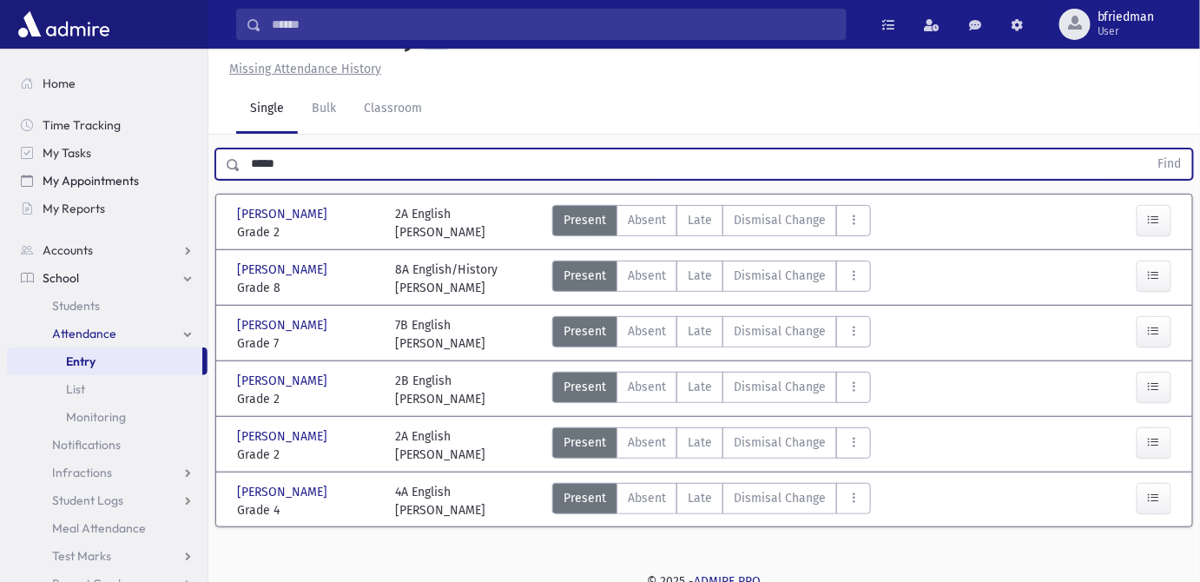
drag, startPoint x: 324, startPoint y: 200, endPoint x: 159, endPoint y: 191, distance: 165.2
click at [159, 191] on div "Search Results All Accounts" at bounding box center [600, 276] width 1200 height 630
click at [1148, 149] on button "Find" at bounding box center [1170, 164] width 44 height 30
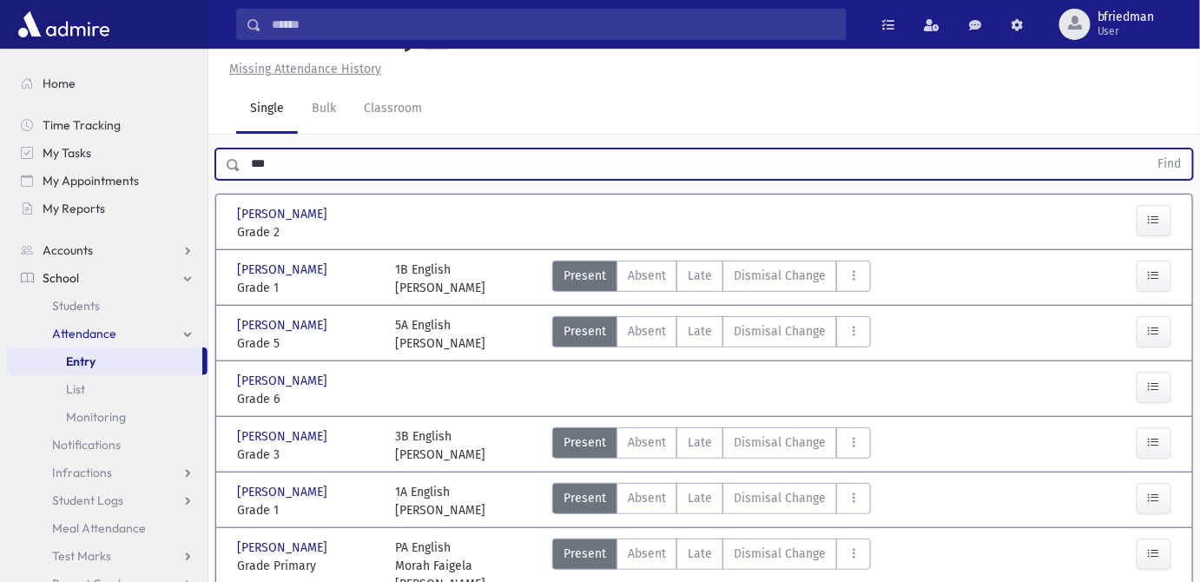
click at [261, 180] on input "***" at bounding box center [695, 163] width 908 height 31
click at [1148, 149] on button "Find" at bounding box center [1170, 164] width 44 height 30
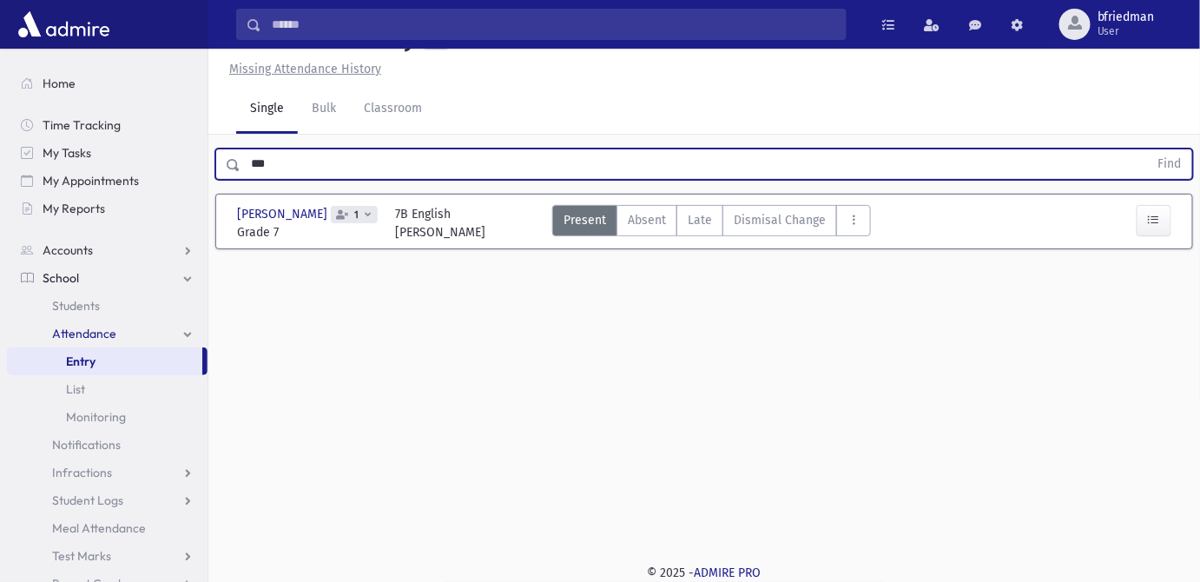
drag, startPoint x: 286, startPoint y: 211, endPoint x: 232, endPoint y: 214, distance: 53.9
click at [232, 180] on div "*** Find" at bounding box center [704, 163] width 978 height 31
click at [1148, 149] on button "Find" at bounding box center [1170, 164] width 44 height 30
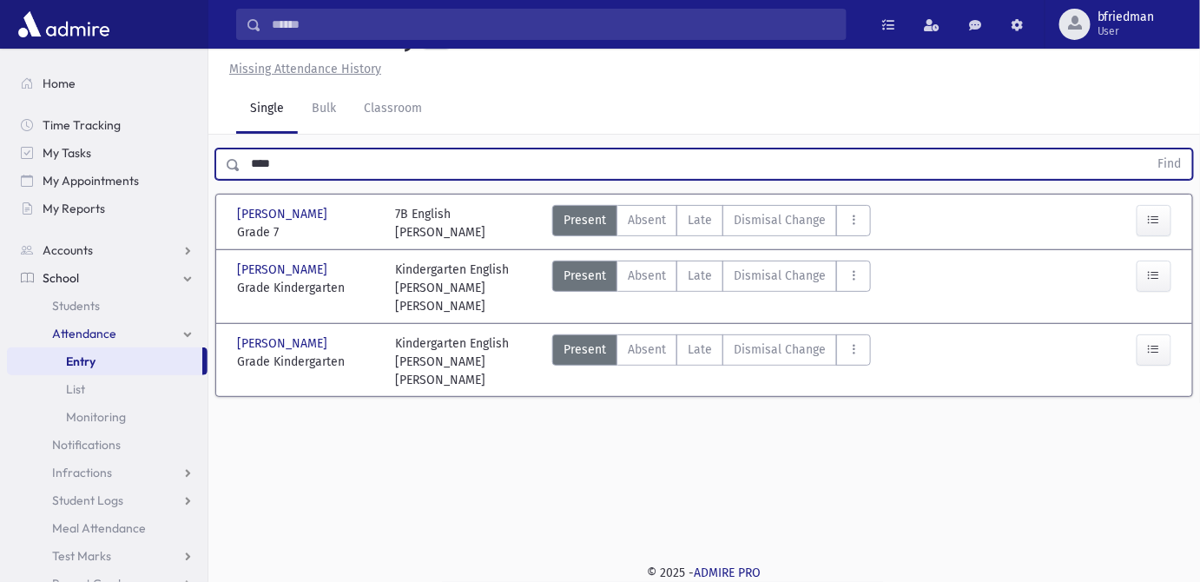
drag, startPoint x: 328, startPoint y: 207, endPoint x: 234, endPoint y: 199, distance: 95.0
click at [234, 180] on div "**** Find" at bounding box center [704, 163] width 978 height 31
click at [1148, 149] on button "Find" at bounding box center [1170, 164] width 44 height 30
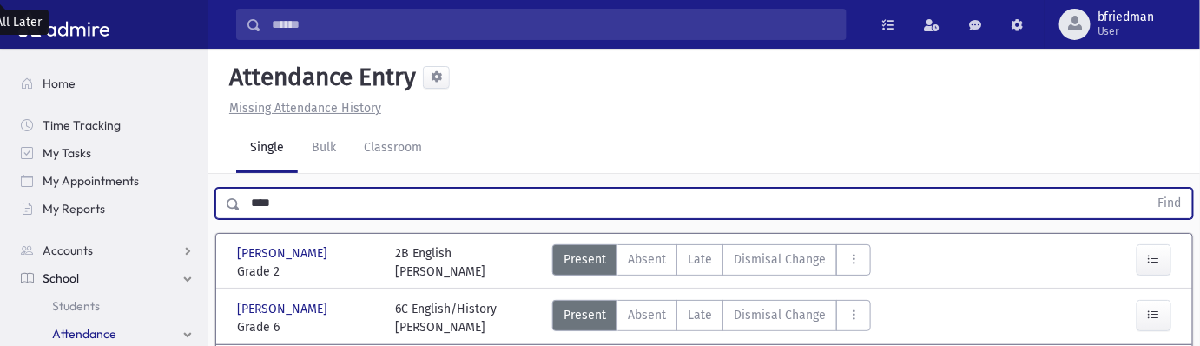
click at [292, 204] on input "****" at bounding box center [695, 203] width 908 height 31
click at [1148, 188] on button "Find" at bounding box center [1170, 203] width 44 height 30
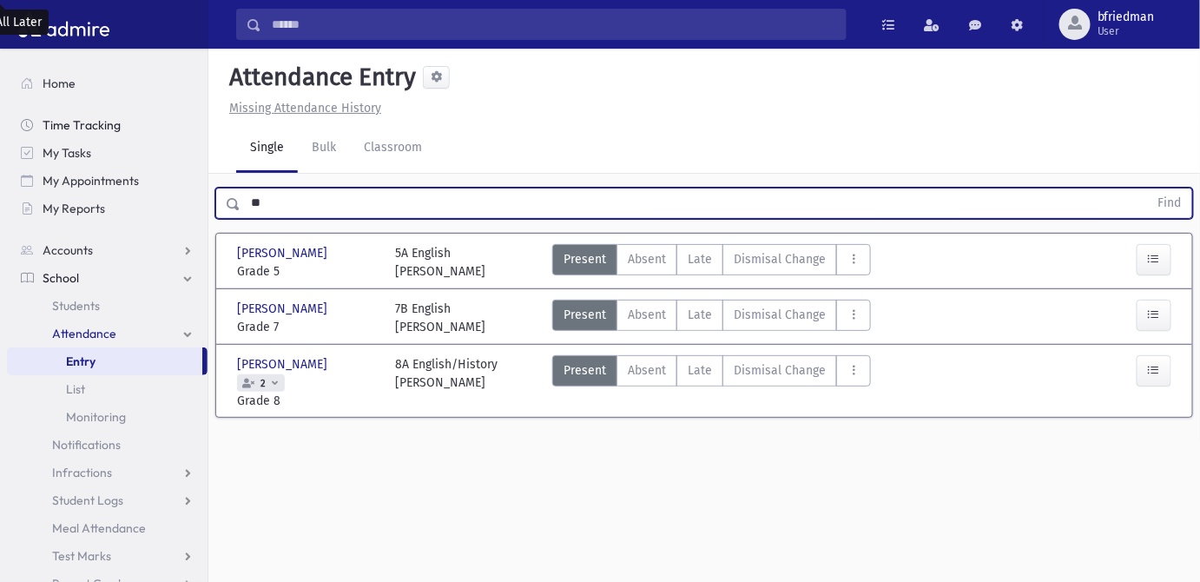
type input "*"
click at [1148, 188] on button "Find" at bounding box center [1170, 203] width 44 height 30
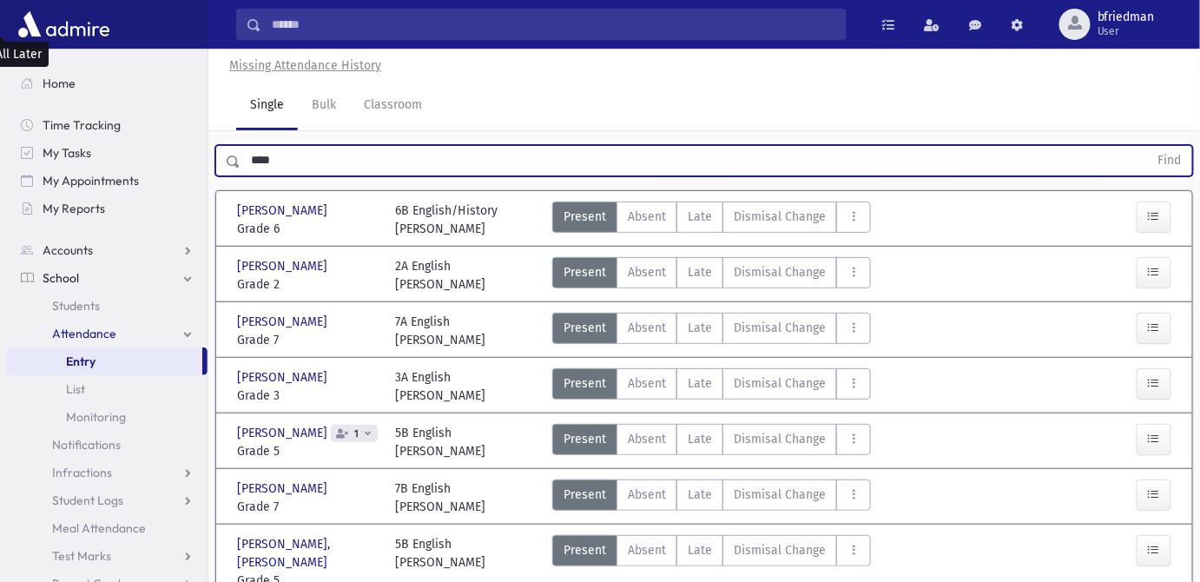
scroll to position [78, 0]
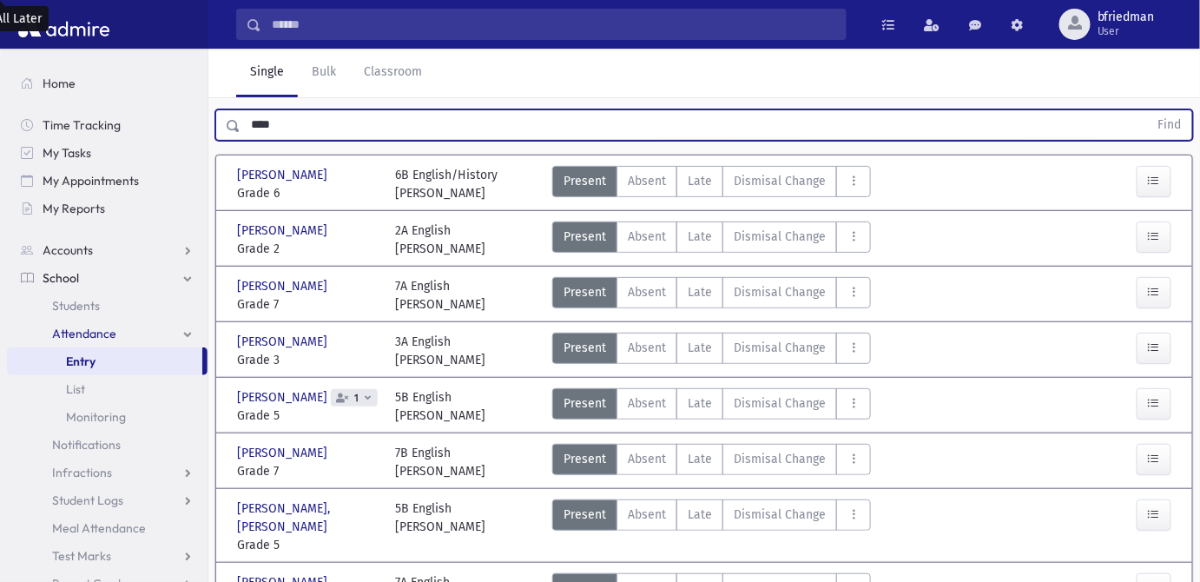
drag, startPoint x: 303, startPoint y: 121, endPoint x: 431, endPoint y: 200, distance: 150.1
click at [213, 135] on div "**** Find" at bounding box center [704, 122] width 992 height 52
type input "*"
click at [1148, 110] on button "Find" at bounding box center [1170, 125] width 44 height 30
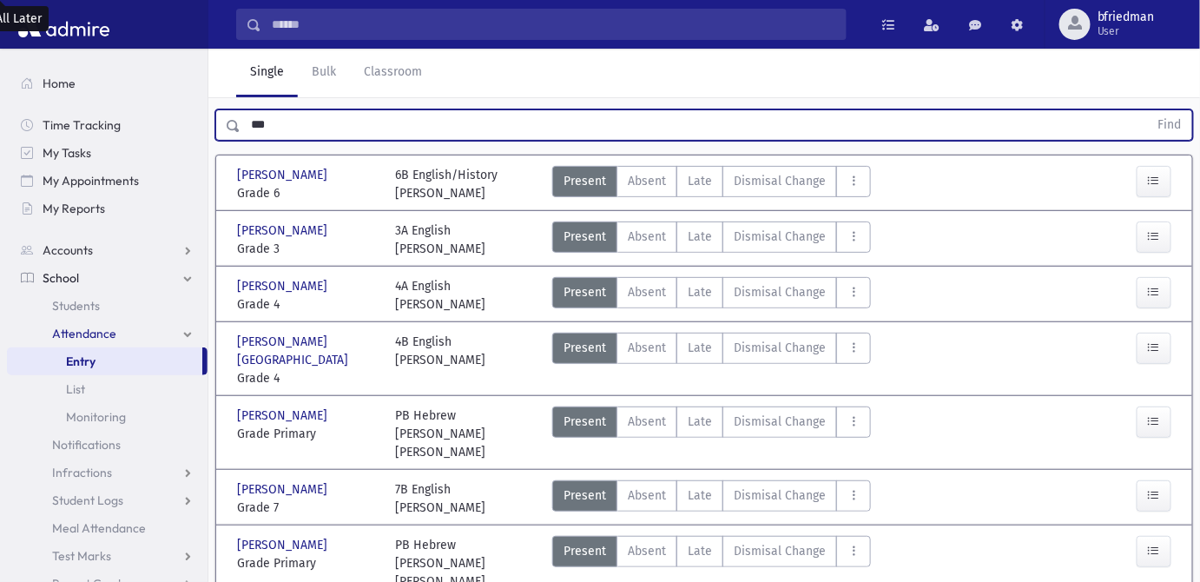
drag, startPoint x: 328, startPoint y: 130, endPoint x: 216, endPoint y: 133, distance: 112.0
click at [215, 133] on div "*** Find" at bounding box center [704, 124] width 978 height 31
click at [1148, 110] on button "Find" at bounding box center [1170, 125] width 44 height 30
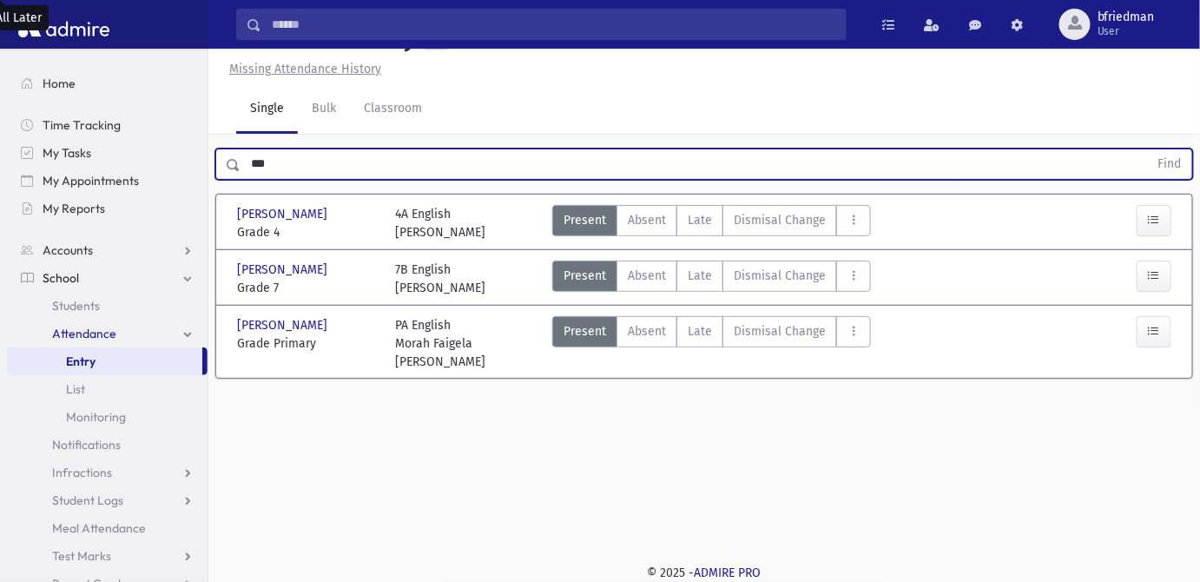
drag, startPoint x: 278, startPoint y: 165, endPoint x: 208, endPoint y: 158, distance: 70.7
click at [222, 169] on div "*** Find" at bounding box center [704, 163] width 978 height 31
click at [1148, 149] on button "Find" at bounding box center [1170, 164] width 44 height 30
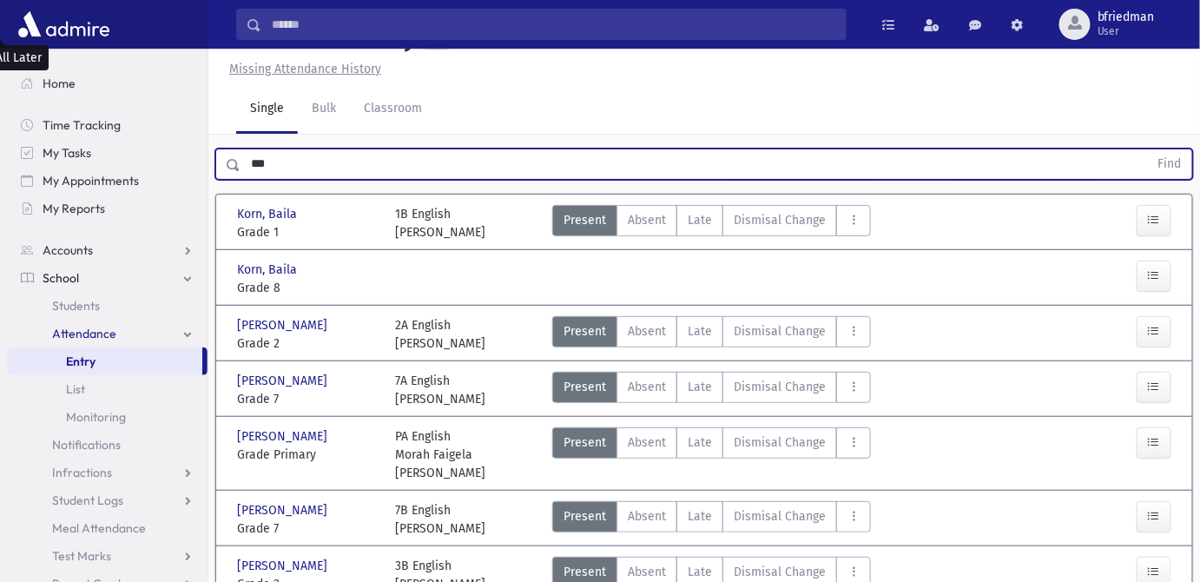
scroll to position [78, 0]
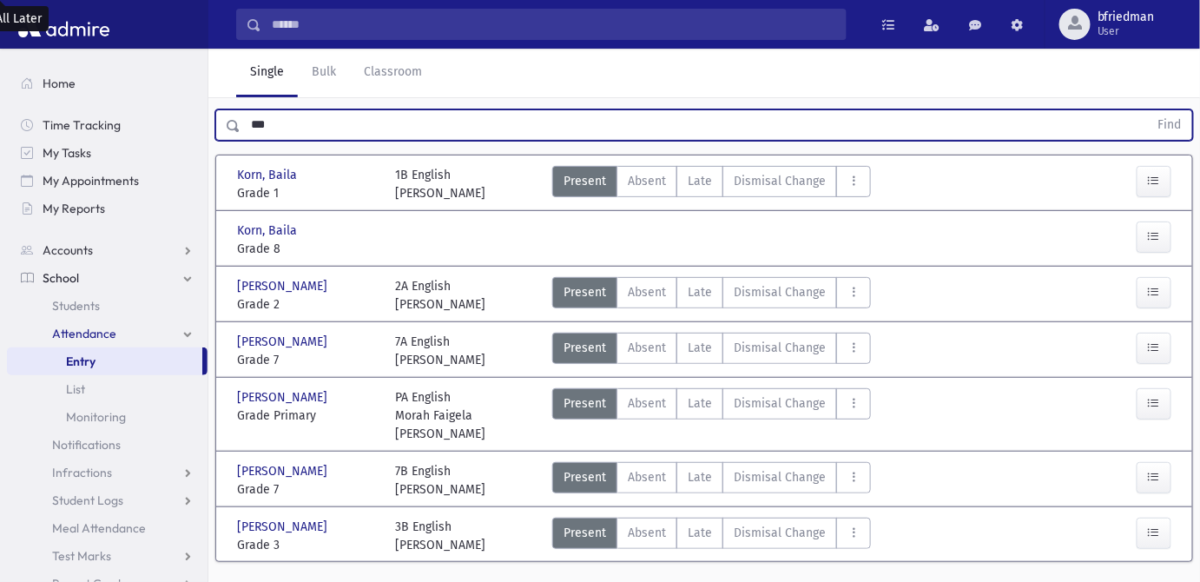
drag, startPoint x: 313, startPoint y: 127, endPoint x: 247, endPoint y: 153, distance: 70.9
click at [247, 153] on div "*** Find Korn, [PERSON_NAME], [GEOGRAPHIC_DATA] Grade 1 Grade 1 1B English [PER…" at bounding box center [704, 341] width 992 height 491
click at [1148, 110] on button "Find" at bounding box center [1170, 125] width 44 height 30
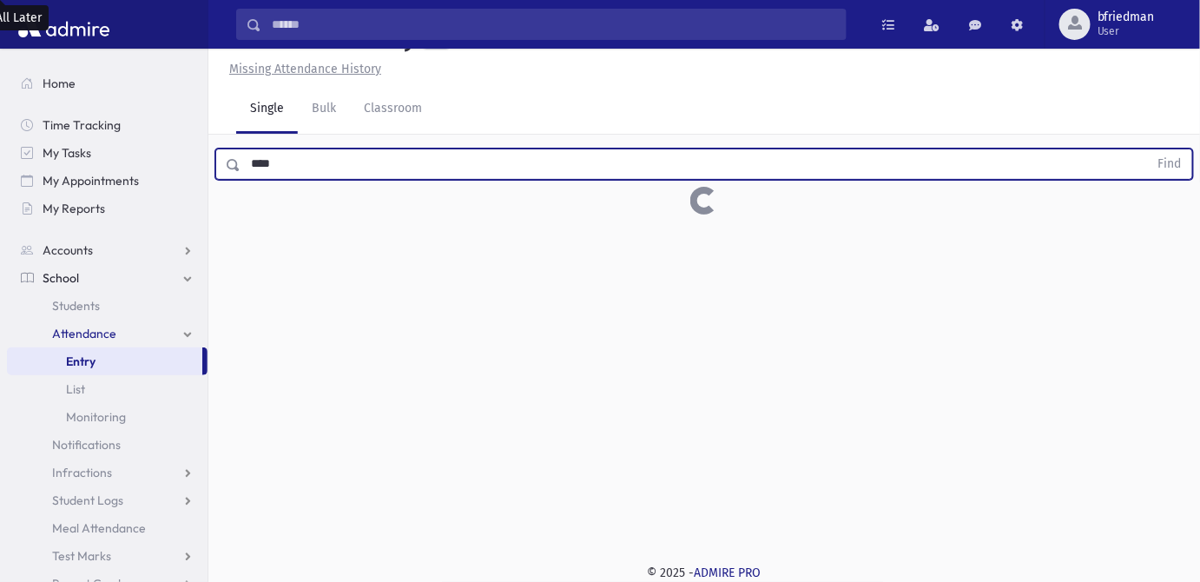
scroll to position [39, 0]
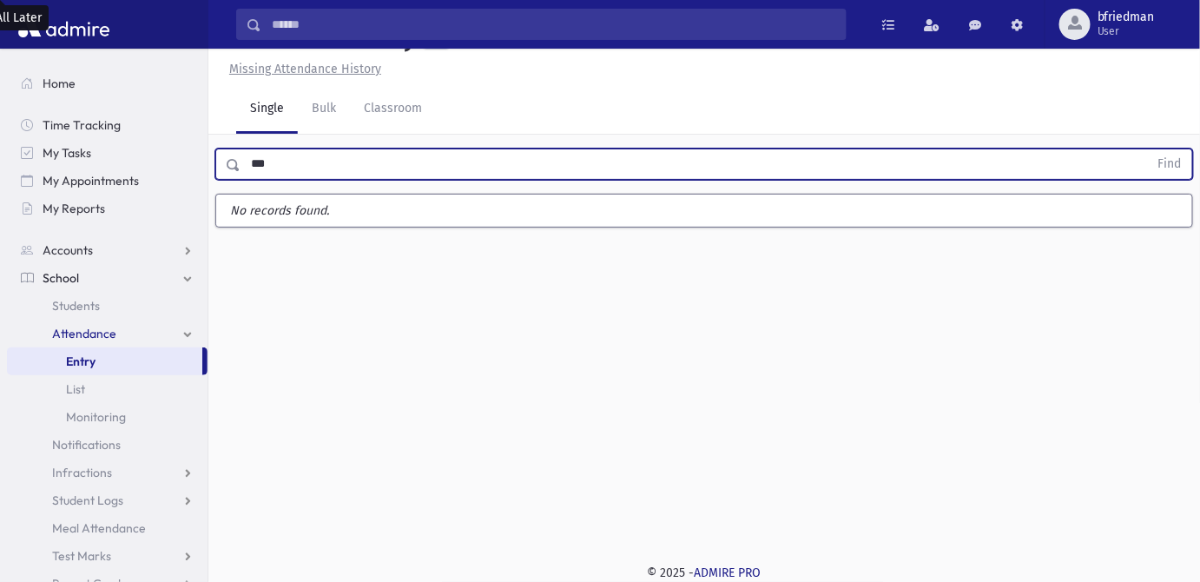
click at [1148, 149] on button "Find" at bounding box center [1170, 164] width 44 height 30
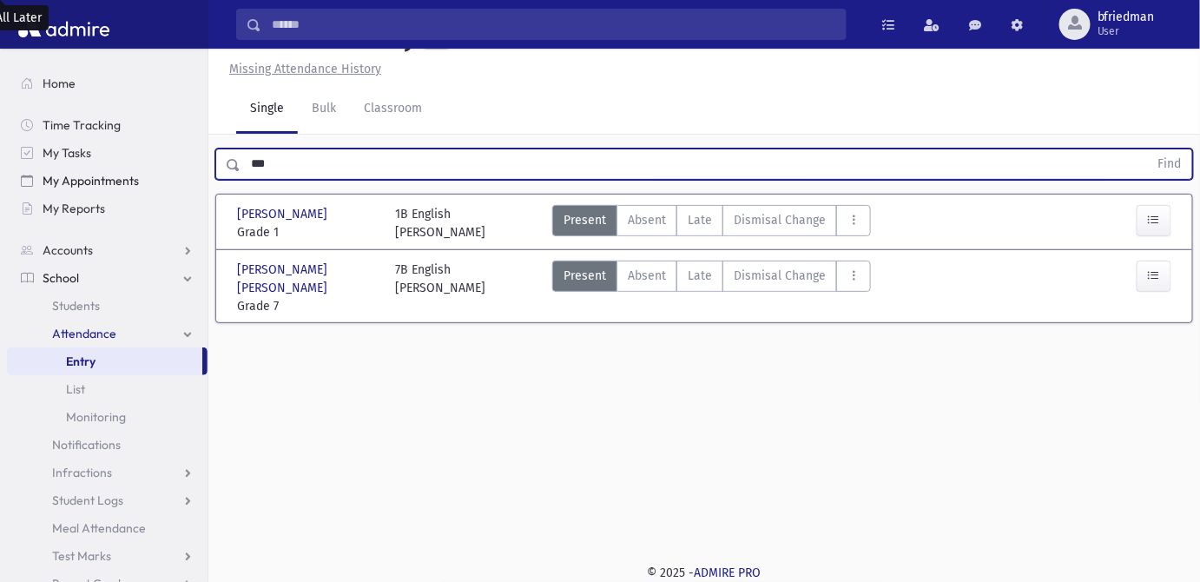
drag, startPoint x: 278, startPoint y: 159, endPoint x: 404, endPoint y: 217, distance: 138.7
click at [198, 167] on div "Search Results All Accounts" at bounding box center [600, 271] width 1200 height 621
click at [1148, 149] on button "Find" at bounding box center [1170, 164] width 44 height 30
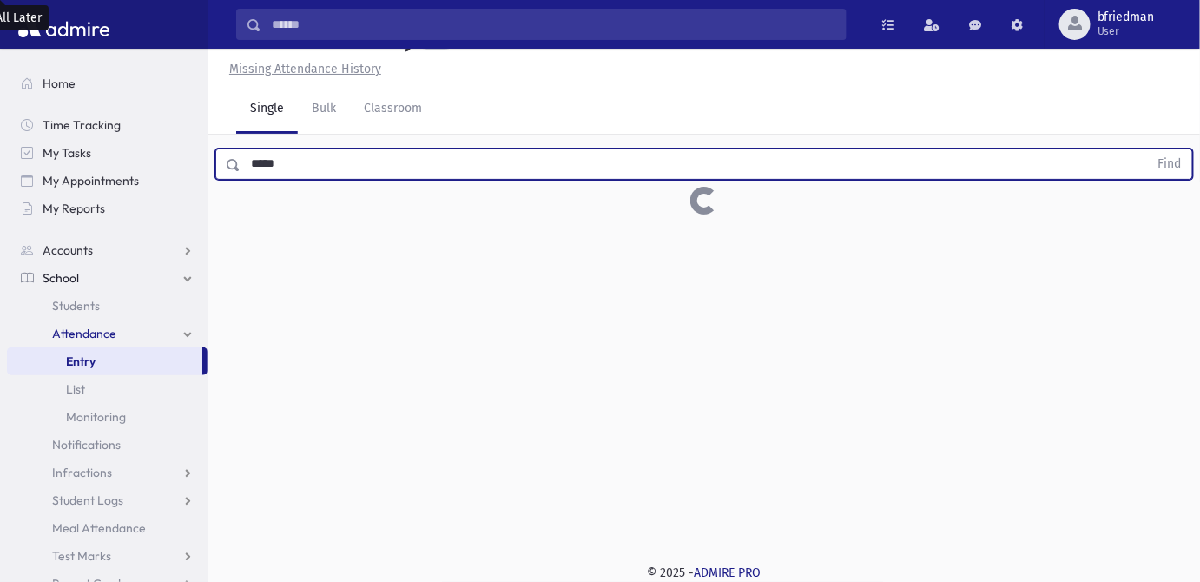
scroll to position [78, 0]
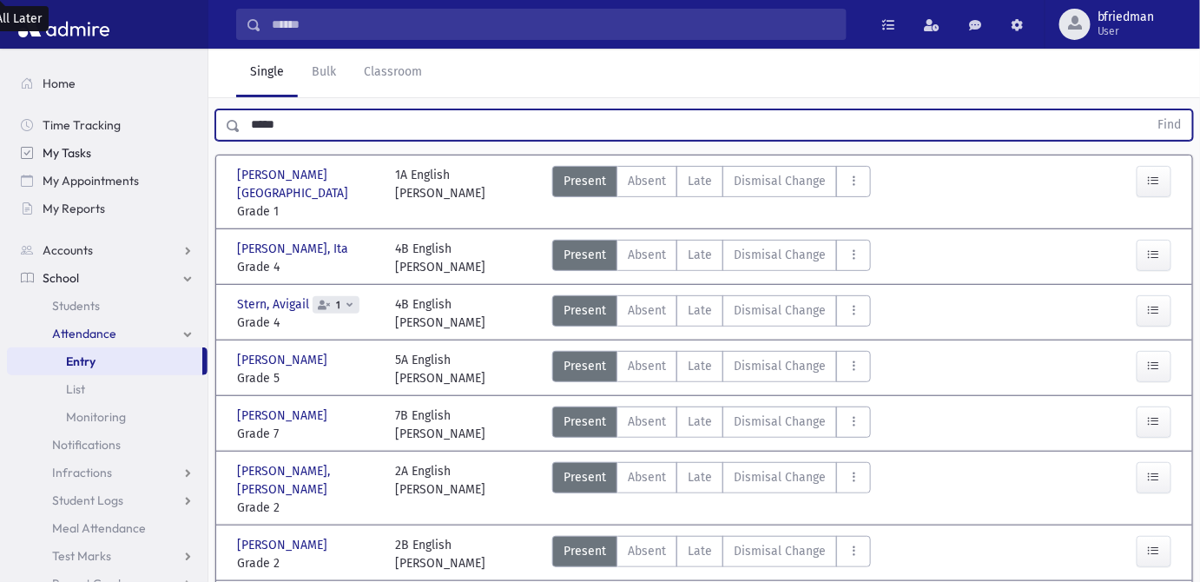
drag, startPoint x: 280, startPoint y: 128, endPoint x: 208, endPoint y: 144, distance: 73.1
click at [205, 144] on div "Search Results All Accounts" at bounding box center [600, 338] width 1200 height 833
click at [1148, 110] on button "Find" at bounding box center [1170, 125] width 44 height 30
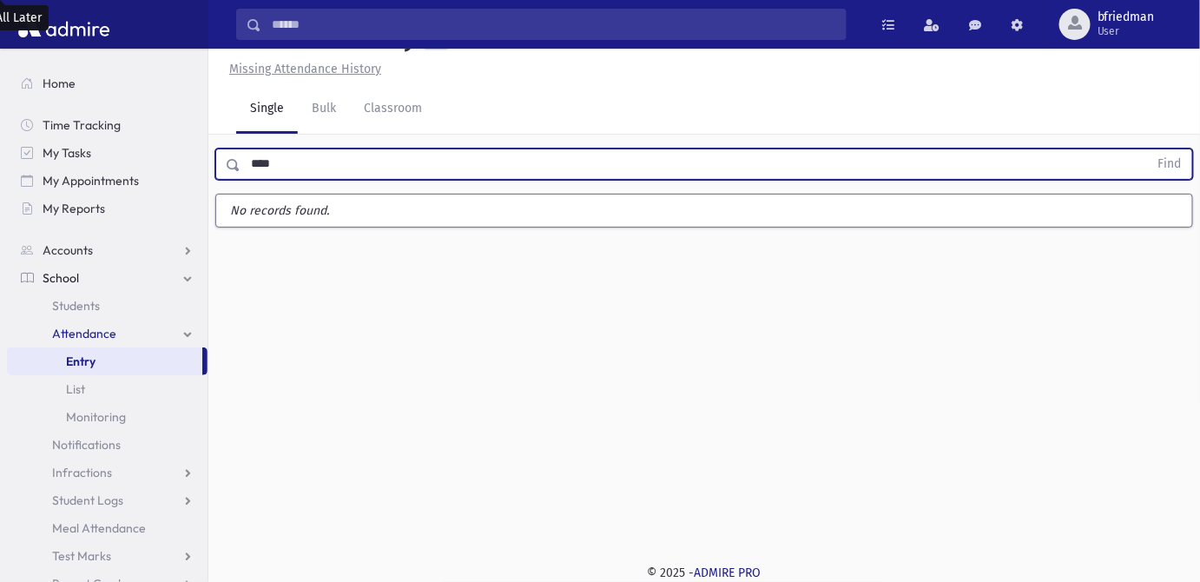
scroll to position [39, 0]
click at [1148, 149] on button "Find" at bounding box center [1170, 164] width 44 height 30
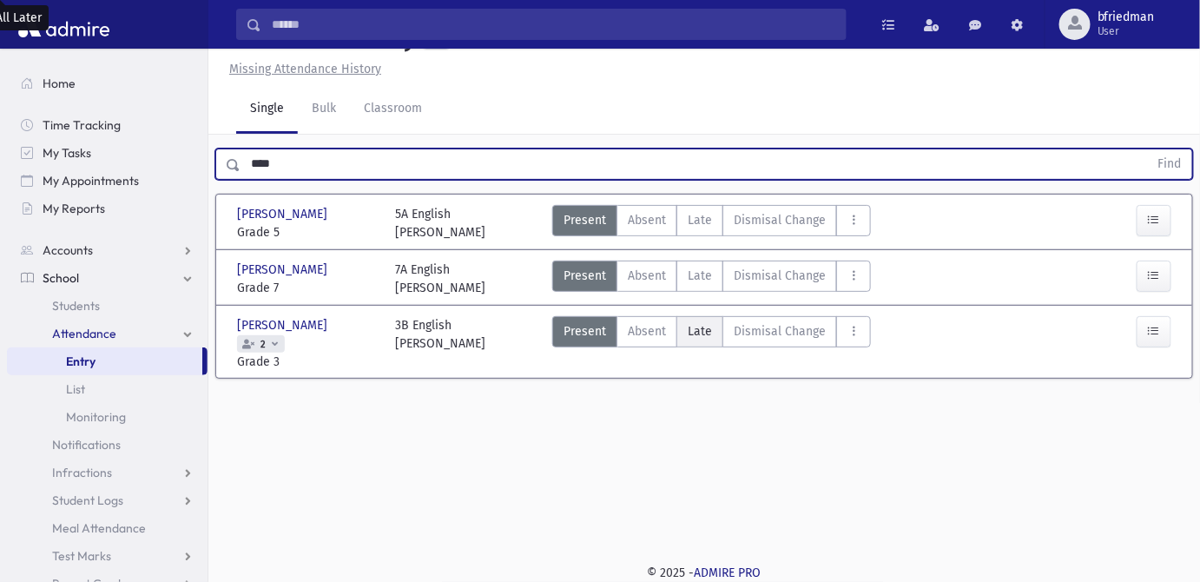
click at [692, 331] on span "Late" at bounding box center [700, 331] width 24 height 18
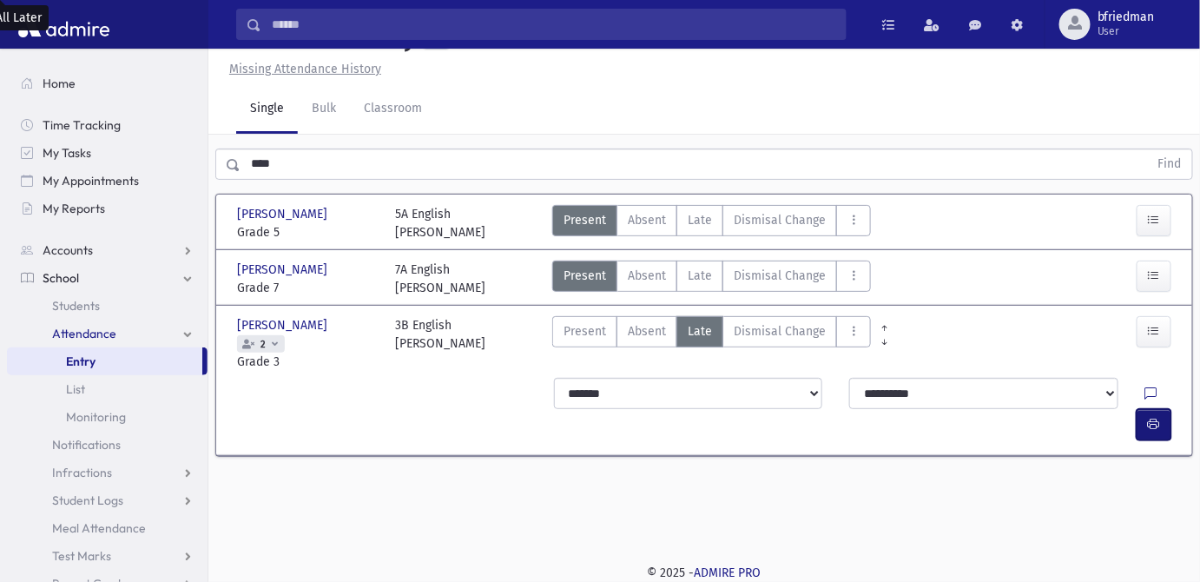
click at [1157, 417] on icon "button" at bounding box center [1154, 424] width 12 height 15
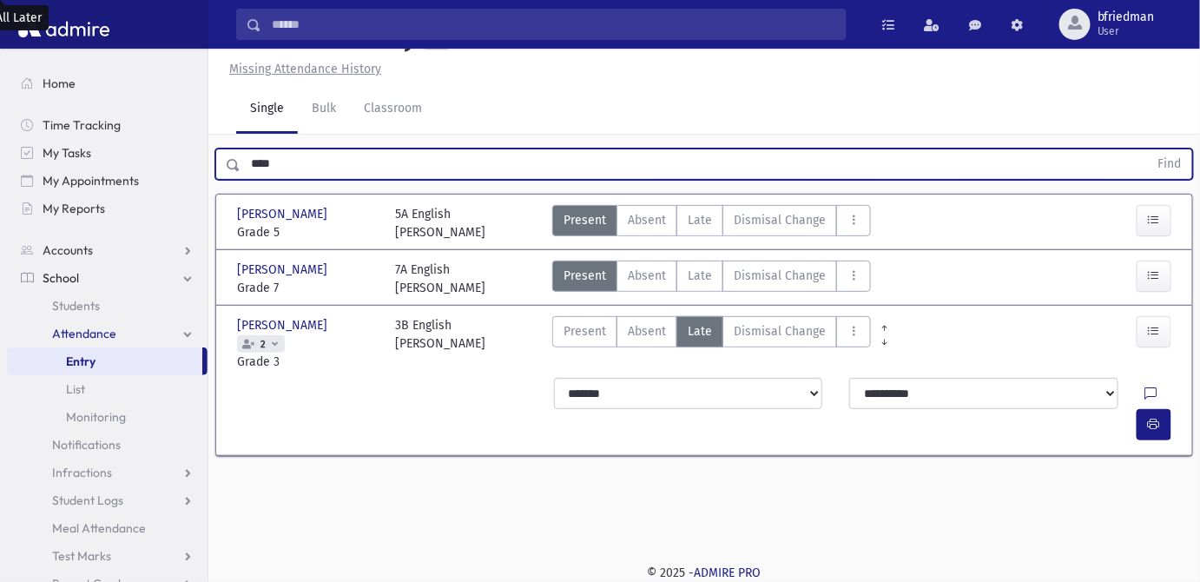
drag, startPoint x: 361, startPoint y: 174, endPoint x: 78, endPoint y: 234, distance: 289.5
click at [64, 208] on div "Search Results All Accounts" at bounding box center [600, 271] width 1200 height 621
click at [1148, 149] on button "Find" at bounding box center [1170, 164] width 44 height 30
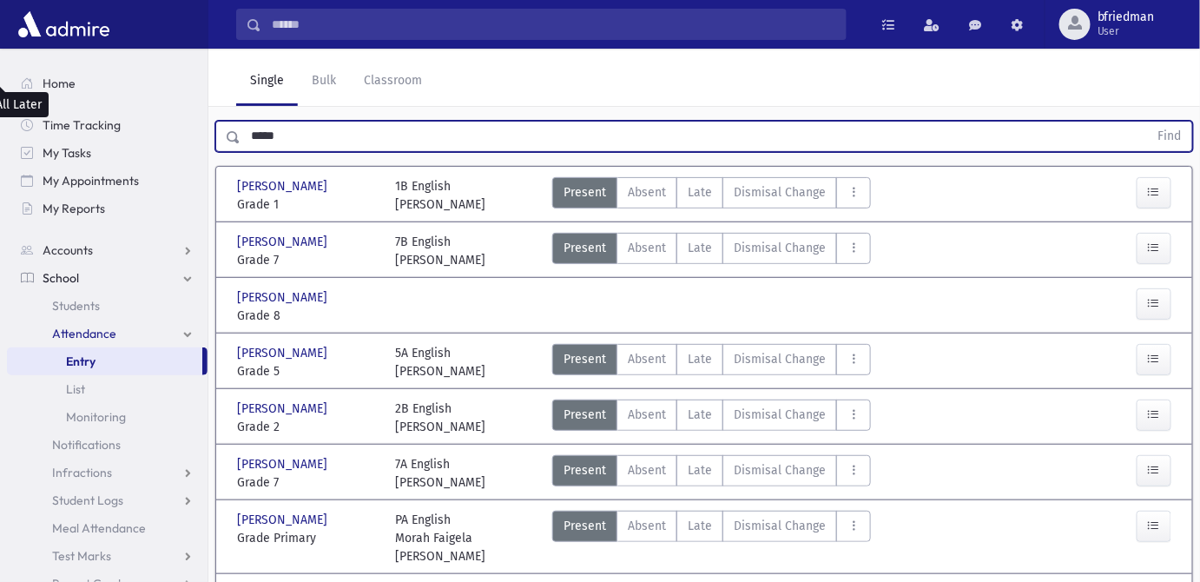
scroll to position [0, 0]
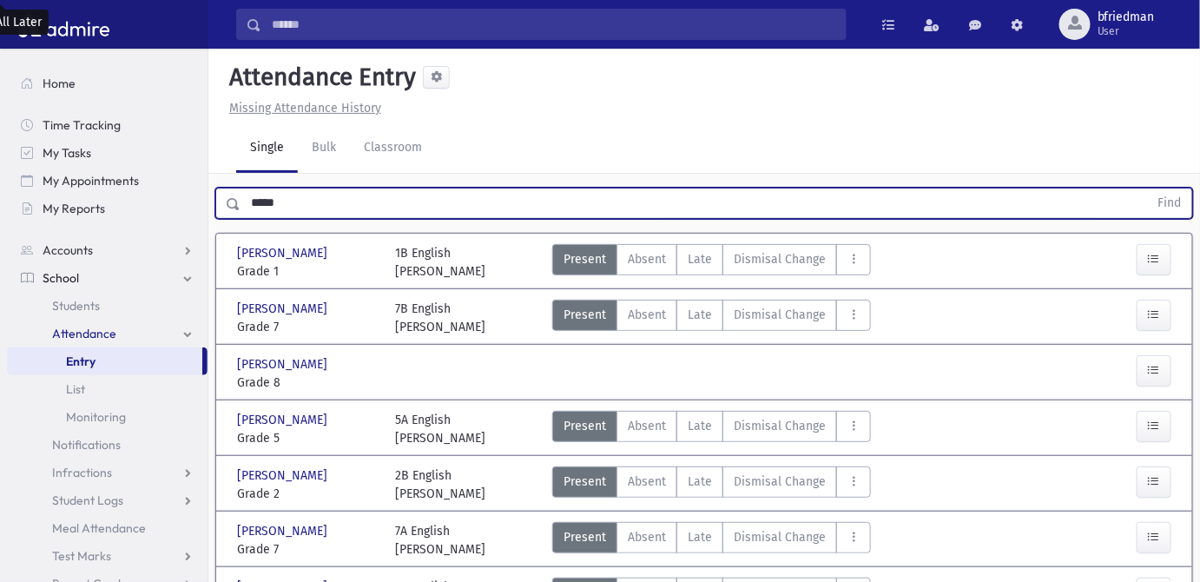
drag, startPoint x: 264, startPoint y: 208, endPoint x: 213, endPoint y: 208, distance: 51.2
click at [213, 208] on div "***** Find" at bounding box center [704, 200] width 992 height 52
click at [1148, 188] on button "Find" at bounding box center [1170, 203] width 44 height 30
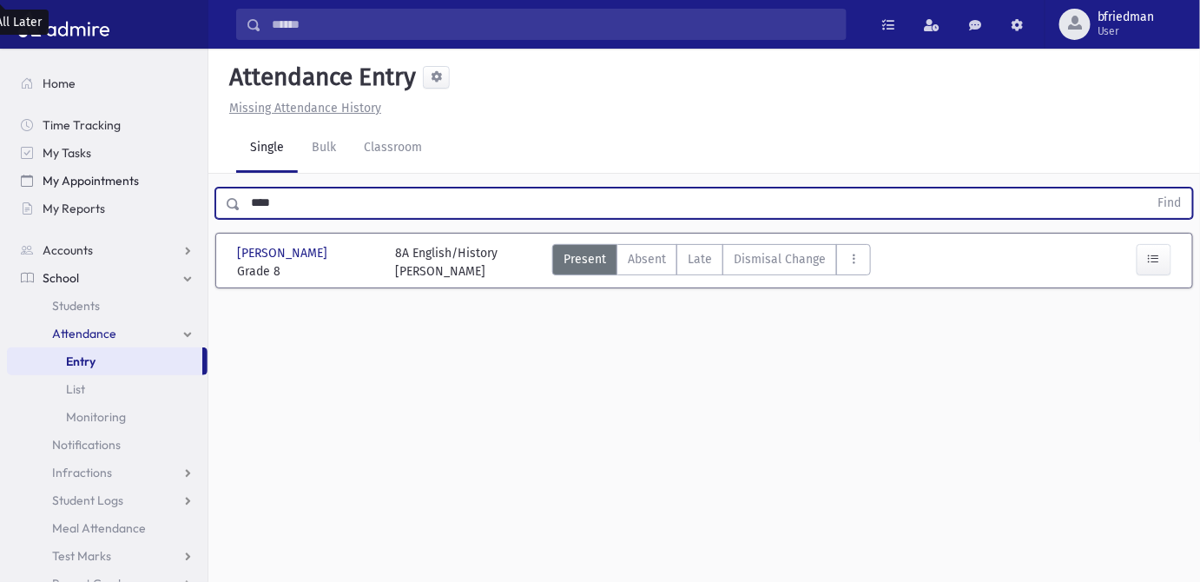
drag, startPoint x: 349, startPoint y: 208, endPoint x: 47, endPoint y: 181, distance: 303.4
click at [44, 180] on div "Search Results All Accounts" at bounding box center [600, 310] width 1200 height 621
type input "***"
click at [1148, 188] on button "Find" at bounding box center [1170, 203] width 44 height 30
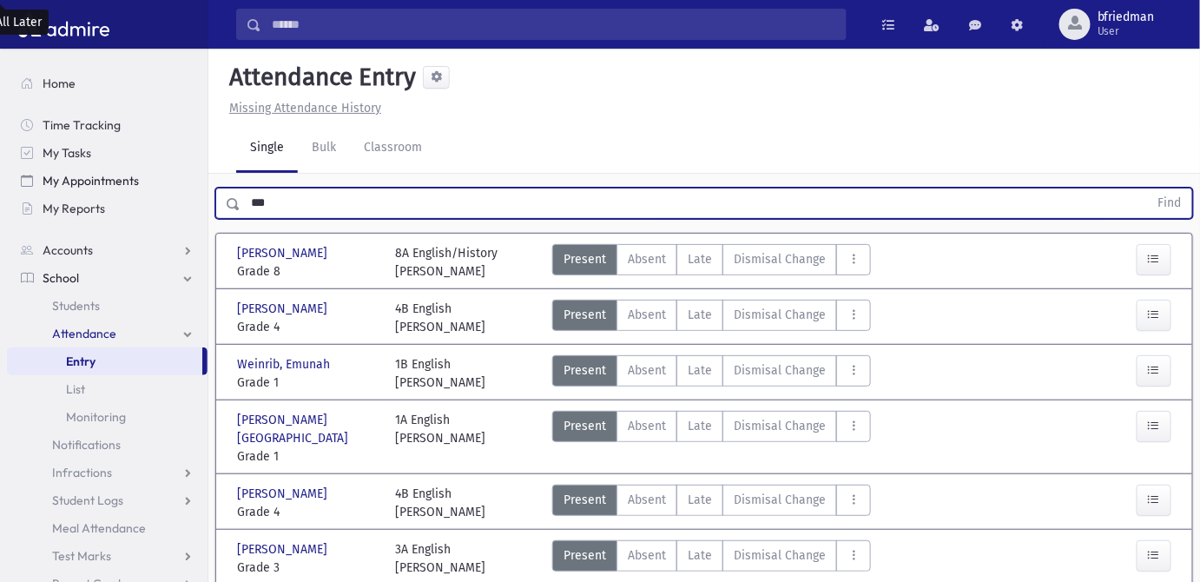
drag, startPoint x: 296, startPoint y: 204, endPoint x: 136, endPoint y: 182, distance: 161.2
click at [1148, 188] on button "Find" at bounding box center [1170, 203] width 44 height 30
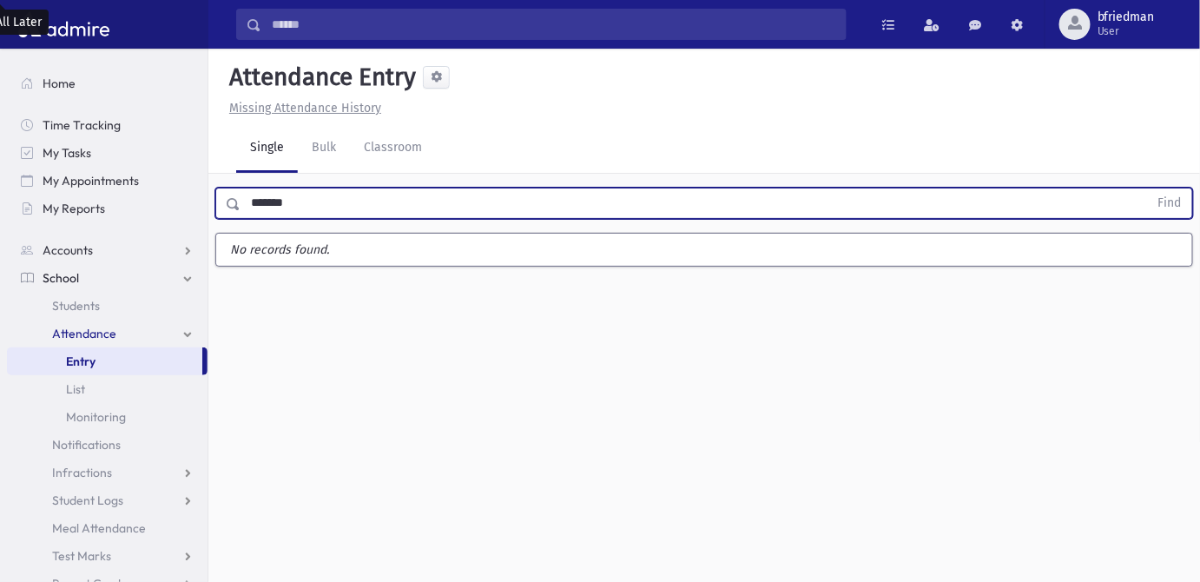
type input "*******"
click at [1148, 188] on button "Find" at bounding box center [1170, 203] width 44 height 30
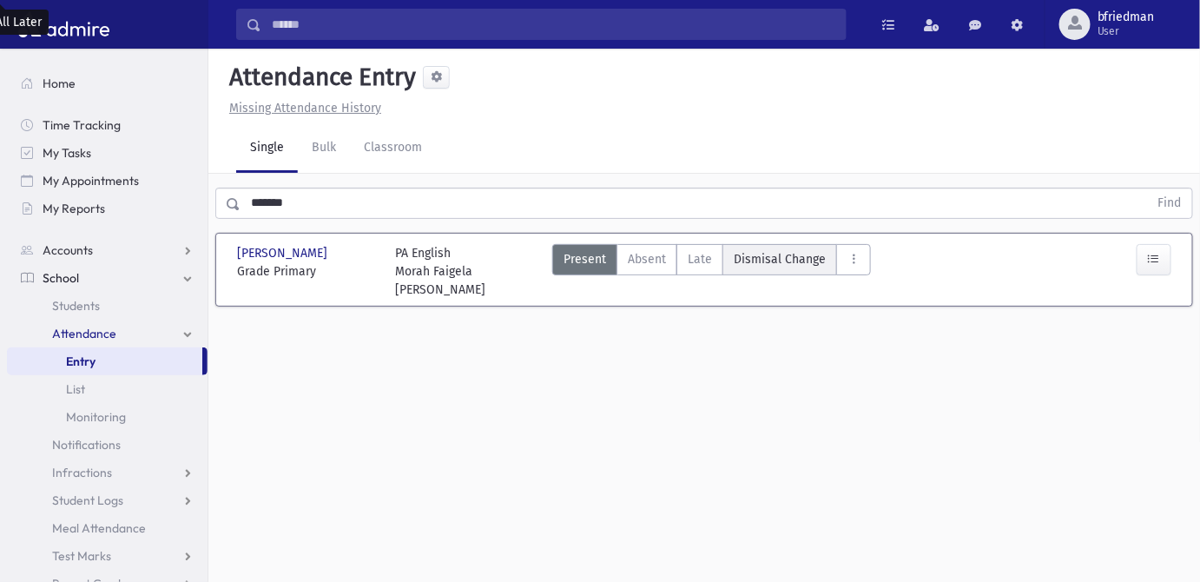
click at [778, 260] on span "Dismisal Change" at bounding box center [780, 259] width 92 height 18
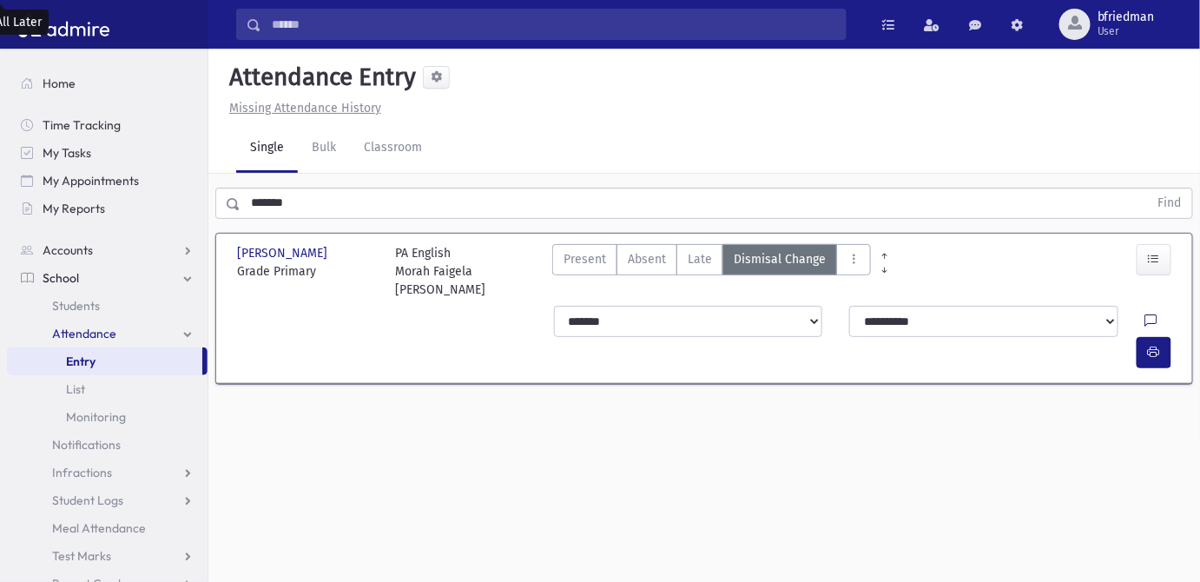
click at [1145, 314] on icon at bounding box center [1151, 321] width 12 height 15
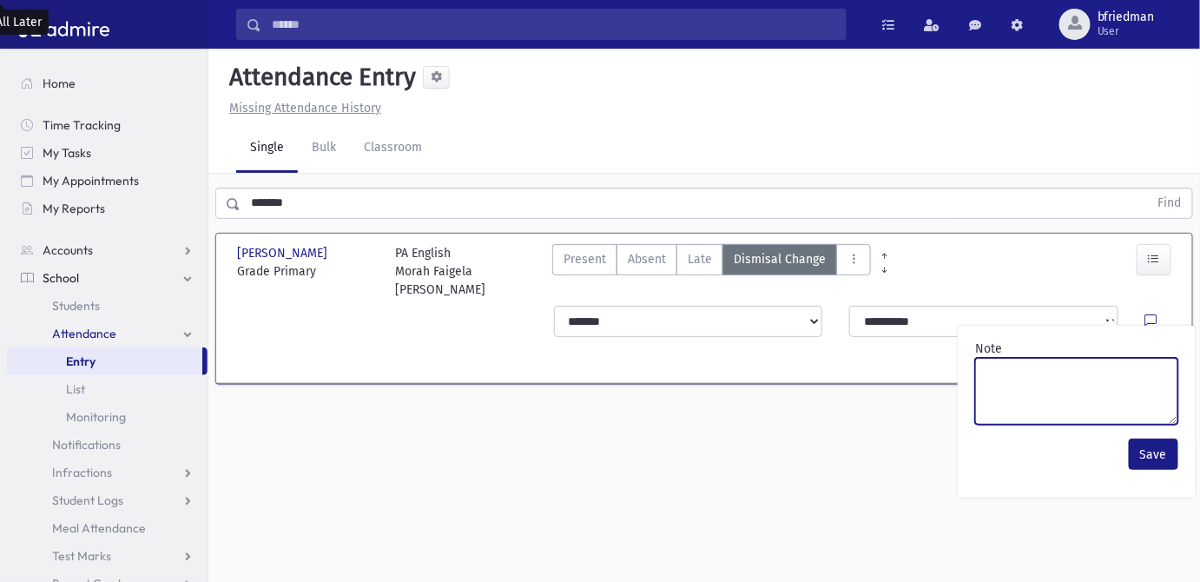
click at [1118, 373] on textarea "Note" at bounding box center [1076, 391] width 203 height 67
type textarea "**********"
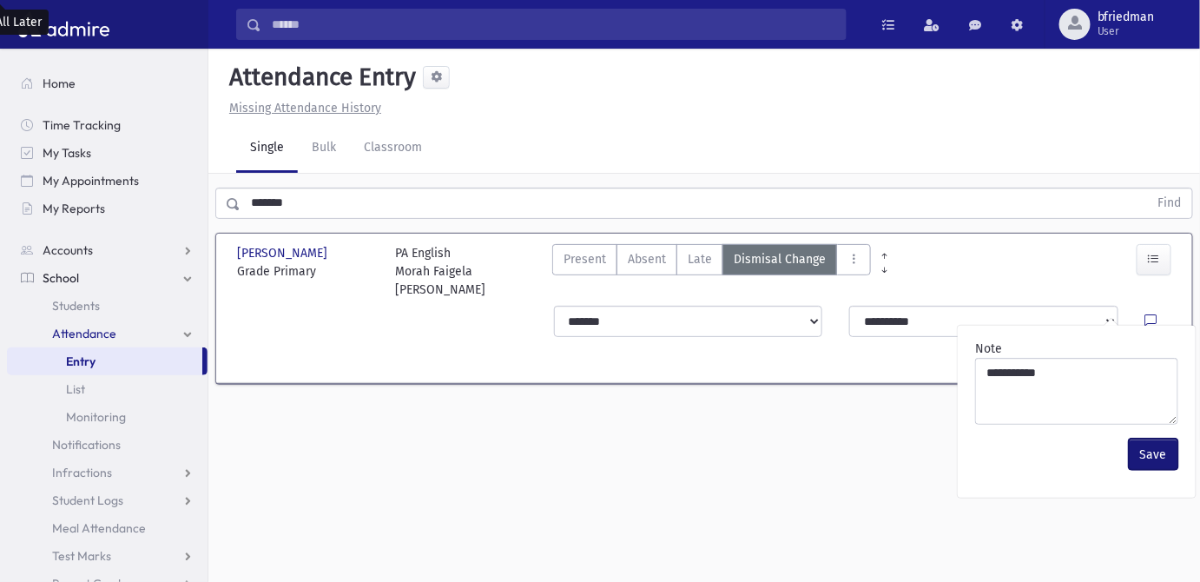
click at [1157, 442] on button "Save" at bounding box center [1153, 453] width 49 height 31
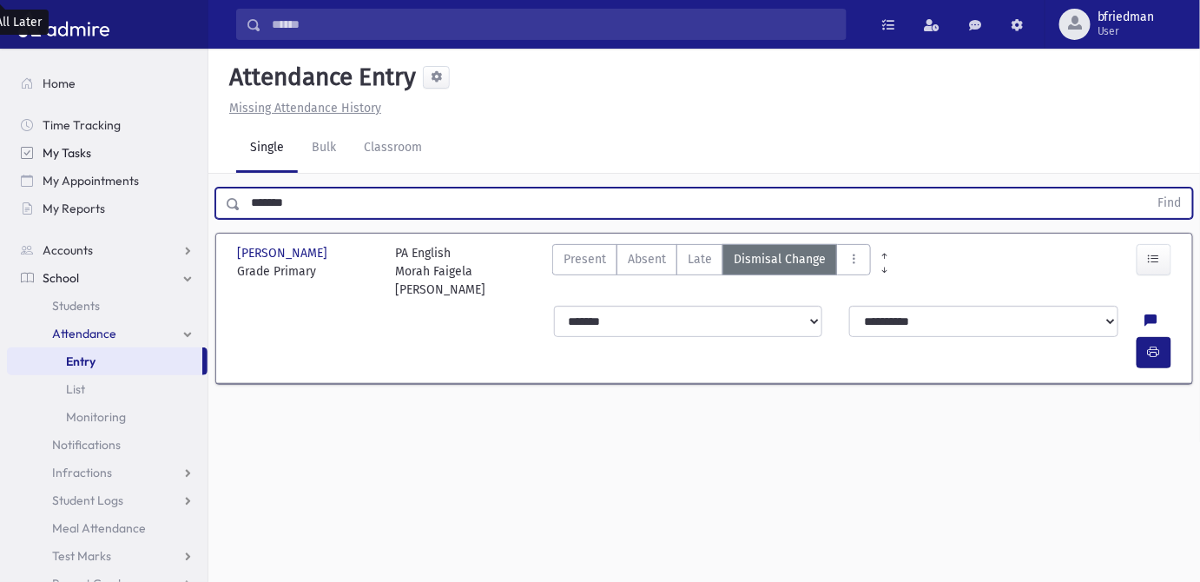
drag, startPoint x: 328, startPoint y: 211, endPoint x: 90, endPoint y: 140, distance: 248.3
click at [92, 142] on div "Search Results All Accounts" at bounding box center [600, 310] width 1200 height 621
type input "******"
click at [1148, 188] on button "Find" at bounding box center [1170, 203] width 44 height 30
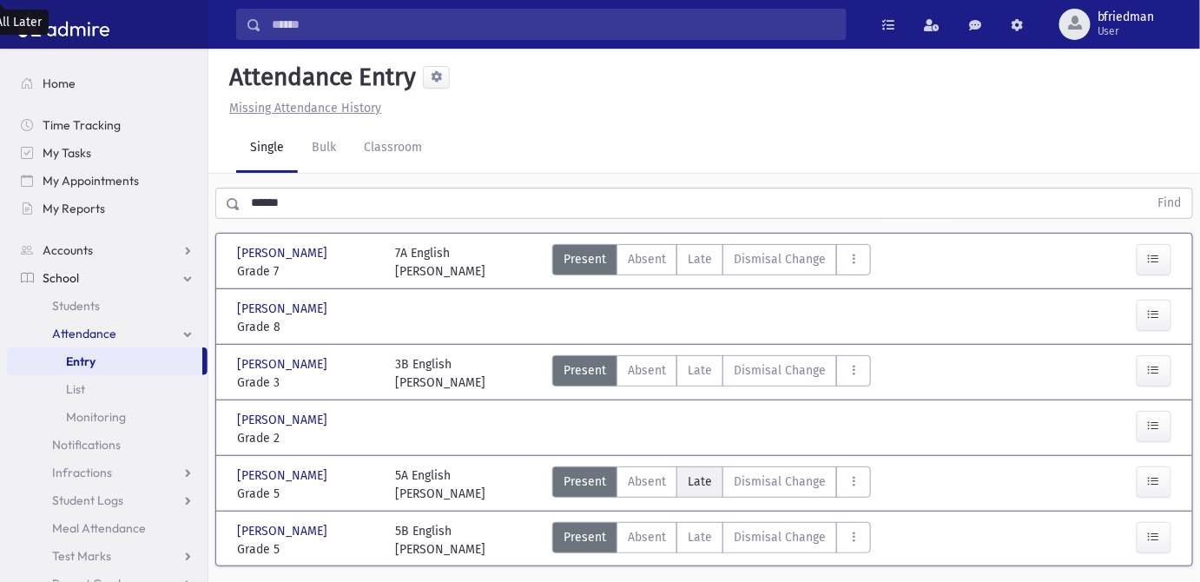
click at [709, 479] on label "Late L" at bounding box center [699, 481] width 47 height 31
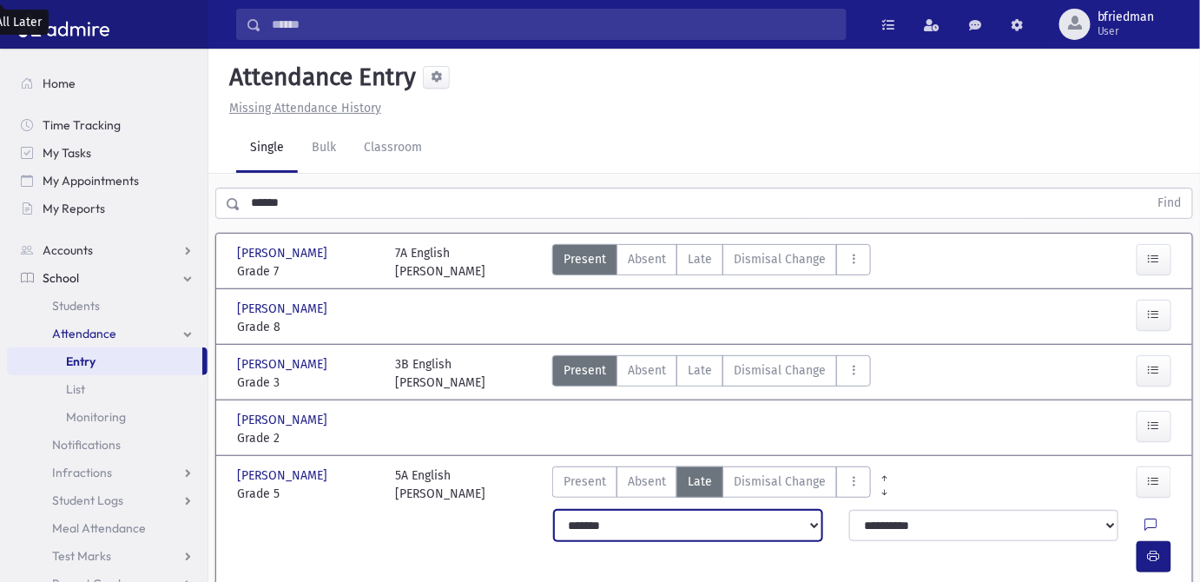
click at [655, 530] on select "**********" at bounding box center [688, 525] width 268 height 31
select select "*********"
click at [554, 510] on select "**********" at bounding box center [688, 525] width 268 height 31
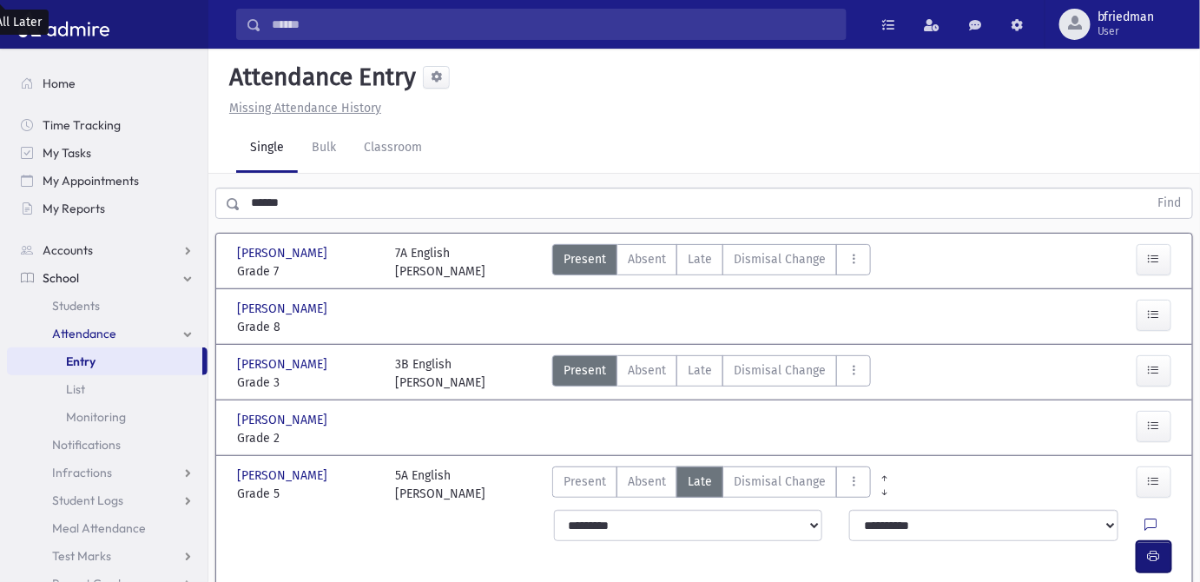
click at [1150, 549] on icon "button" at bounding box center [1154, 556] width 12 height 15
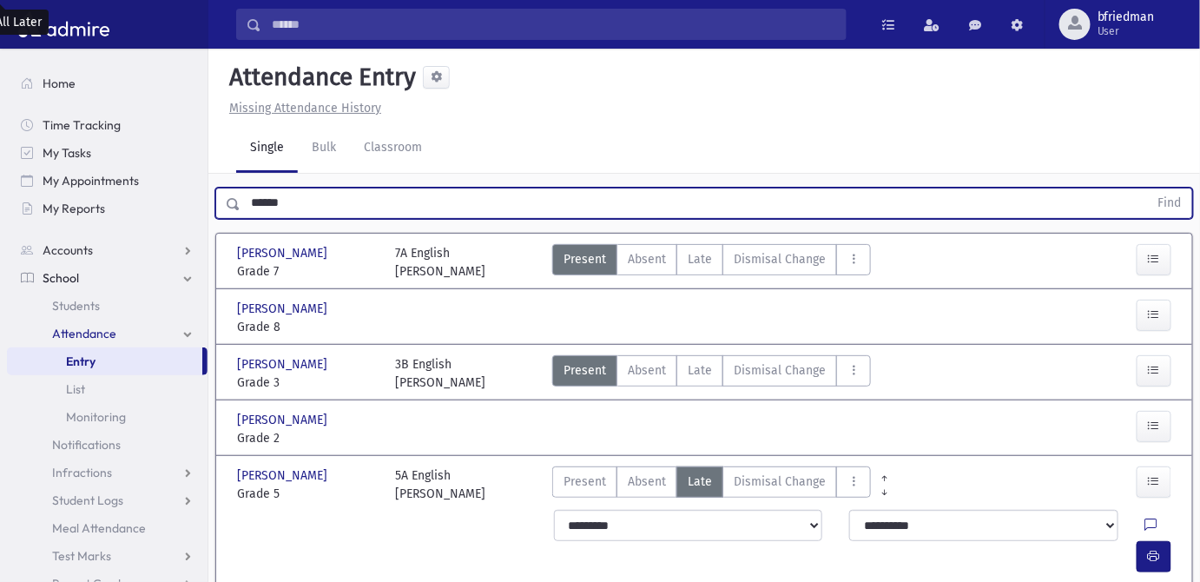
drag, startPoint x: 298, startPoint y: 216, endPoint x: 2, endPoint y: 207, distance: 296.2
click at [19, 214] on div "Search Results All Accounts" at bounding box center [600, 353] width 1200 height 706
click at [1148, 188] on button "Find" at bounding box center [1170, 203] width 44 height 30
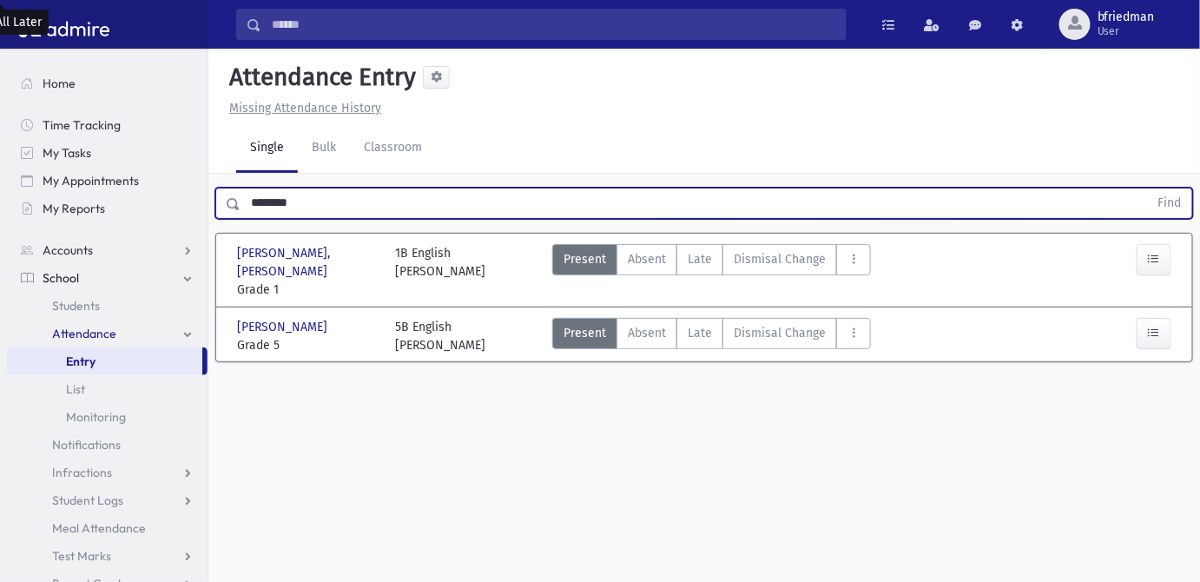
drag, startPoint x: 321, startPoint y: 204, endPoint x: -402, endPoint y: 221, distance: 723.5
click at [0, 221] on html "Search Results All Accounts Students" at bounding box center [600, 291] width 1200 height 582
type input "*****"
click at [1148, 188] on button "Find" at bounding box center [1170, 203] width 44 height 30
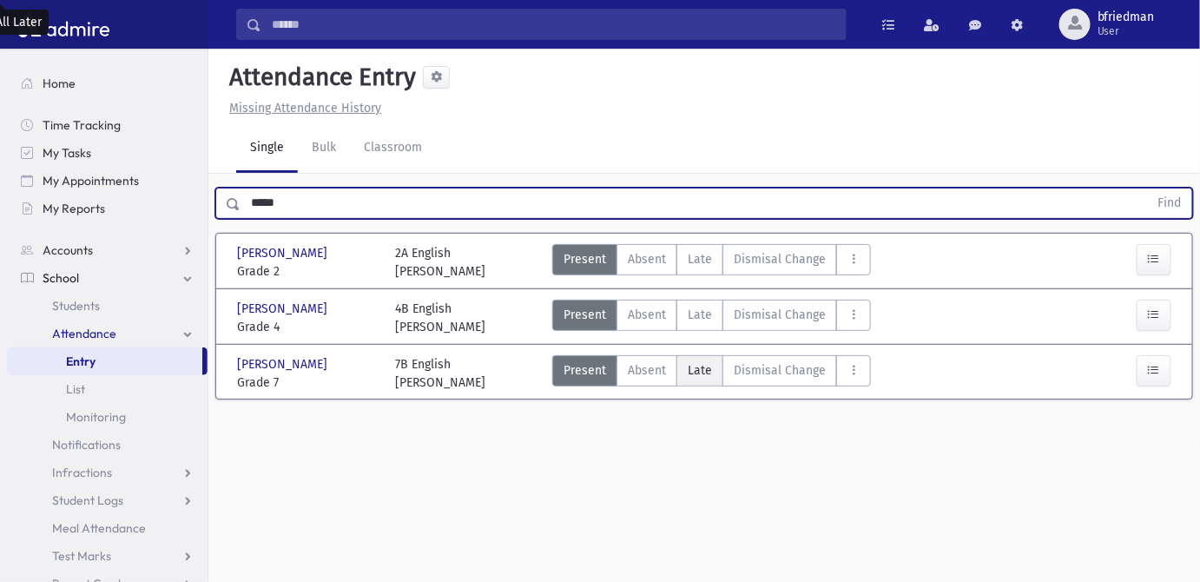
click at [695, 365] on span "Late" at bounding box center [700, 370] width 24 height 18
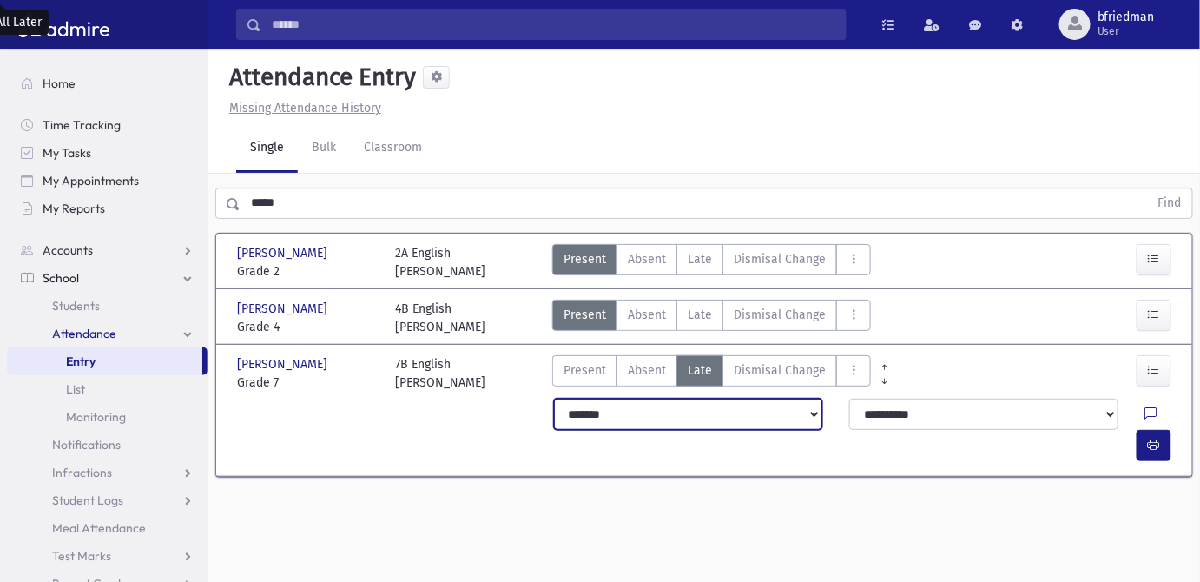
drag, startPoint x: 679, startPoint y: 414, endPoint x: 674, endPoint y: 426, distance: 13.2
click at [677, 415] on select "**********" at bounding box center [688, 414] width 268 height 31
select select "*********"
click at [554, 399] on select "**********" at bounding box center [688, 414] width 268 height 31
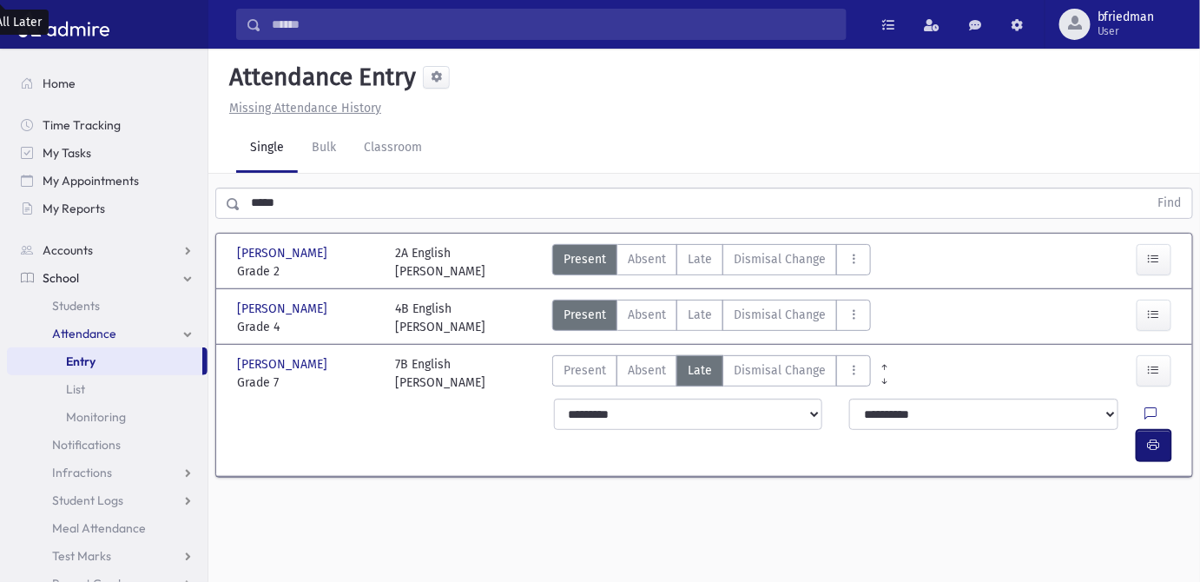
click at [1144, 430] on button "button" at bounding box center [1154, 445] width 35 height 31
drag, startPoint x: 338, startPoint y: 198, endPoint x: -61, endPoint y: 219, distance: 399.1
click at [0, 219] on html "Search Results All Accounts Students" at bounding box center [600, 291] width 1200 height 582
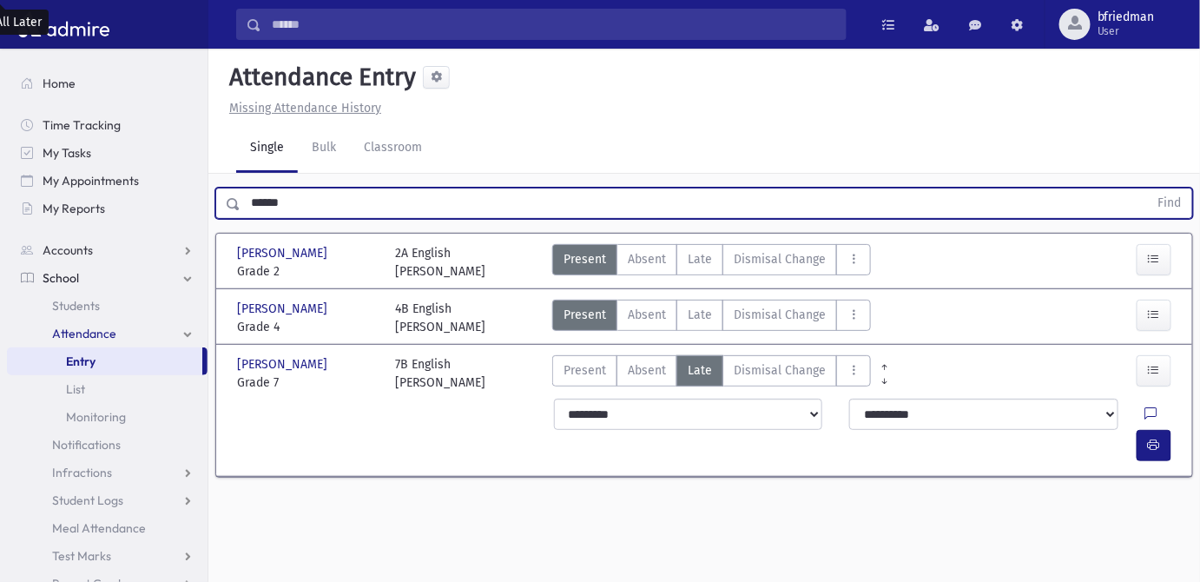
click at [1148, 188] on button "Find" at bounding box center [1170, 203] width 44 height 30
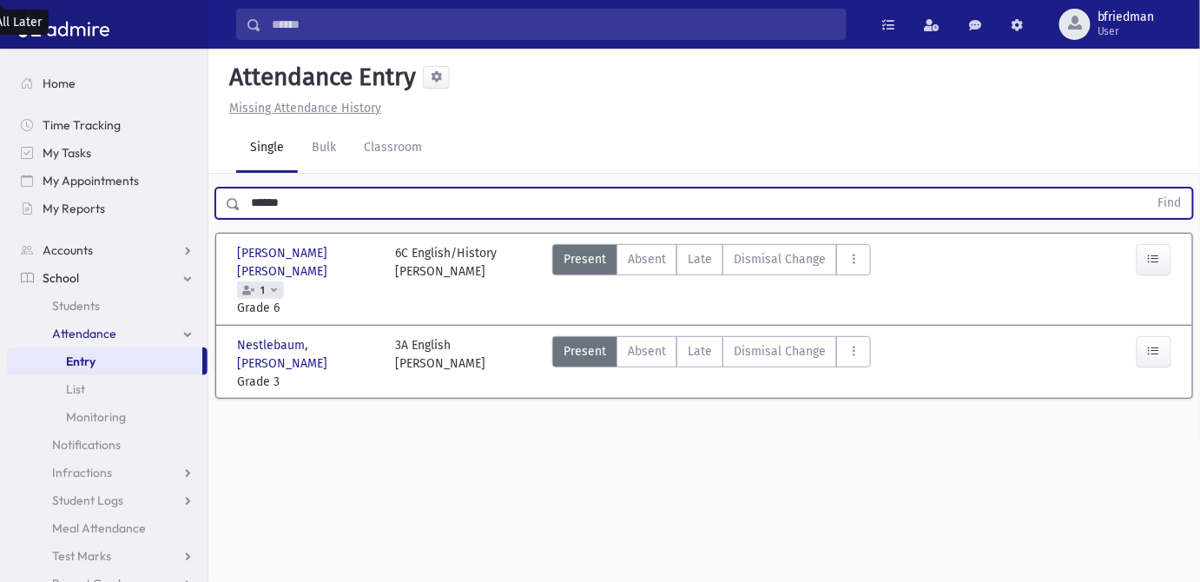
drag, startPoint x: 25, startPoint y: 183, endPoint x: -135, endPoint y: 174, distance: 160.9
click at [0, 174] on html "Search Results All Accounts Students" at bounding box center [600, 291] width 1200 height 582
click at [1148, 188] on button "Find" at bounding box center [1170, 203] width 44 height 30
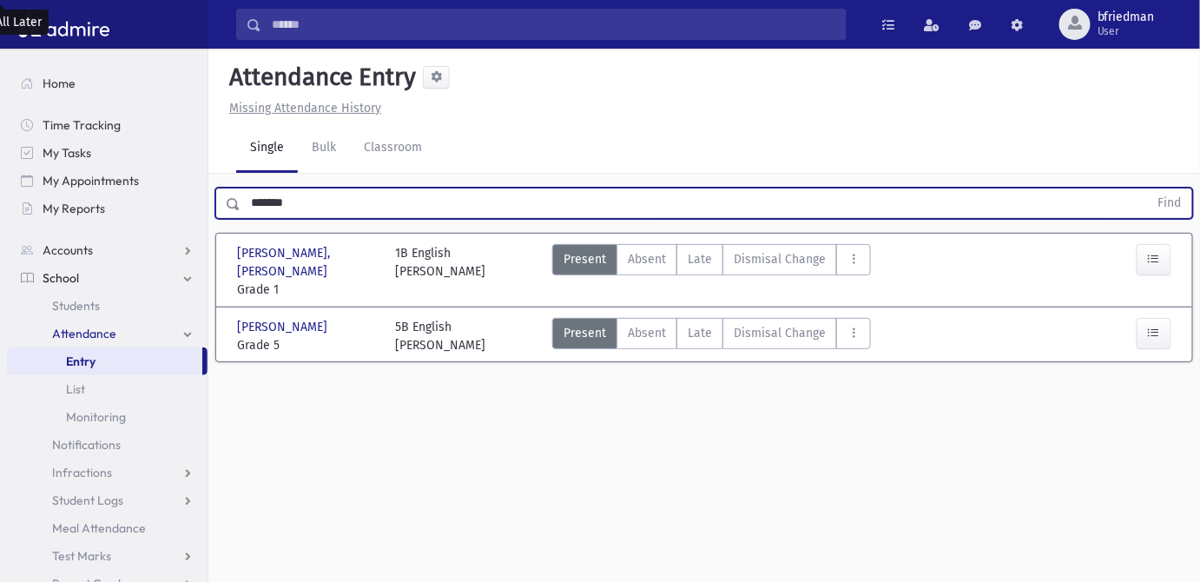
drag, startPoint x: 312, startPoint y: 210, endPoint x: -304, endPoint y: 128, distance: 621.1
click at [0, 128] on html "Search Results All Accounts Students" at bounding box center [600, 291] width 1200 height 582
type input "****"
click at [1148, 188] on button "Find" at bounding box center [1170, 203] width 44 height 30
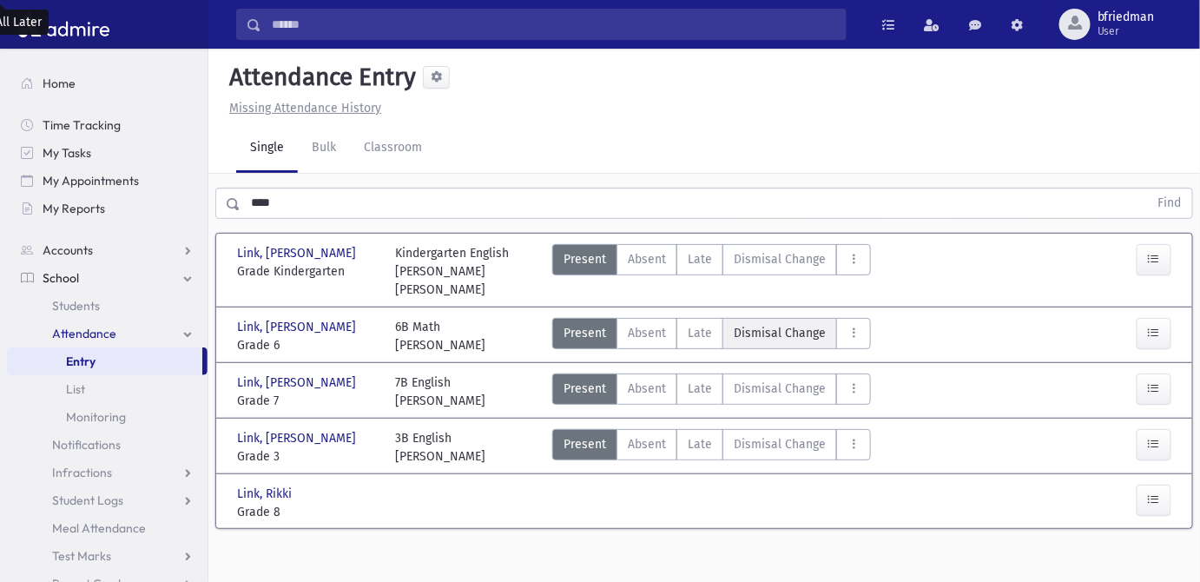
click at [755, 318] on Change"] "Dismisal Change DC" at bounding box center [779, 333] width 115 height 31
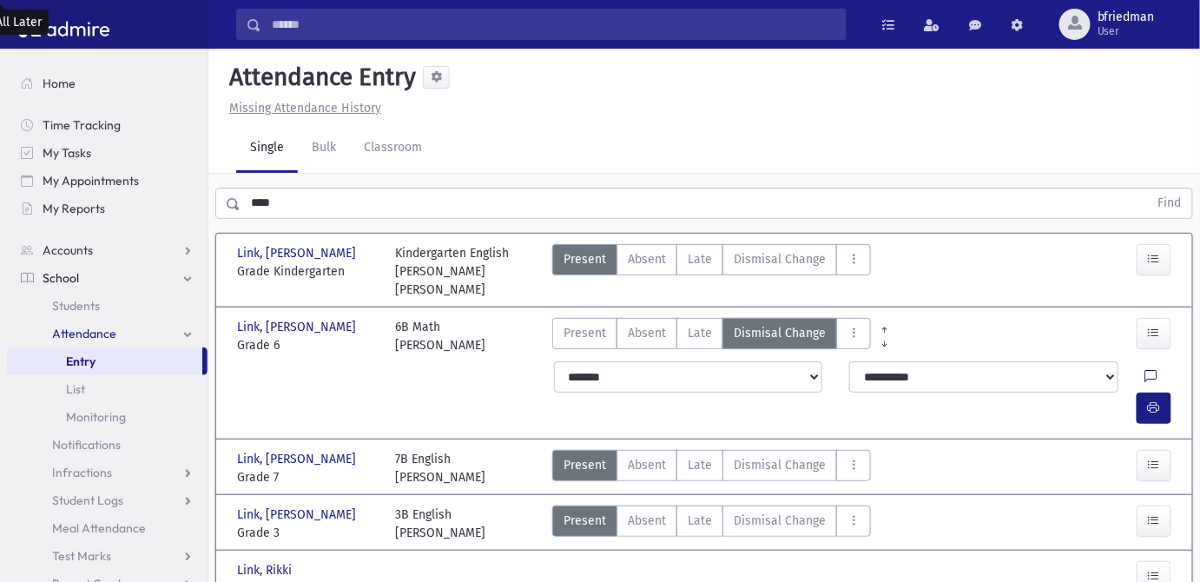
click at [1145, 370] on icon at bounding box center [1151, 377] width 12 height 15
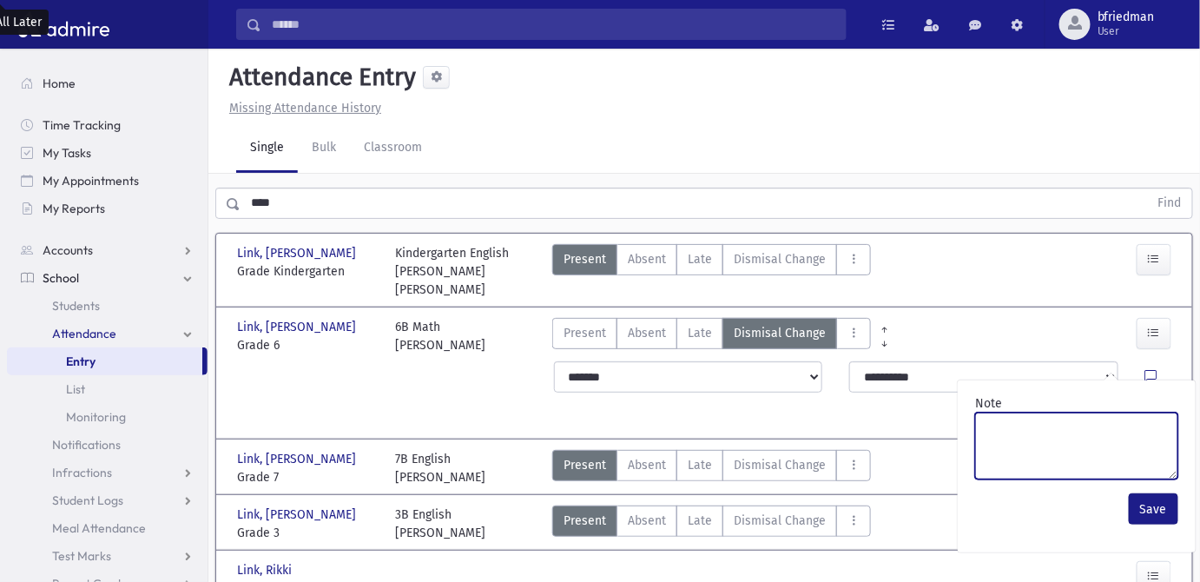
click at [1100, 422] on textarea "Note" at bounding box center [1076, 445] width 203 height 67
paste textarea "**********"
type textarea "**********"
drag, startPoint x: 1098, startPoint y: 419, endPoint x: 842, endPoint y: 399, distance: 256.1
click at [842, 399] on body "Search Results All Accounts Students" at bounding box center [600, 291] width 1200 height 582
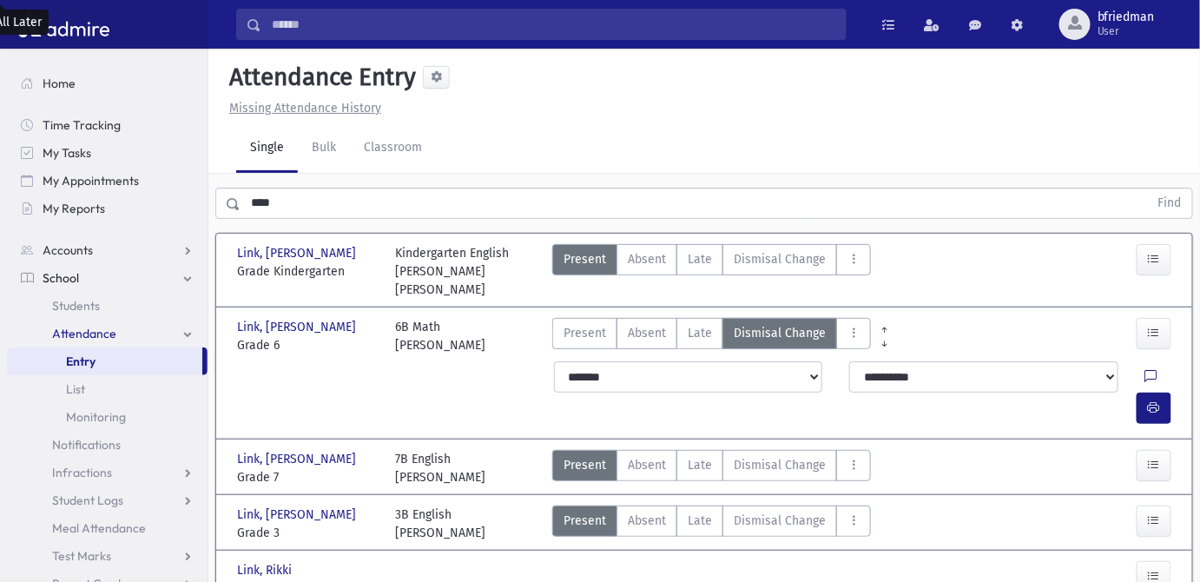
click at [1145, 370] on icon at bounding box center [1151, 377] width 12 height 15
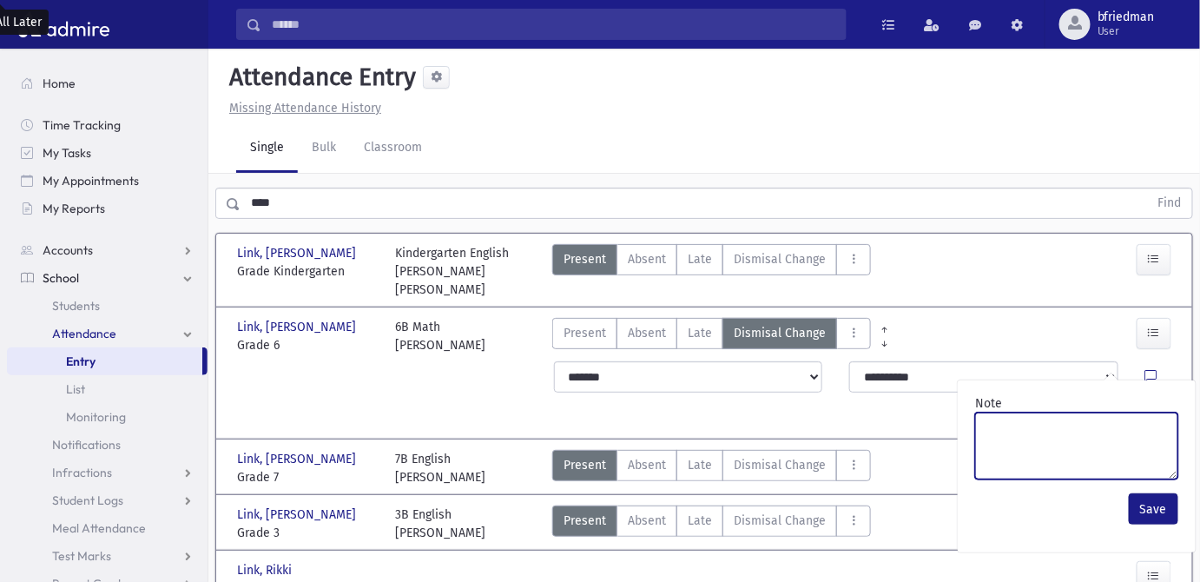
click at [1084, 424] on textarea "Note" at bounding box center [1076, 445] width 203 height 67
type textarea "*******"
click at [1021, 431] on textarea "*******" at bounding box center [1076, 445] width 203 height 67
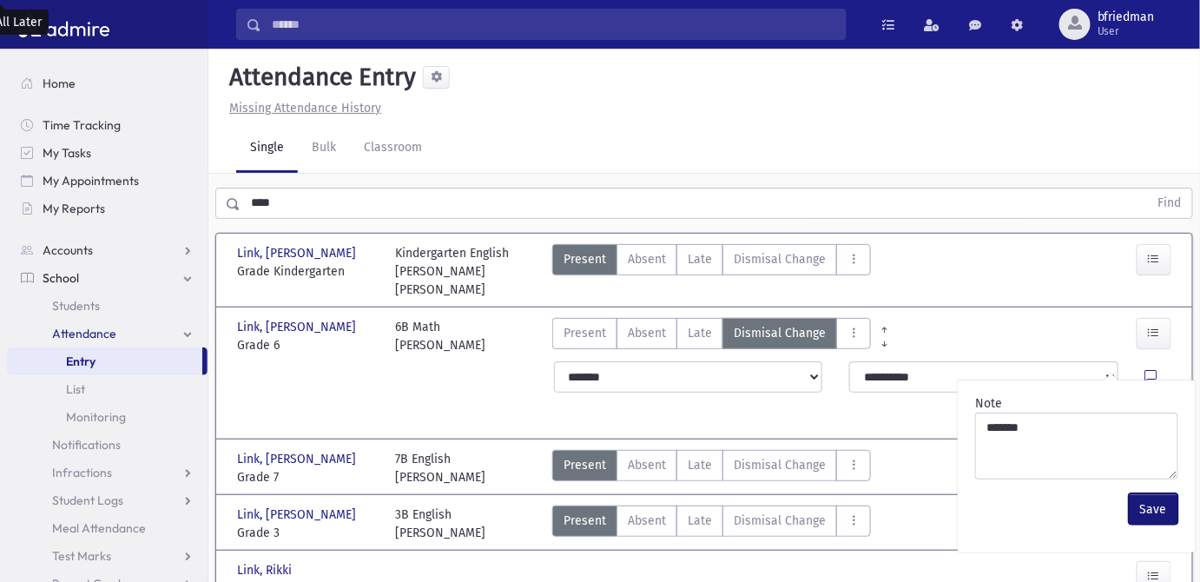
click at [1145, 508] on button "Save" at bounding box center [1153, 508] width 49 height 31
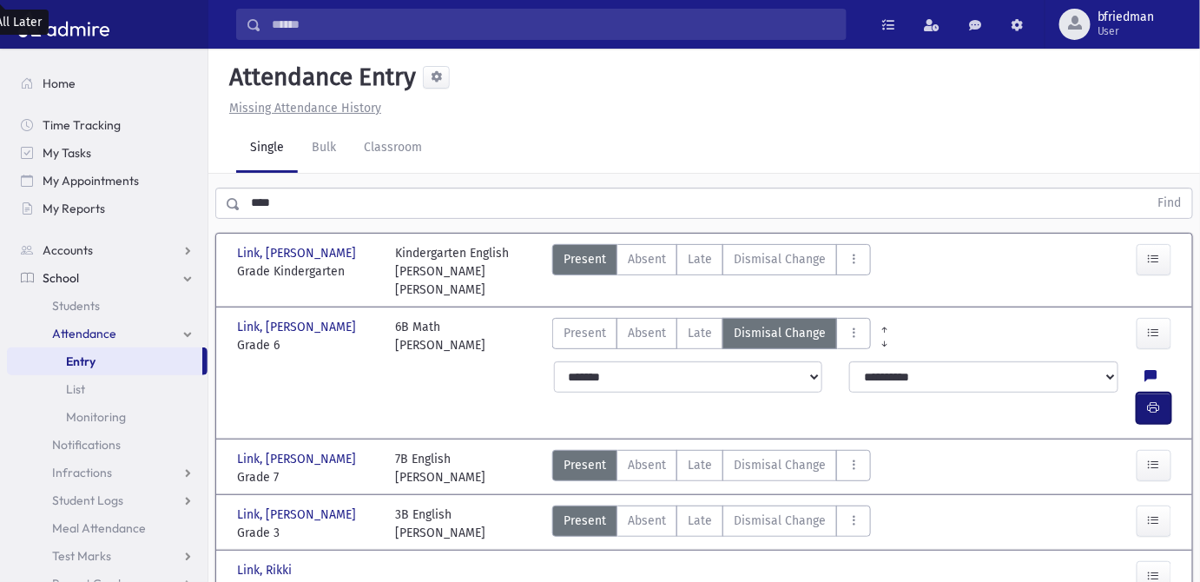
click at [1157, 400] on icon "button" at bounding box center [1154, 407] width 12 height 15
click at [772, 511] on span "Dismisal Change" at bounding box center [780, 520] width 92 height 18
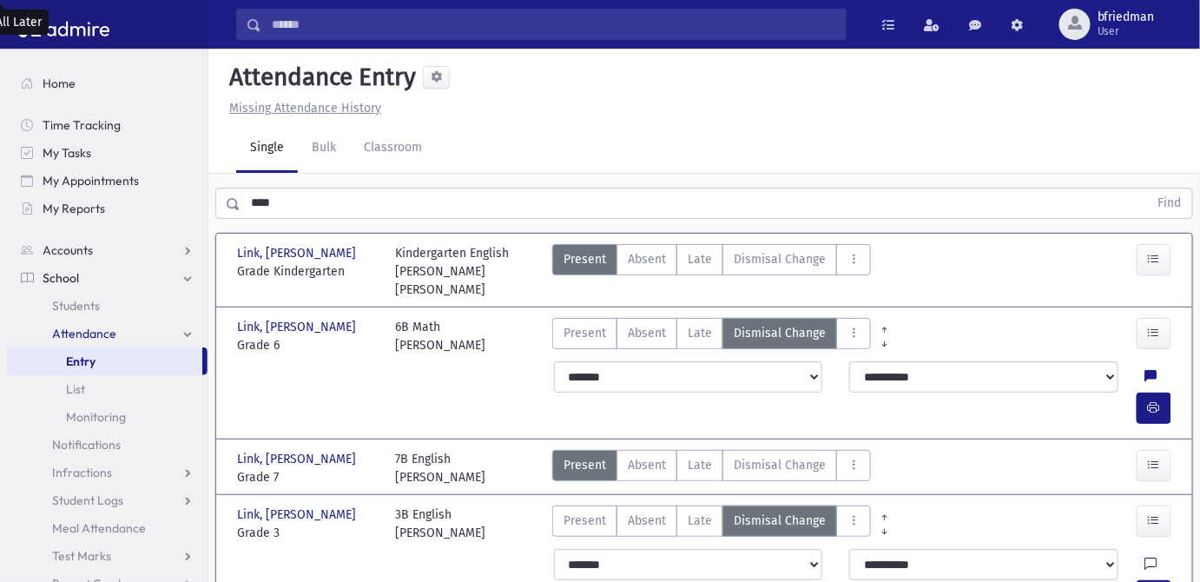
click at [1145, 557] on icon at bounding box center [1151, 564] width 12 height 15
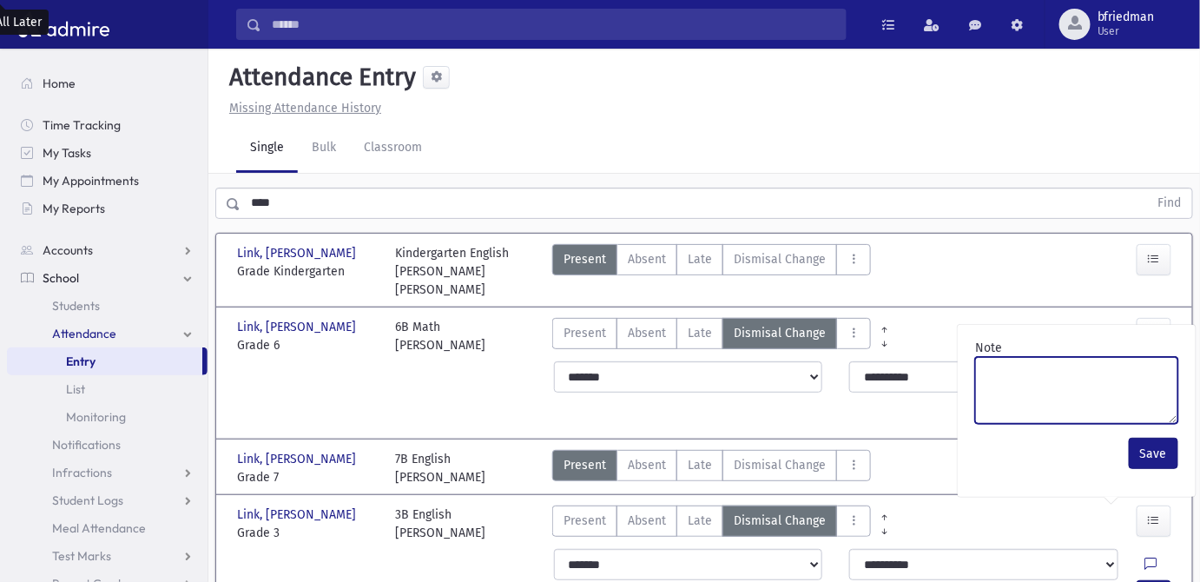
click at [1075, 399] on textarea "Note" at bounding box center [1076, 390] width 203 height 67
paste textarea "*******"
type textarea "*******"
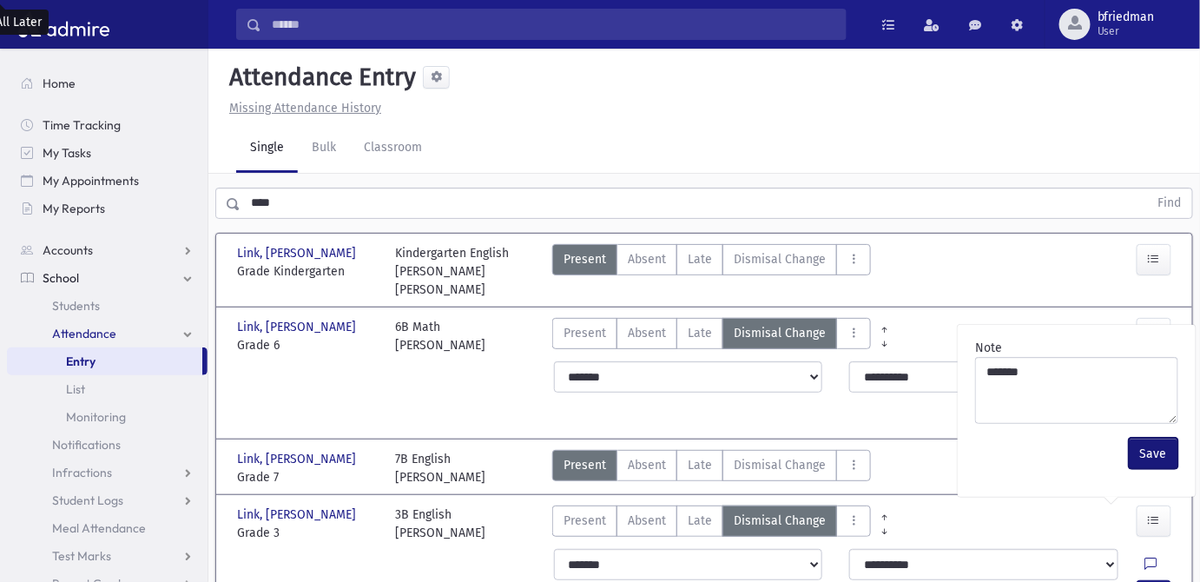
click at [1137, 452] on button "Save" at bounding box center [1153, 453] width 49 height 31
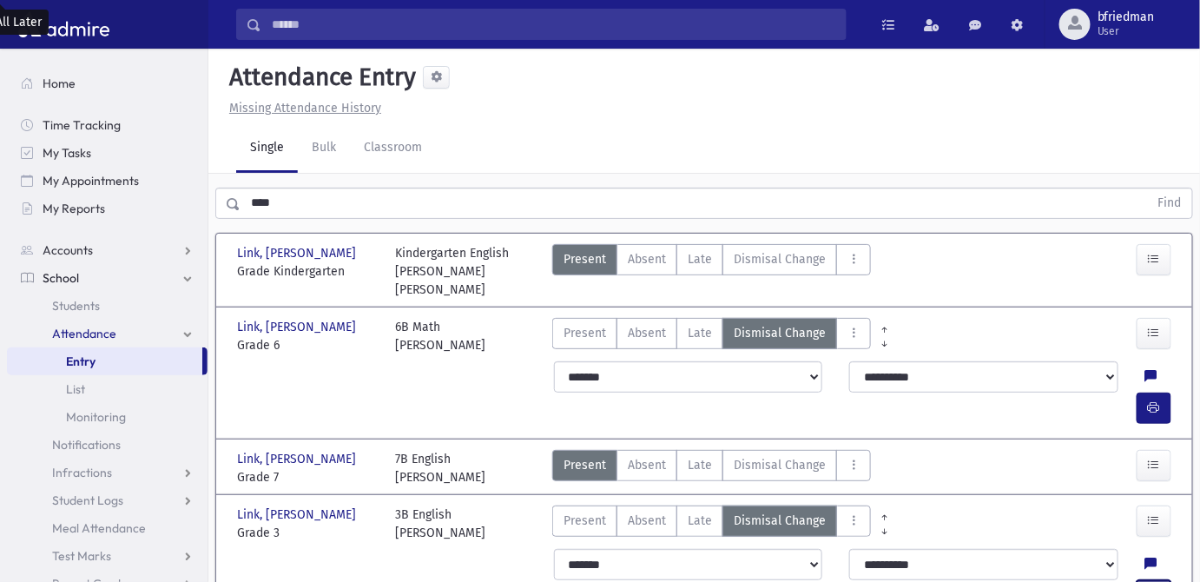
drag, startPoint x: 1153, startPoint y: 491, endPoint x: 999, endPoint y: 499, distance: 154.8
drag, startPoint x: 1111, startPoint y: 520, endPoint x: 1103, endPoint y: 512, distance: 11.7
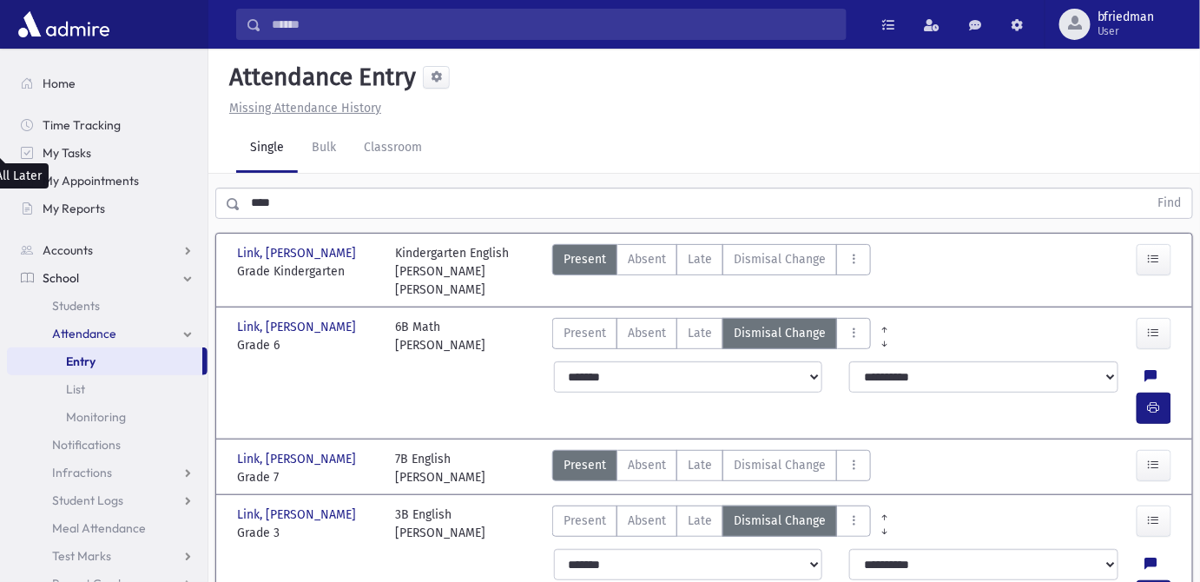
click at [1090, 528] on textarea "Note" at bounding box center [1076, 561] width 203 height 67
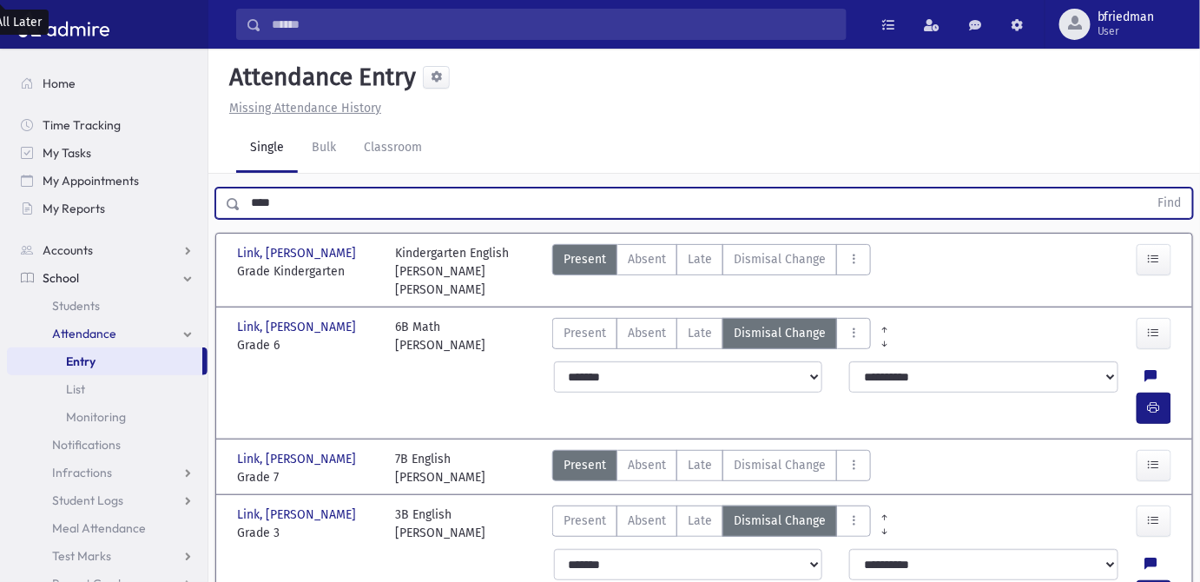
drag, startPoint x: 323, startPoint y: 200, endPoint x: -241, endPoint y: 119, distance: 569.3
click at [0, 119] on html "Search Results All Accounts Students" at bounding box center [600, 291] width 1200 height 582
type input "*****"
click at [1148, 188] on button "Find" at bounding box center [1170, 203] width 44 height 30
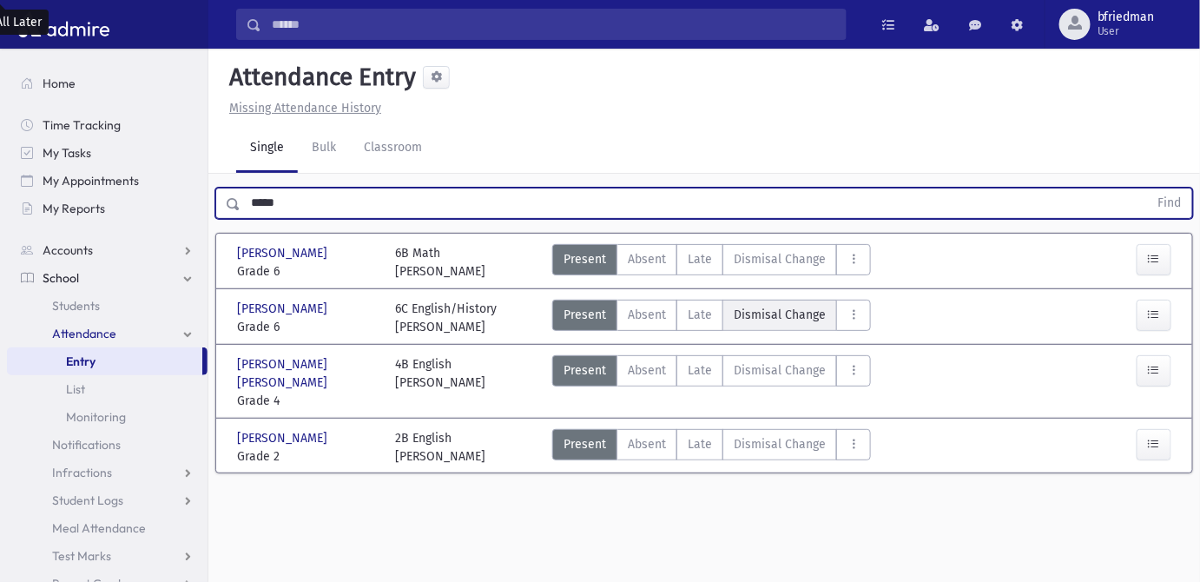
click at [794, 317] on span "Dismisal Change" at bounding box center [780, 315] width 92 height 18
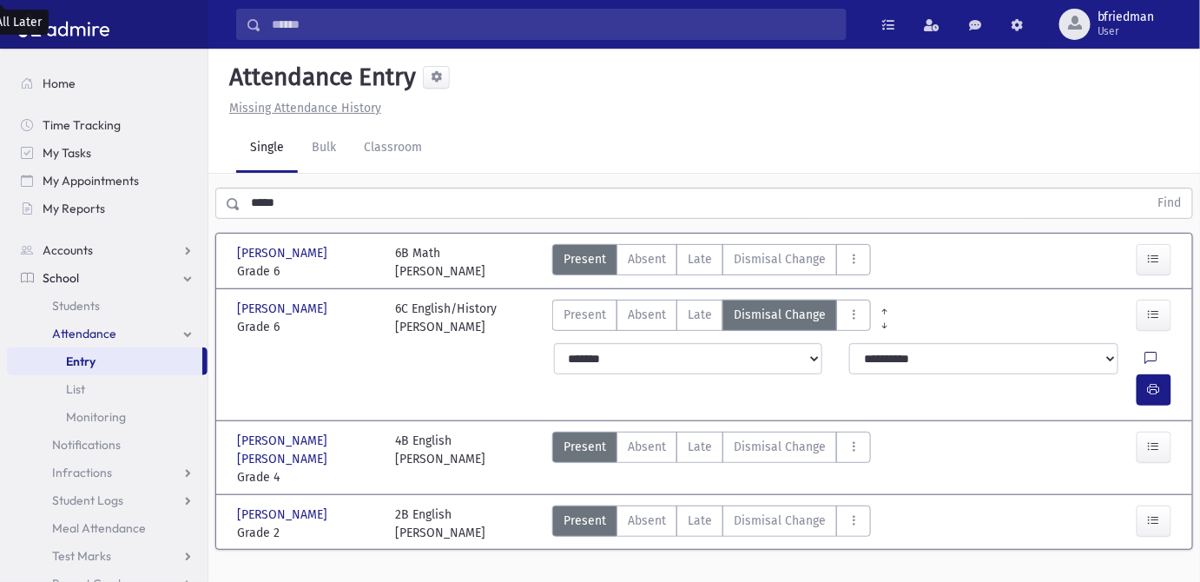
click at [1145, 359] on icon at bounding box center [1151, 359] width 12 height 15
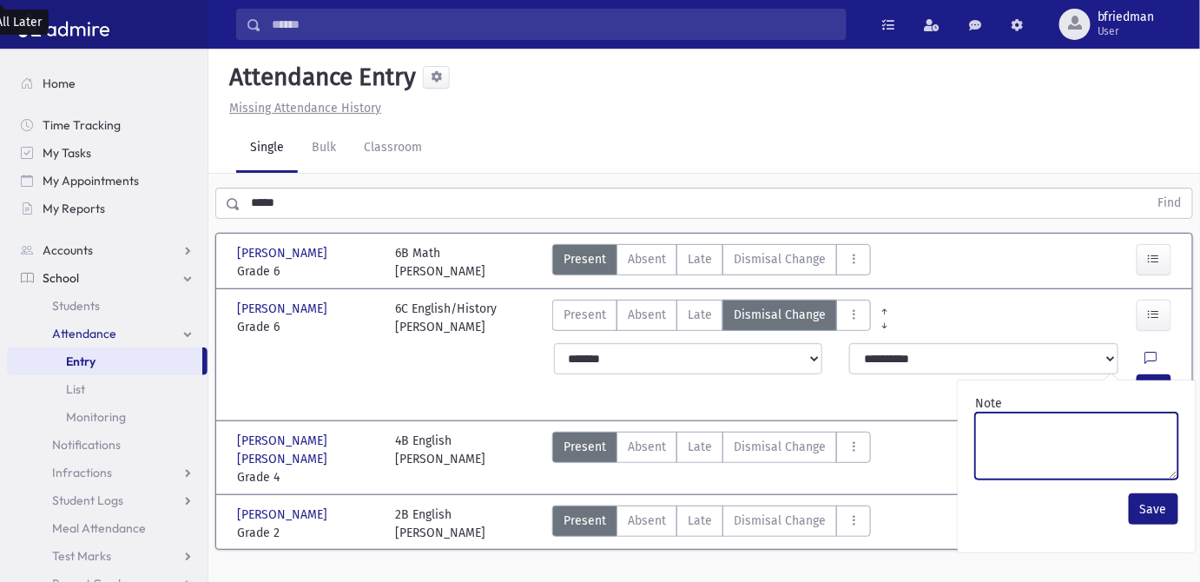
drag, startPoint x: 1123, startPoint y: 387, endPoint x: 1132, endPoint y: 423, distance: 36.9
click at [1132, 423] on textarea "Note" at bounding box center [1076, 445] width 203 height 67
paste textarea "*******"
type textarea "*********"
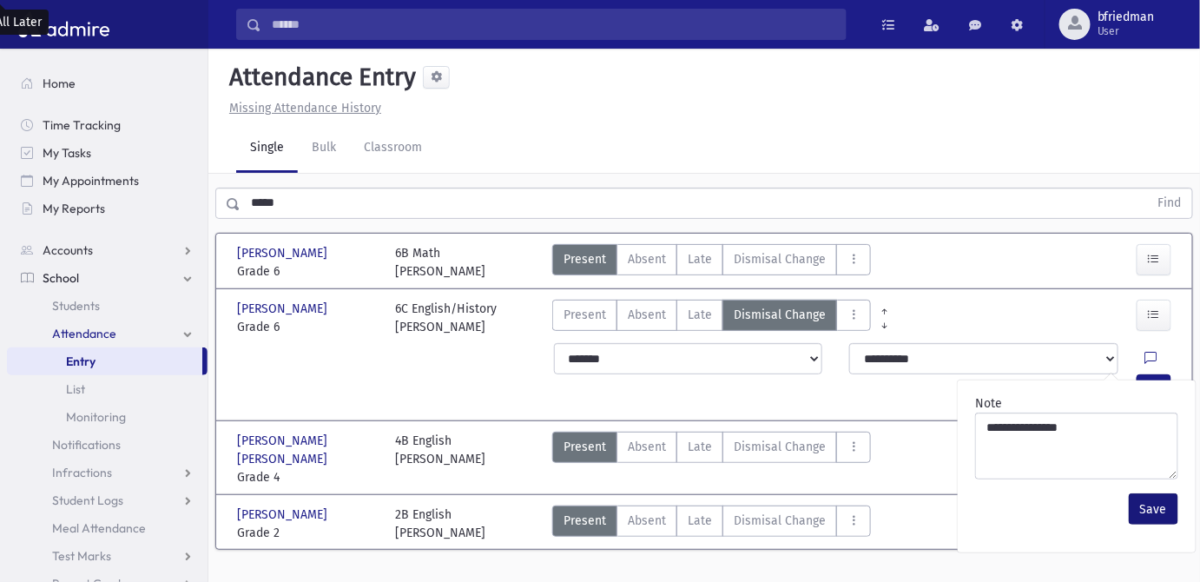
click at [1156, 524] on div "Save" at bounding box center [1076, 508] width 217 height 45
click at [1148, 515] on button "Save" at bounding box center [1153, 508] width 49 height 31
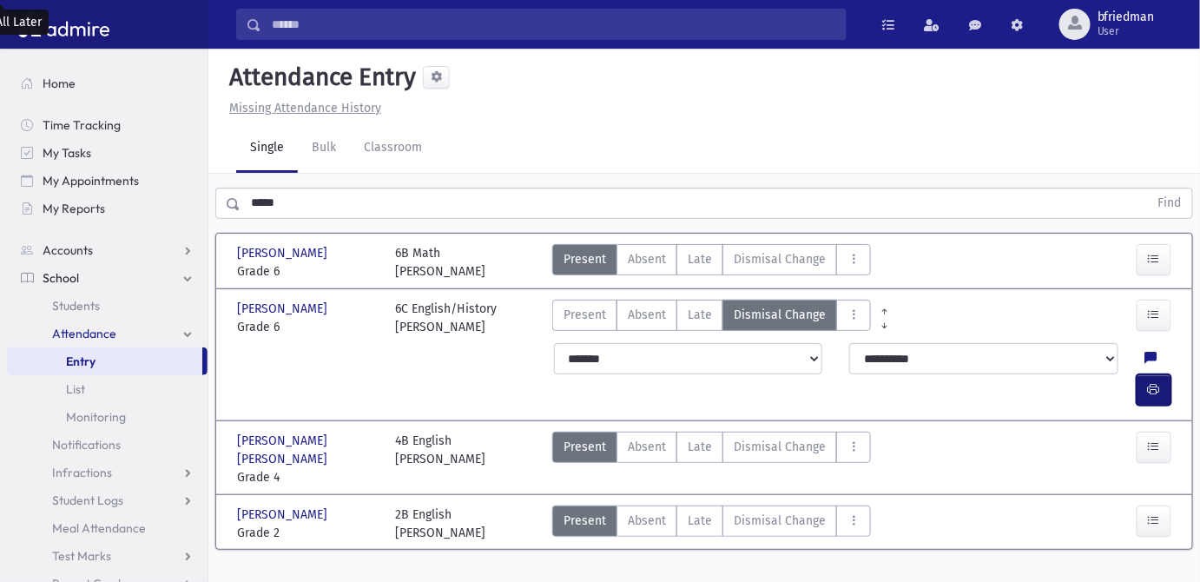
click at [1155, 382] on icon "button" at bounding box center [1154, 389] width 12 height 15
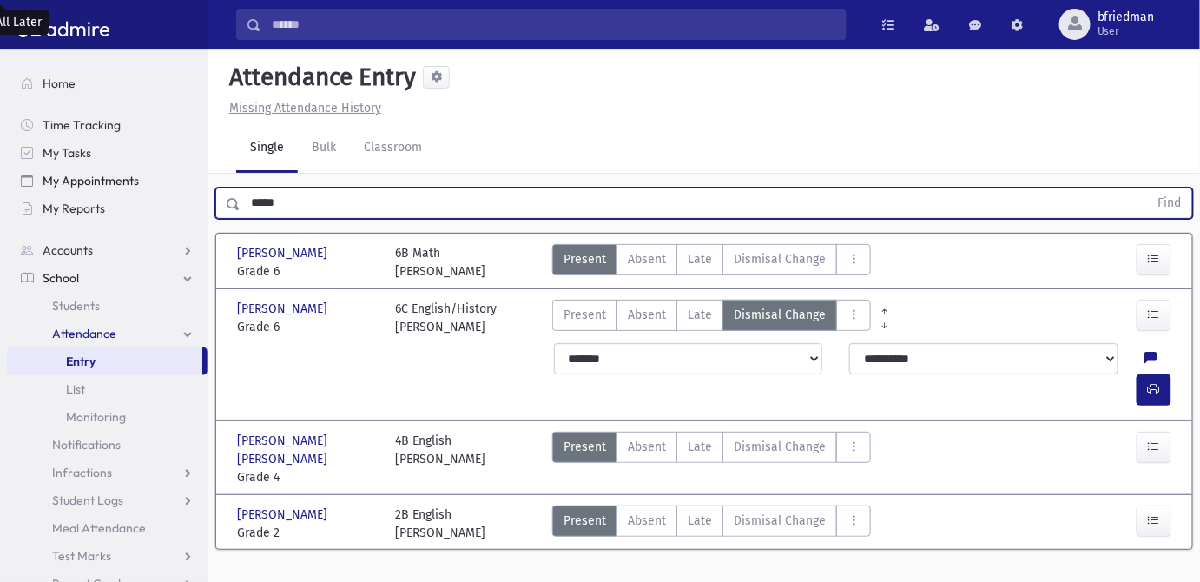
drag, startPoint x: 289, startPoint y: 207, endPoint x: 51, endPoint y: 176, distance: 239.8
click at [52, 177] on div "Search Results All Accounts" at bounding box center [600, 310] width 1200 height 621
click at [1148, 188] on button "Find" at bounding box center [1170, 203] width 44 height 30
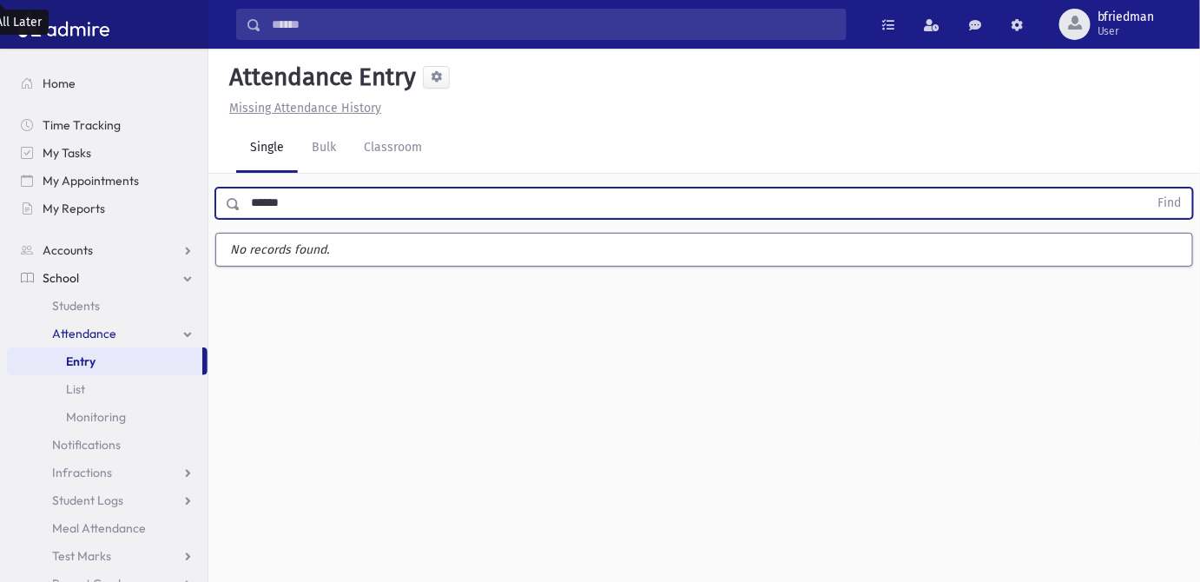
type input "******"
click at [1148, 188] on button "Find" at bounding box center [1170, 203] width 44 height 30
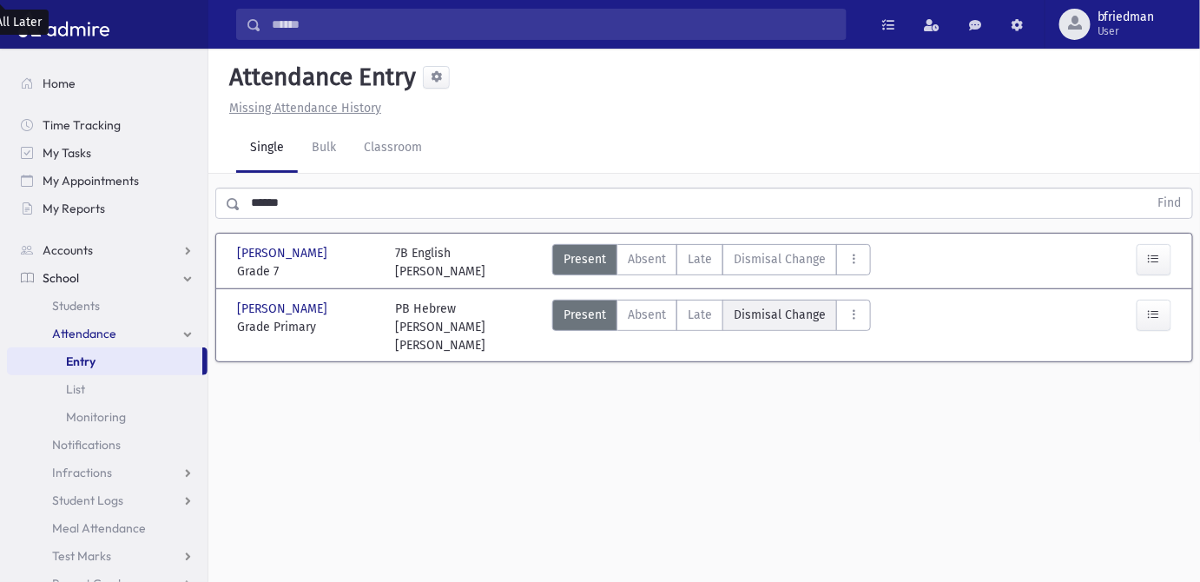
click at [755, 313] on span "Dismisal Change" at bounding box center [780, 315] width 92 height 18
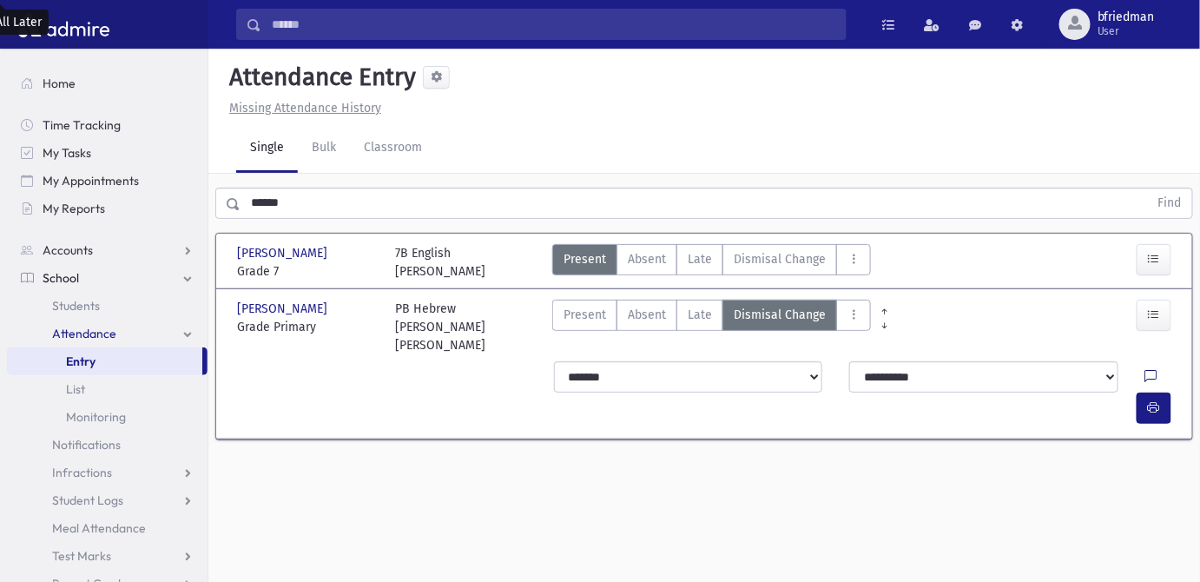
drag, startPoint x: 1113, startPoint y: 357, endPoint x: 1122, endPoint y: 377, distance: 21.8
click at [1145, 370] on icon at bounding box center [1151, 377] width 12 height 15
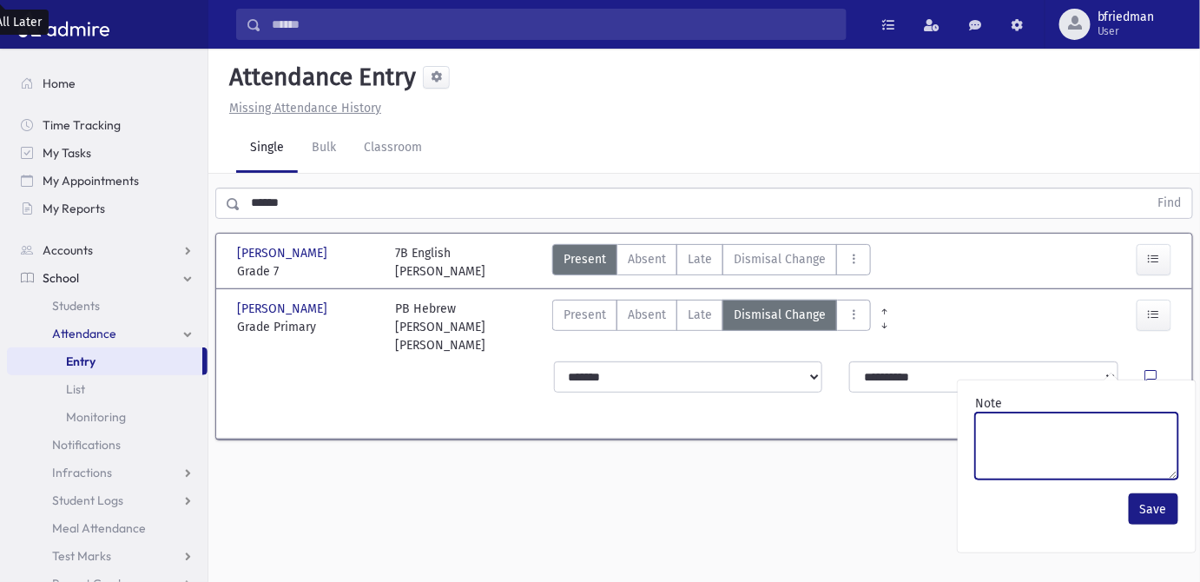
click at [1135, 445] on textarea "Note" at bounding box center [1076, 445] width 203 height 67
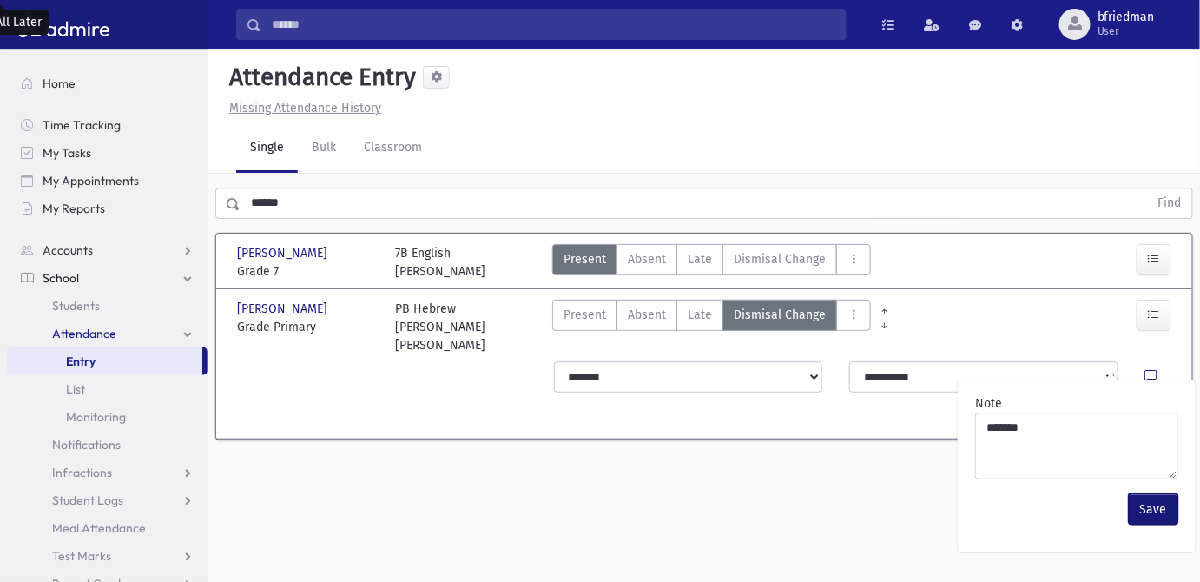
click at [1147, 510] on button "Save" at bounding box center [1153, 508] width 49 height 31
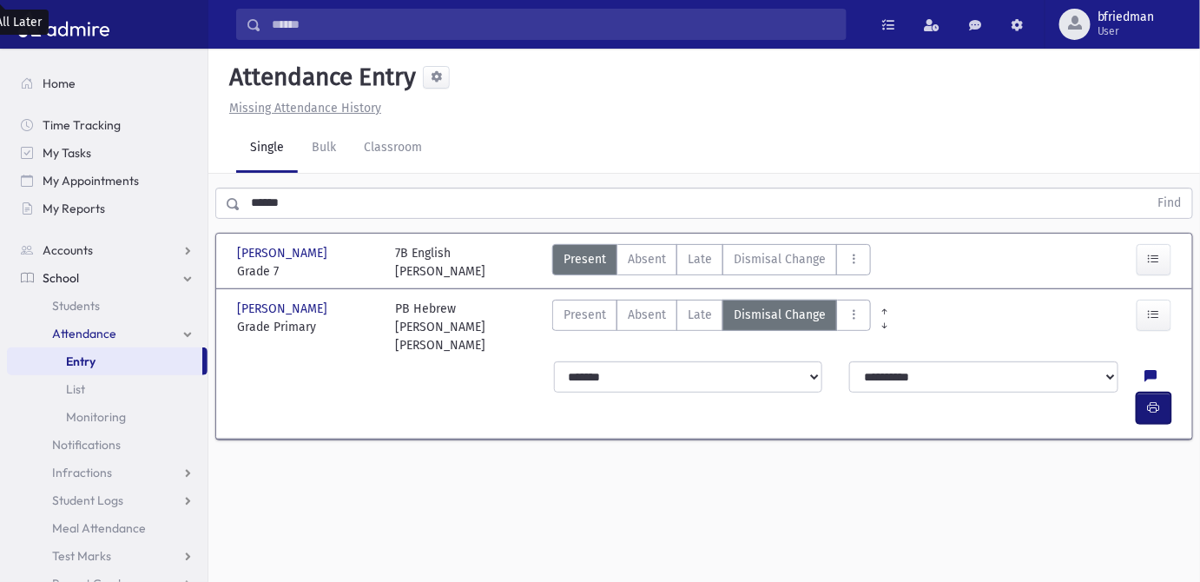
click at [1156, 400] on icon "button" at bounding box center [1154, 407] width 12 height 15
drag, startPoint x: 307, startPoint y: 207, endPoint x: -156, endPoint y: 151, distance: 467.0
click at [0, 151] on html "Search Results All Accounts Students" at bounding box center [600, 291] width 1200 height 582
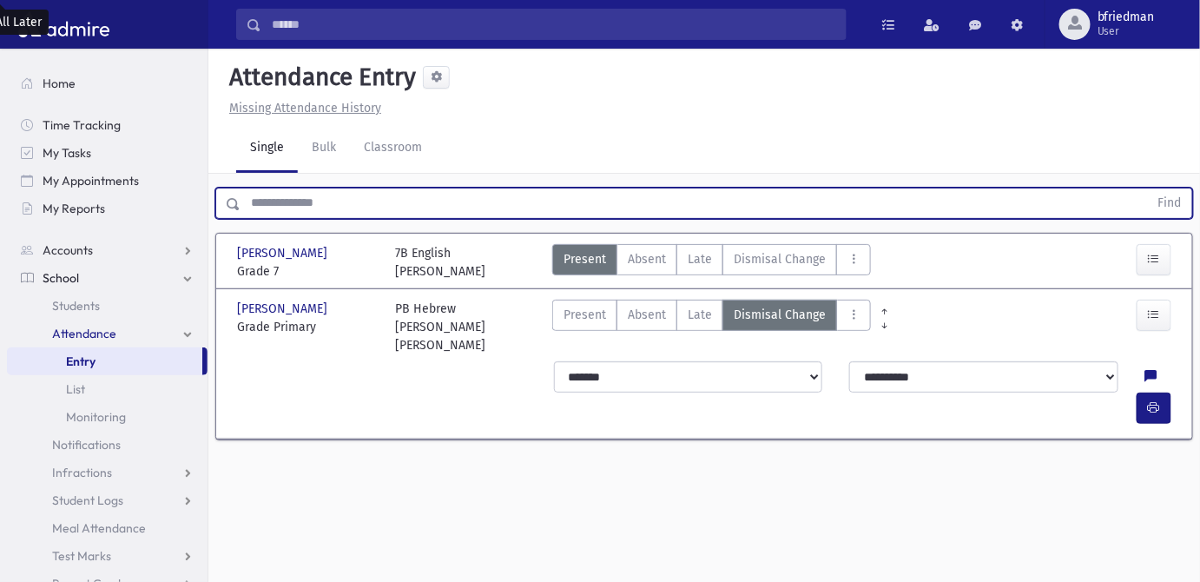
click at [1148, 188] on button "Find" at bounding box center [1170, 203] width 44 height 30
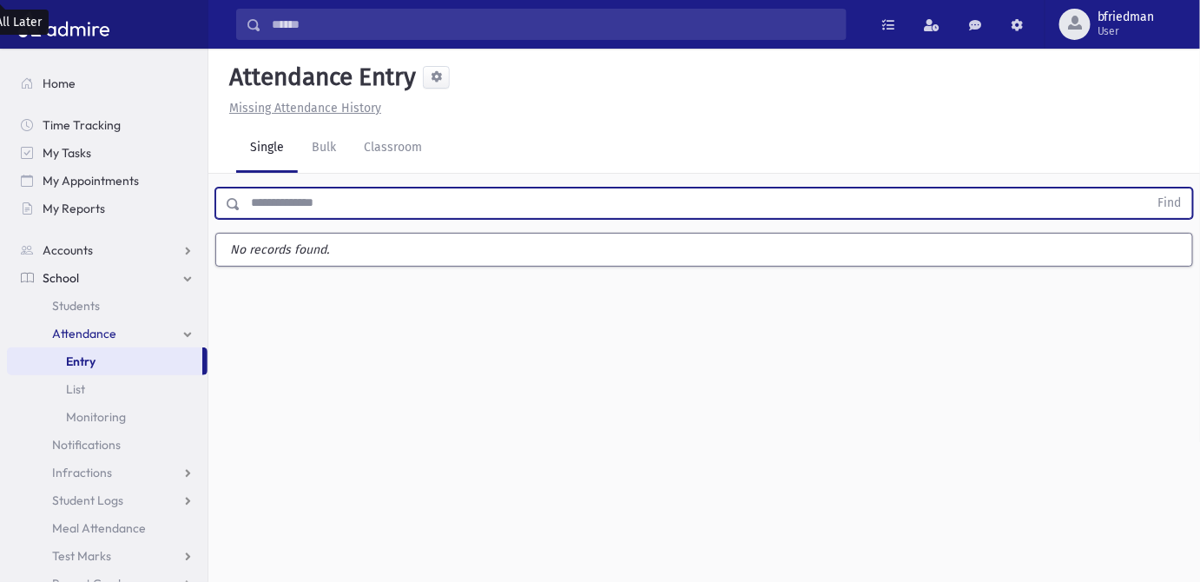
click at [289, 201] on input "text" at bounding box center [695, 203] width 908 height 31
click at [1148, 188] on button "Find" at bounding box center [1170, 203] width 44 height 30
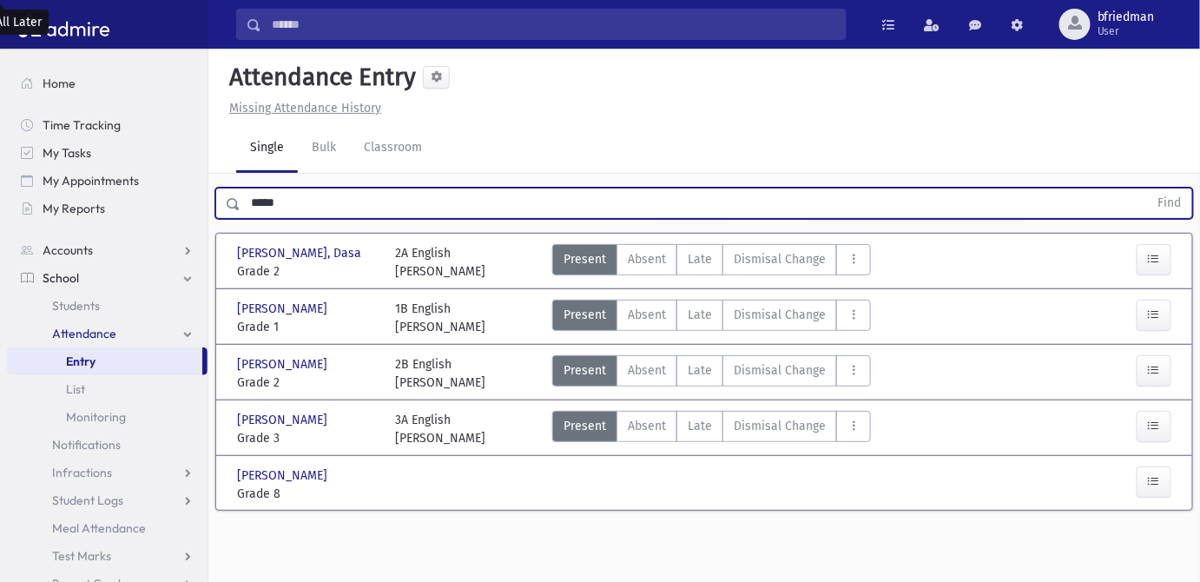
drag, startPoint x: 333, startPoint y: 195, endPoint x: -179, endPoint y: 118, distance: 517.2
click at [0, 118] on html "Search Results All Accounts Students" at bounding box center [600, 291] width 1200 height 582
type input "*******"
click at [1148, 188] on button "Find" at bounding box center [1170, 203] width 44 height 30
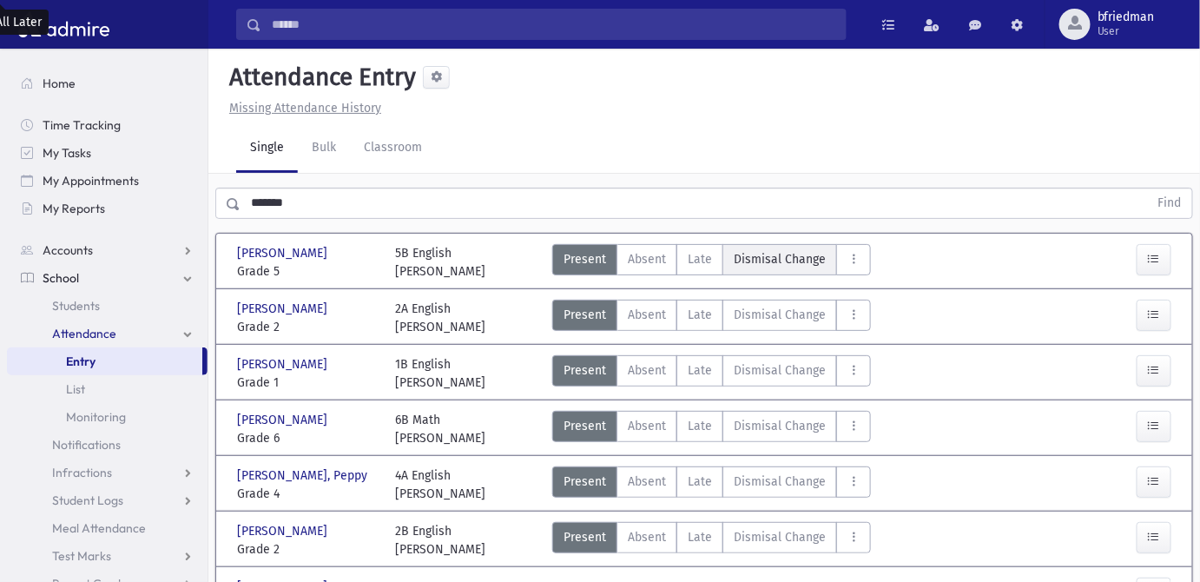
click at [750, 256] on span "Dismisal Change" at bounding box center [780, 259] width 92 height 18
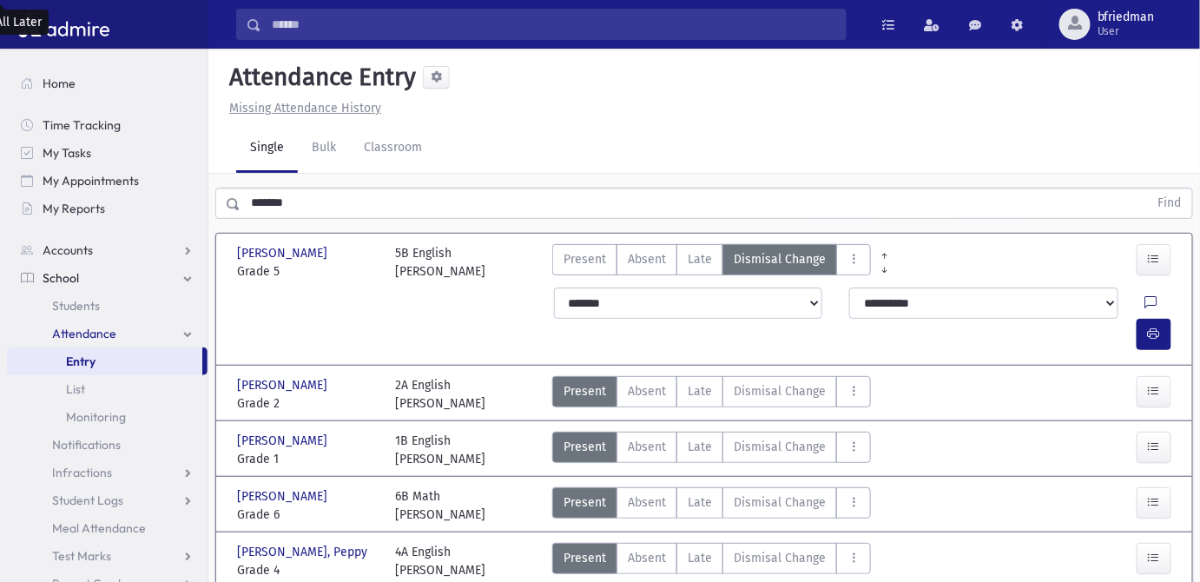
click at [1145, 302] on icon at bounding box center [1151, 303] width 12 height 15
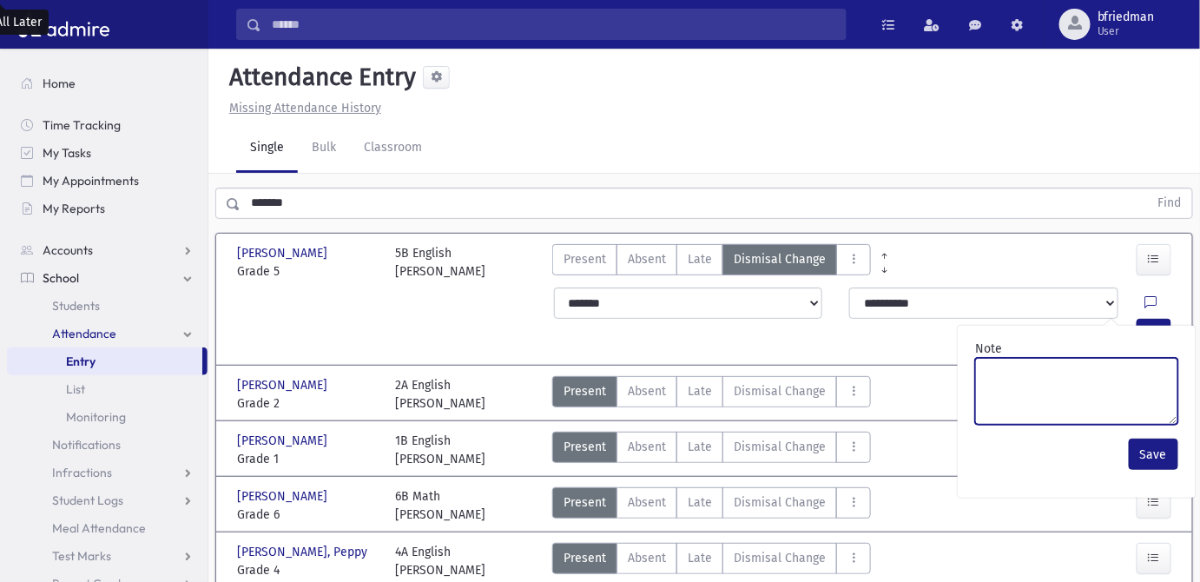
click at [1077, 395] on textarea "Note" at bounding box center [1076, 391] width 203 height 67
paste textarea "*******"
type textarea "*******"
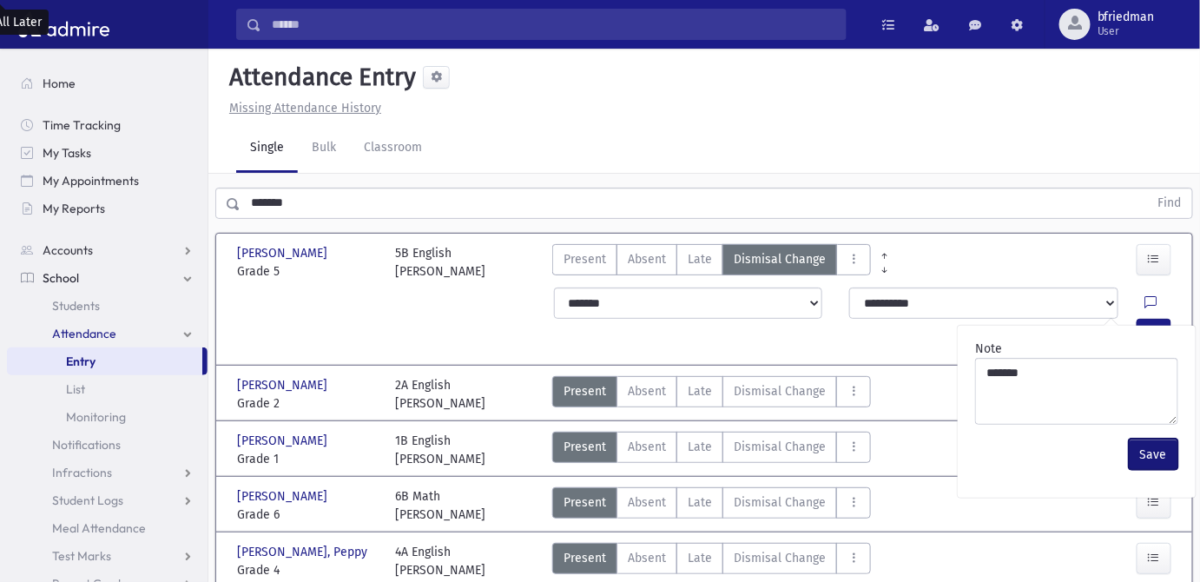
click at [1150, 452] on button "Save" at bounding box center [1153, 453] width 49 height 31
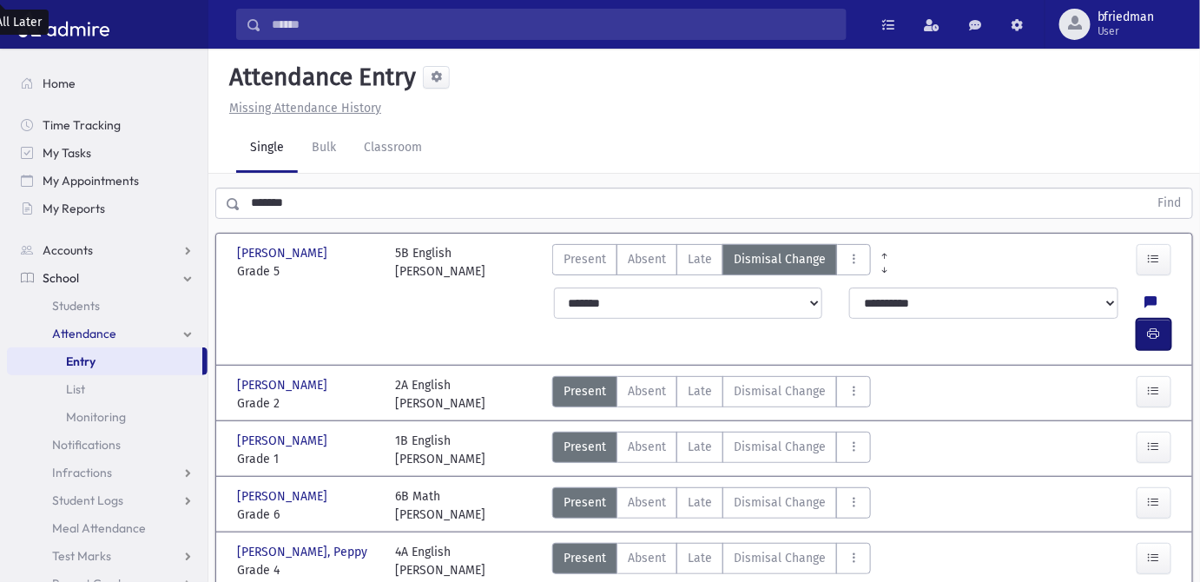
click at [1160, 326] on icon "button" at bounding box center [1154, 333] width 12 height 15
click at [752, 438] on span "Dismisal Change" at bounding box center [780, 447] width 92 height 18
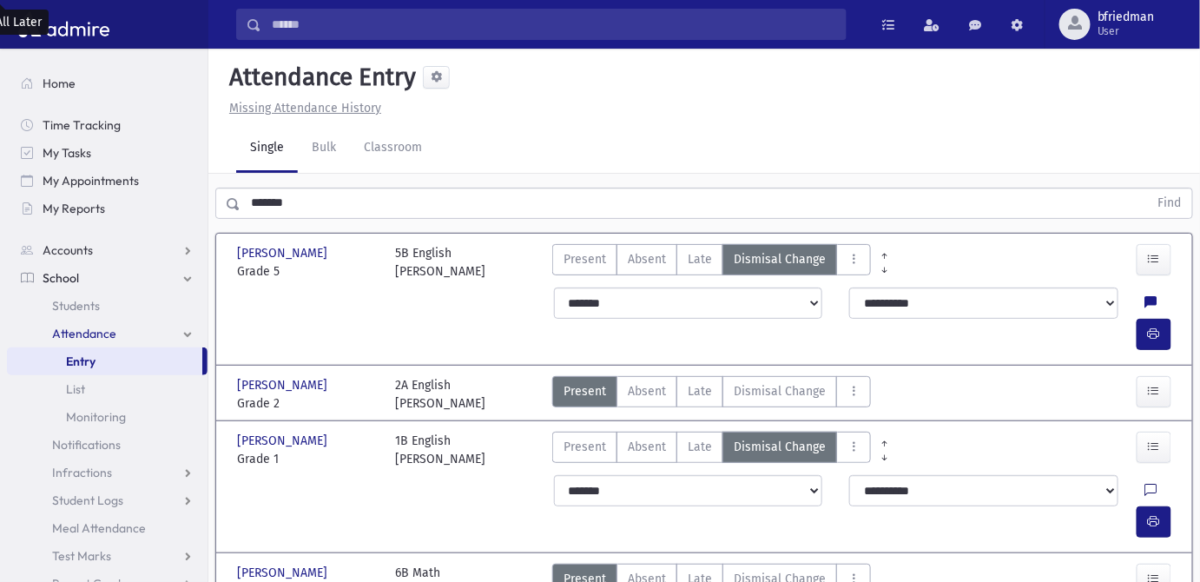
click at [1145, 484] on icon at bounding box center [1151, 491] width 12 height 15
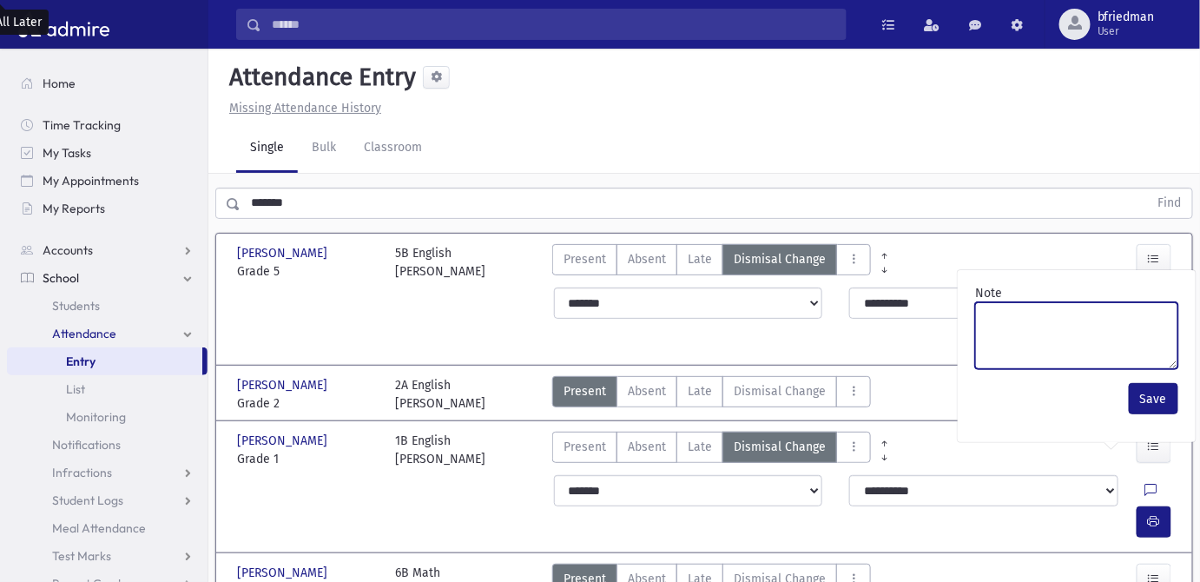
click at [1067, 362] on textarea "Note" at bounding box center [1076, 335] width 203 height 67
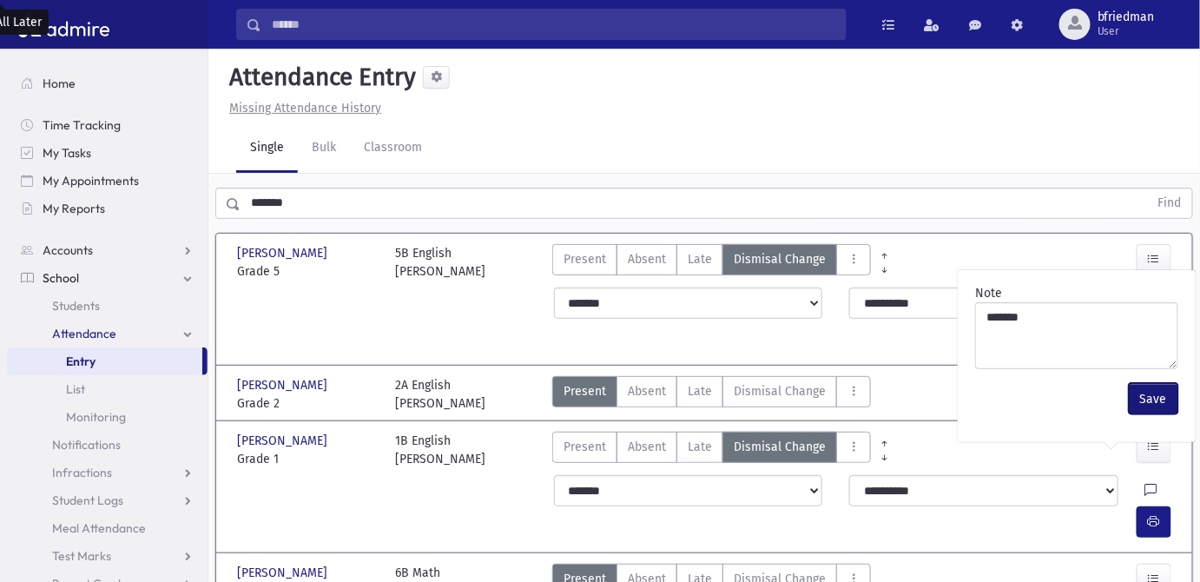
click at [1157, 392] on button "Save" at bounding box center [1153, 398] width 49 height 31
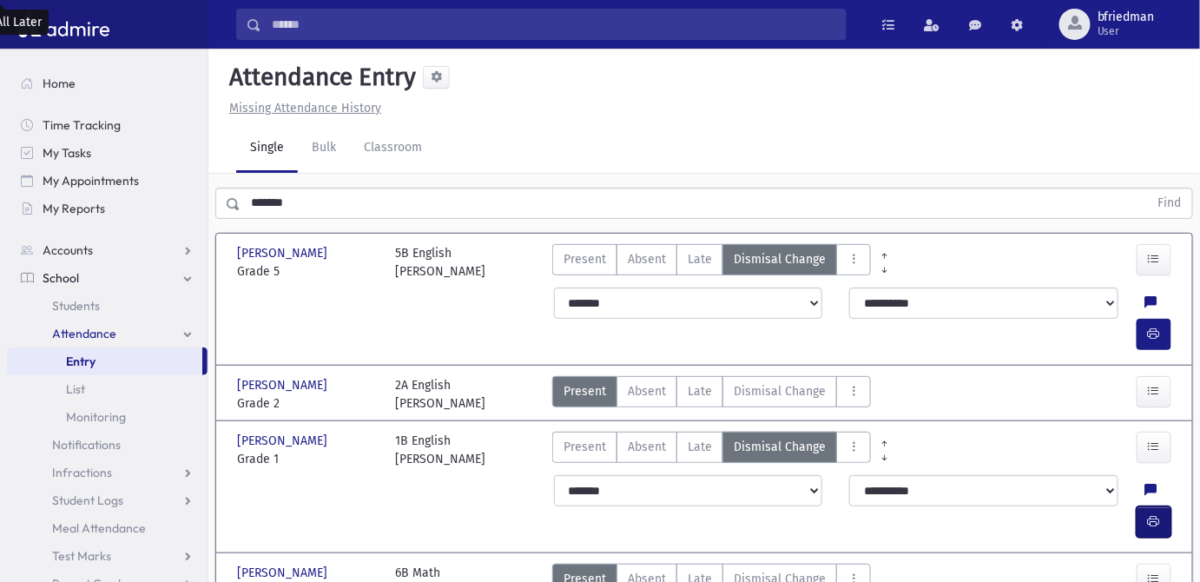
click at [1157, 514] on icon "button" at bounding box center [1154, 521] width 12 height 15
drag, startPoint x: 345, startPoint y: 201, endPoint x: -236, endPoint y: 125, distance: 585.9
click at [0, 125] on html "Search Results All Accounts Students" at bounding box center [600, 291] width 1200 height 582
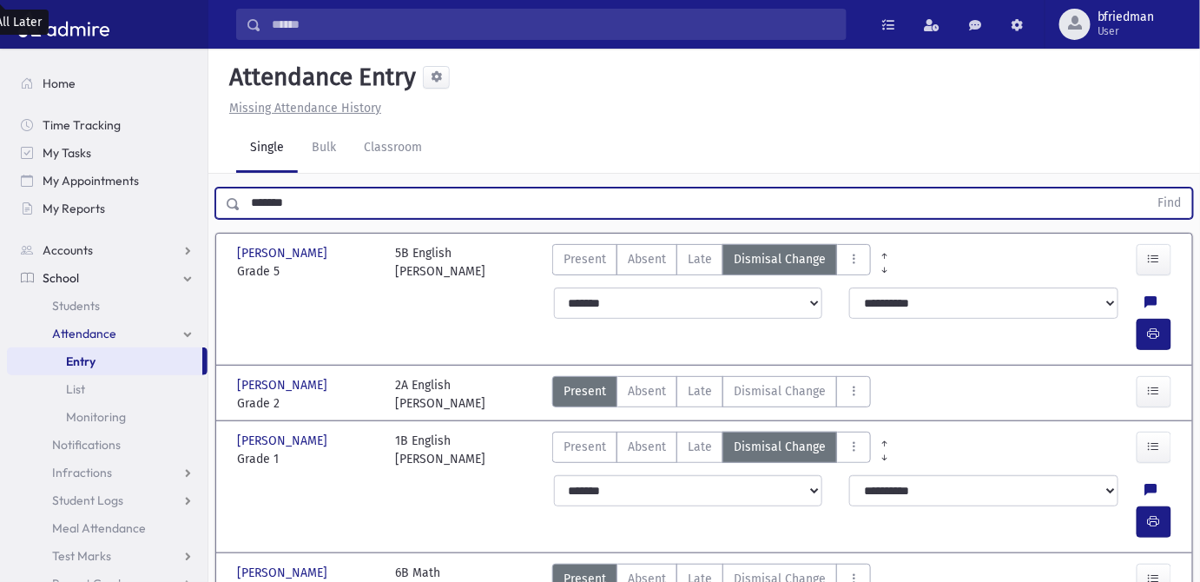
click at [1148, 188] on button "Find" at bounding box center [1170, 203] width 44 height 30
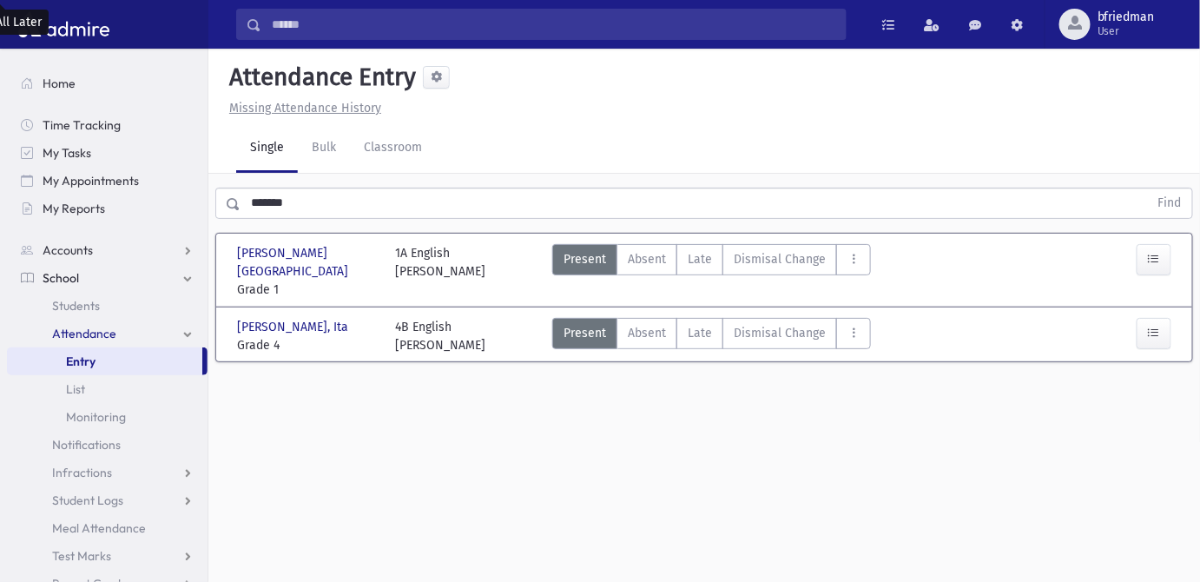
drag, startPoint x: 750, startPoint y: 250, endPoint x: 940, endPoint y: 318, distance: 201.9
click at [774, 261] on span "Dismisal Change" at bounding box center [780, 259] width 92 height 18
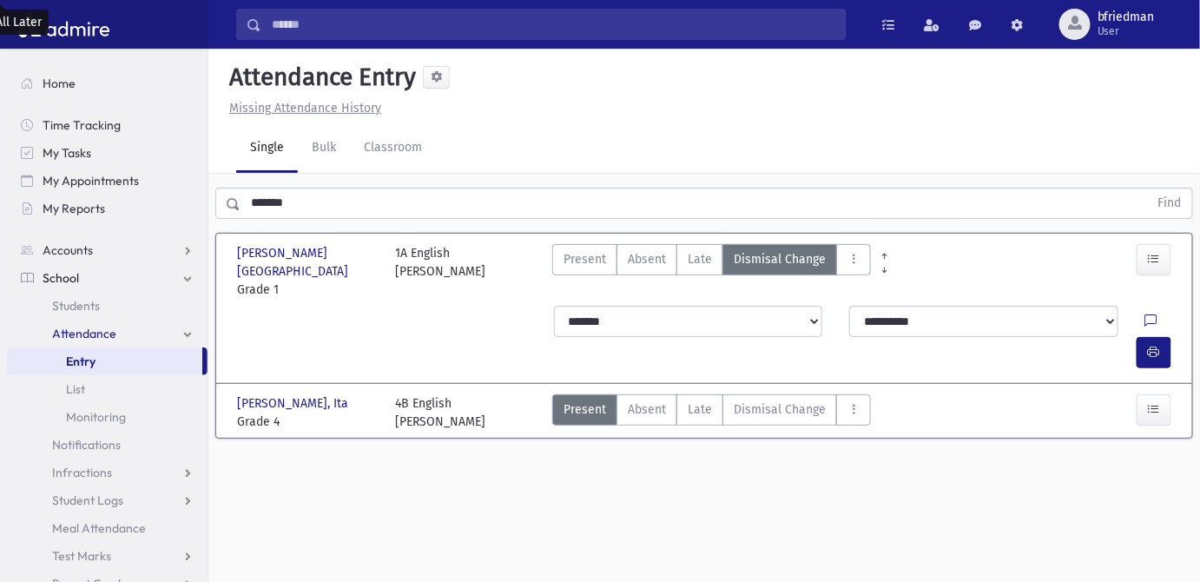
click at [1124, 384] on div "[PERSON_NAME], [PERSON_NAME], Ita Grade 4 Grade 4 4B English [PERSON_NAME] Pres…" at bounding box center [704, 411] width 948 height 54
click at [1145, 314] on icon at bounding box center [1151, 321] width 12 height 15
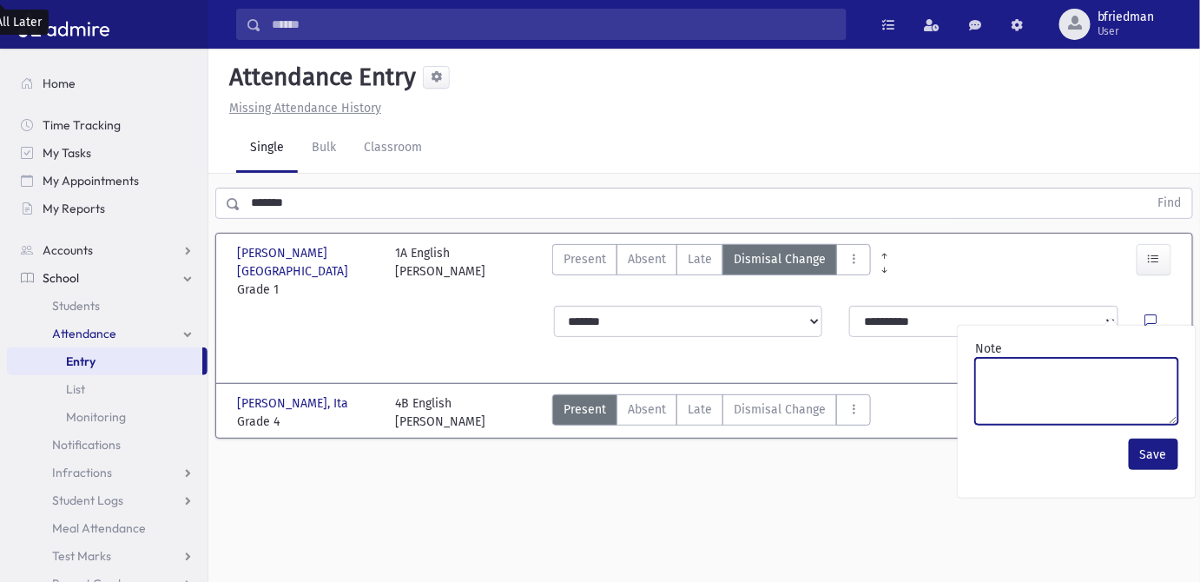
click at [1122, 371] on textarea "Note" at bounding box center [1076, 391] width 203 height 67
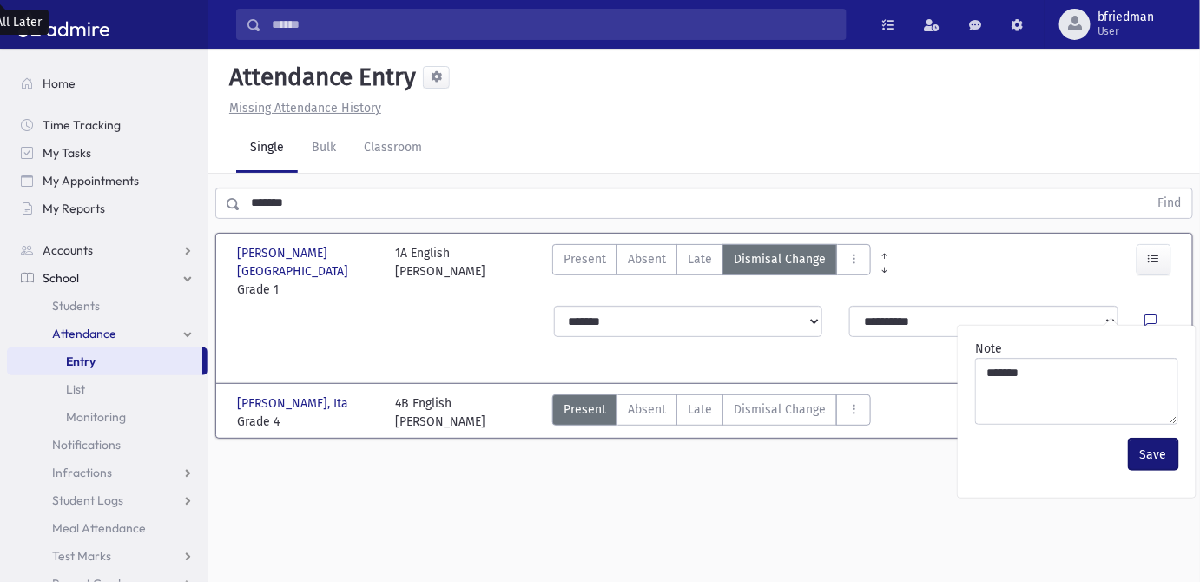
click at [1160, 452] on button "Save" at bounding box center [1153, 453] width 49 height 31
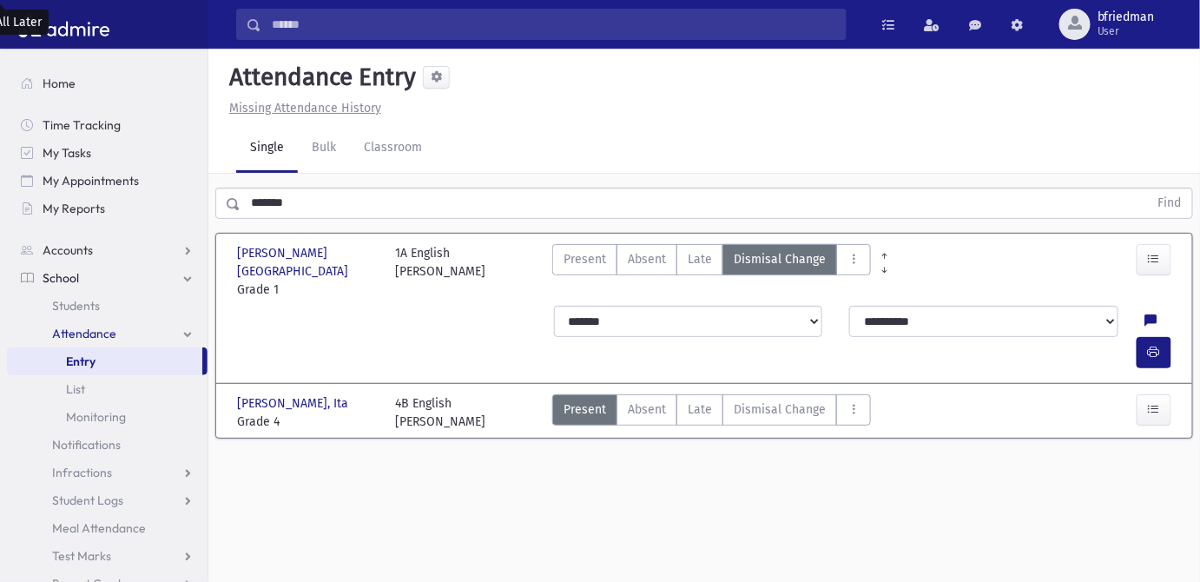
click at [1145, 306] on div at bounding box center [1161, 321] width 33 height 31
click at [1146, 337] on button "button" at bounding box center [1154, 352] width 35 height 31
click at [761, 400] on span "Dismisal Change" at bounding box center [780, 409] width 92 height 18
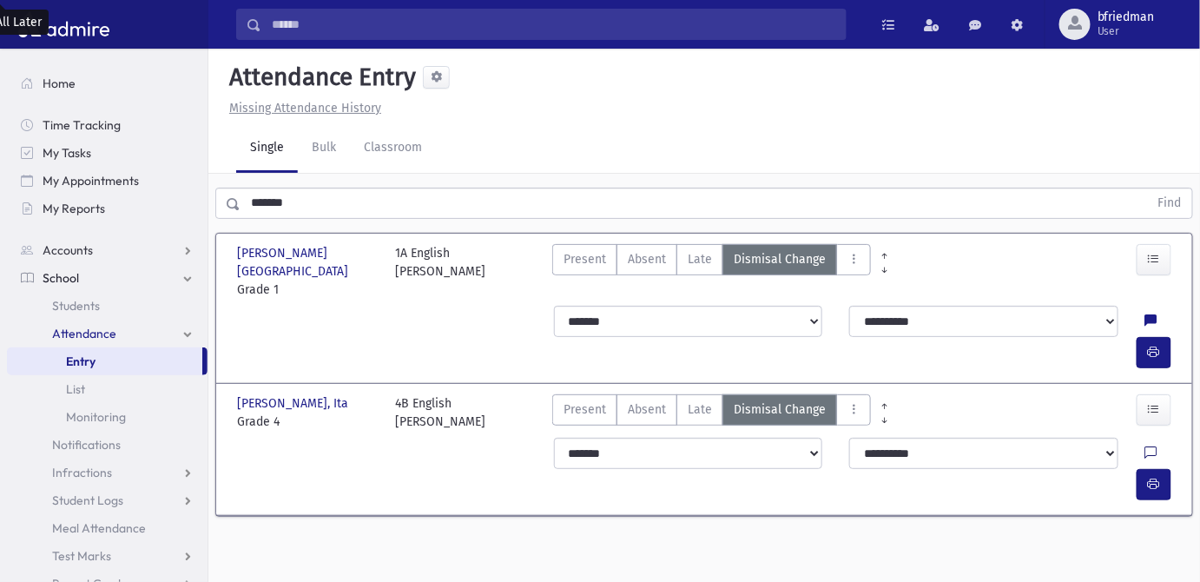
click at [1145, 446] on icon at bounding box center [1151, 453] width 12 height 15
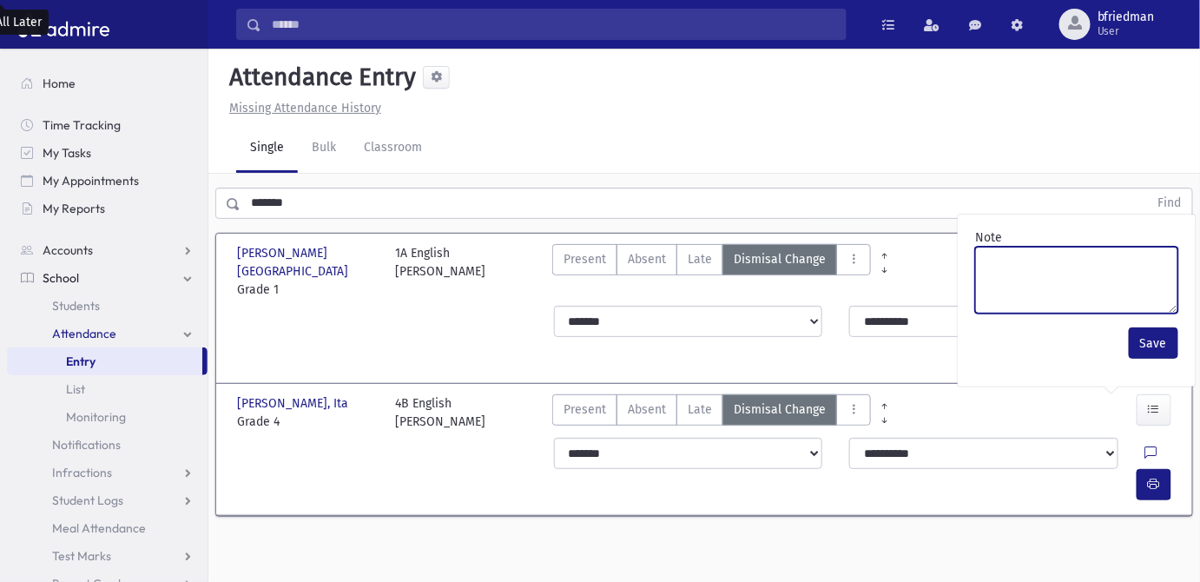
click at [1081, 284] on textarea "Note" at bounding box center [1076, 280] width 203 height 67
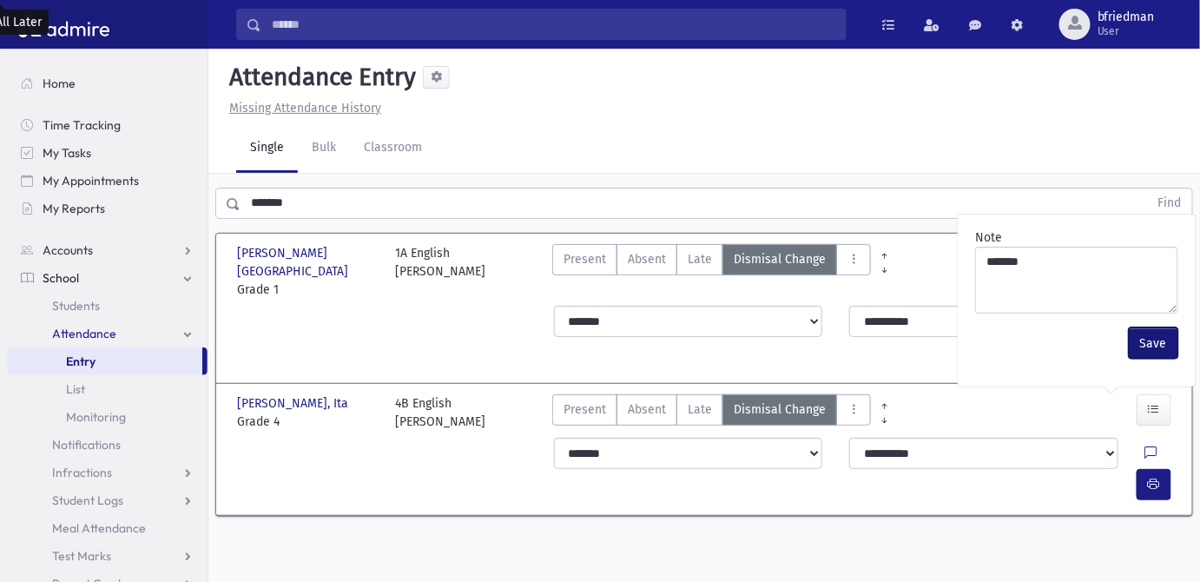
drag, startPoint x: 1160, startPoint y: 333, endPoint x: 1154, endPoint y: 379, distance: 45.6
click at [1159, 339] on button "Save" at bounding box center [1153, 342] width 49 height 31
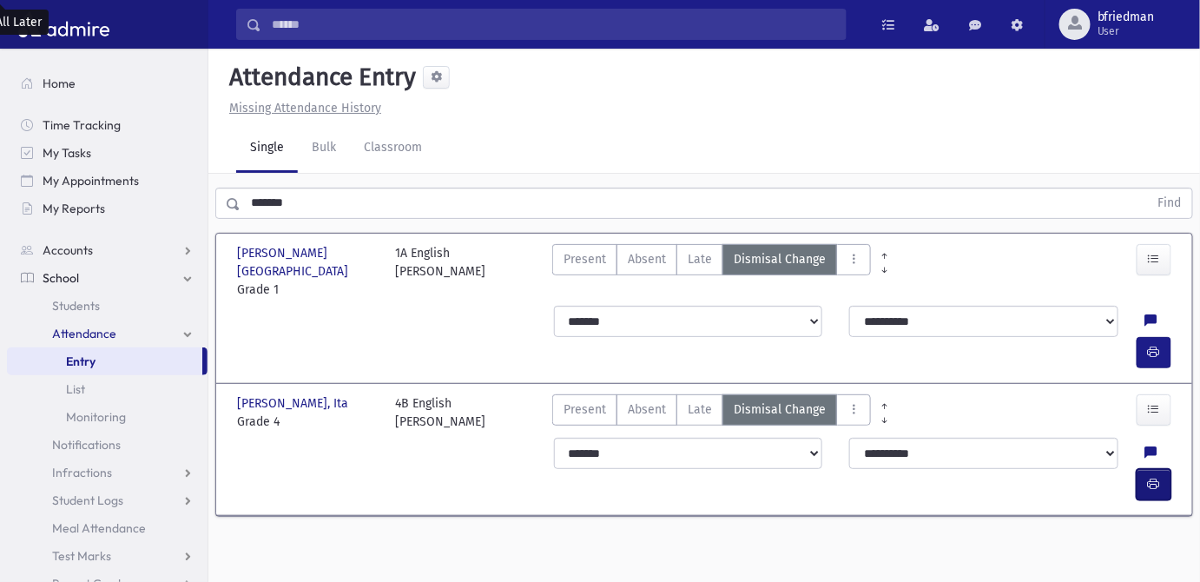
click at [1150, 477] on icon "button" at bounding box center [1154, 484] width 12 height 15
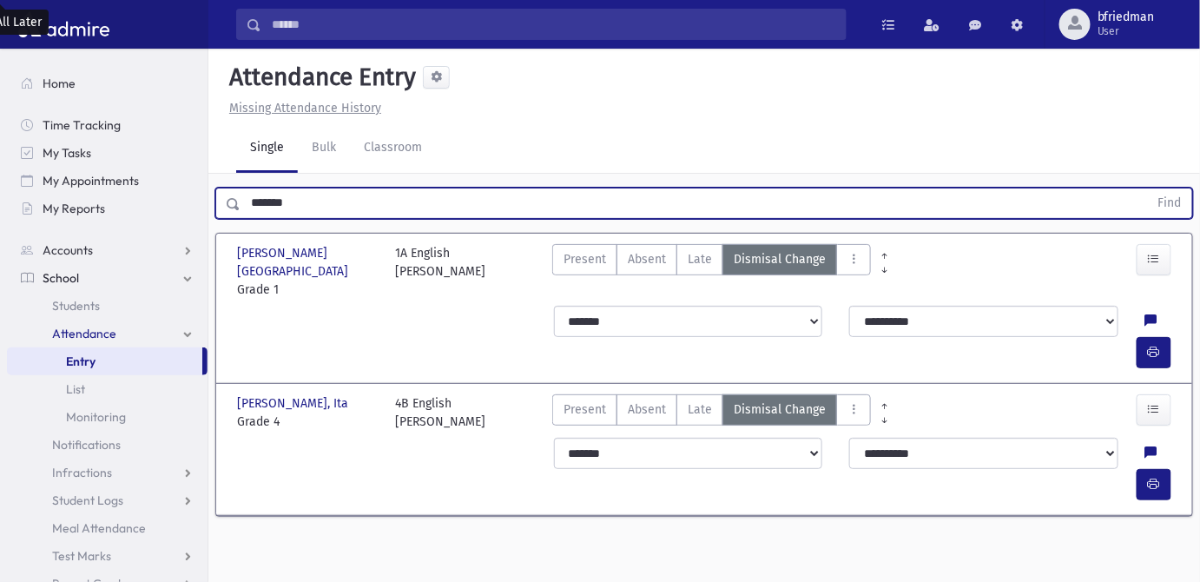
drag, startPoint x: 254, startPoint y: 206, endPoint x: -471, endPoint y: 105, distance: 732.0
click at [0, 105] on html "Search Results All Accounts Students" at bounding box center [600, 291] width 1200 height 582
type input "*******"
click at [1148, 188] on button "Find" at bounding box center [1170, 203] width 44 height 30
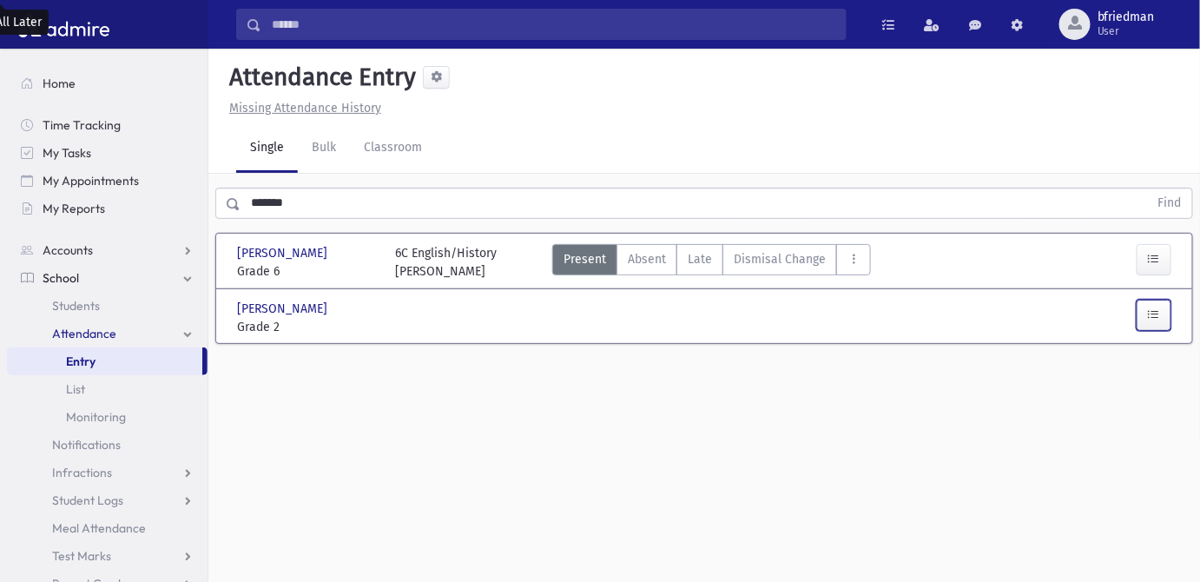
click at [1150, 314] on icon "button" at bounding box center [1154, 314] width 12 height 15
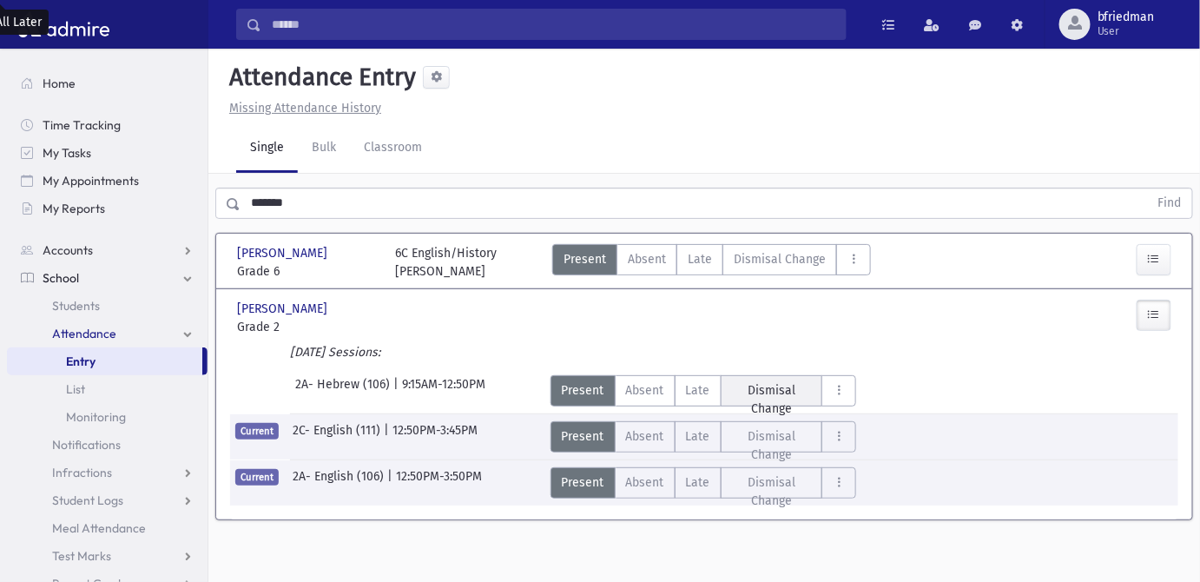
click at [775, 392] on span "Dismisal Change" at bounding box center [772, 399] width 80 height 36
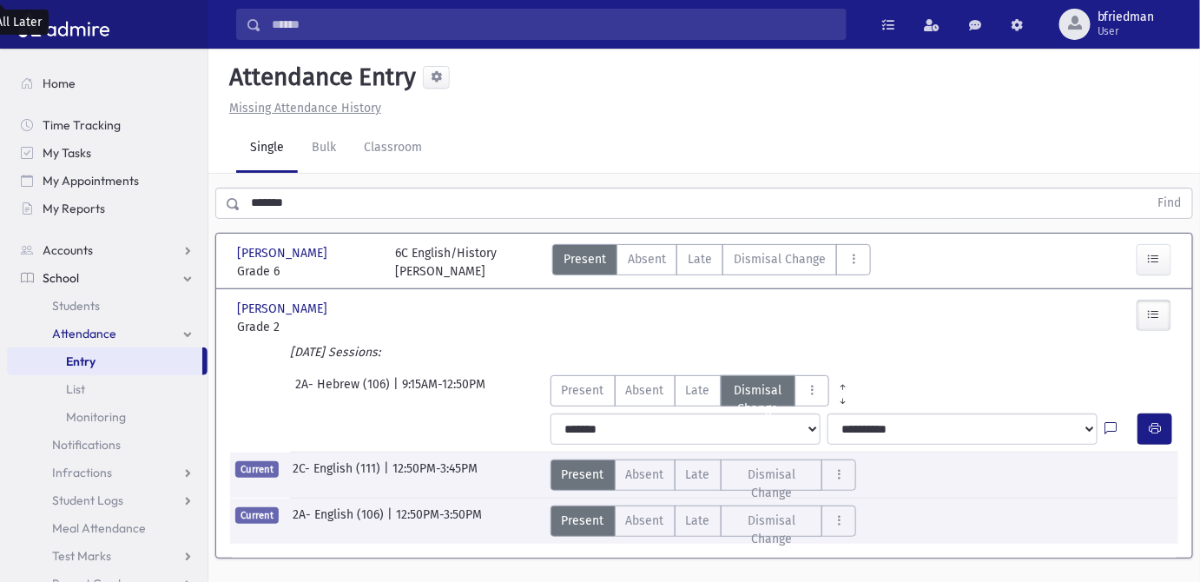
click at [1111, 427] on icon at bounding box center [1110, 429] width 12 height 15
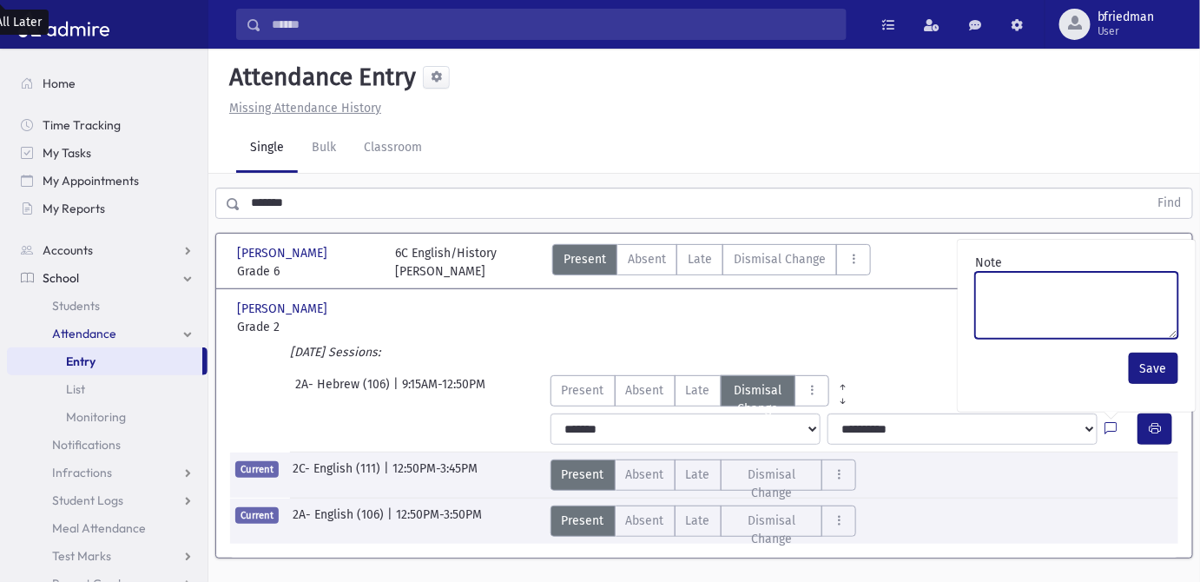
click at [1090, 313] on textarea "Note" at bounding box center [1076, 305] width 203 height 67
paste textarea "*******"
type textarea "*******"
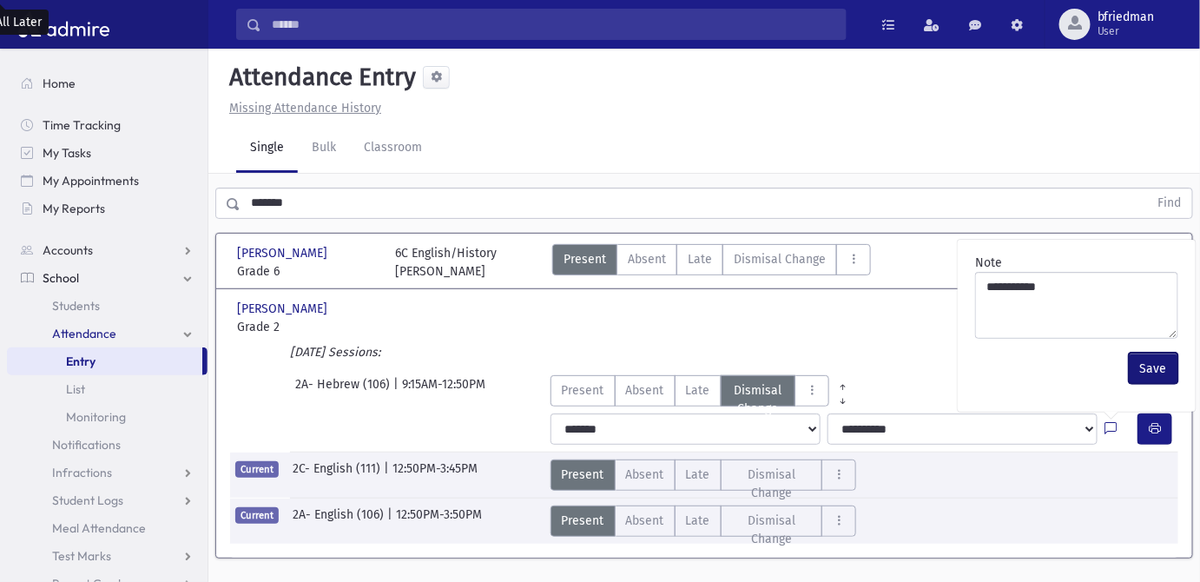
click at [1165, 366] on button "Save" at bounding box center [1153, 368] width 49 height 31
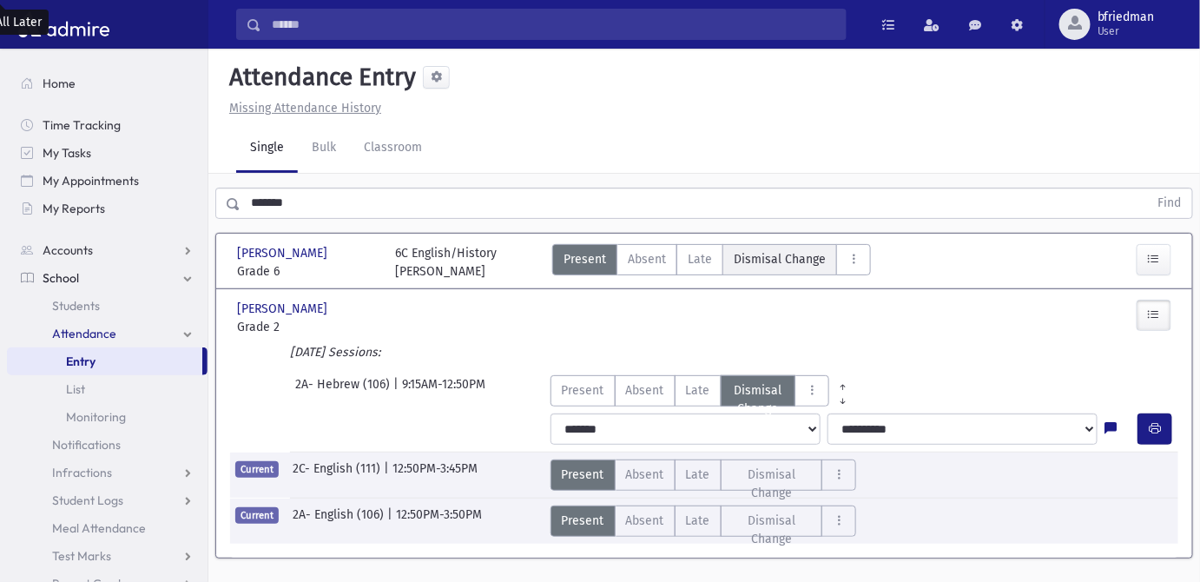
click at [791, 257] on span "Dismisal Change" at bounding box center [780, 259] width 92 height 18
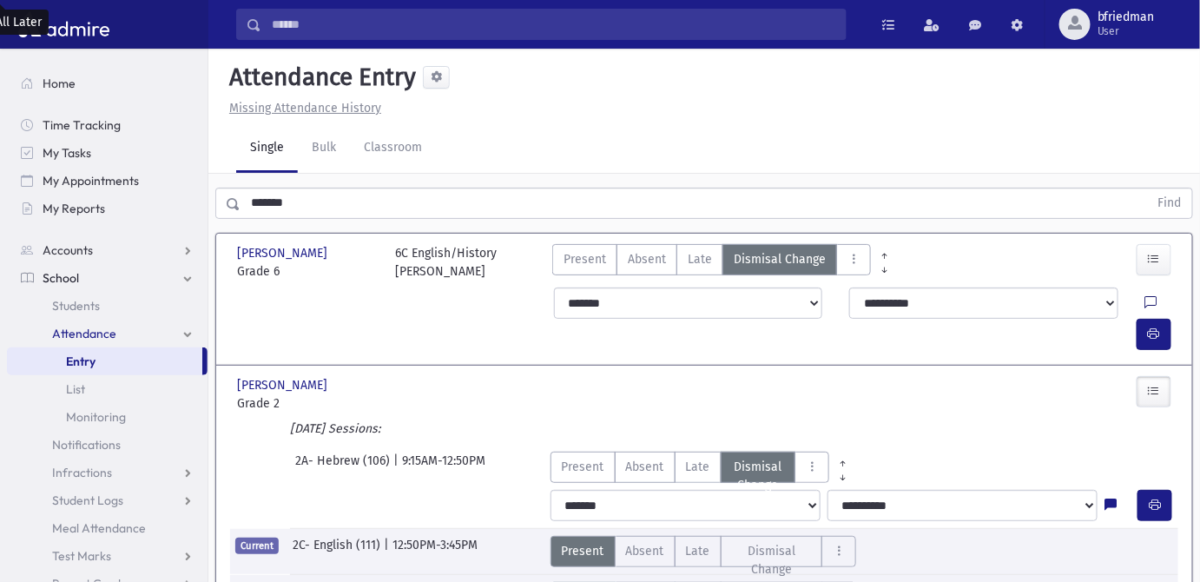
click at [1145, 299] on icon at bounding box center [1151, 303] width 12 height 15
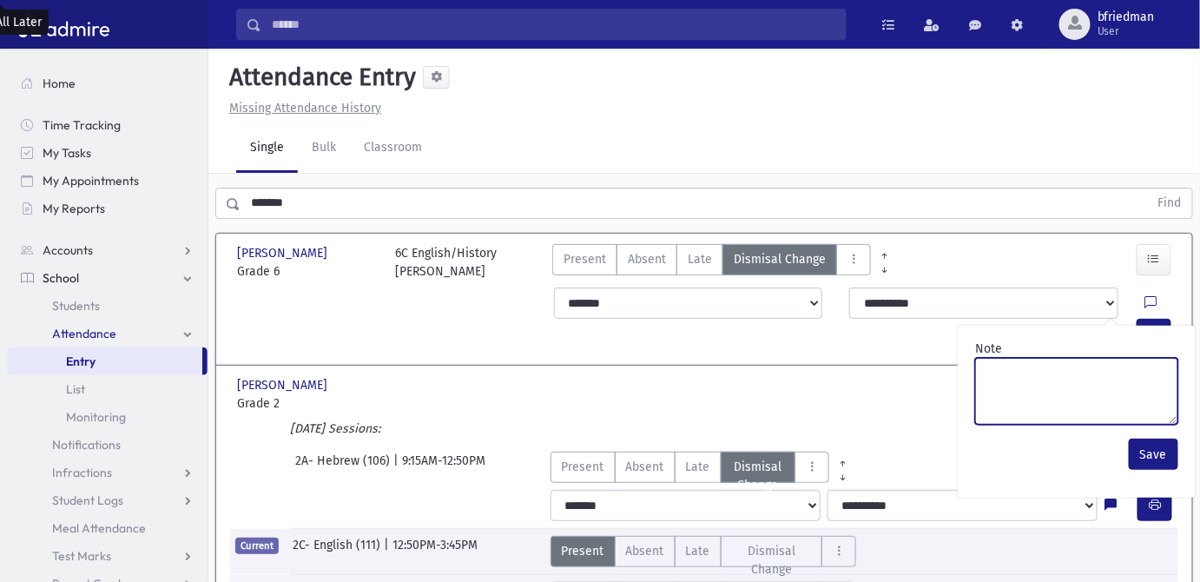
click at [1118, 376] on textarea "Note" at bounding box center [1076, 391] width 203 height 67
type textarea "********"
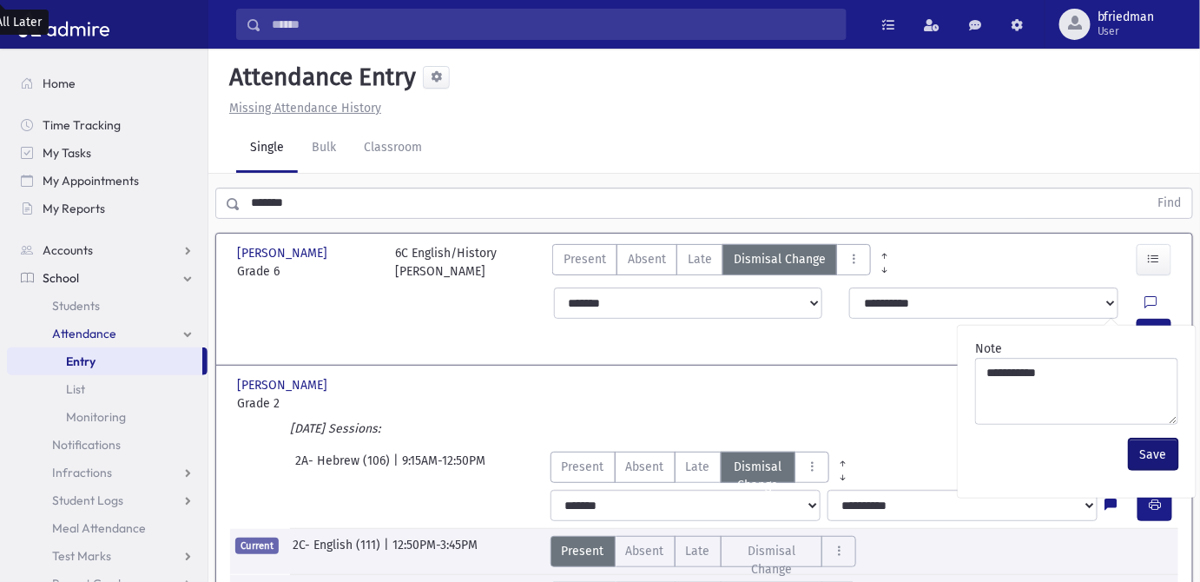
click at [1148, 455] on button "Save" at bounding box center [1153, 453] width 49 height 31
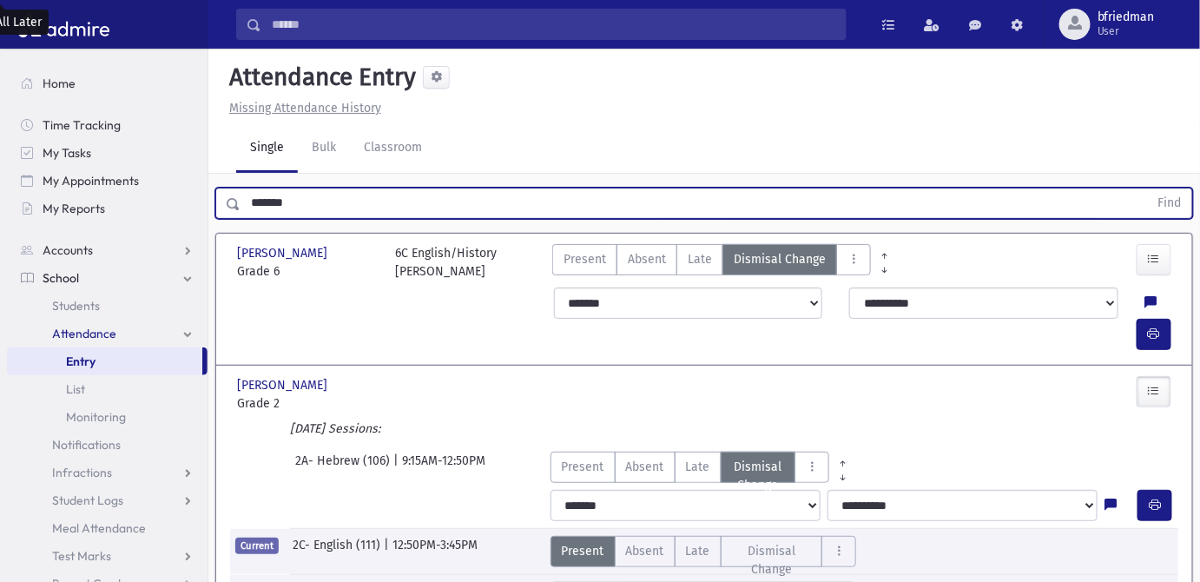
drag, startPoint x: 24, startPoint y: 155, endPoint x: -188, endPoint y: 83, distance: 224.3
click at [0, 83] on html "Search Results All Accounts Students" at bounding box center [600, 291] width 1200 height 582
type input "*******"
click at [1148, 188] on button "Find" at bounding box center [1170, 203] width 44 height 30
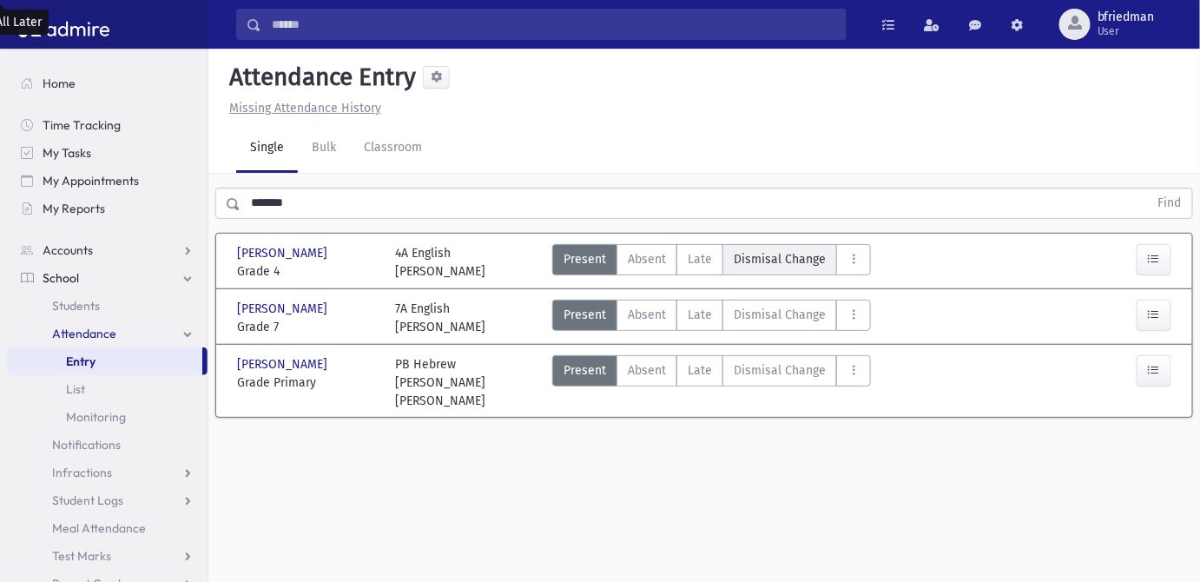
click at [761, 260] on span "Dismisal Change" at bounding box center [780, 259] width 92 height 18
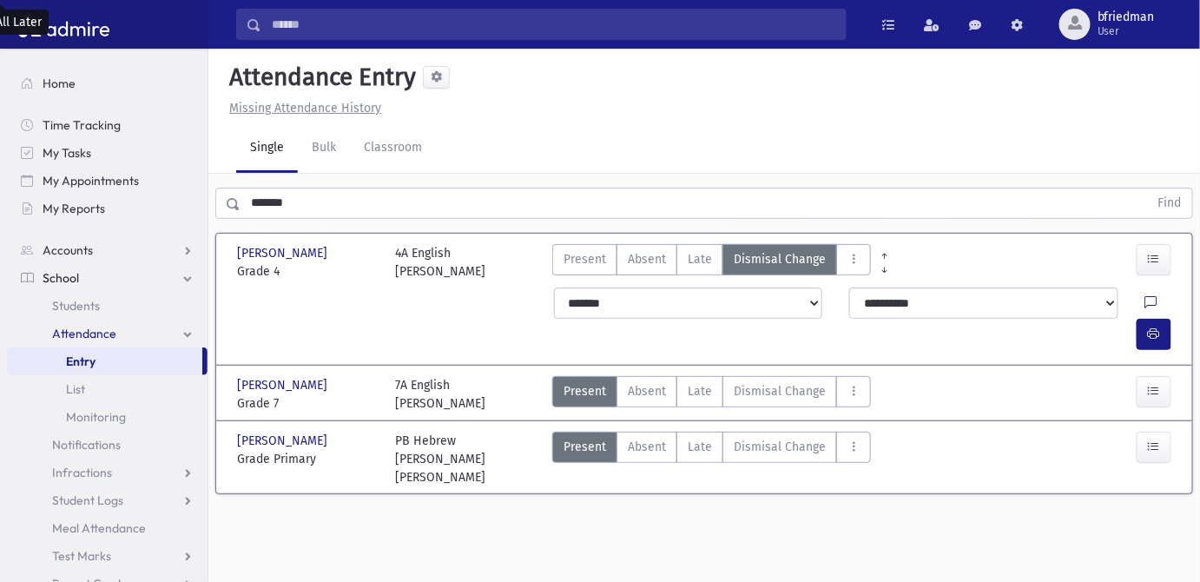
click at [1102, 376] on div at bounding box center [1140, 394] width 79 height 36
click at [1145, 300] on icon at bounding box center [1151, 303] width 12 height 15
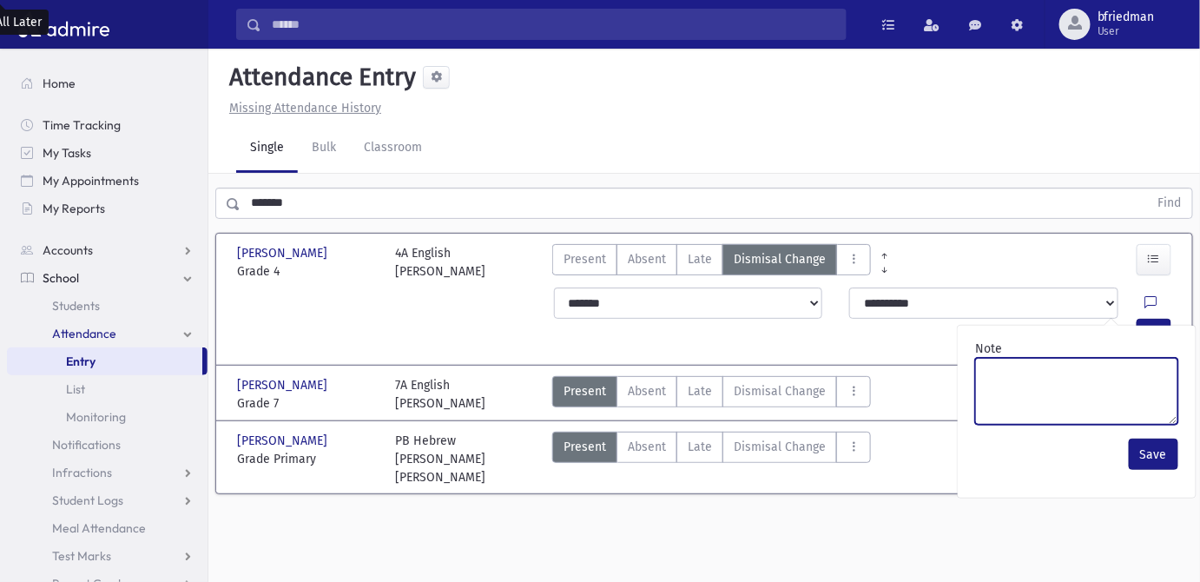
click at [1103, 380] on textarea "Note" at bounding box center [1076, 391] width 203 height 67
paste textarea "*******"
type textarea "*******"
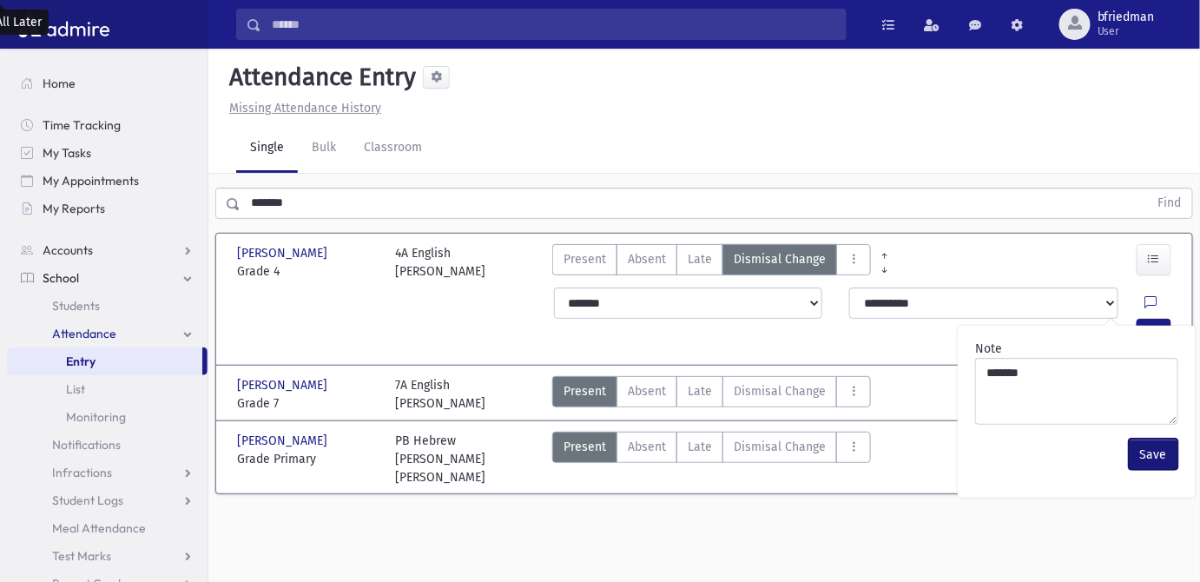
click at [1153, 452] on button "Save" at bounding box center [1153, 453] width 49 height 31
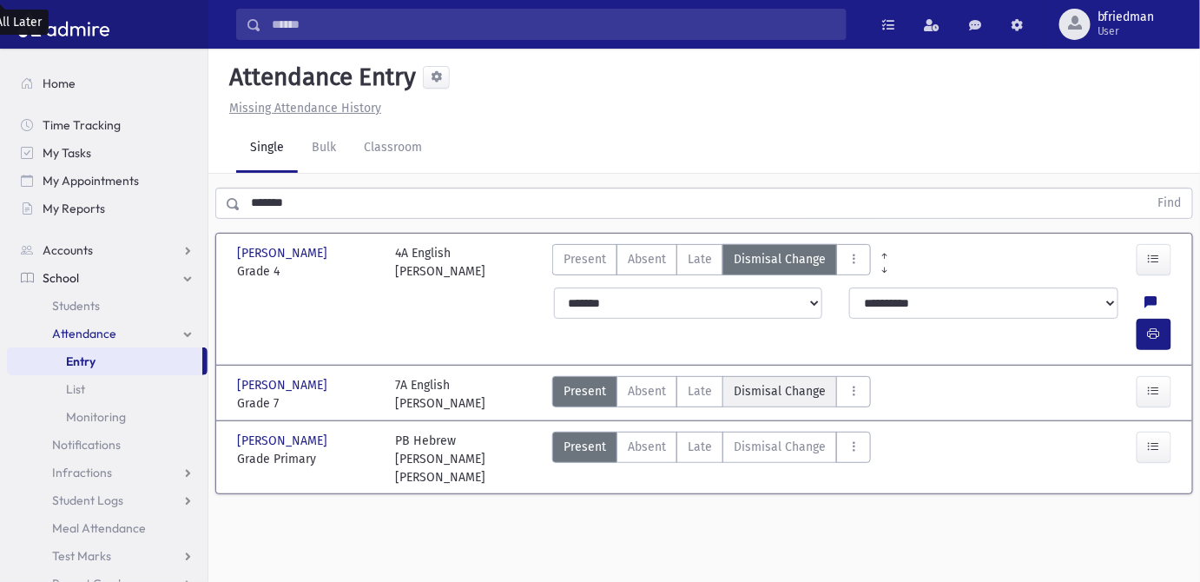
click at [796, 382] on span "Dismisal Change" at bounding box center [780, 391] width 92 height 18
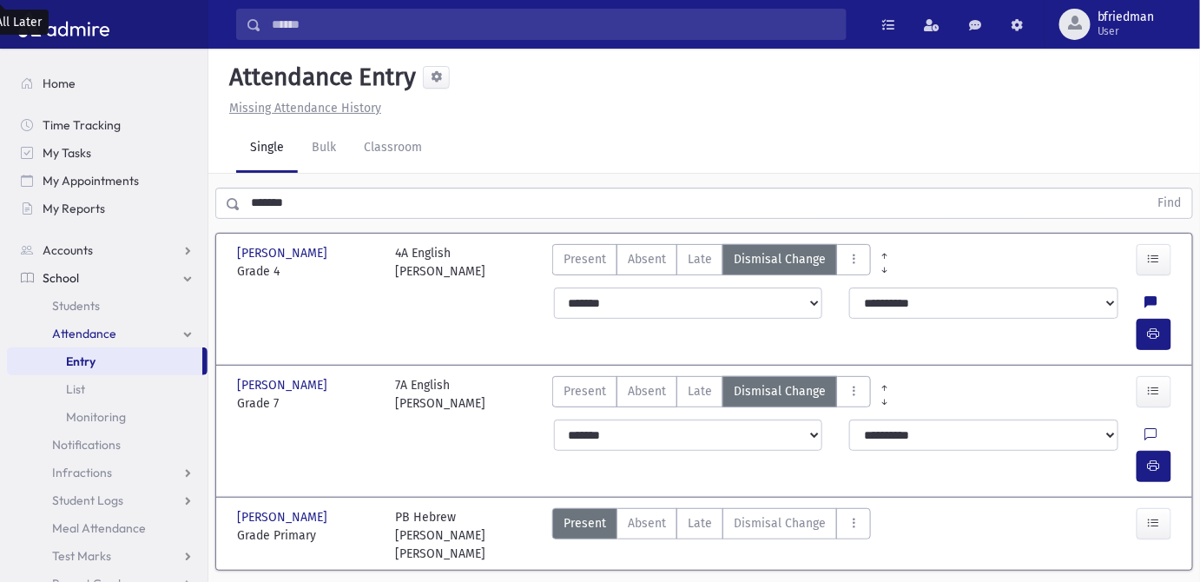
click at [1145, 428] on icon at bounding box center [1151, 435] width 12 height 15
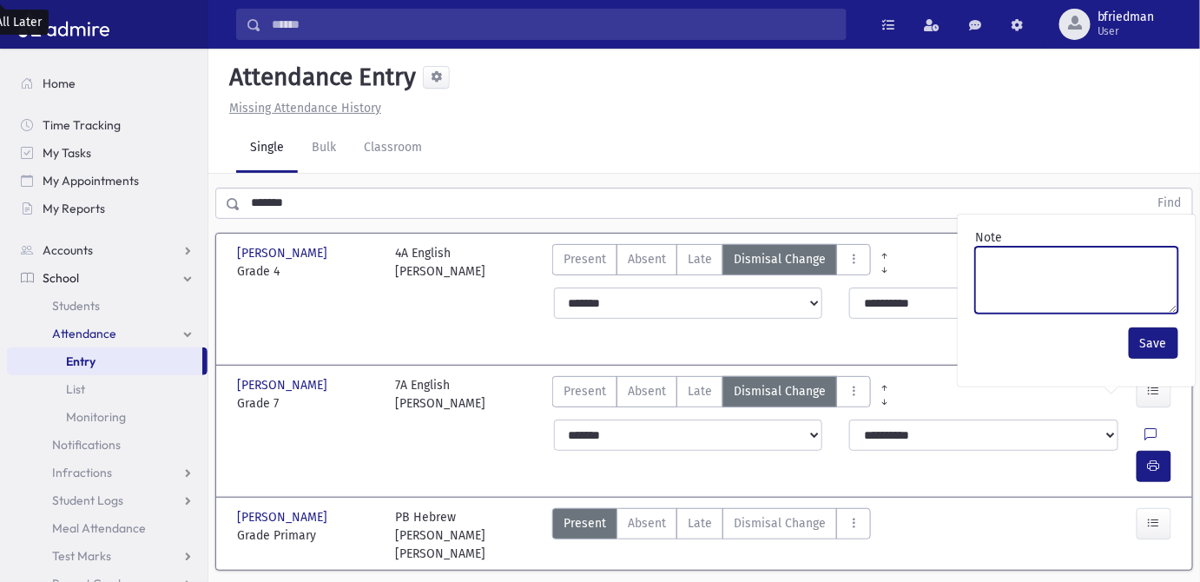
click at [1070, 296] on textarea "Note" at bounding box center [1076, 280] width 203 height 67
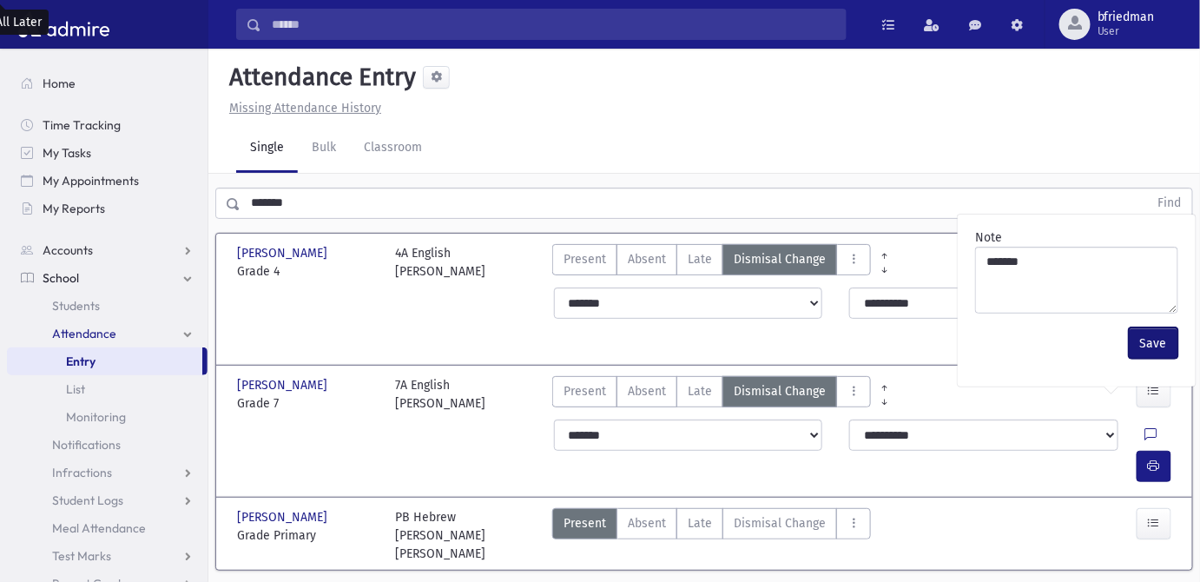
click at [1144, 338] on button "Save" at bounding box center [1153, 342] width 49 height 31
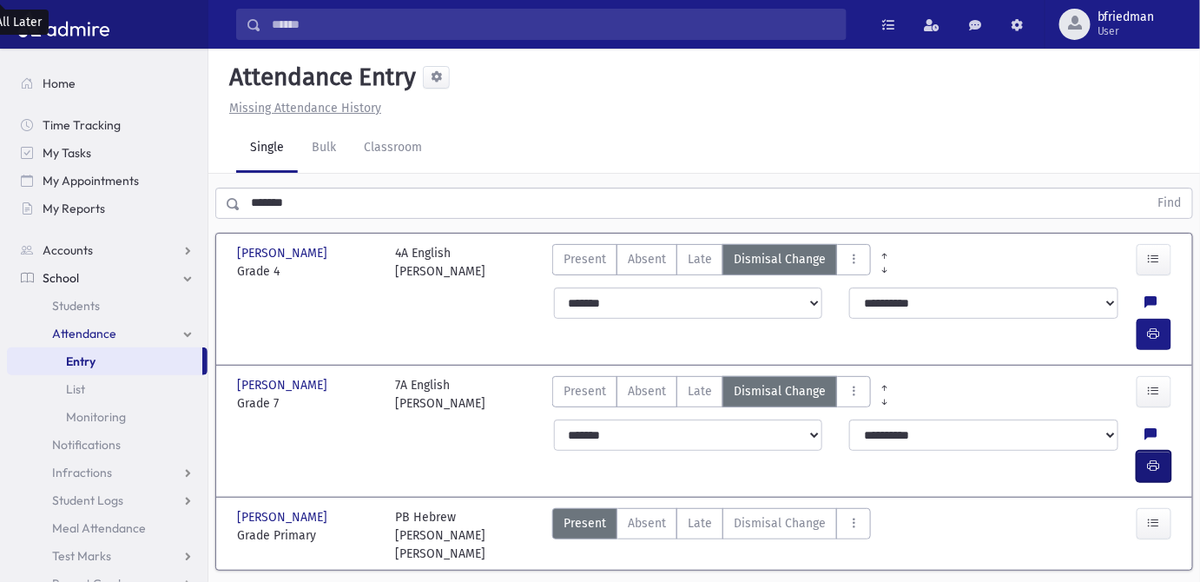
click at [1156, 458] on icon "button" at bounding box center [1154, 465] width 12 height 15
click at [761, 514] on span "Dismisal Change" at bounding box center [780, 523] width 92 height 18
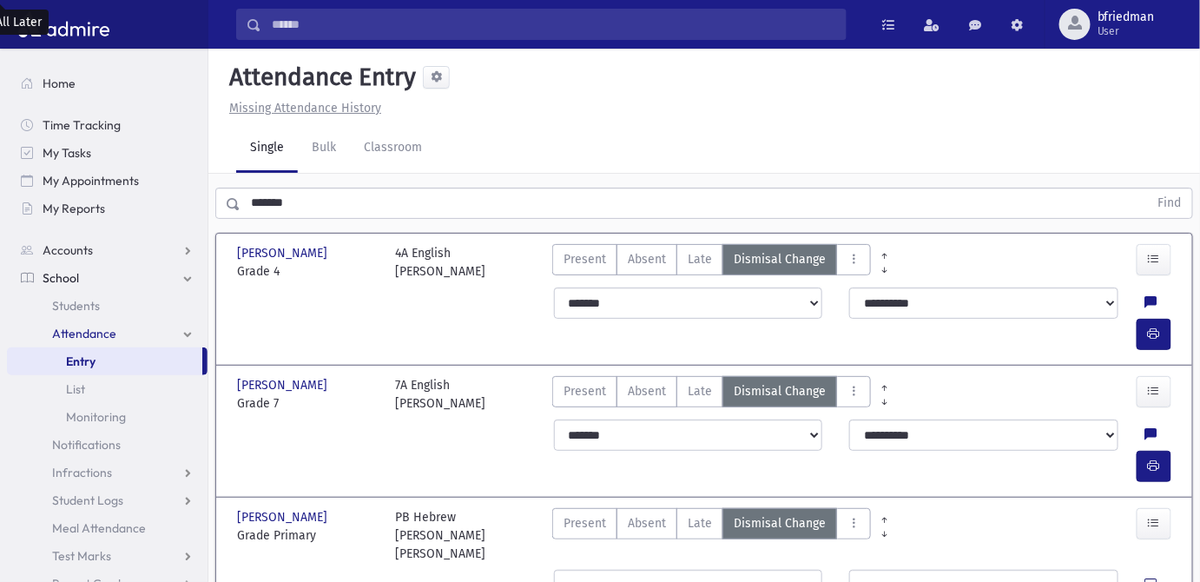
click at [1145, 578] on icon at bounding box center [1151, 585] width 12 height 15
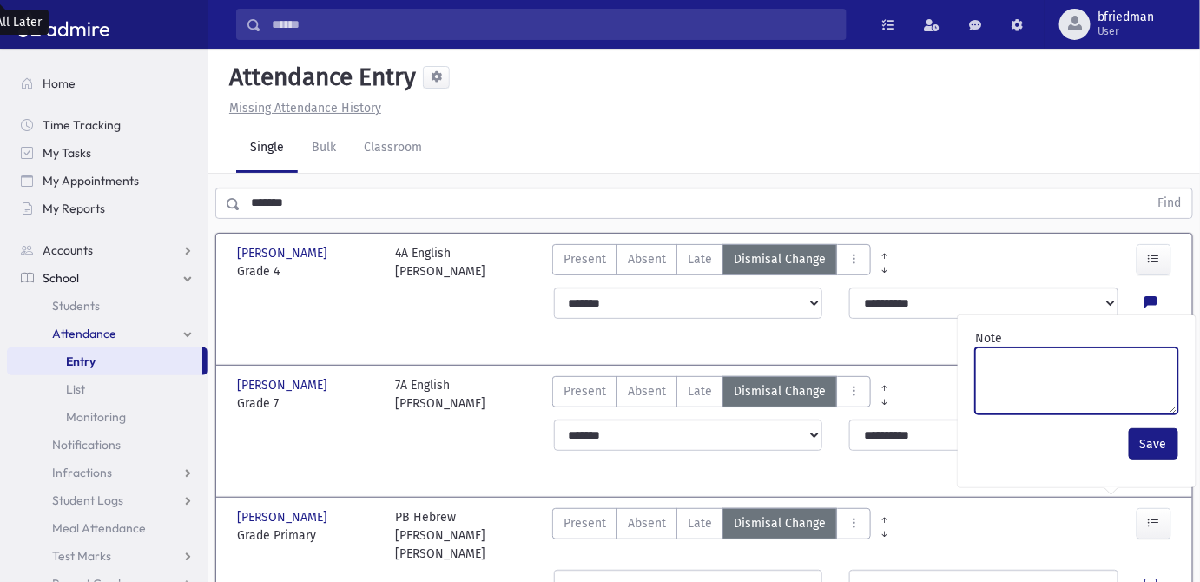
click at [1043, 387] on textarea "Note" at bounding box center [1076, 380] width 203 height 67
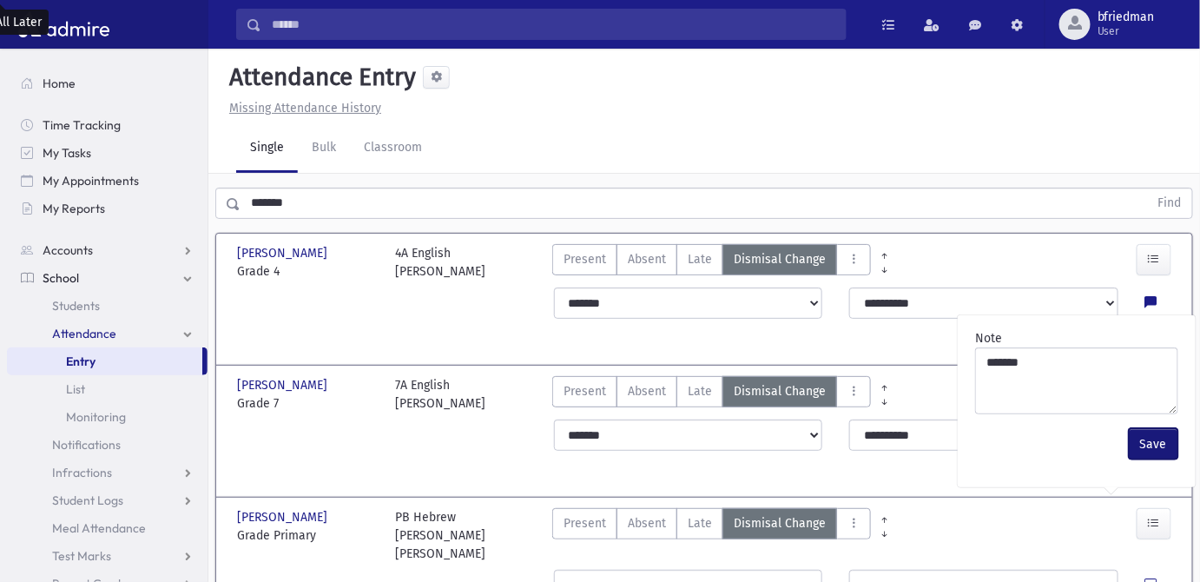
drag, startPoint x: 1162, startPoint y: 444, endPoint x: 1150, endPoint y: 478, distance: 35.7
click at [1157, 444] on button "Save" at bounding box center [1153, 443] width 49 height 31
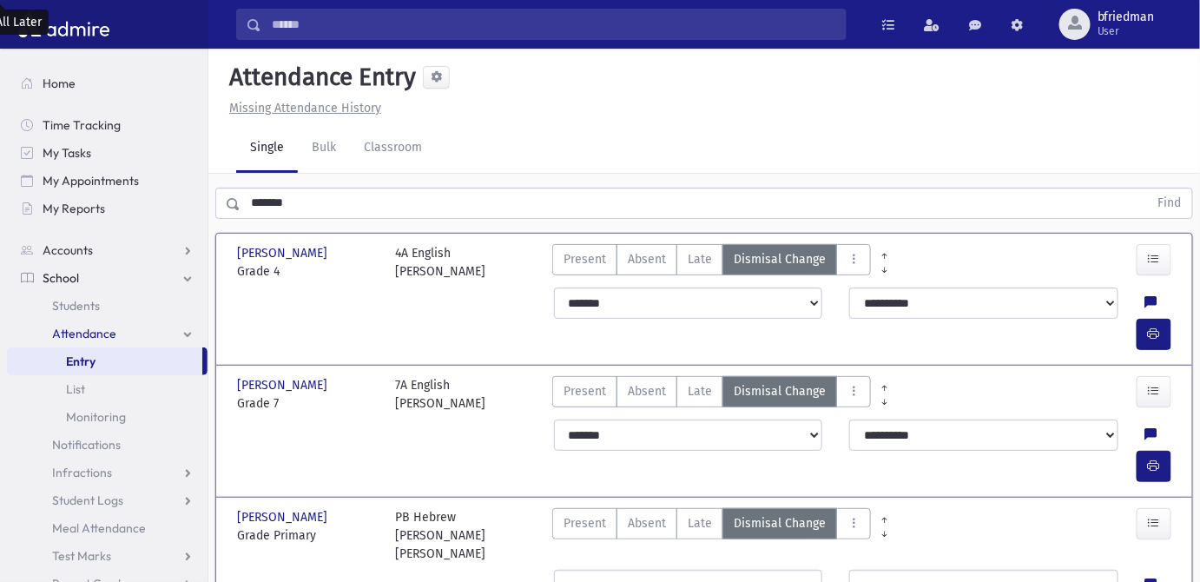
drag, startPoint x: 335, startPoint y: 212, endPoint x: -421, endPoint y: 128, distance: 760.9
click at [0, 128] on html "Search Results All Accounts Students" at bounding box center [600, 291] width 1200 height 582
click at [525, 282] on div "**********" at bounding box center [704, 318] width 966 height 76
click at [1150, 326] on icon "button" at bounding box center [1154, 333] width 12 height 15
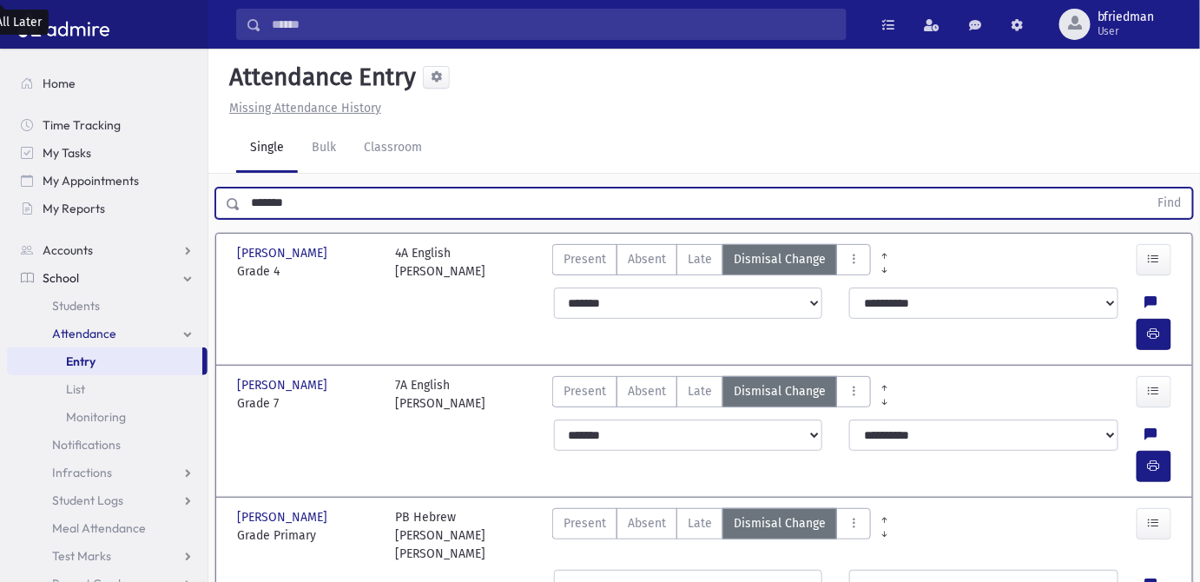
drag, startPoint x: 313, startPoint y: 200, endPoint x: -245, endPoint y: 131, distance: 561.6
click at [0, 131] on html "Search Results All Accounts Students" at bounding box center [600, 291] width 1200 height 582
type input "*****"
click at [1148, 188] on button "Find" at bounding box center [1170, 203] width 44 height 30
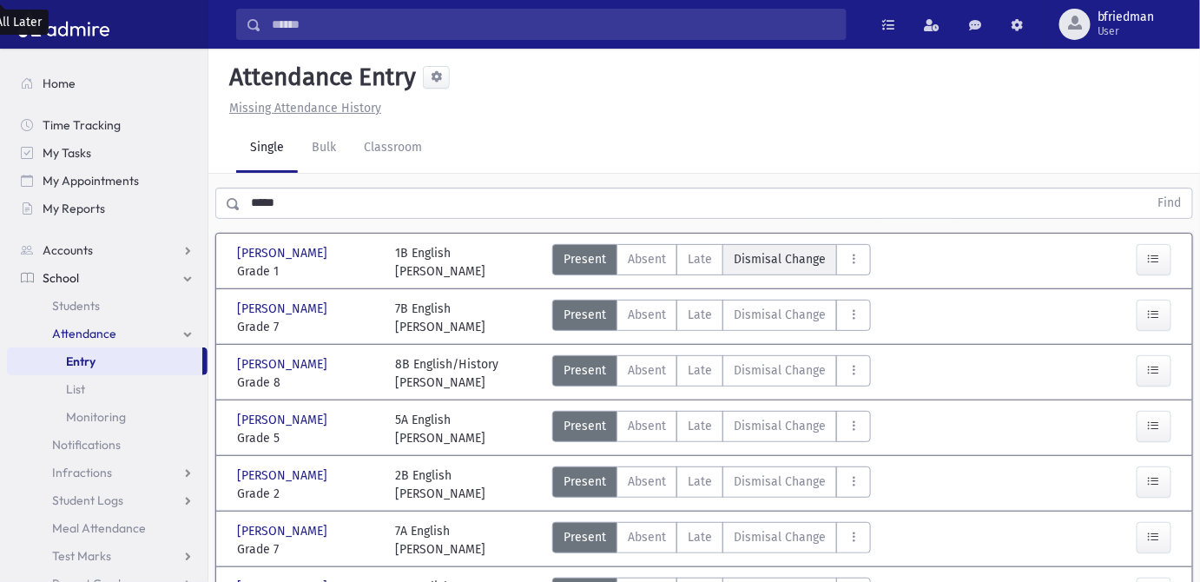
click at [761, 260] on span "Dismisal Change" at bounding box center [780, 259] width 92 height 18
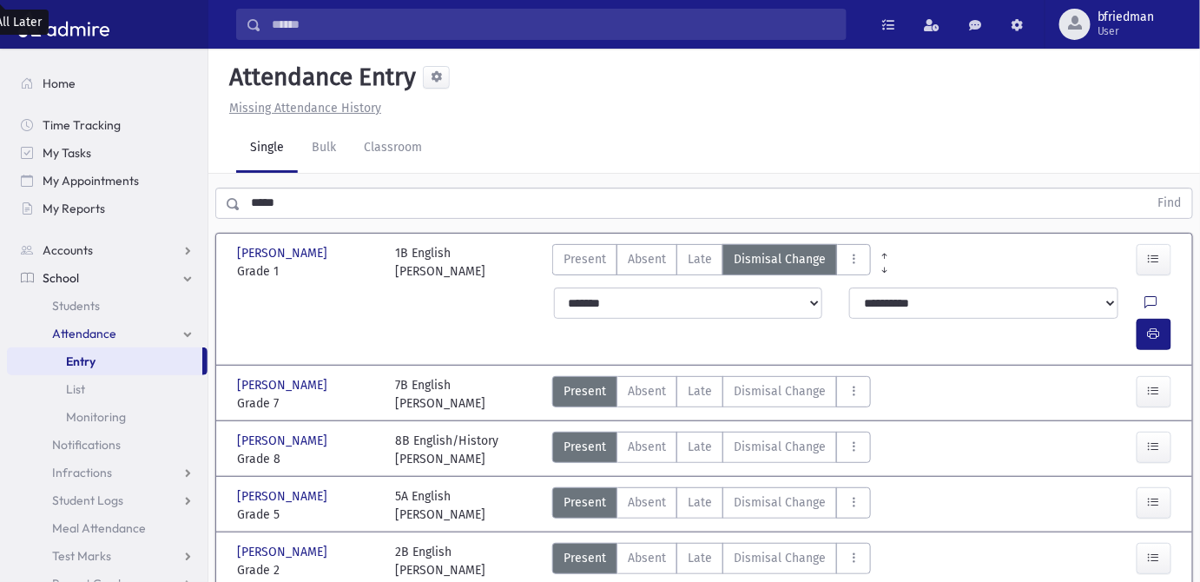
click at [1145, 303] on icon at bounding box center [1151, 303] width 12 height 15
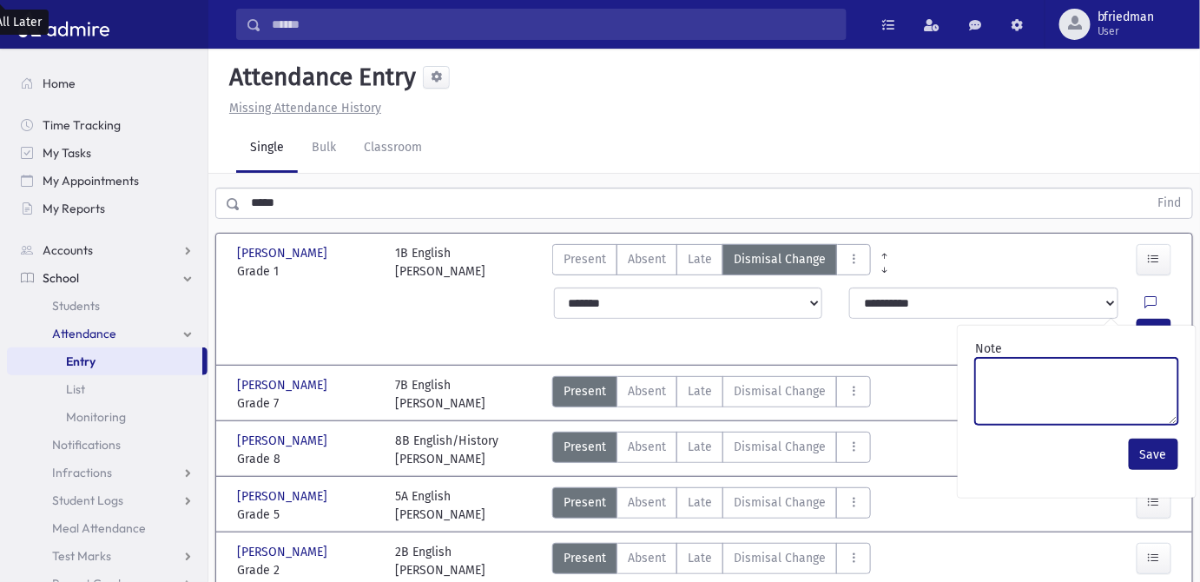
drag, startPoint x: 1127, startPoint y: 379, endPoint x: 1098, endPoint y: 371, distance: 30.8
click at [1098, 371] on textarea "Note" at bounding box center [1076, 391] width 203 height 67
type textarea "**********"
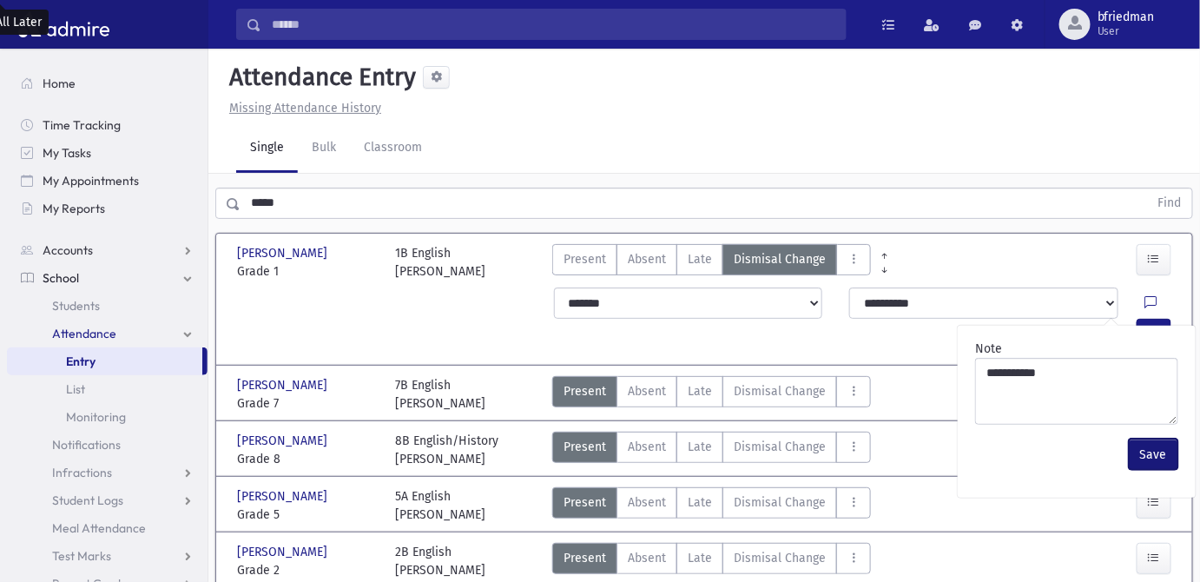
click at [1157, 458] on button "Save" at bounding box center [1153, 453] width 49 height 31
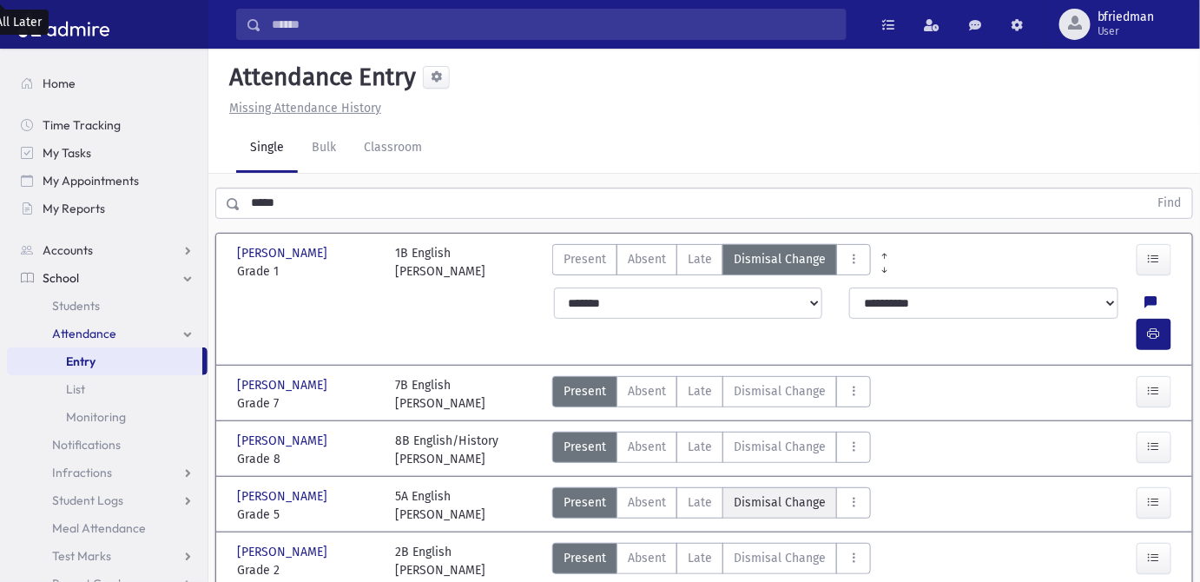
click at [777, 493] on span "Dismisal Change" at bounding box center [780, 502] width 92 height 18
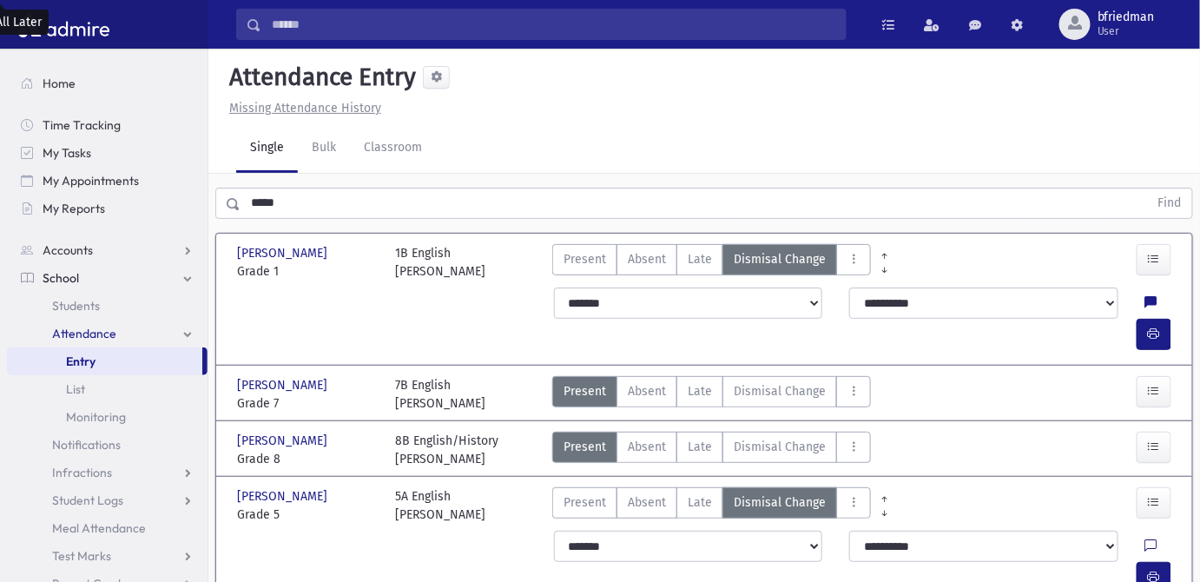
click at [1145, 539] on icon at bounding box center [1151, 546] width 12 height 15
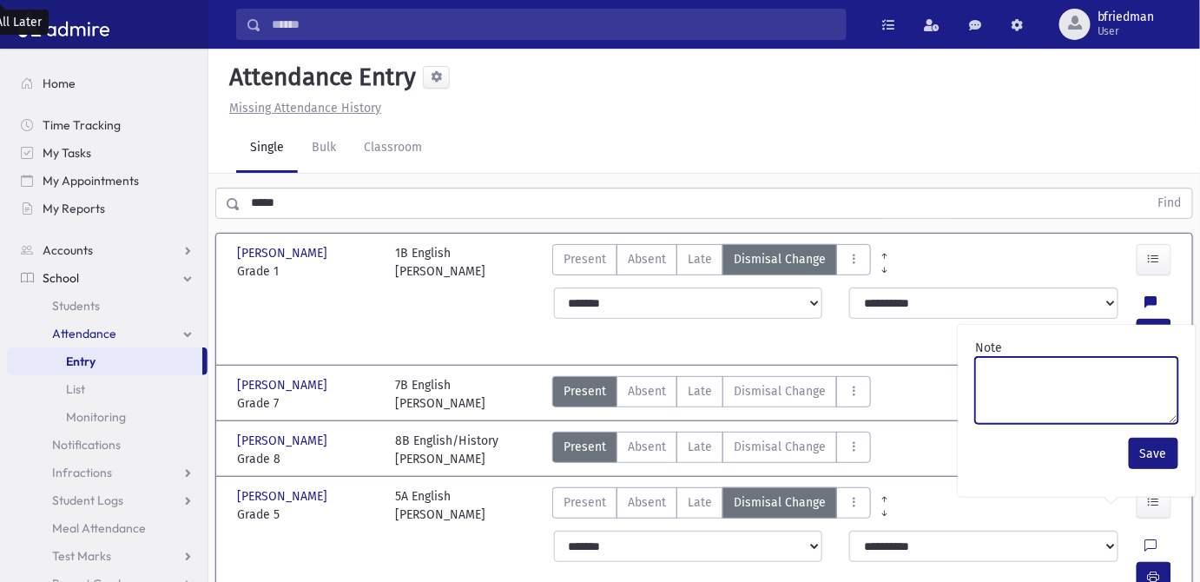
click at [1074, 378] on textarea "Note" at bounding box center [1076, 390] width 203 height 67
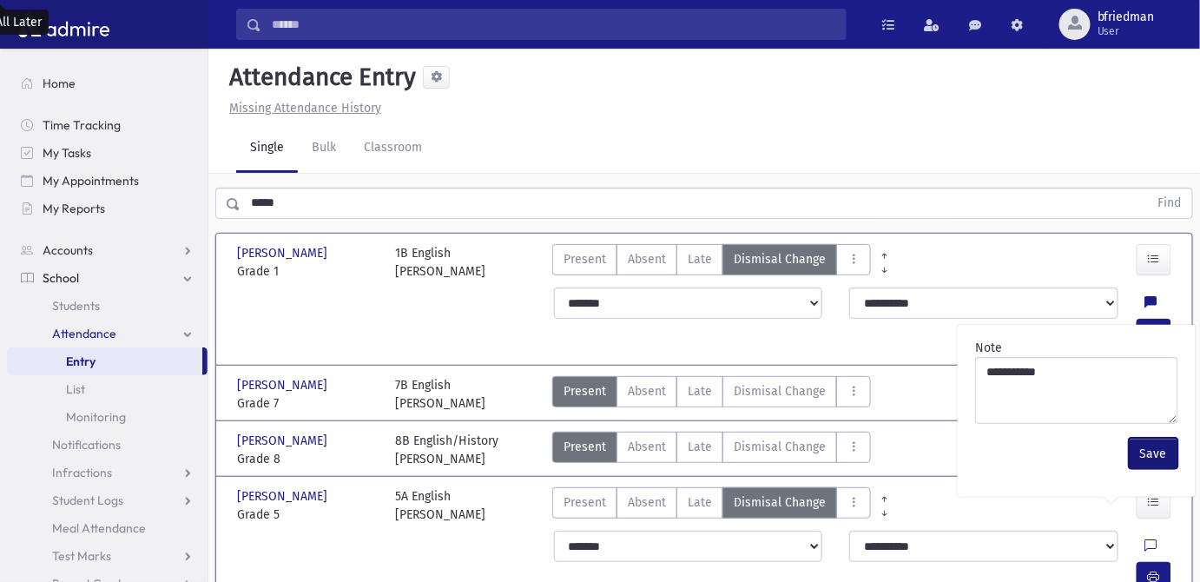
click at [1153, 447] on button "Save" at bounding box center [1153, 453] width 49 height 31
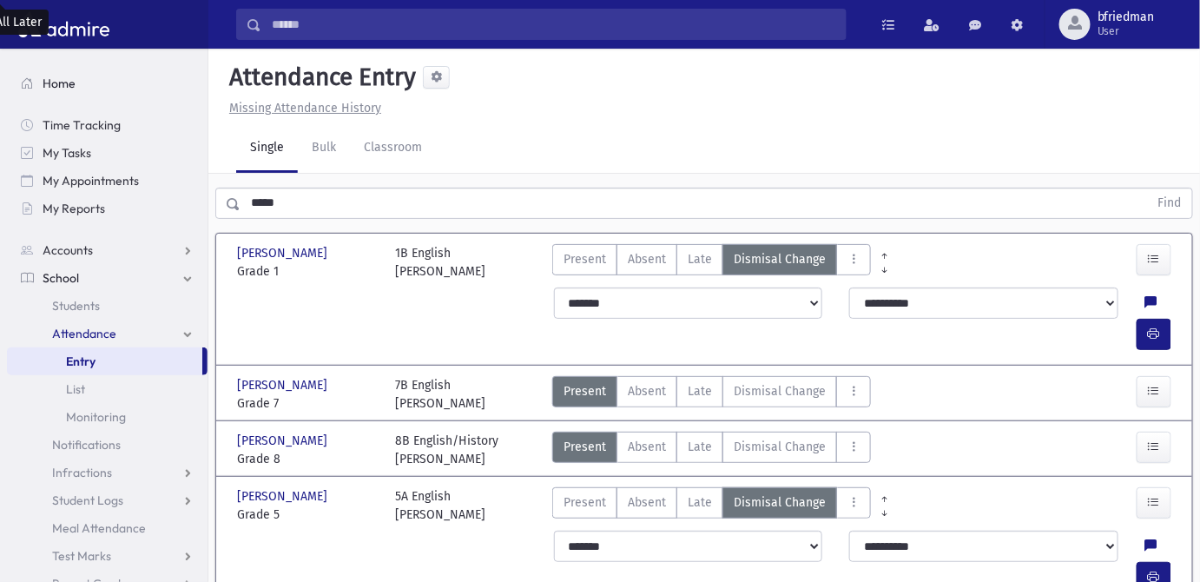
drag, startPoint x: 251, startPoint y: 180, endPoint x: 7, endPoint y: 80, distance: 263.6
click at [54, 102] on div "Search Results All Accounts" at bounding box center [600, 456] width 1200 height 912
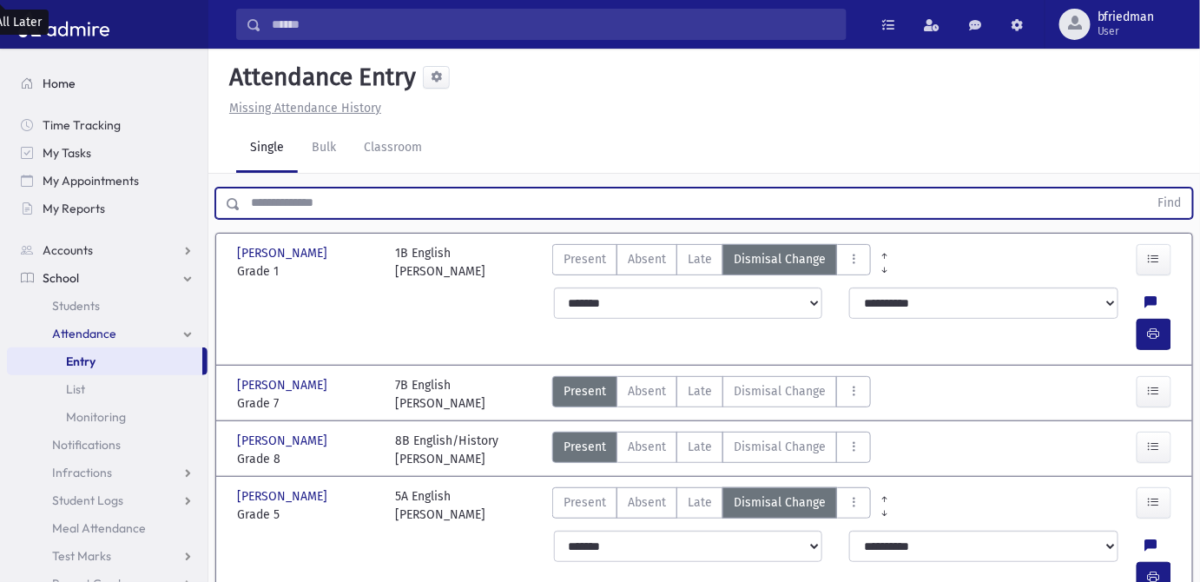
click at [1148, 188] on button "Find" at bounding box center [1170, 203] width 44 height 30
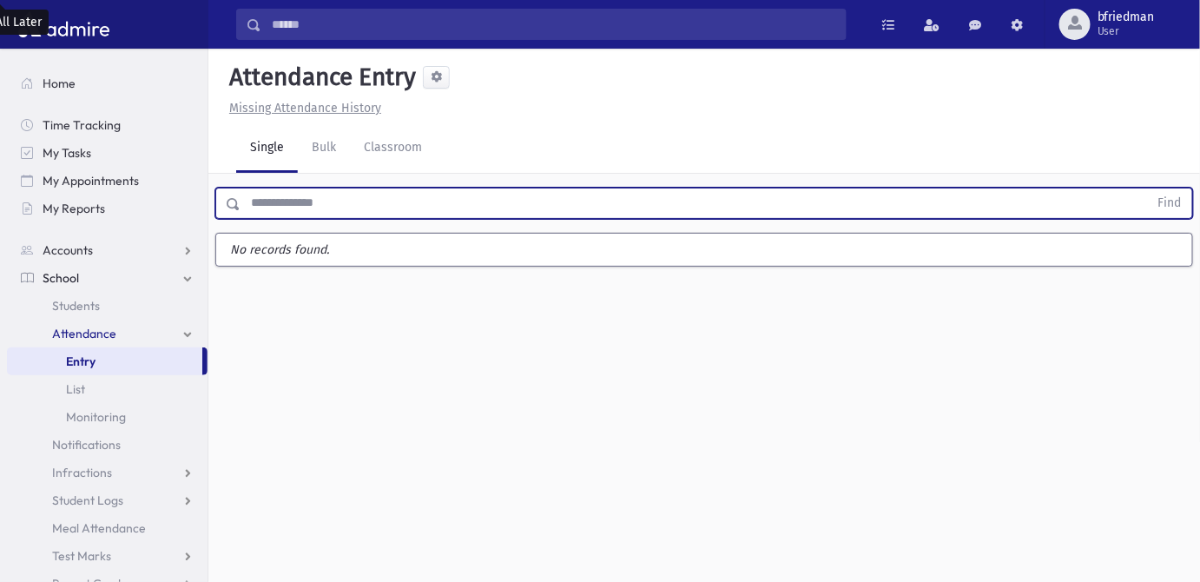
click at [276, 199] on input "text" at bounding box center [695, 203] width 908 height 31
click at [313, 208] on input "text" at bounding box center [695, 203] width 908 height 31
click at [1148, 188] on button "Find" at bounding box center [1170, 203] width 44 height 30
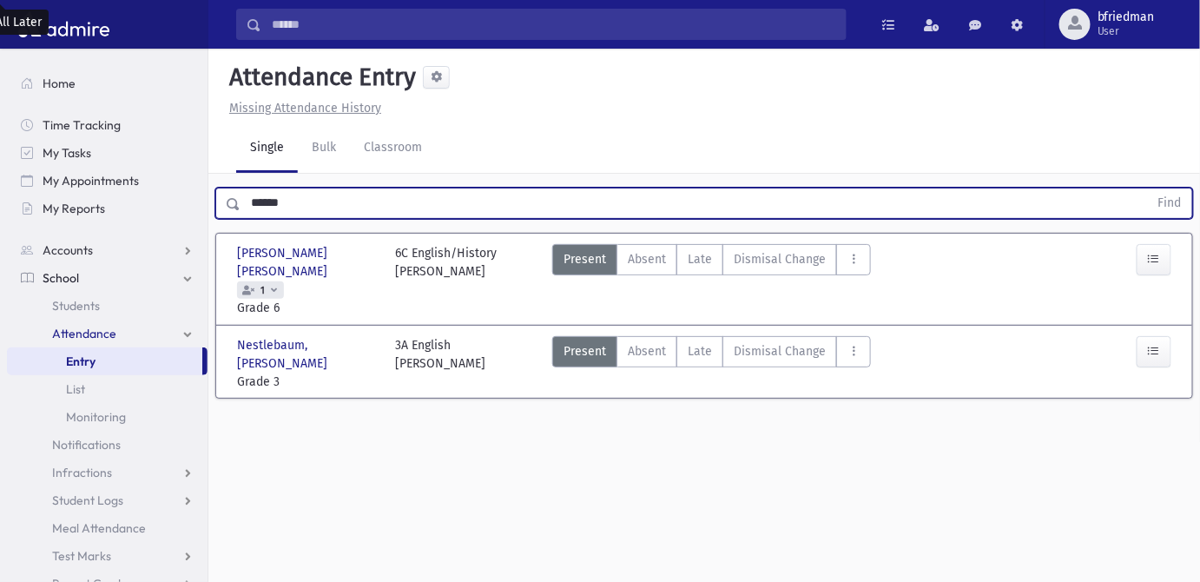
drag, startPoint x: 320, startPoint y: 203, endPoint x: -274, endPoint y: 96, distance: 603.4
click at [0, 96] on html "Search Results All Accounts Students" at bounding box center [600, 291] width 1200 height 582
click at [1148, 188] on button "Find" at bounding box center [1170, 203] width 44 height 30
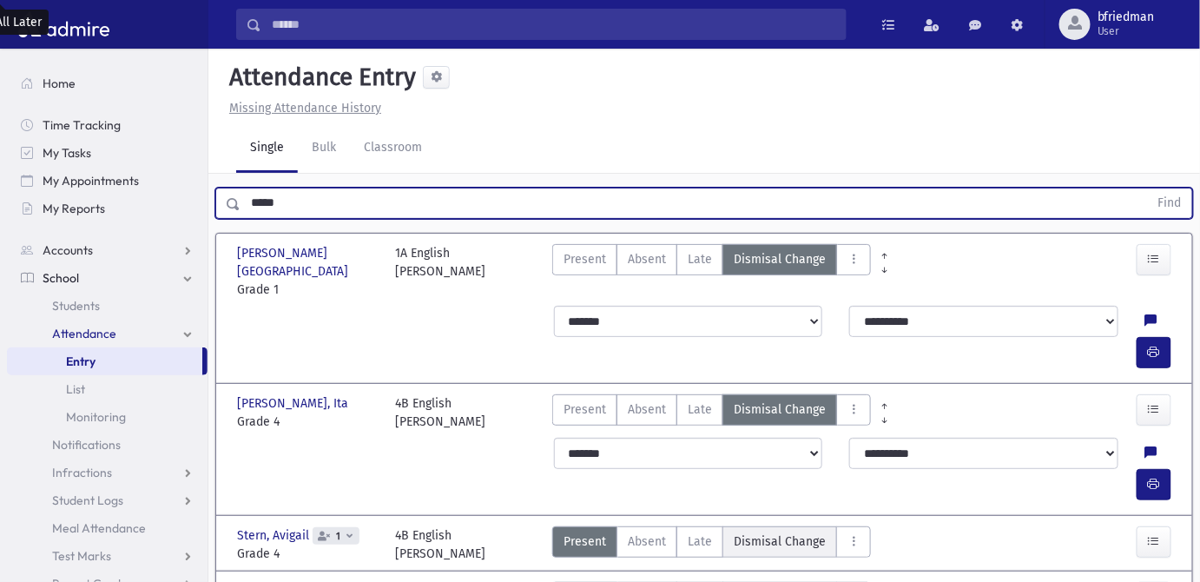
click at [782, 532] on span "Dismisal Change" at bounding box center [780, 541] width 92 height 18
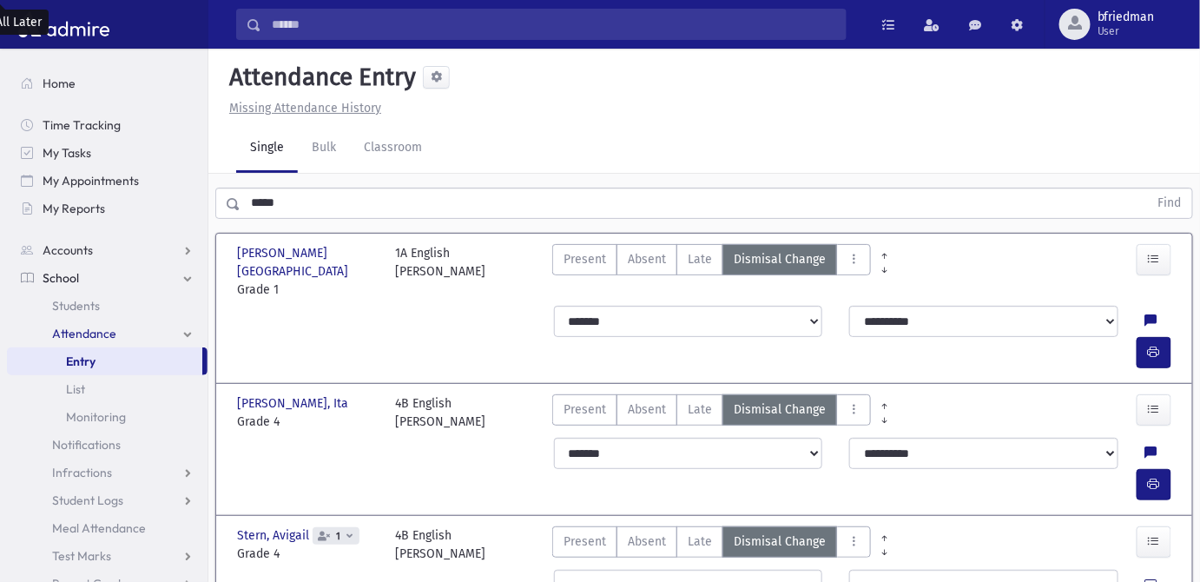
click at [1145, 578] on icon at bounding box center [1151, 585] width 12 height 15
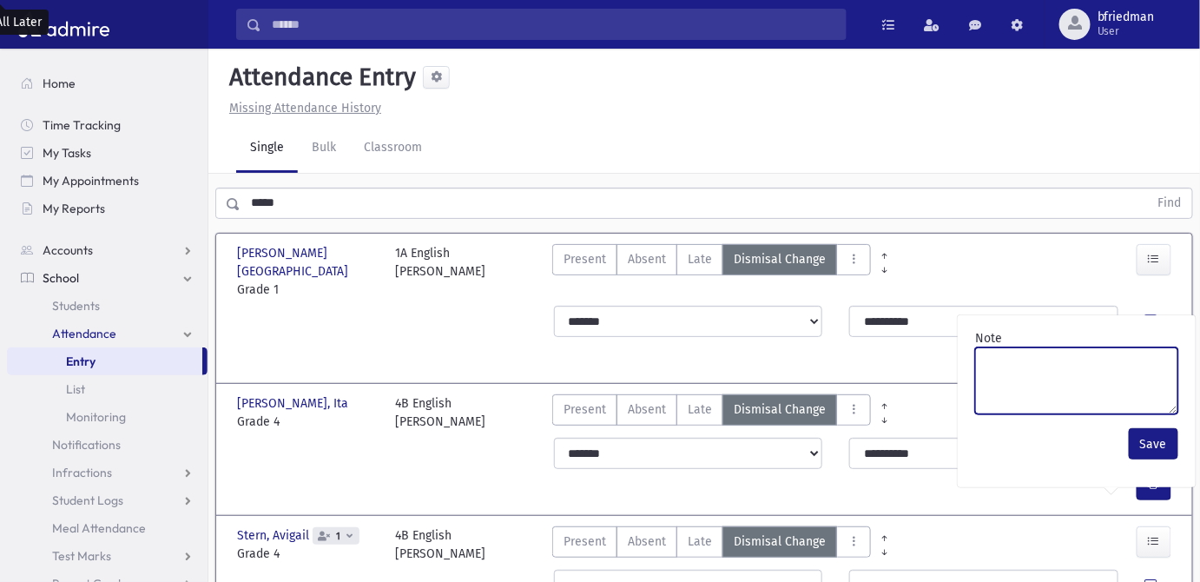
click at [1092, 386] on textarea "Note" at bounding box center [1076, 380] width 203 height 67
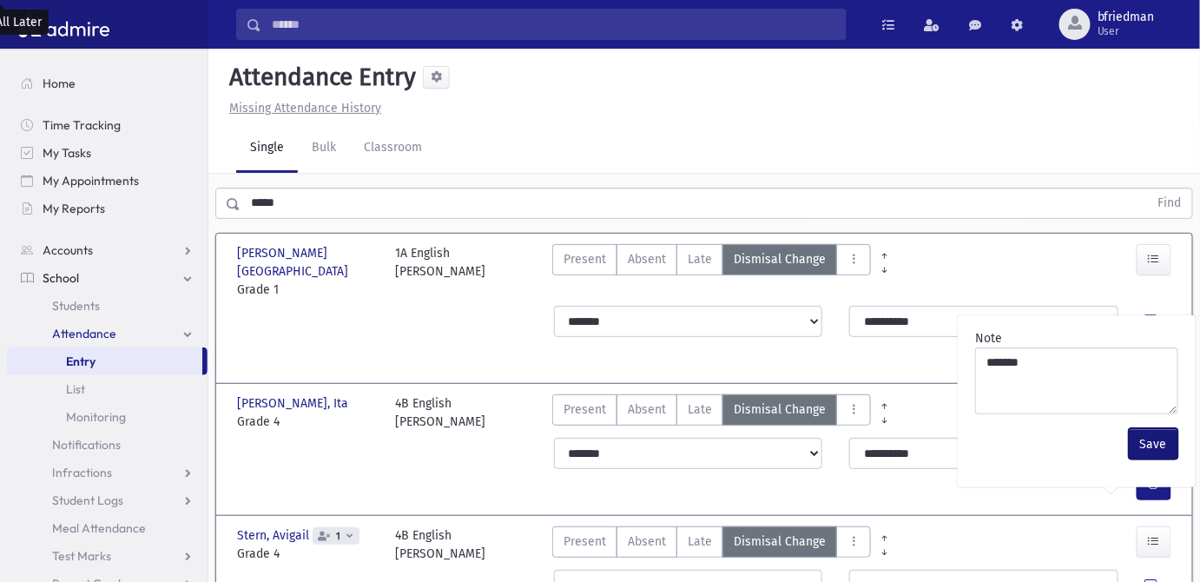
drag, startPoint x: 1150, startPoint y: 445, endPoint x: 1146, endPoint y: 460, distance: 16.2
click at [1147, 445] on button "Save" at bounding box center [1153, 443] width 49 height 31
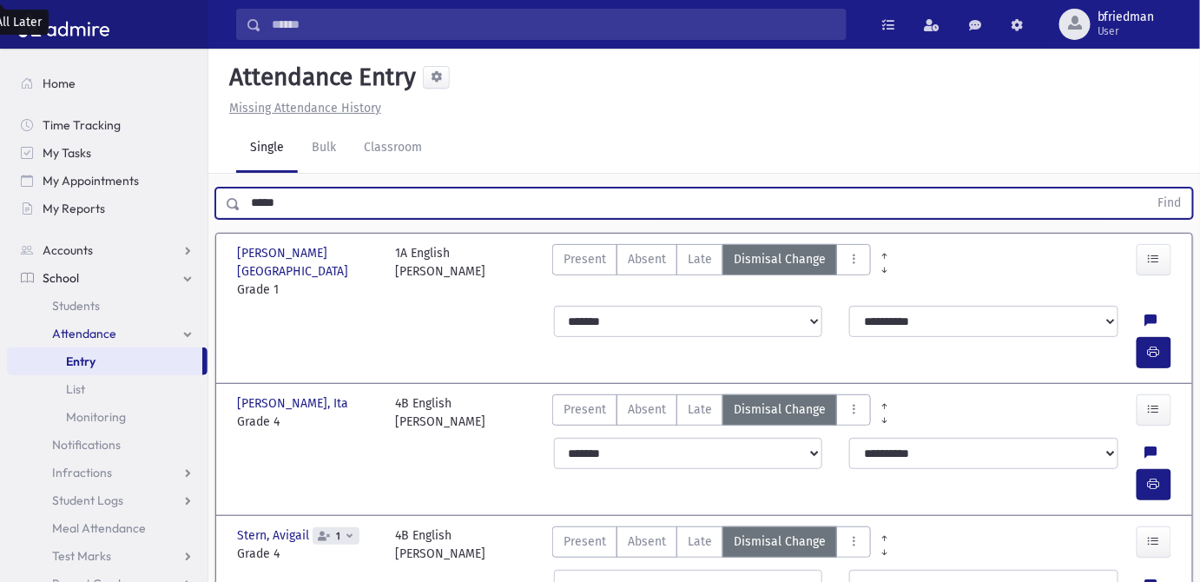
drag, startPoint x: 297, startPoint y: 203, endPoint x: -246, endPoint y: 72, distance: 558.3
click at [0, 72] on html "Search Results All Accounts Students" at bounding box center [600, 291] width 1200 height 582
click at [1148, 188] on button "Find" at bounding box center [1170, 203] width 44 height 30
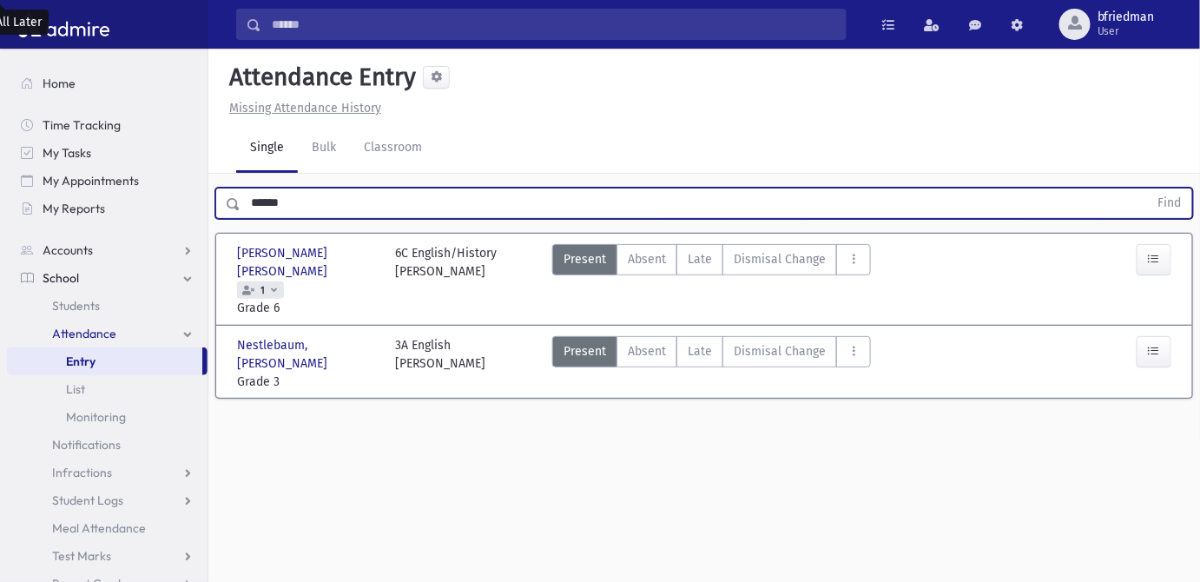
drag, startPoint x: 288, startPoint y: 197, endPoint x: -292, endPoint y: 166, distance: 580.9
click at [0, 166] on html "Search Results All Accounts Students" at bounding box center [600, 291] width 1200 height 582
click at [1148, 188] on button "Find" at bounding box center [1170, 203] width 44 height 30
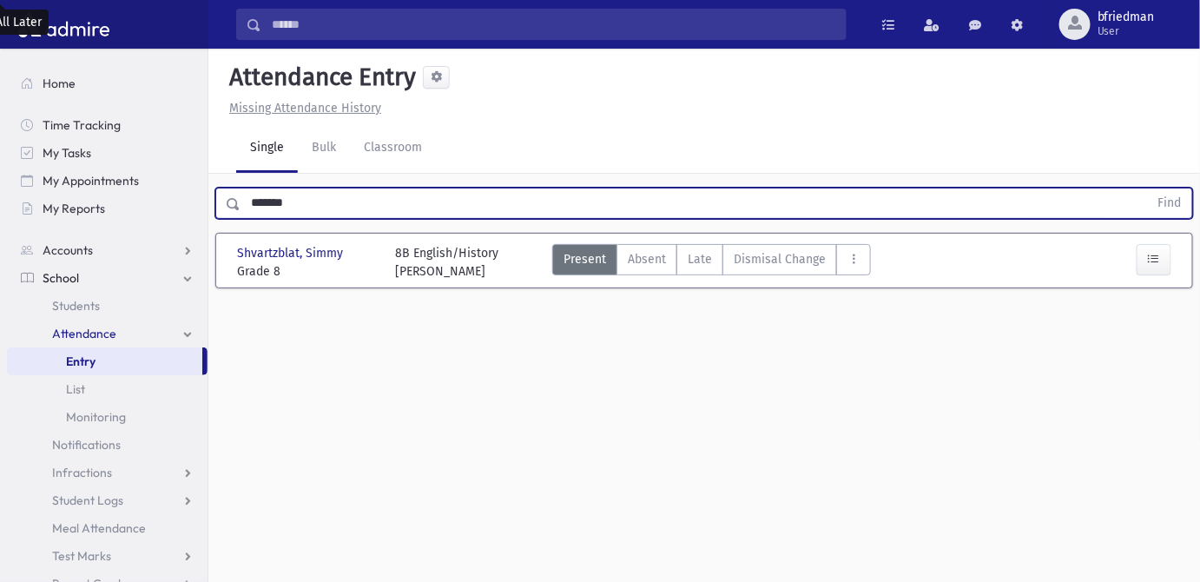
drag, startPoint x: 306, startPoint y: 210, endPoint x: -298, endPoint y: 149, distance: 606.5
click at [0, 149] on html "Search Results All Accounts Students" at bounding box center [600, 291] width 1200 height 582
click at [1148, 188] on button "Find" at bounding box center [1170, 203] width 44 height 30
drag, startPoint x: 285, startPoint y: 193, endPoint x: -70, endPoint y: 143, distance: 358.6
click at [0, 143] on html "Search Results All Accounts Students" at bounding box center [600, 291] width 1200 height 582
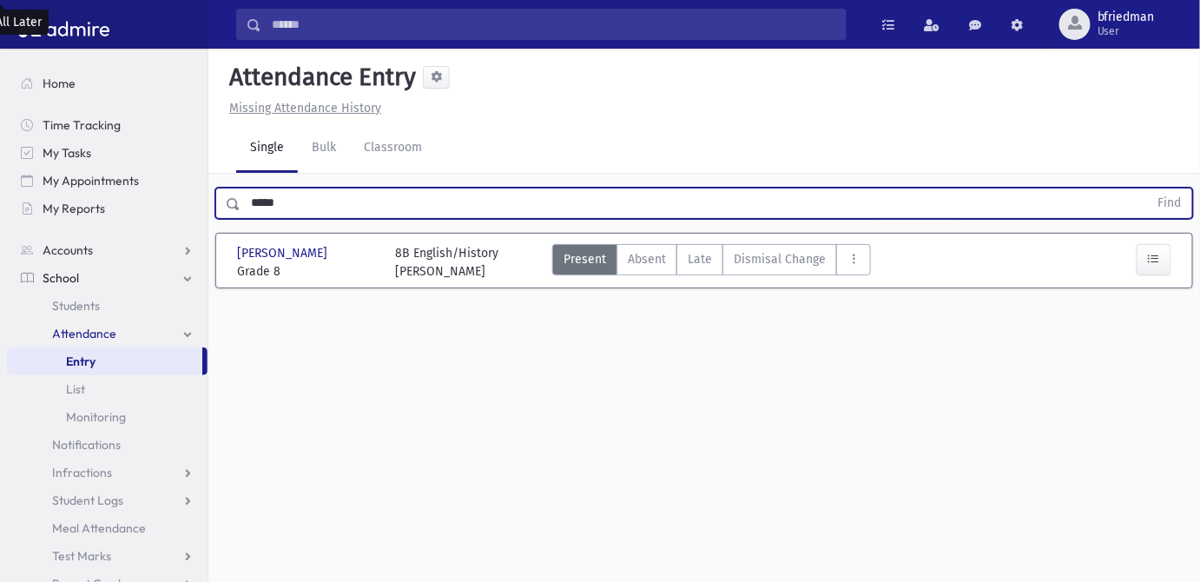
click at [1148, 188] on button "Find" at bounding box center [1170, 203] width 44 height 30
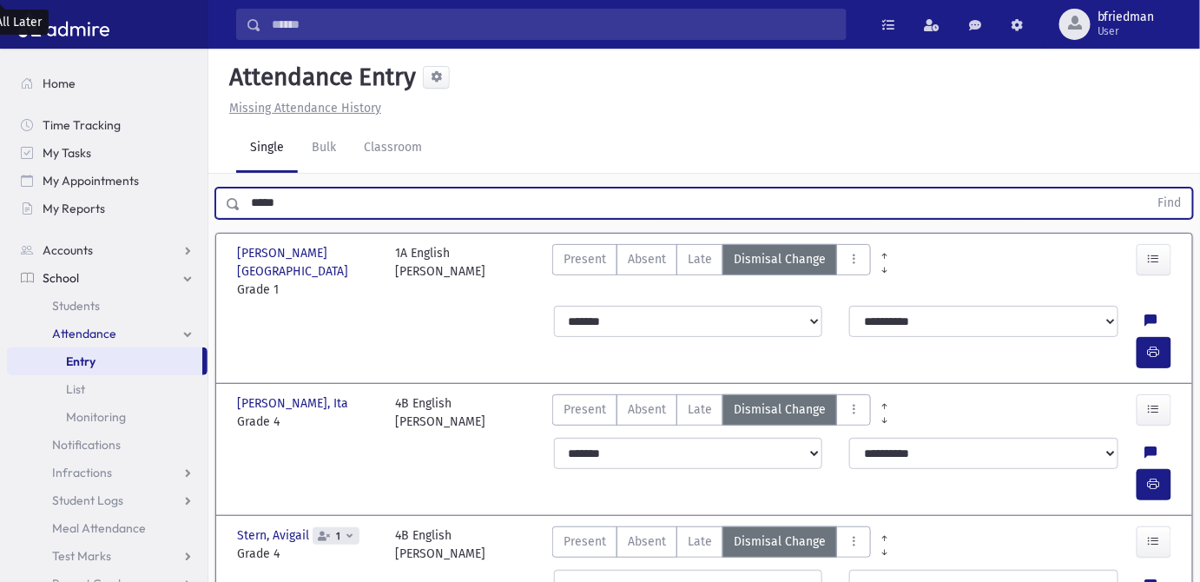
drag, startPoint x: -227, startPoint y: 132, endPoint x: -279, endPoint y: 123, distance: 52.0
click at [0, 123] on html "Search Results All Accounts Students" at bounding box center [600, 291] width 1200 height 582
click at [1148, 188] on button "Find" at bounding box center [1170, 203] width 44 height 30
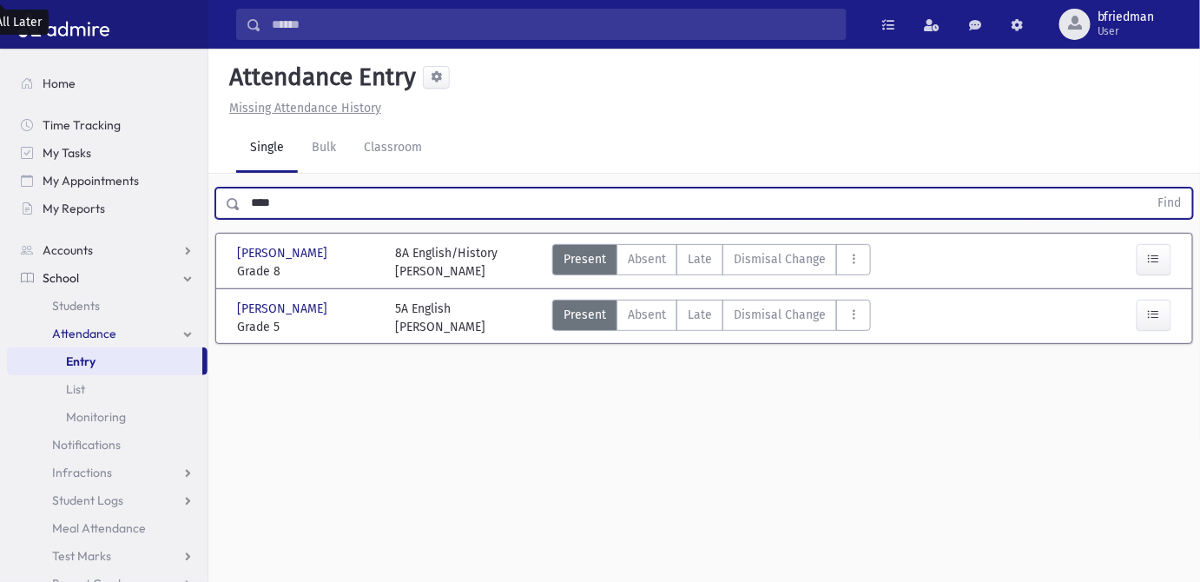
drag, startPoint x: 283, startPoint y: 201, endPoint x: -453, endPoint y: 192, distance: 736.4
click at [0, 192] on html "Search Results All Accounts Students" at bounding box center [600, 291] width 1200 height 582
type input "*****"
click at [1148, 188] on button "Find" at bounding box center [1170, 203] width 44 height 30
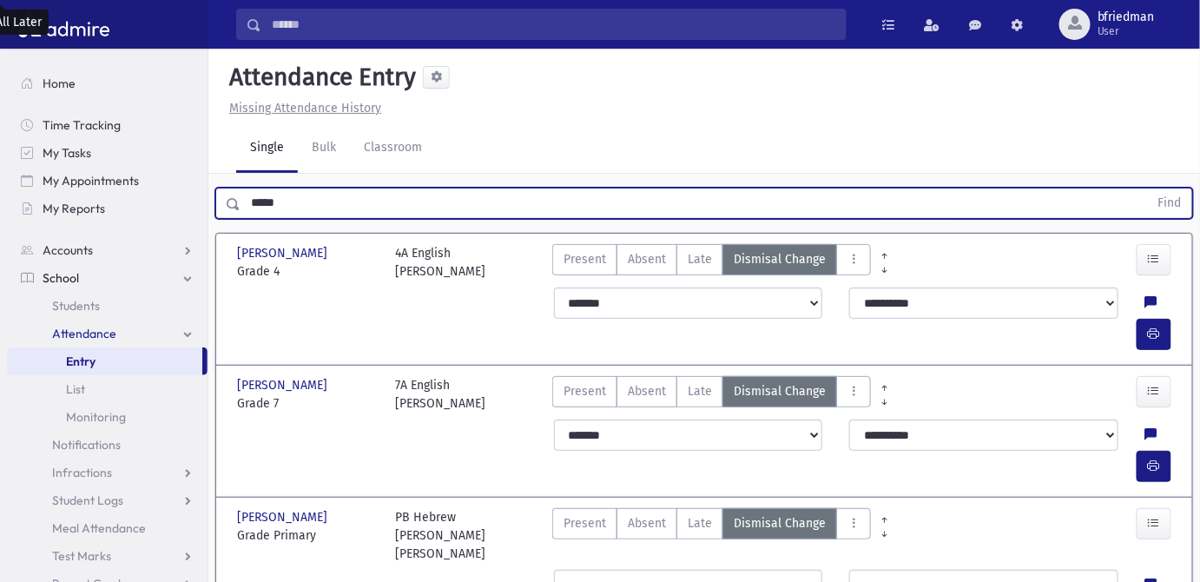
drag, startPoint x: 295, startPoint y: 208, endPoint x: -146, endPoint y: 144, distance: 445.6
click at [0, 144] on html "Search Results All Accounts Students" at bounding box center [600, 291] width 1200 height 582
click at [1148, 188] on button "Find" at bounding box center [1170, 203] width 44 height 30
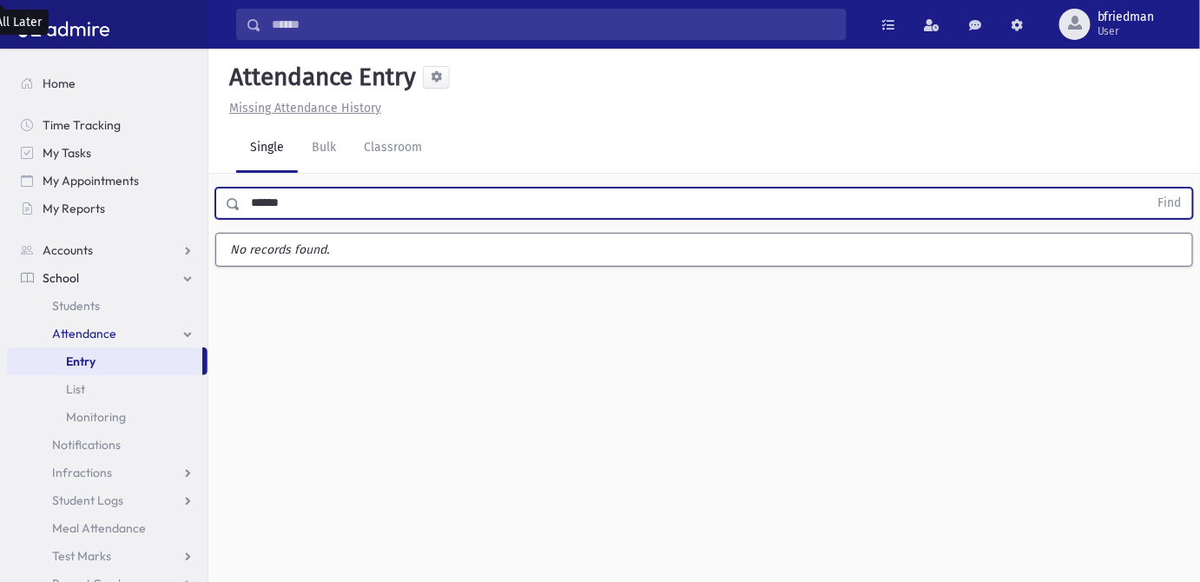
click at [1148, 188] on button "Find" at bounding box center [1170, 203] width 44 height 30
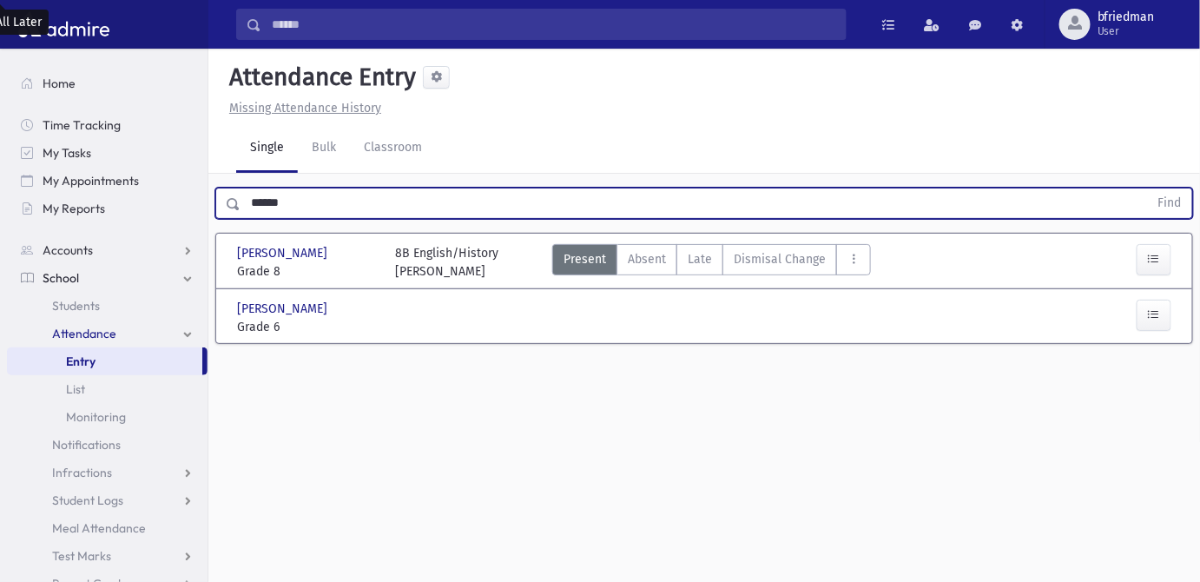
drag, startPoint x: 247, startPoint y: 201, endPoint x: -109, endPoint y: 168, distance: 358.4
click at [0, 168] on html "Search Results All Accounts Students" at bounding box center [600, 291] width 1200 height 582
type input "****"
click at [1148, 188] on button "Find" at bounding box center [1170, 203] width 44 height 30
drag, startPoint x: 12, startPoint y: 179, endPoint x: -290, endPoint y: 143, distance: 304.3
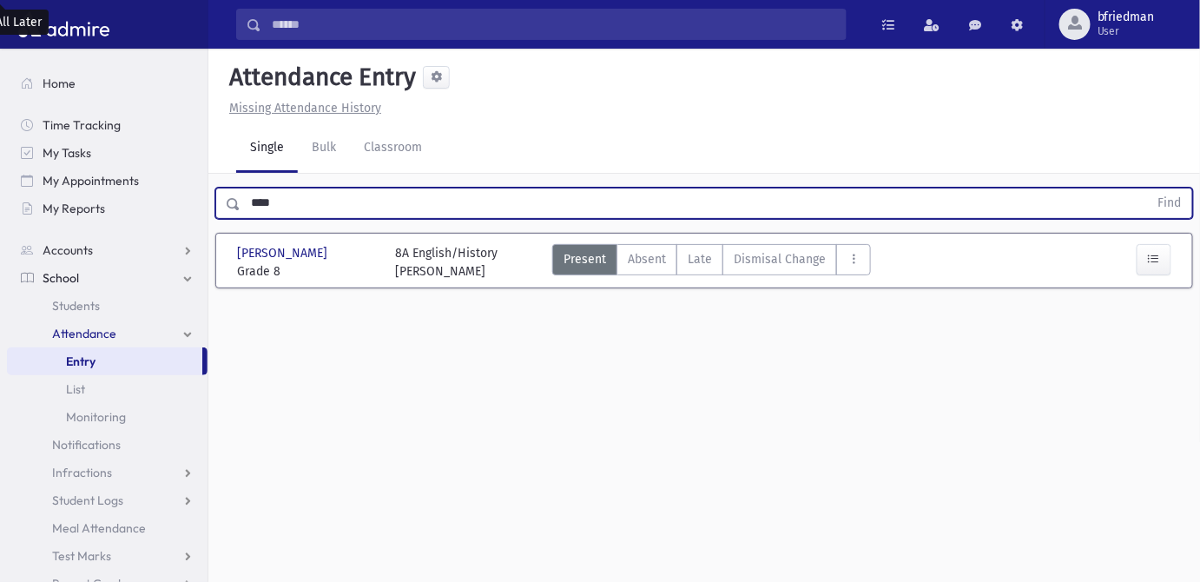
click at [0, 143] on html "Search Results All Accounts Students" at bounding box center [600, 291] width 1200 height 582
click at [1148, 188] on button "Find" at bounding box center [1170, 203] width 44 height 30
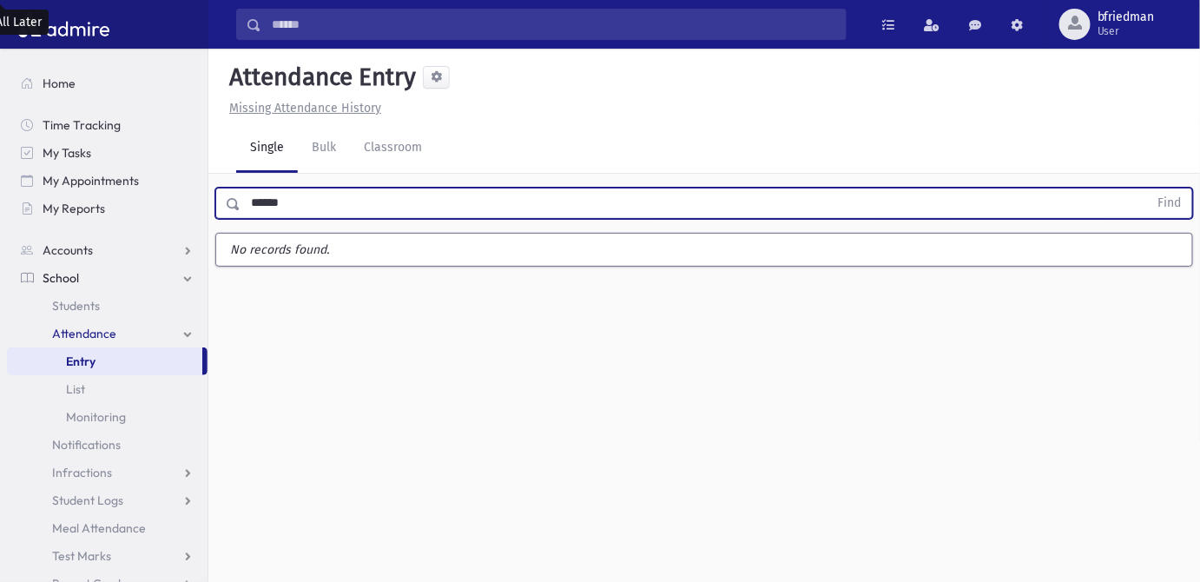
click at [1148, 188] on button "Find" at bounding box center [1170, 203] width 44 height 30
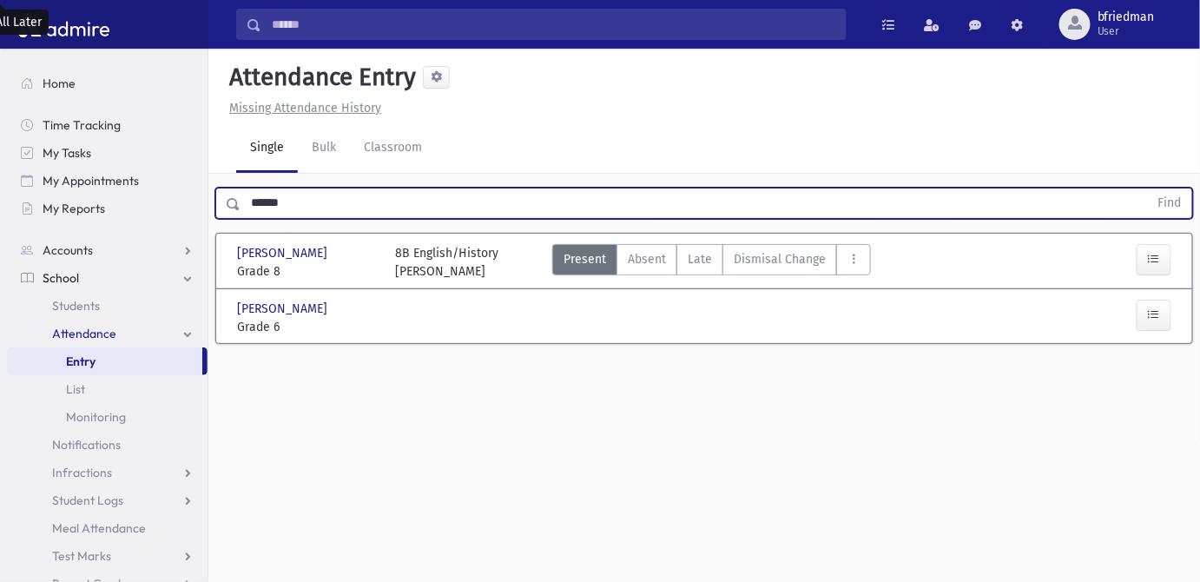
drag, startPoint x: 359, startPoint y: 201, endPoint x: -343, endPoint y: 214, distance: 702.5
click at [0, 214] on html "Search Results All Accounts Students" at bounding box center [600, 291] width 1200 height 582
type input "*****"
click at [1148, 188] on button "Find" at bounding box center [1170, 203] width 44 height 30
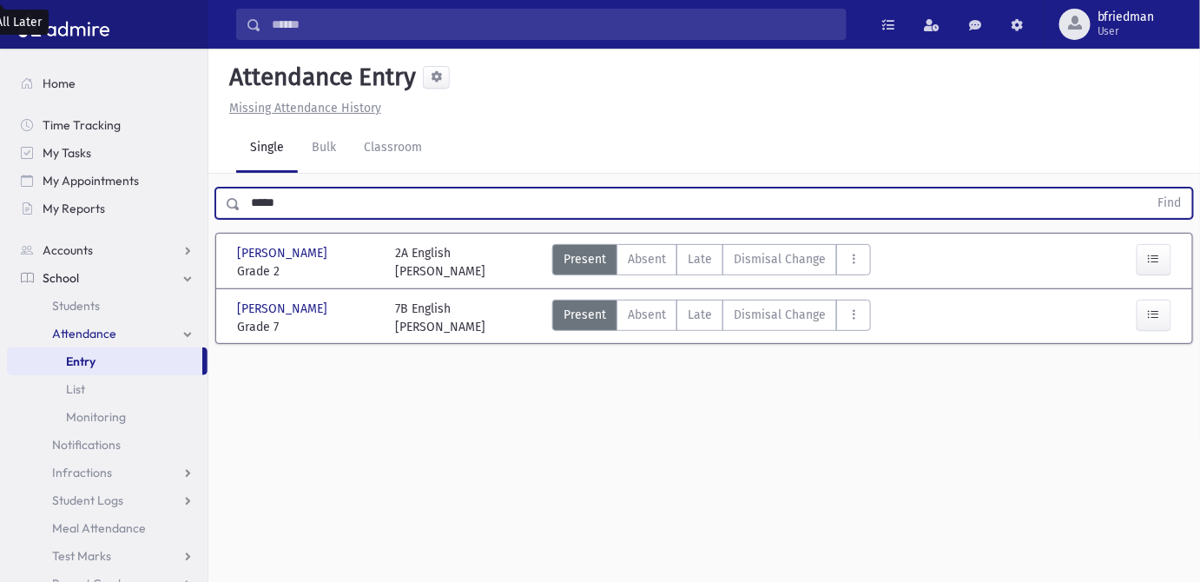
drag, startPoint x: 317, startPoint y: 210, endPoint x: -168, endPoint y: 183, distance: 485.2
click at [0, 183] on html "Search Results All Accounts Students" at bounding box center [600, 291] width 1200 height 582
click at [1148, 188] on button "Find" at bounding box center [1170, 203] width 44 height 30
